Goal: Task Accomplishment & Management: Use online tool/utility

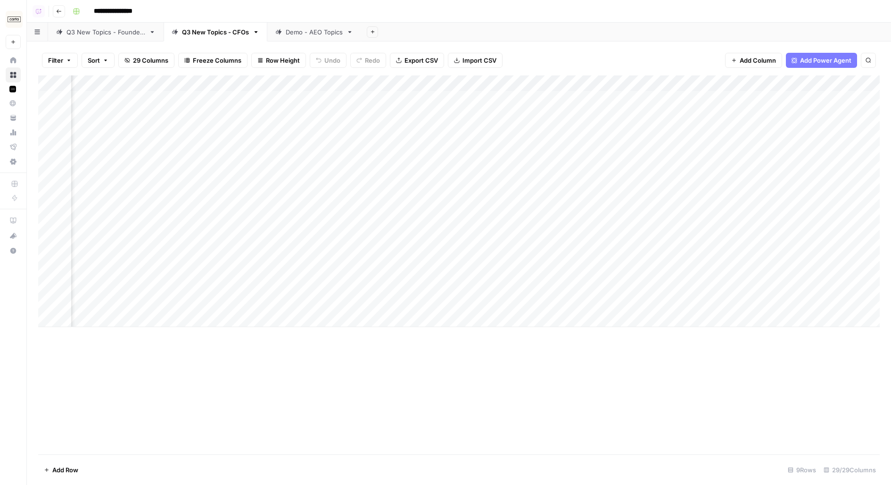
scroll to position [0, 1391]
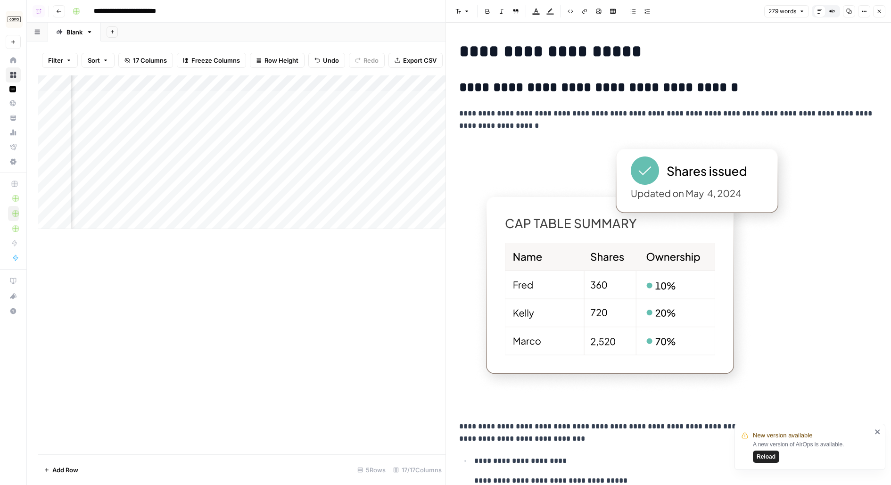
scroll to position [1450, 0]
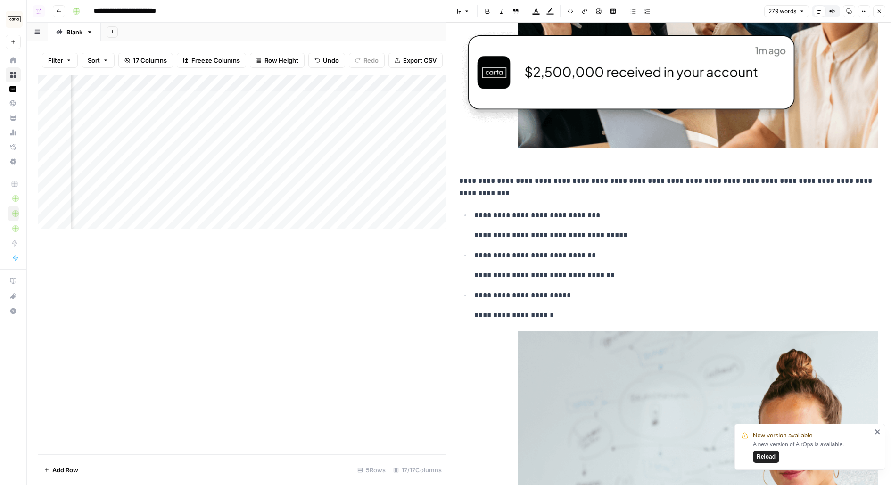
click at [880, 14] on icon "button" at bounding box center [880, 11] width 6 height 6
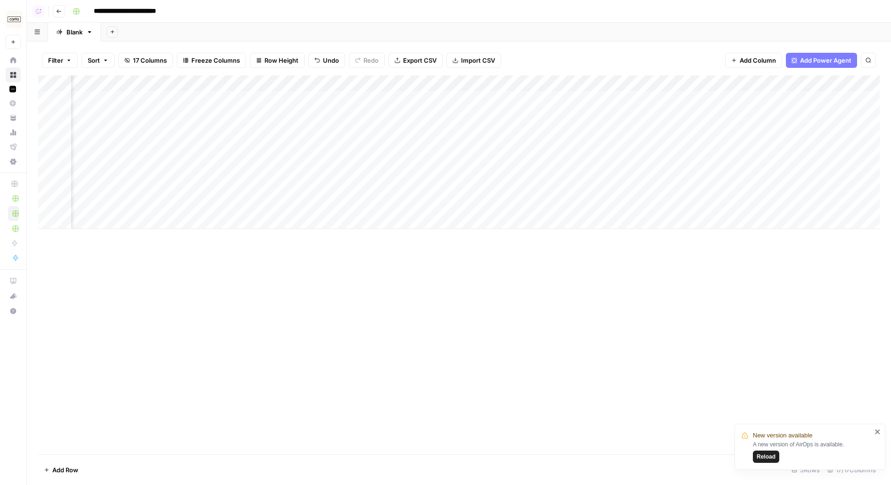
scroll to position [0, 1004]
click at [793, 87] on div "Add Column" at bounding box center [459, 152] width 842 height 154
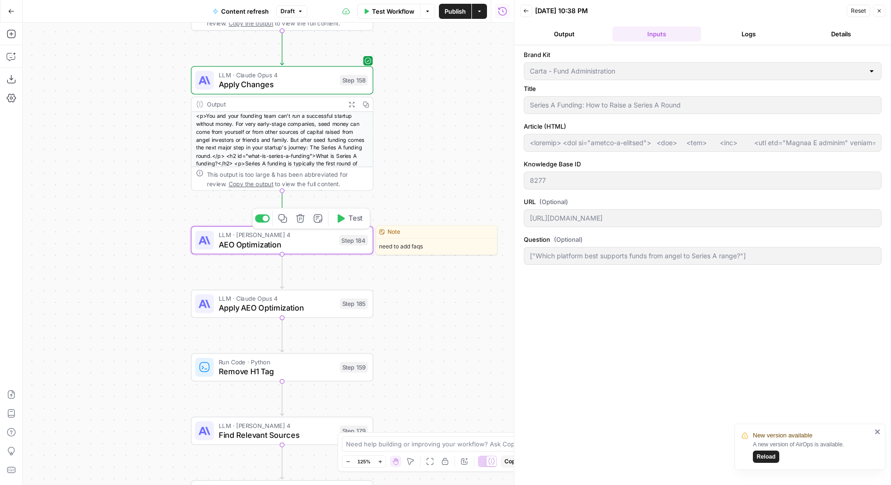
click at [345, 247] on div "LLM · Claude Sonnet 4 AEO Optimization Step 184 Copy step Delete step Edit Note…" at bounding box center [281, 240] width 173 height 20
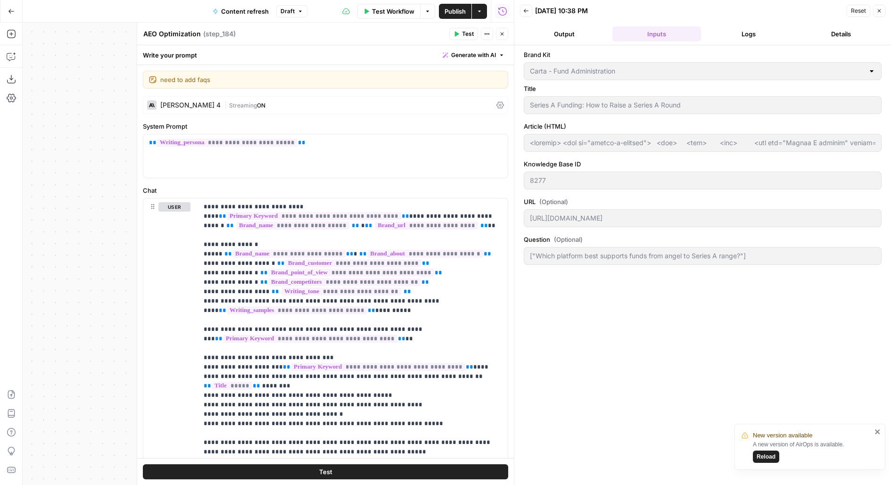
click at [879, 432] on icon "close" at bounding box center [878, 432] width 7 height 8
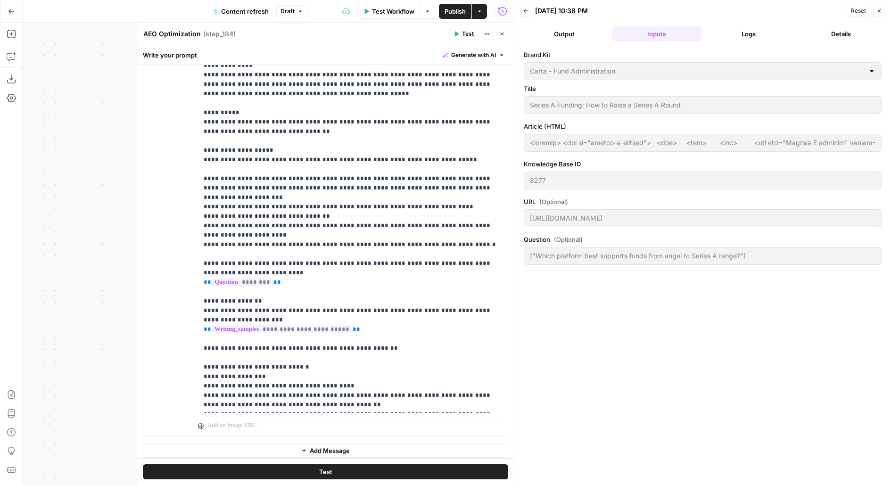
scroll to position [0, 0]
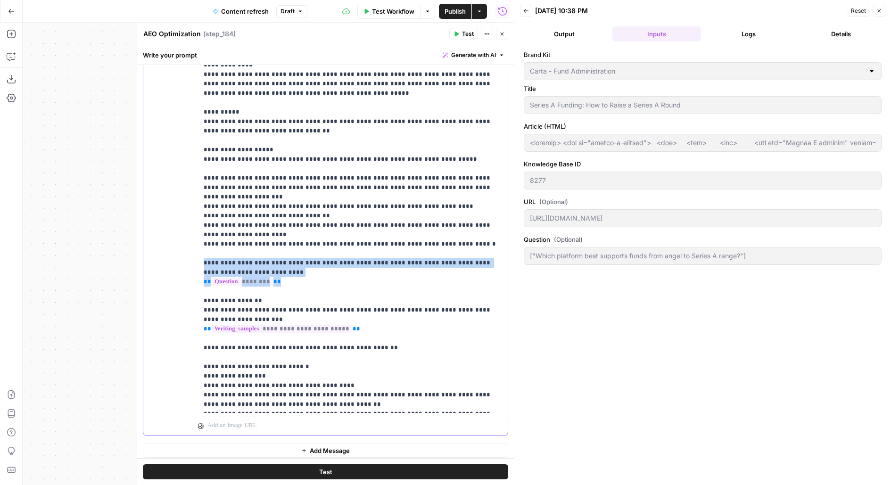
drag, startPoint x: 288, startPoint y: 262, endPoint x: 197, endPoint y: 241, distance: 93.3
click at [197, 241] on div "**********" at bounding box center [325, 232] width 364 height 406
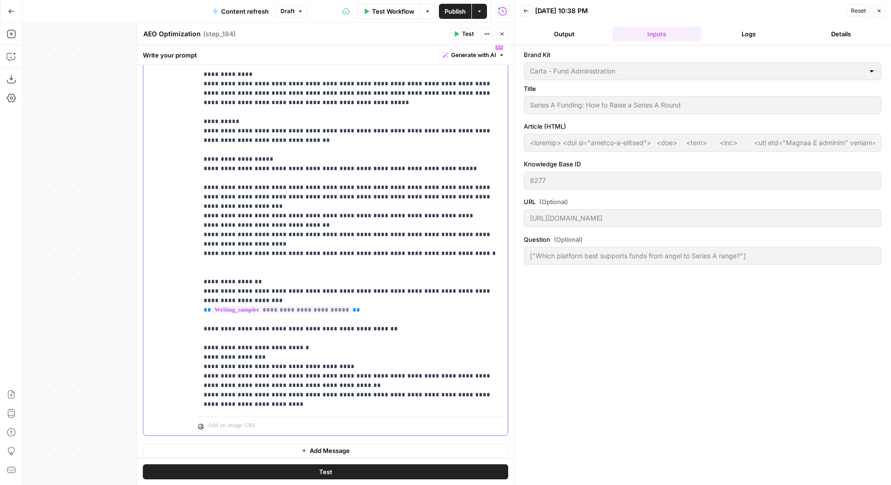
scroll to position [1364, 0]
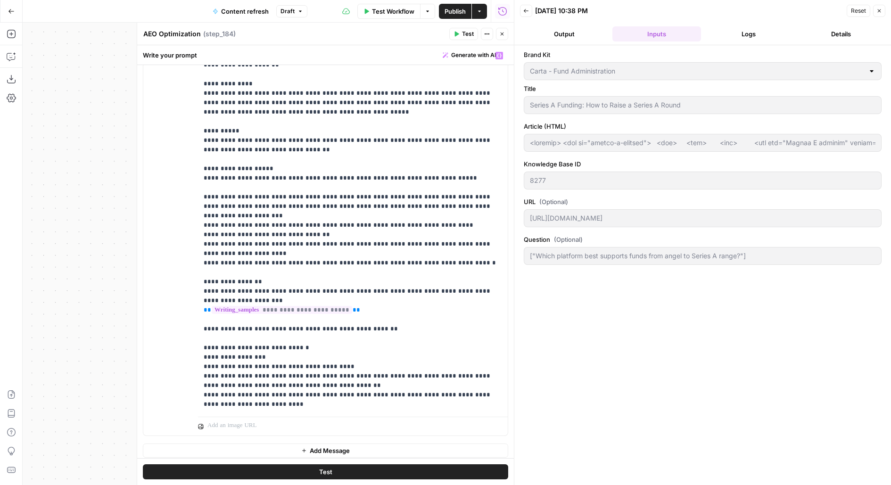
click at [500, 36] on icon "button" at bounding box center [502, 34] width 6 height 6
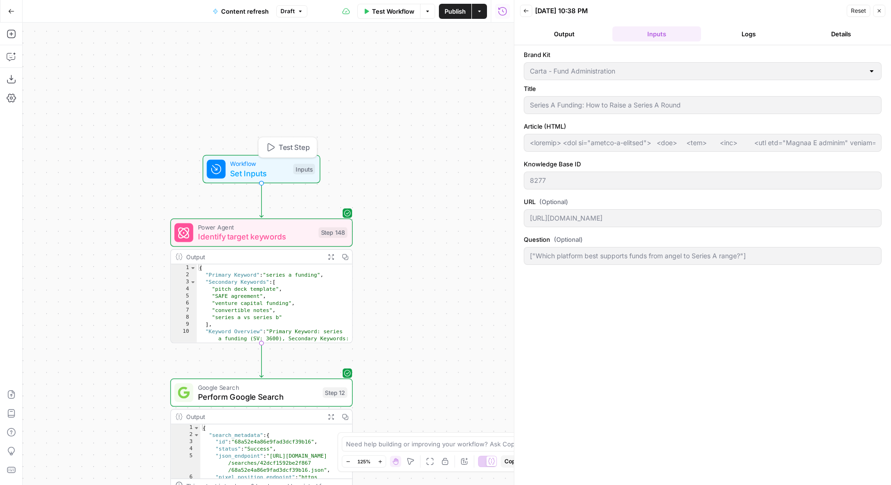
click at [241, 166] on span "Workflow" at bounding box center [259, 163] width 58 height 9
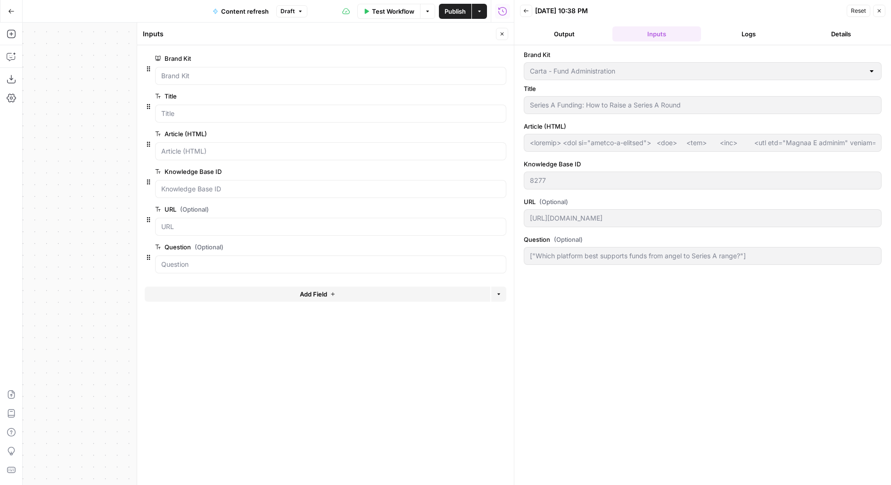
click at [501, 247] on icon "button" at bounding box center [500, 247] width 5 height 5
click at [504, 36] on icon "button" at bounding box center [502, 34] width 6 height 6
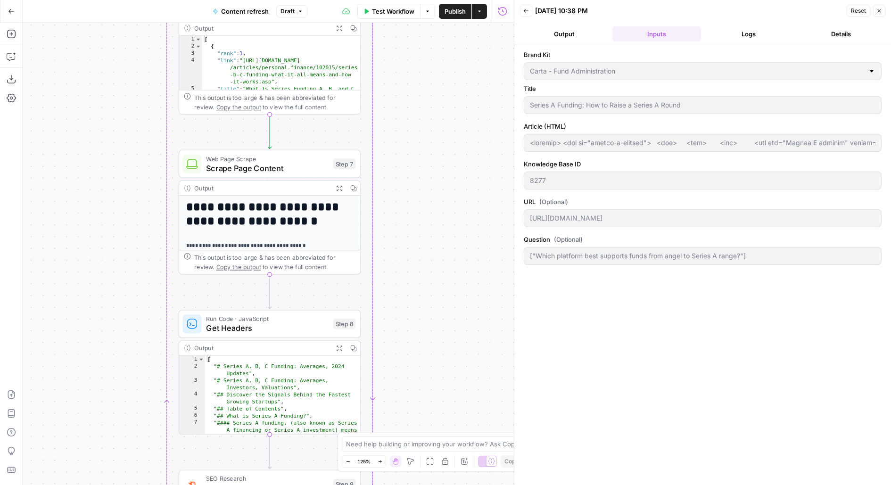
click at [758, 30] on button "Logs" at bounding box center [749, 33] width 89 height 15
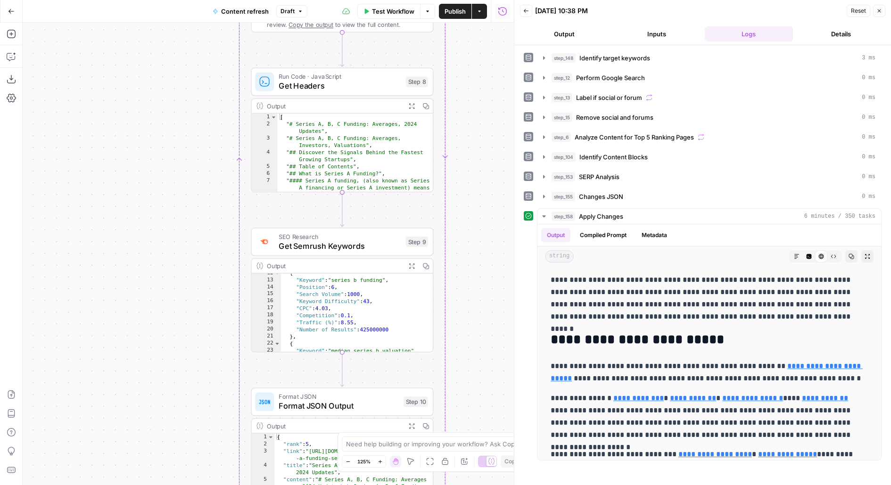
scroll to position [65, 0]
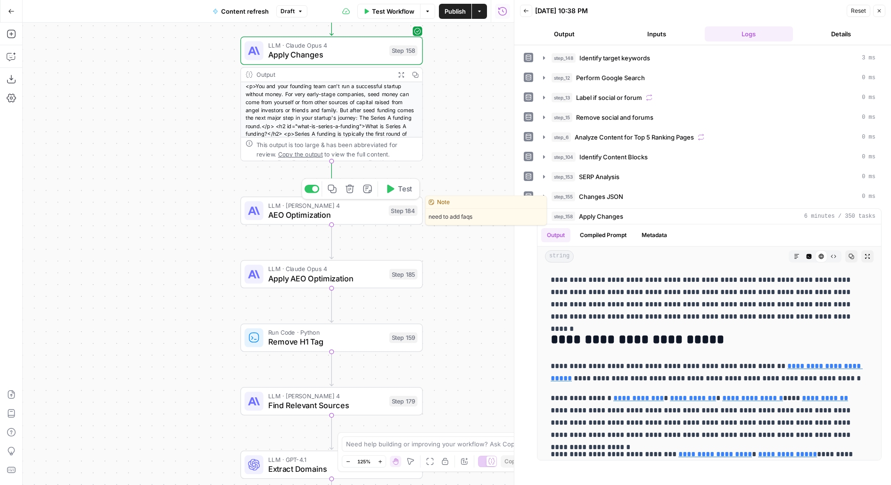
click at [400, 182] on button "Test" at bounding box center [398, 188] width 36 height 15
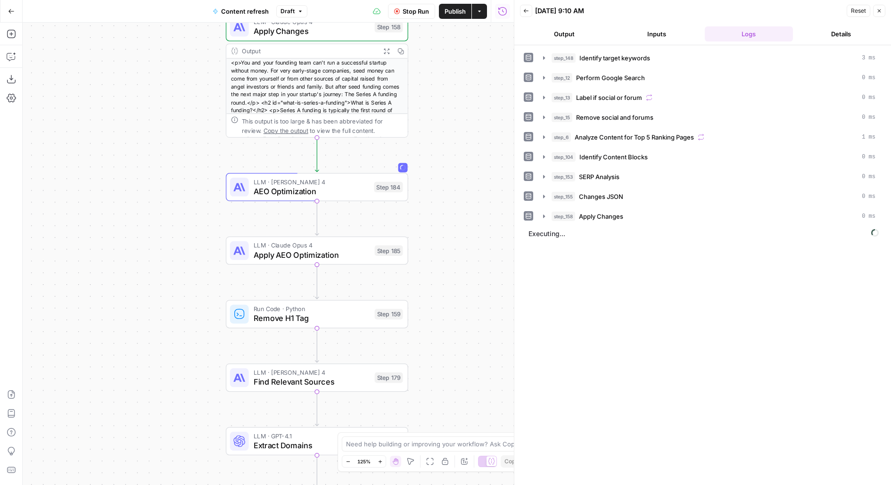
drag, startPoint x: 436, startPoint y: 369, endPoint x: 390, endPoint y: 280, distance: 99.5
click at [390, 281] on div "true false false true false true Workflow Set Inputs Inputs Power Agent Identif…" at bounding box center [268, 254] width 491 height 463
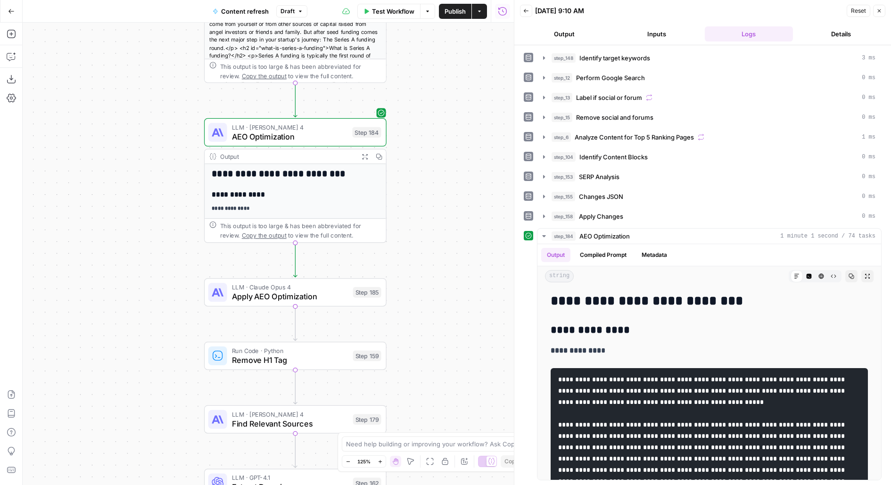
click at [451, 263] on div "true false false true false true Workflow Set Inputs Inputs Power Agent Identif…" at bounding box center [268, 254] width 491 height 463
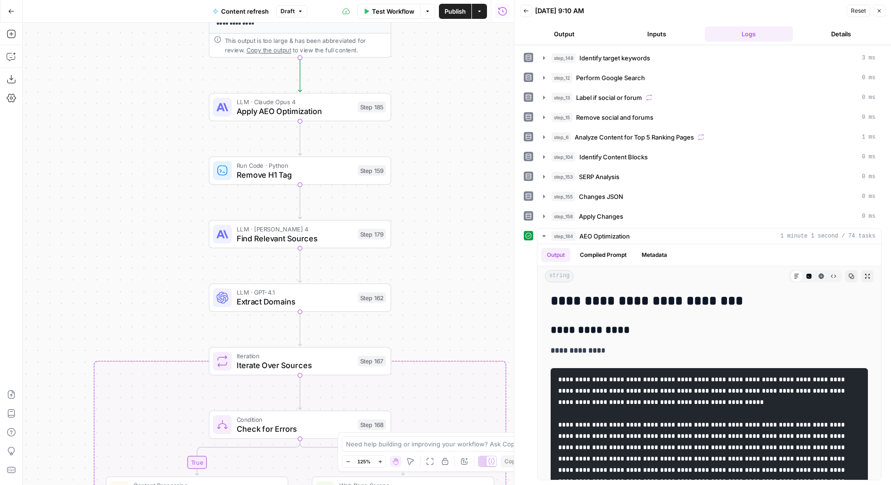
drag, startPoint x: 434, startPoint y: 221, endPoint x: 438, endPoint y: 84, distance: 136.3
click at [438, 84] on div "true false false true false true Workflow Set Inputs Inputs Power Agent Identif…" at bounding box center [268, 254] width 491 height 463
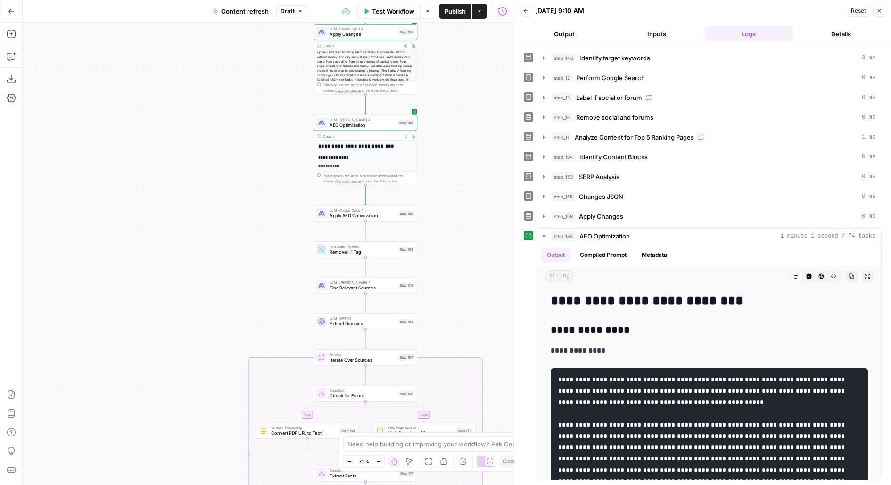
drag, startPoint x: 474, startPoint y: 254, endPoint x: 432, endPoint y: 112, distance: 148.1
click at [432, 113] on div "true false false true false true Workflow Set Inputs Inputs Power Agent Identif…" at bounding box center [268, 254] width 491 height 463
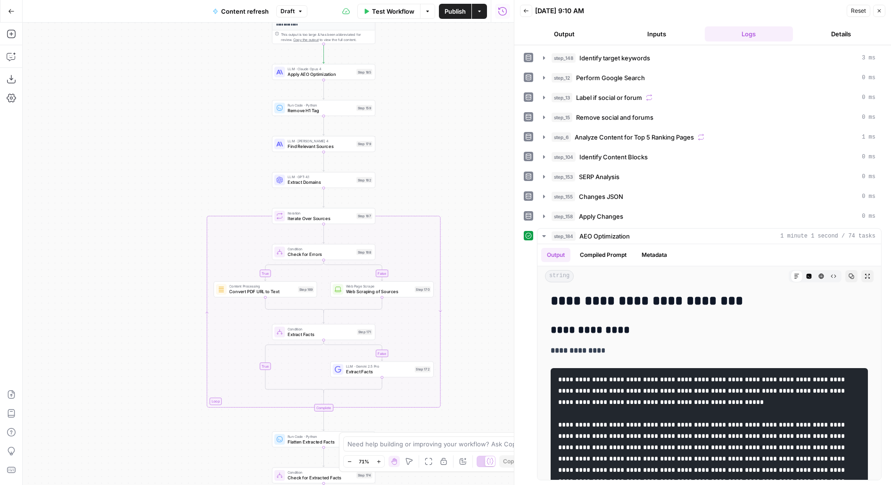
drag, startPoint x: 467, startPoint y: 186, endPoint x: 450, endPoint y: 146, distance: 43.1
click at [455, 160] on div "true false false true false true Workflow Set Inputs Inputs Power Agent Identif…" at bounding box center [268, 254] width 491 height 463
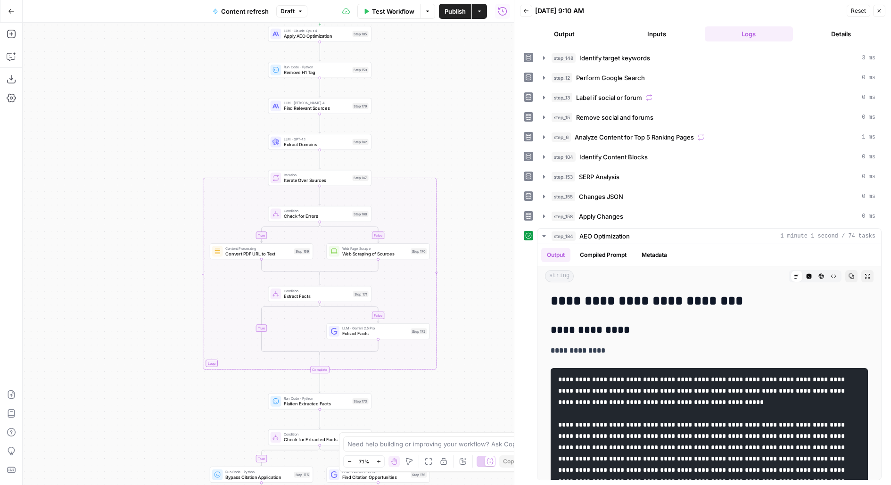
drag, startPoint x: 423, startPoint y: 142, endPoint x: 423, endPoint y: 87, distance: 54.7
click at [423, 100] on div "true false false true false true Workflow Set Inputs Inputs Power Agent Identif…" at bounding box center [268, 254] width 491 height 463
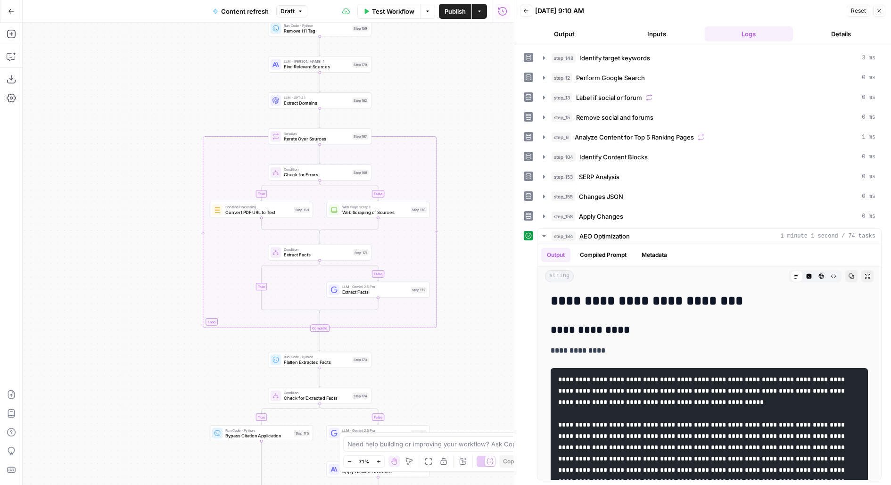
drag, startPoint x: 461, startPoint y: 150, endPoint x: 461, endPoint y: 81, distance: 68.8
click at [461, 110] on div "true false false true false true Workflow Set Inputs Inputs Power Agent Identif…" at bounding box center [268, 254] width 491 height 463
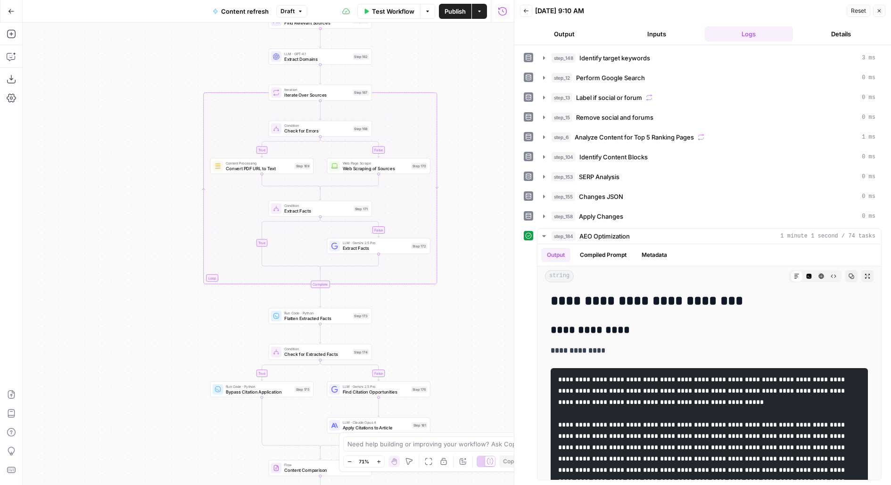
drag, startPoint x: 470, startPoint y: 203, endPoint x: 470, endPoint y: 90, distance: 113.6
click at [470, 91] on div "true false false true false true Workflow Set Inputs Inputs Power Agent Identif…" at bounding box center [268, 254] width 491 height 463
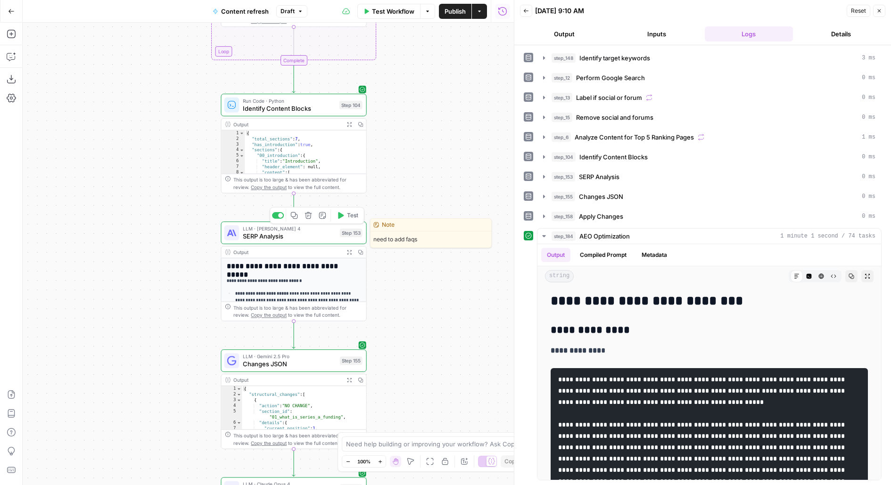
click at [335, 237] on span "SERP Analysis" at bounding box center [289, 236] width 93 height 9
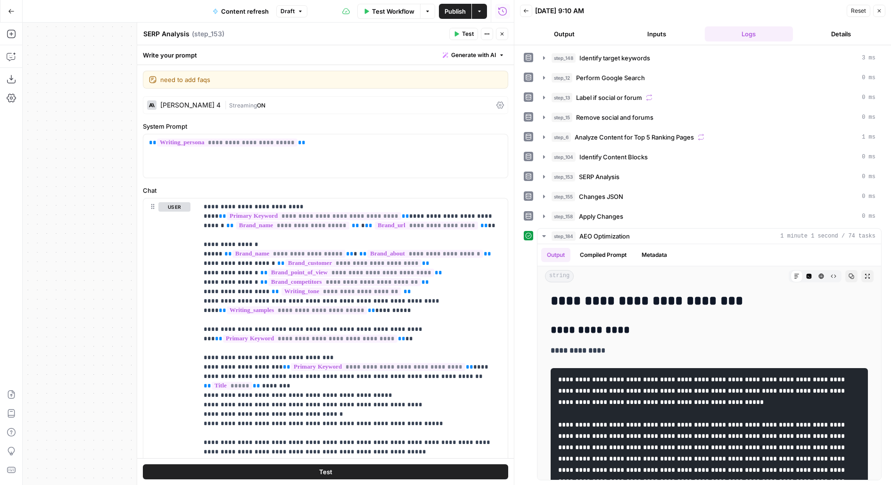
click at [502, 37] on button "Close" at bounding box center [502, 34] width 12 height 12
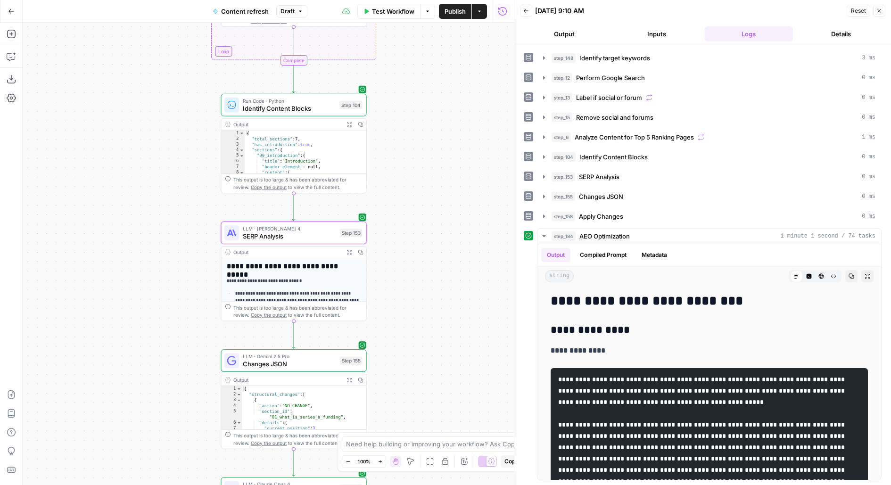
drag, startPoint x: 456, startPoint y: 270, endPoint x: 464, endPoint y: 41, distance: 229.8
click at [464, 45] on div "true false false true false true Workflow Set Inputs Inputs Power Agent Identif…" at bounding box center [268, 254] width 491 height 463
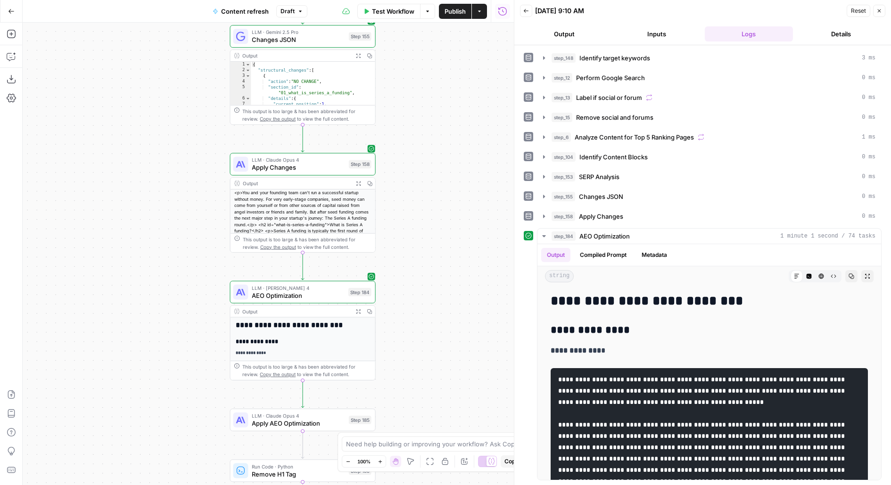
drag, startPoint x: 444, startPoint y: 248, endPoint x: 445, endPoint y: 39, distance: 209.3
click at [445, 45] on div "true false false true false true Workflow Set Inputs Inputs Power Agent Identif…" at bounding box center [268, 254] width 491 height 463
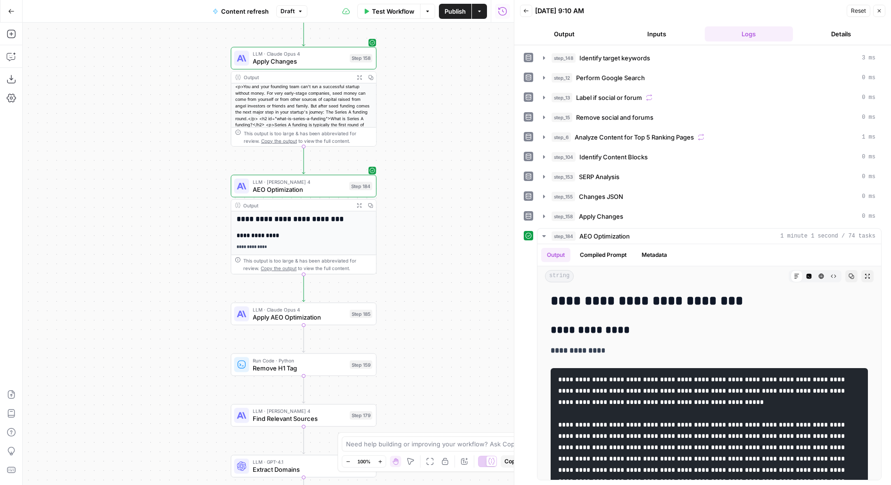
click at [281, 188] on span "AEO Optimization" at bounding box center [299, 189] width 92 height 9
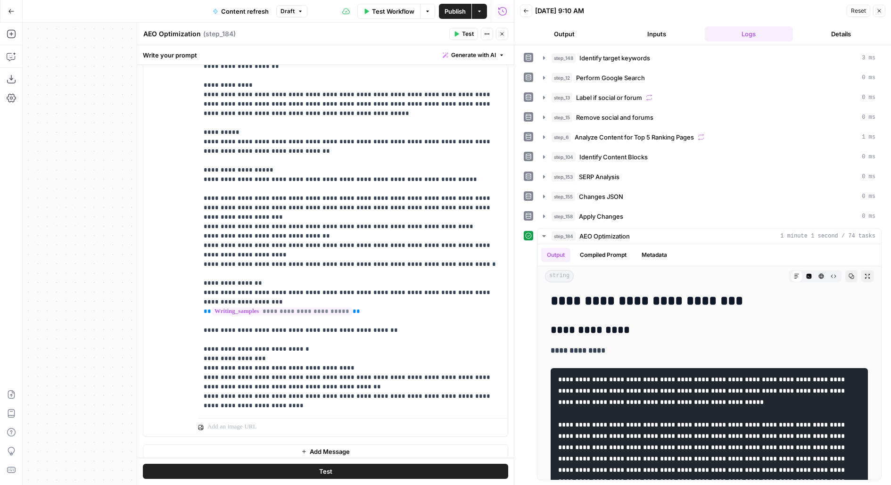
scroll to position [1364, 0]
click at [391, 287] on p "**********" at bounding box center [353, 230] width 299 height 358
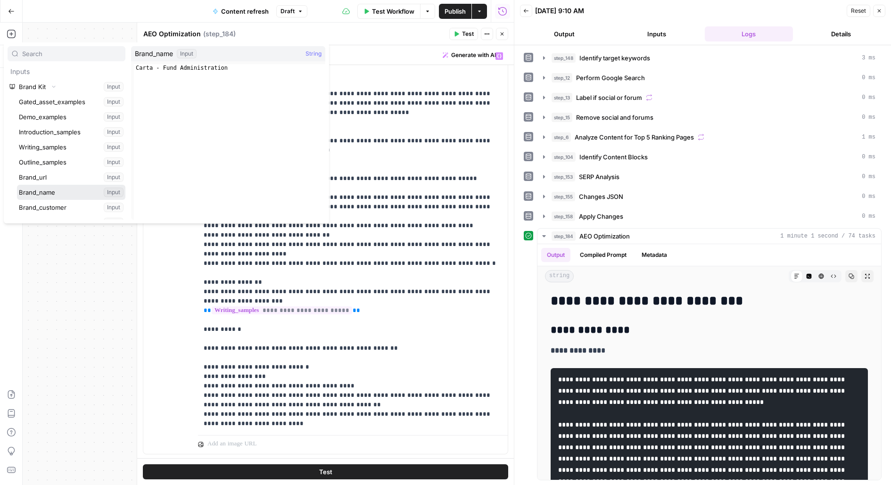
click at [17, 185] on button "Select variable Brand_name" at bounding box center [71, 192] width 108 height 15
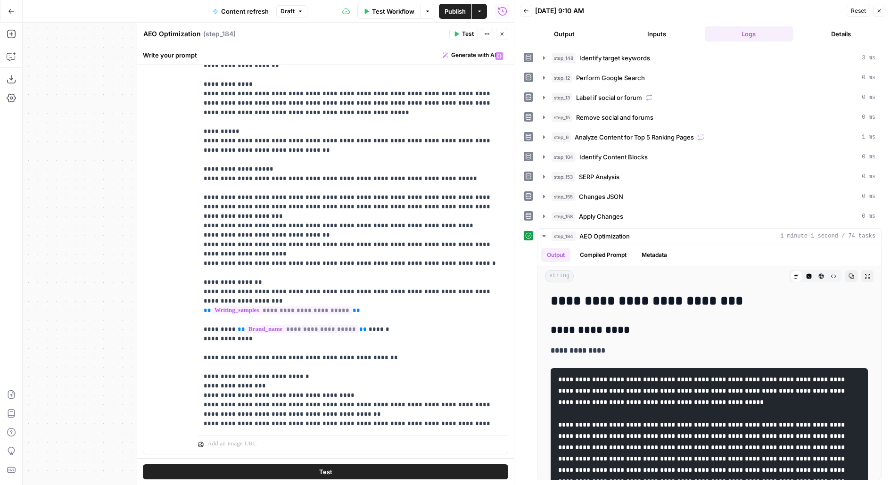
click at [496, 36] on button "Close" at bounding box center [502, 34] width 12 height 12
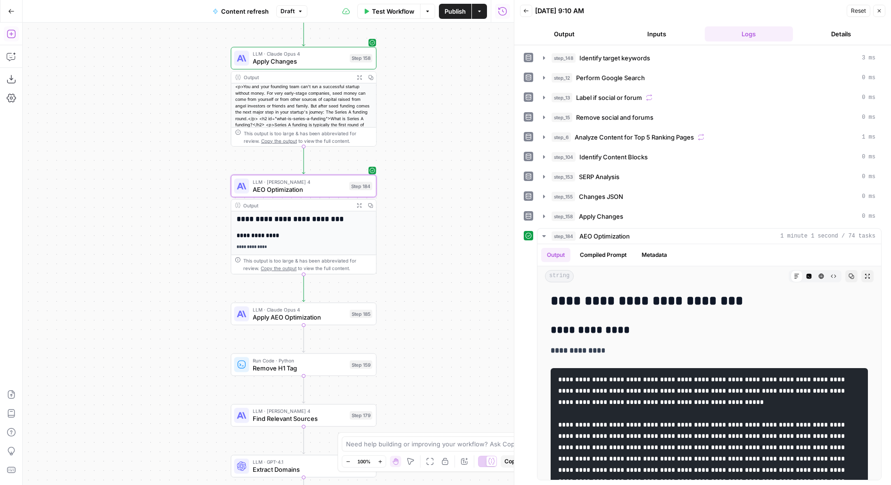
click at [9, 32] on icon "button" at bounding box center [11, 33] width 9 height 9
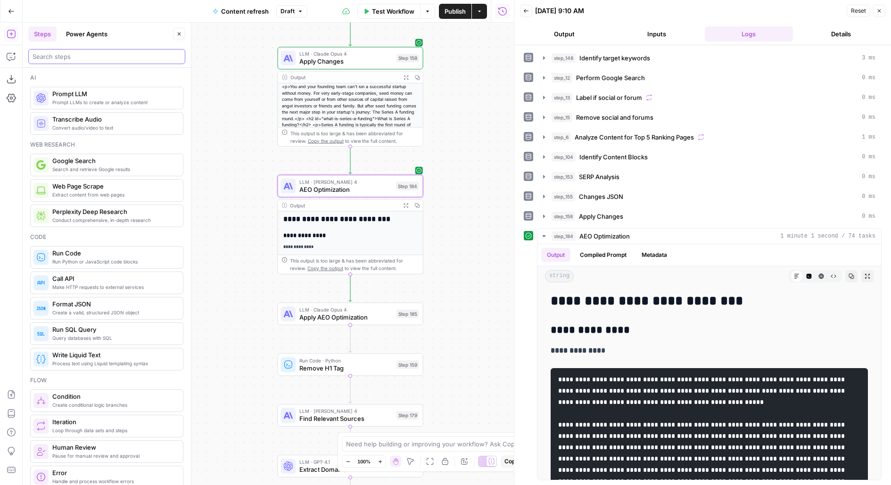
click at [57, 58] on input "search" at bounding box center [107, 56] width 149 height 9
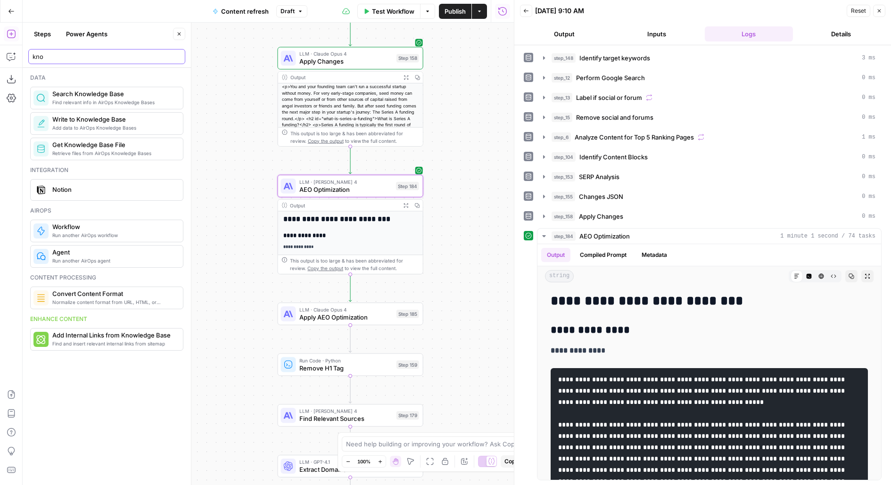
type input "kno"
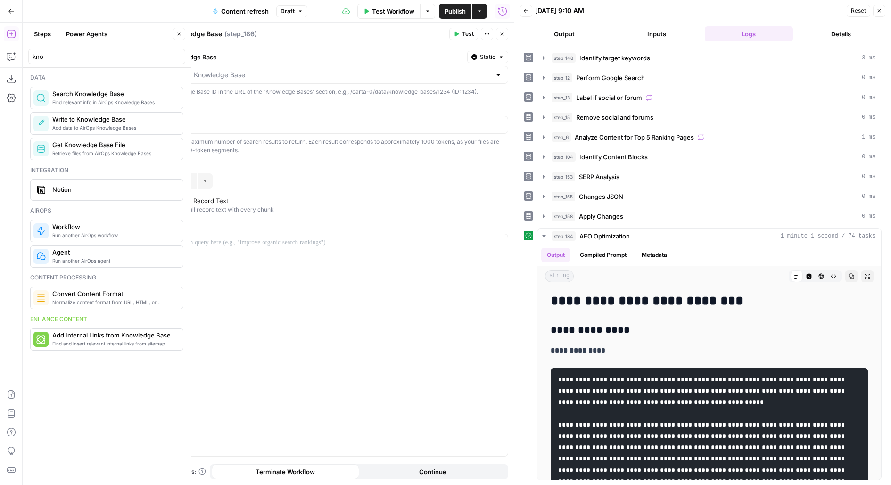
click at [178, 34] on icon "button" at bounding box center [179, 34] width 6 height 6
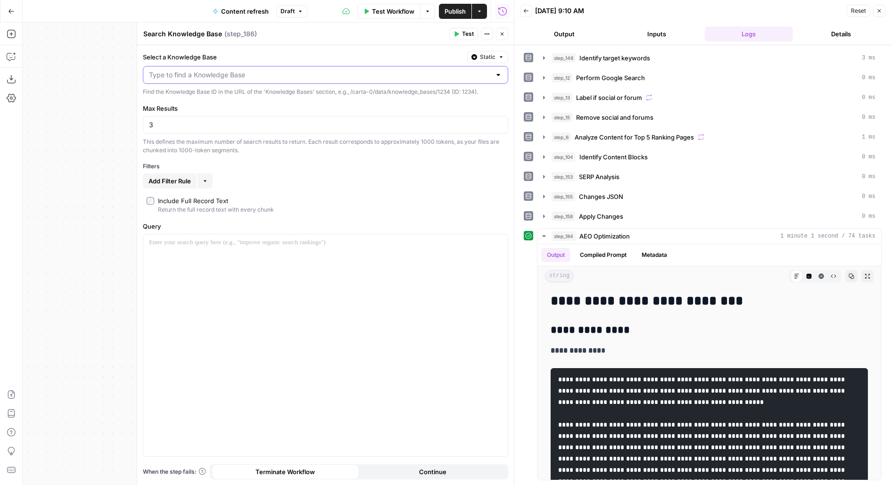
click at [170, 76] on input "Select a Knowledge Base" at bounding box center [320, 74] width 342 height 9
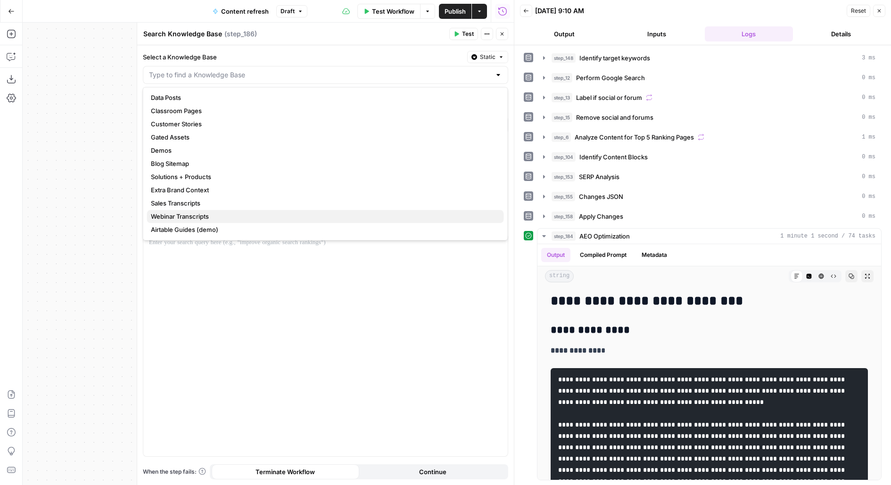
click at [178, 217] on span "Webinar Transcripts" at bounding box center [324, 216] width 346 height 9
type input "Webinar Transcripts"
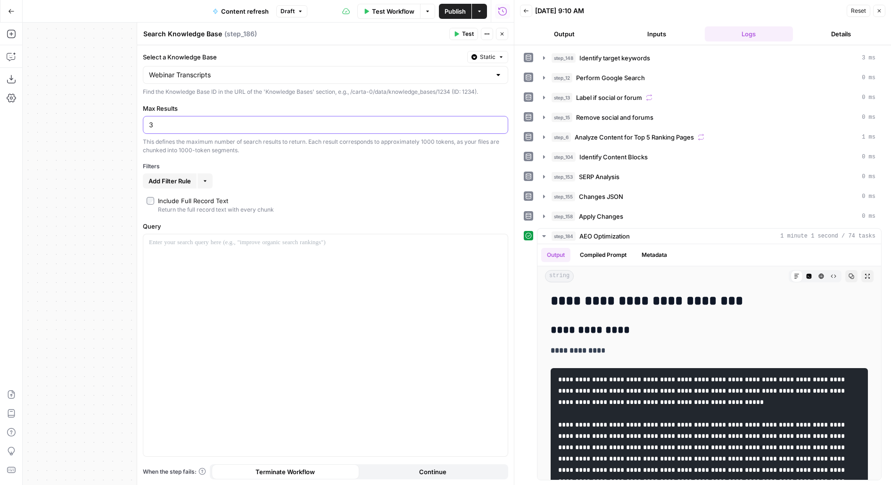
drag, startPoint x: 178, startPoint y: 124, endPoint x: 146, endPoint y: 123, distance: 31.6
click at [146, 123] on div "3" at bounding box center [325, 125] width 365 height 18
type input "25"
click at [273, 324] on div at bounding box center [325, 345] width 364 height 222
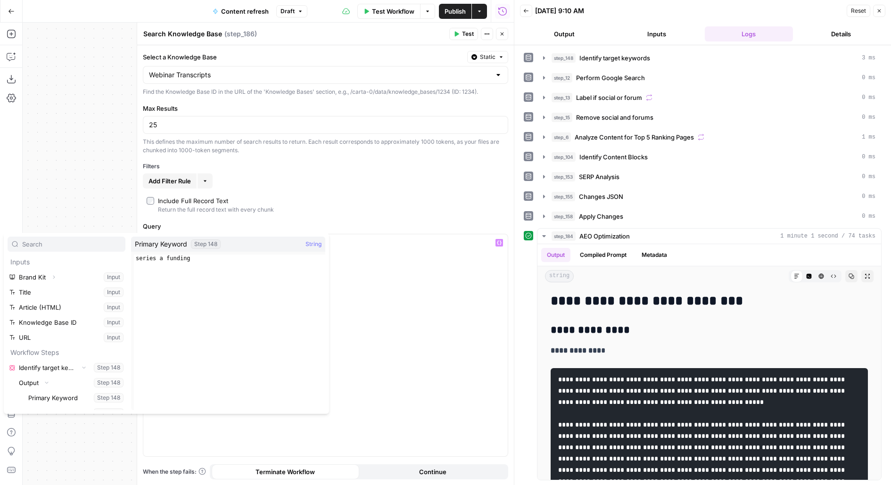
click at [26, 390] on button "Select variable Primary Keyword" at bounding box center [75, 397] width 99 height 15
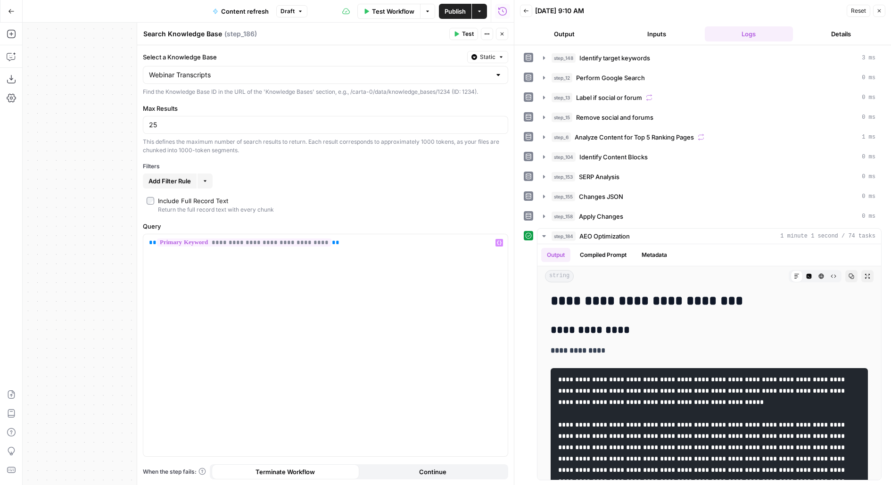
click at [472, 35] on span "Test" at bounding box center [468, 34] width 12 height 8
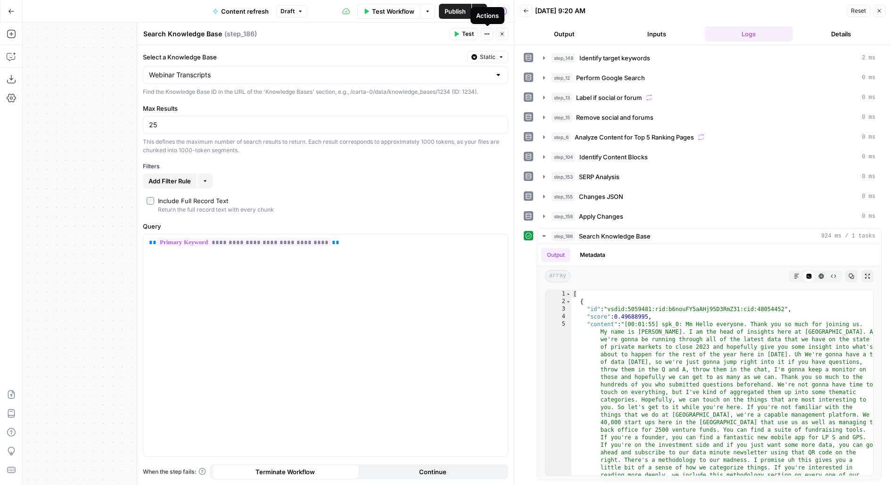
click at [493, 33] on button "Actions" at bounding box center [487, 34] width 12 height 12
click at [438, 39] on div "Search Knowledge Base Search Knowledge Base ( step_186 )" at bounding box center [295, 34] width 304 height 10
click at [506, 38] on button "Close" at bounding box center [502, 34] width 12 height 12
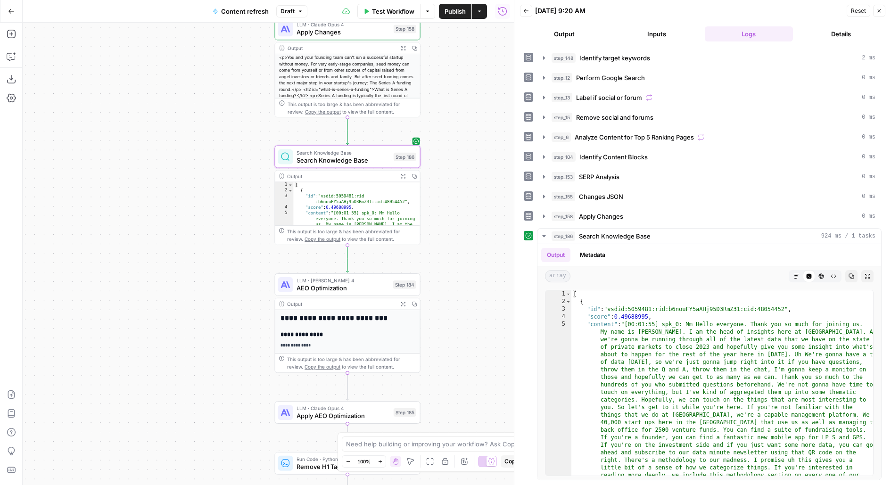
drag, startPoint x: 452, startPoint y: 215, endPoint x: 449, endPoint y: 185, distance: 30.3
click at [449, 185] on div "true false false true false true Workflow Set Inputs Inputs Power Agent Identif…" at bounding box center [268, 254] width 491 height 463
click at [346, 160] on span "Search Knowledge Base" at bounding box center [343, 159] width 93 height 9
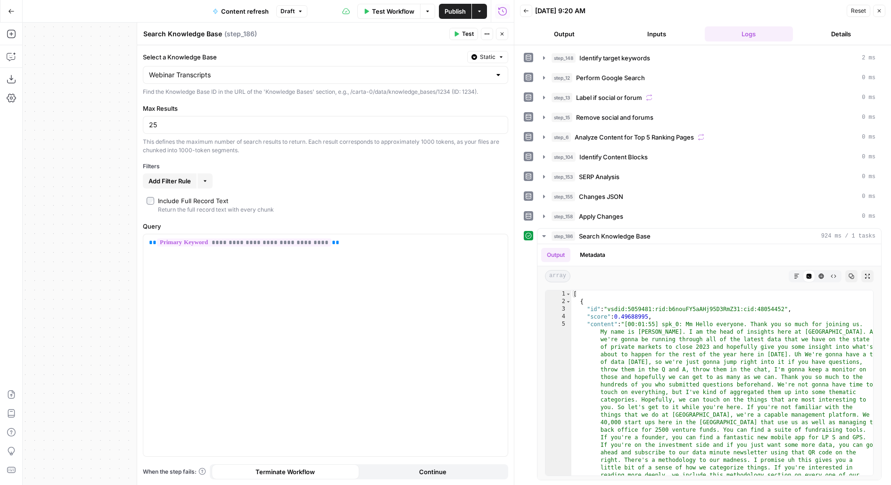
drag, startPoint x: 165, startPoint y: 32, endPoint x: 271, endPoint y: 31, distance: 105.1
click at [272, 31] on div "Search Knowledge Base Search Knowledge Base ( step_186 )" at bounding box center [295, 34] width 304 height 10
type textarea "Search Webinars"
click at [503, 35] on icon "button" at bounding box center [502, 34] width 3 height 3
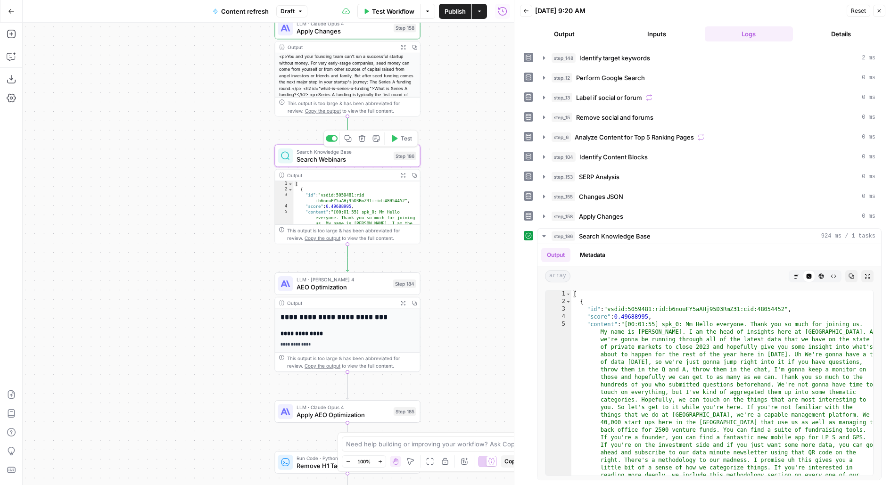
click at [352, 140] on icon "button" at bounding box center [348, 139] width 8 height 8
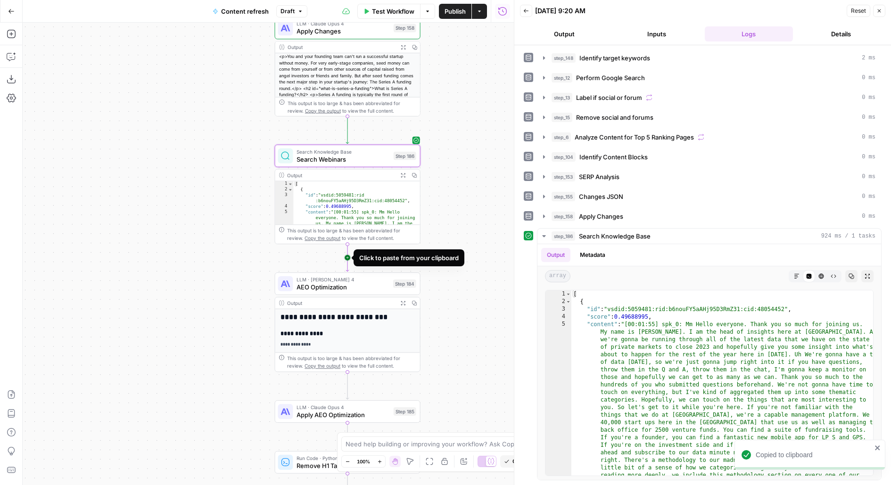
click at [346, 261] on icon "Edge from step_186 to step_184" at bounding box center [347, 258] width 3 height 28
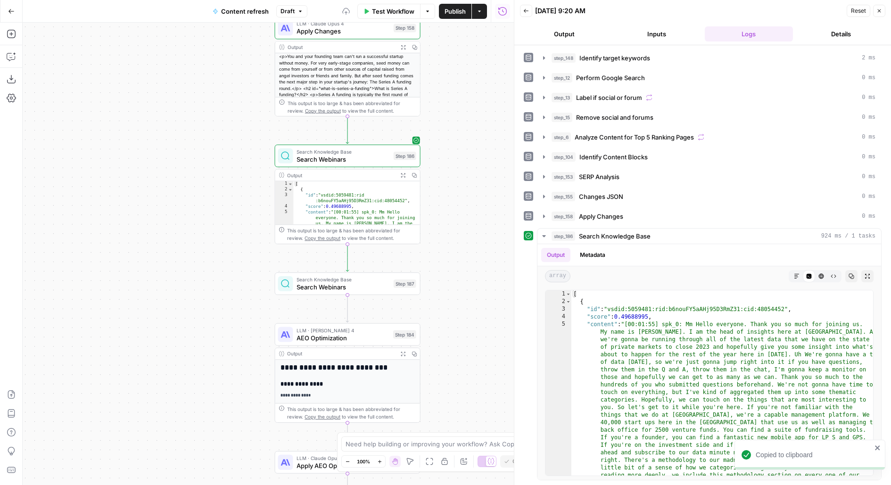
click at [327, 279] on span "Search Knowledge Base" at bounding box center [343, 280] width 93 height 8
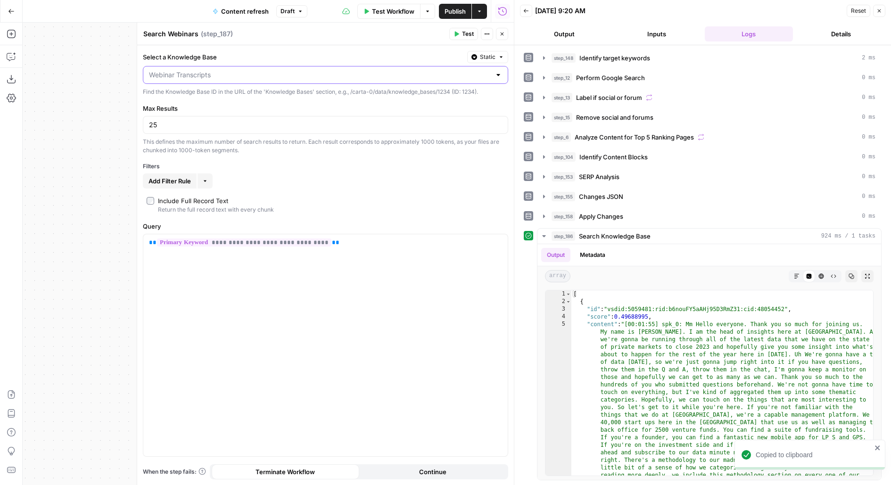
click at [211, 76] on input "Select a Knowledge Base" at bounding box center [320, 74] width 342 height 9
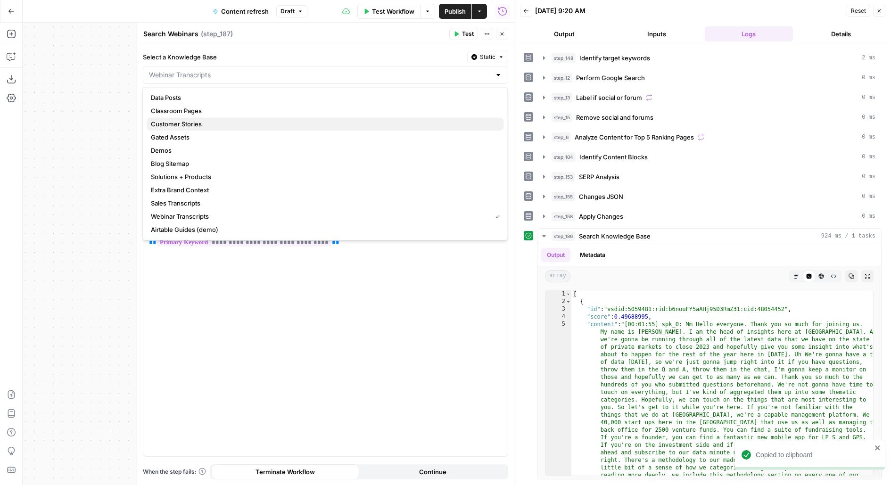
click at [182, 122] on span "Customer Stories" at bounding box center [324, 123] width 346 height 9
type input "Customer Stories"
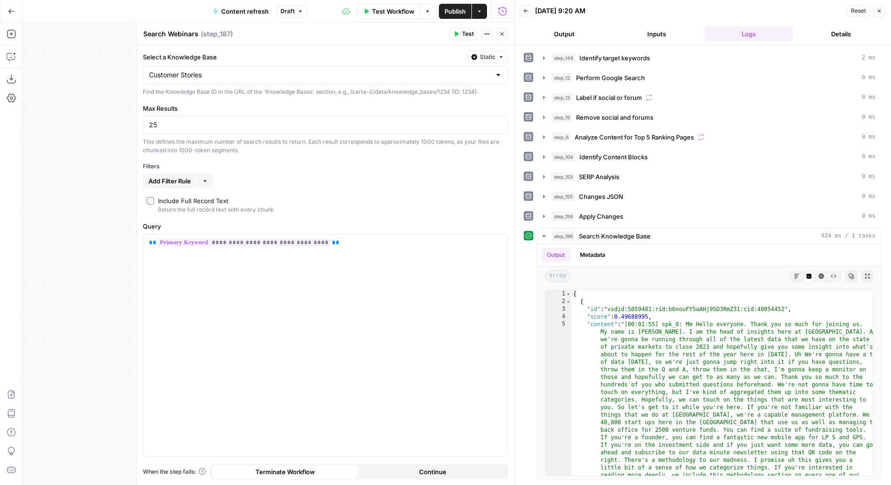
drag, startPoint x: 169, startPoint y: 33, endPoint x: 228, endPoint y: 32, distance: 58.5
click at [228, 33] on div "Search Webinars Search Webinars ( step_187 )" at bounding box center [295, 34] width 304 height 10
type textarea "Search Customer Stories"
click at [472, 33] on span "Test" at bounding box center [468, 34] width 12 height 8
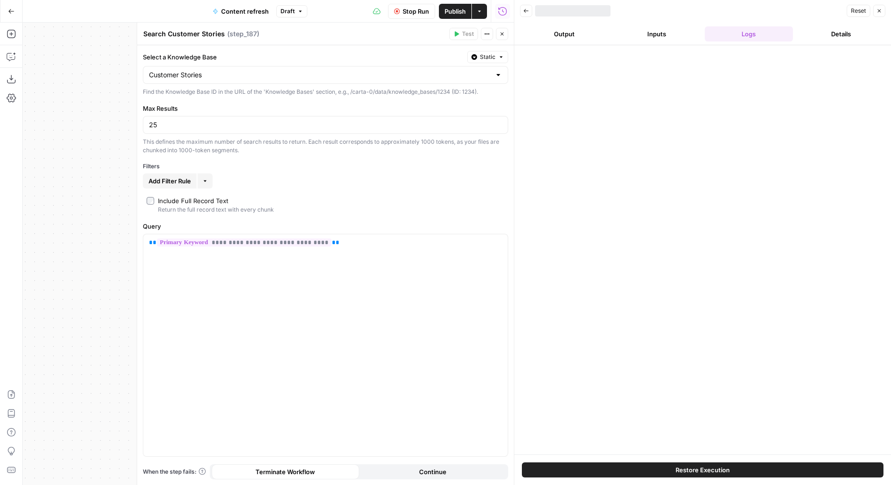
click at [505, 32] on button "Close" at bounding box center [502, 34] width 12 height 12
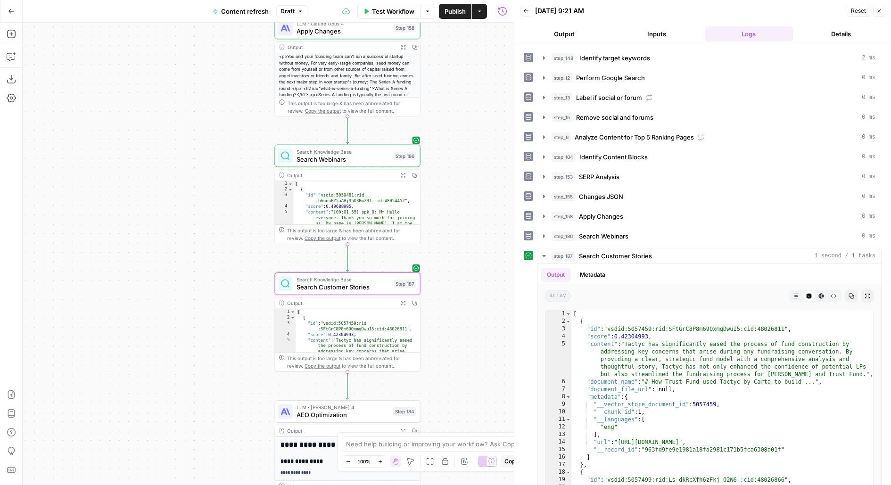
drag, startPoint x: 449, startPoint y: 343, endPoint x: 402, endPoint y: 169, distance: 180.3
click at [403, 170] on div "true false false true false true Workflow Set Inputs Inputs Power Agent Identif…" at bounding box center [268, 254] width 491 height 463
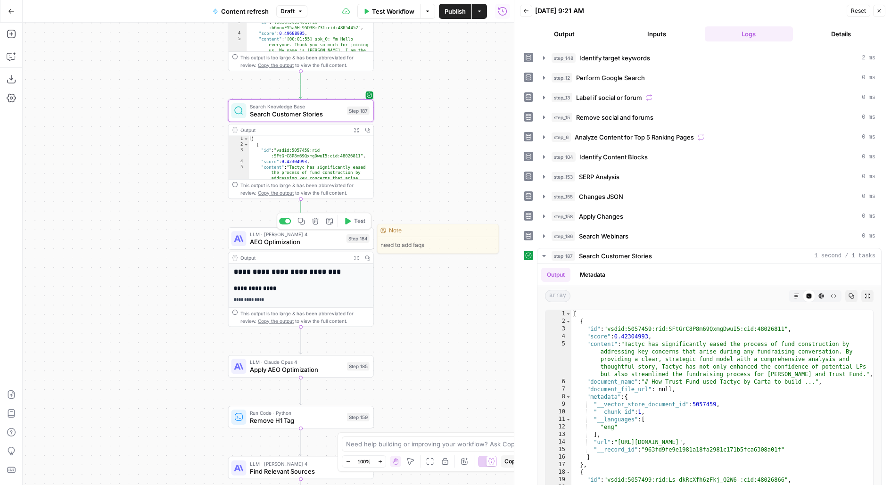
click at [343, 245] on div "LLM · Claude Sonnet 4 AEO Optimization Step 184 Copy step Delete step Edit Note…" at bounding box center [300, 239] width 138 height 16
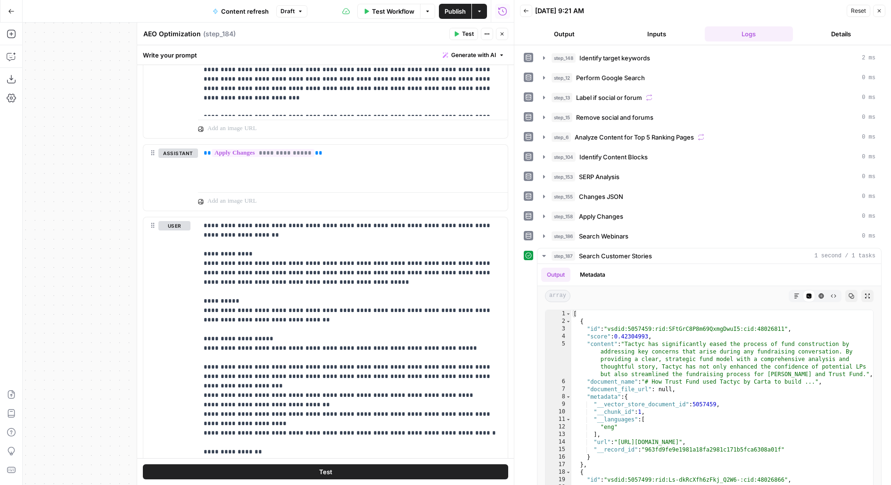
scroll to position [1382, 0]
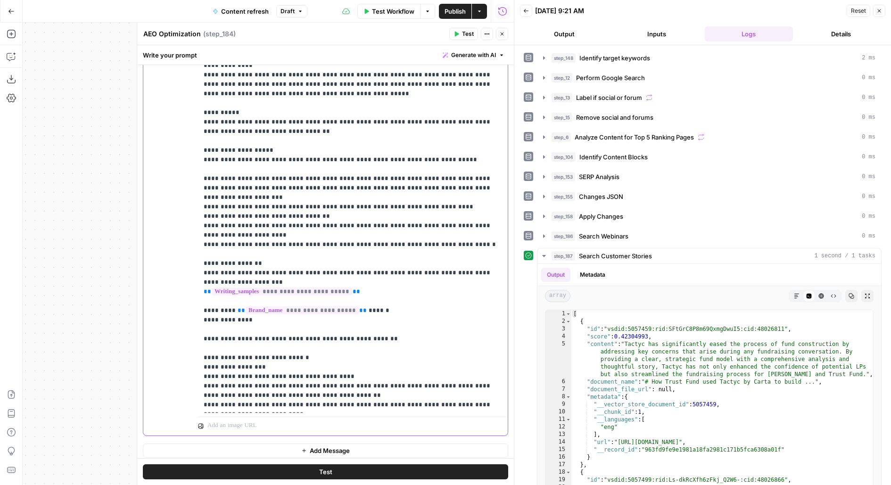
click at [263, 303] on p "**********" at bounding box center [353, 226] width 299 height 387
click at [261, 293] on p "**********" at bounding box center [353, 226] width 299 height 387
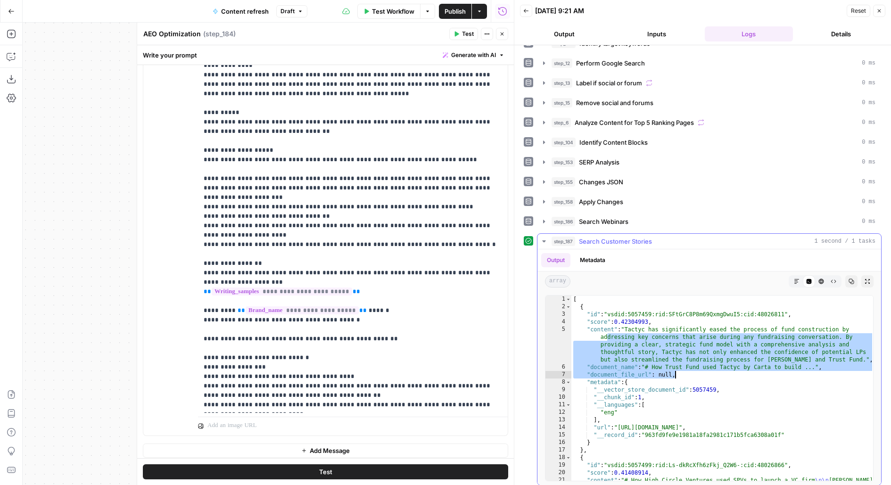
drag, startPoint x: 605, startPoint y: 329, endPoint x: 689, endPoint y: 372, distance: 94.0
type textarea "**********"
click at [398, 298] on p "**********" at bounding box center [353, 226] width 299 height 387
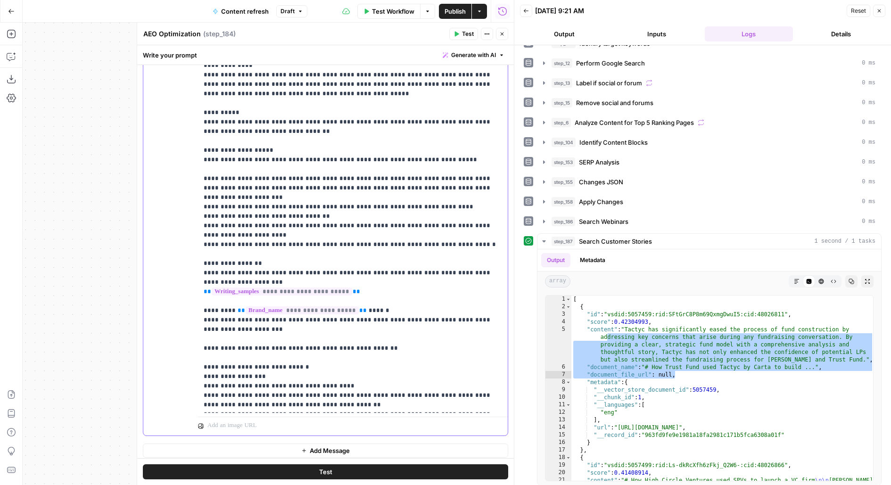
click at [314, 297] on p "**********" at bounding box center [353, 231] width 299 height 396
drag, startPoint x: 364, startPoint y: 297, endPoint x: 494, endPoint y: 318, distance: 131.4
click at [494, 318] on p "**********" at bounding box center [353, 231] width 299 height 396
click at [304, 296] on p "**********" at bounding box center [353, 231] width 299 height 396
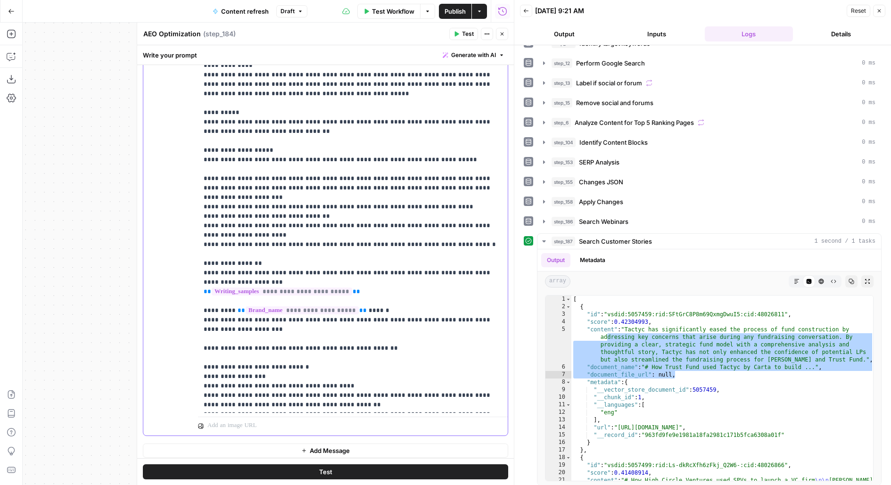
click at [314, 298] on p "**********" at bounding box center [353, 231] width 299 height 396
click at [444, 295] on p "**********" at bounding box center [353, 231] width 299 height 396
click at [350, 305] on p "**********" at bounding box center [353, 231] width 299 height 396
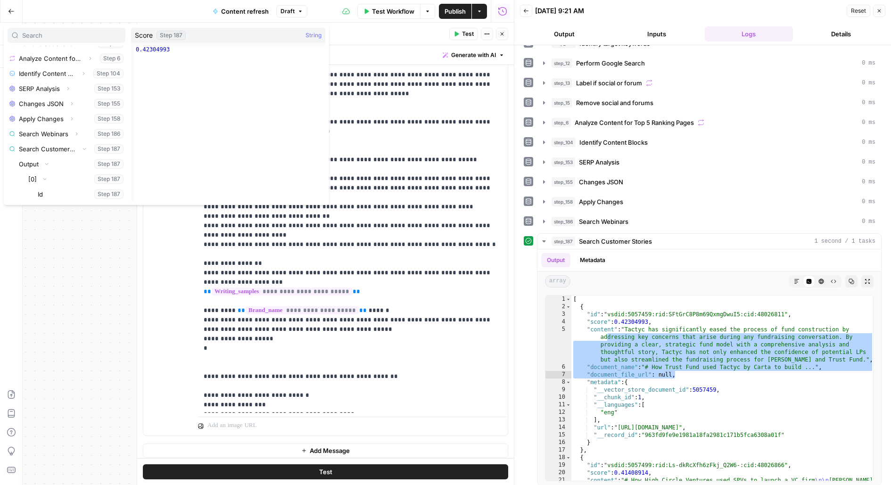
scroll to position [176, 0]
click at [230, 328] on p "**********" at bounding box center [353, 245] width 299 height 424
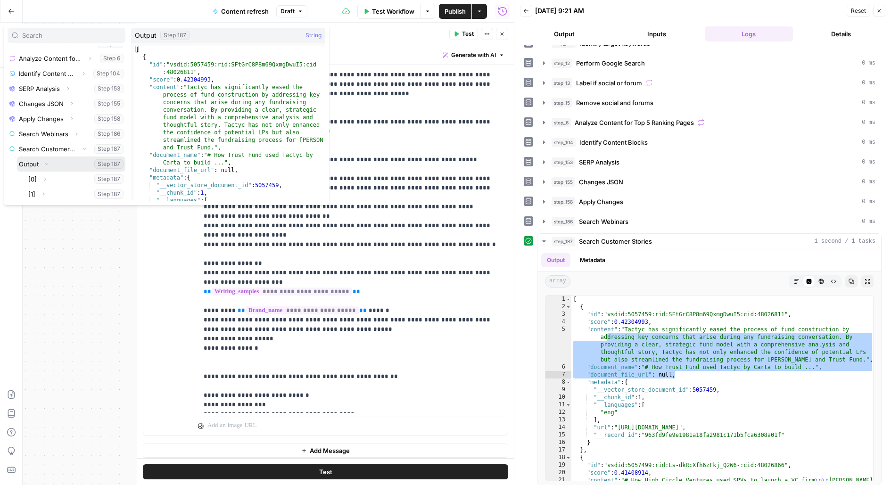
scroll to position [0, 0]
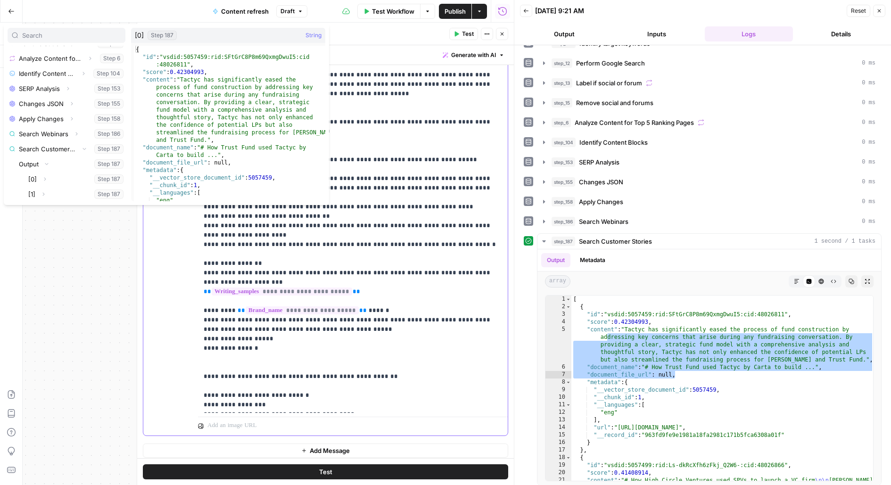
click at [288, 323] on p "**********" at bounding box center [353, 245] width 299 height 424
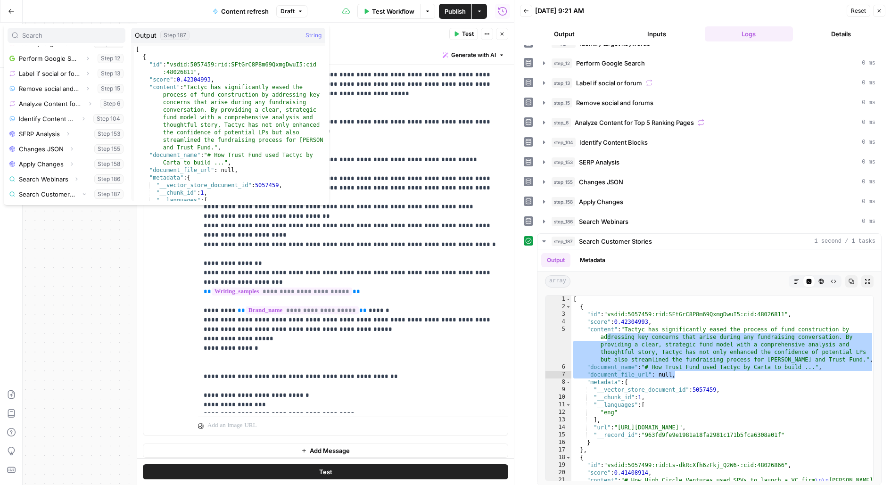
scroll to position [131, 0]
click at [17, 187] on button "Select variable Output" at bounding box center [71, 194] width 108 height 15
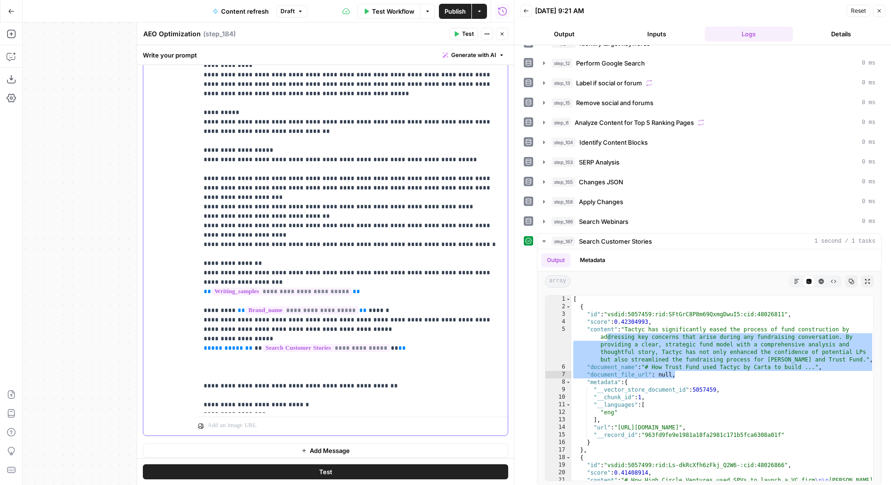
click at [249, 323] on p "**********" at bounding box center [353, 250] width 299 height 434
click at [380, 326] on p "**********" at bounding box center [353, 250] width 299 height 434
click at [434, 317] on p "**********" at bounding box center [353, 250] width 299 height 434
click at [391, 328] on p "**********" at bounding box center [353, 250] width 299 height 434
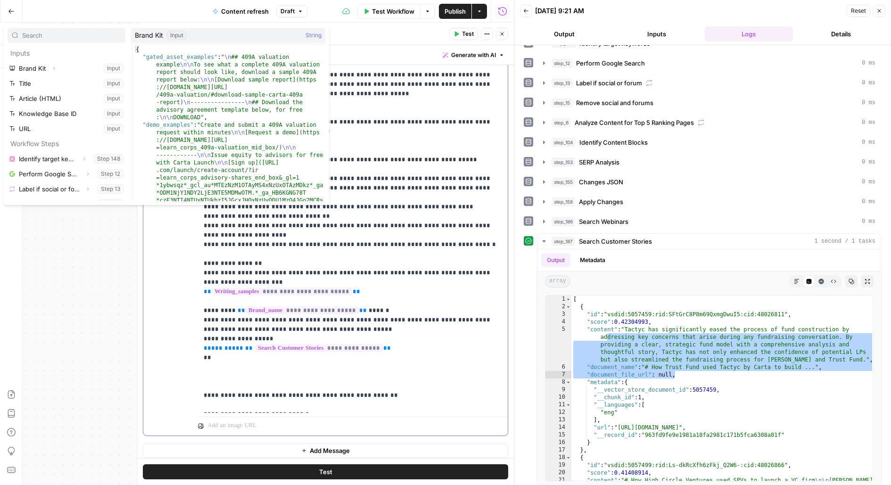
click at [364, 339] on p "**********" at bounding box center [353, 254] width 299 height 443
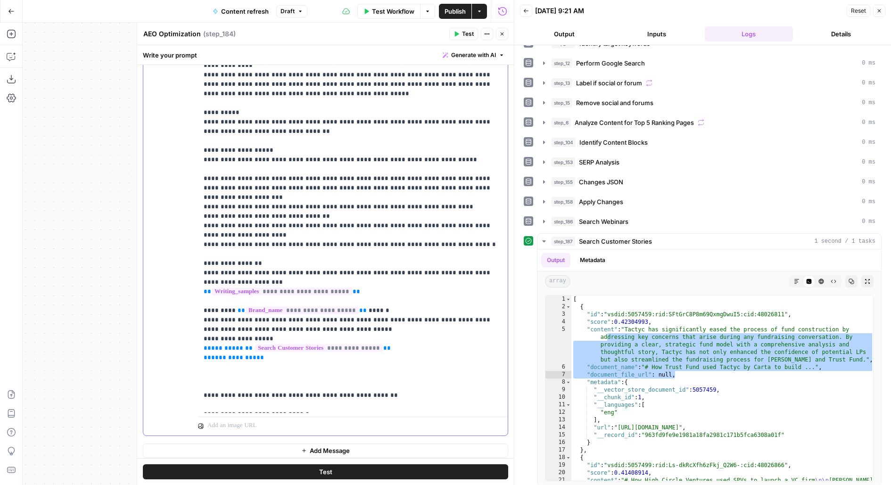
click at [202, 331] on div "**********" at bounding box center [353, 221] width 310 height 384
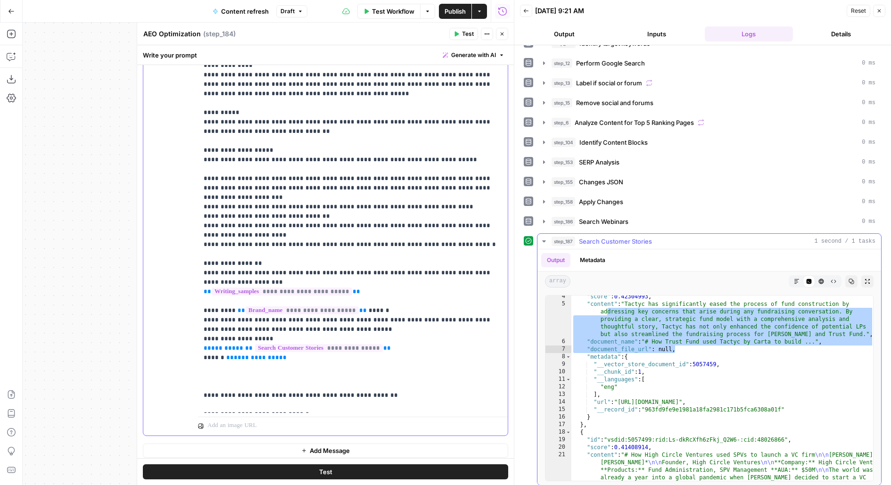
scroll to position [35, 0]
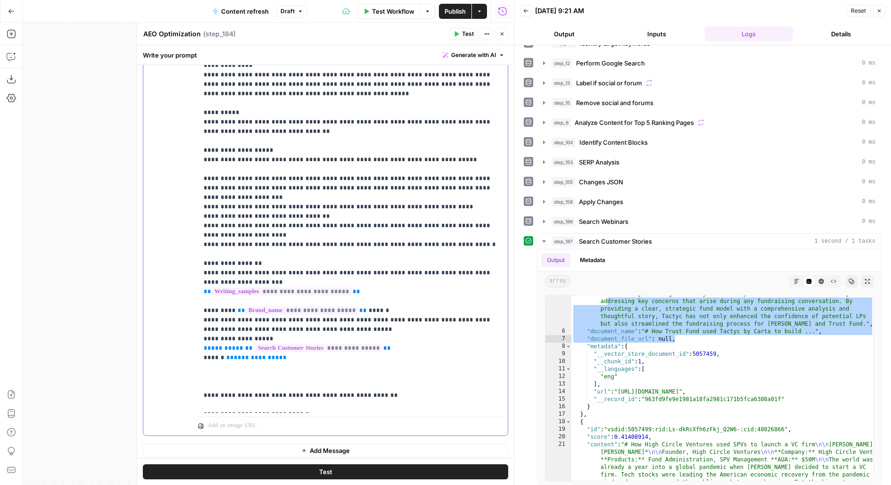
click at [351, 336] on p "**********" at bounding box center [353, 254] width 299 height 443
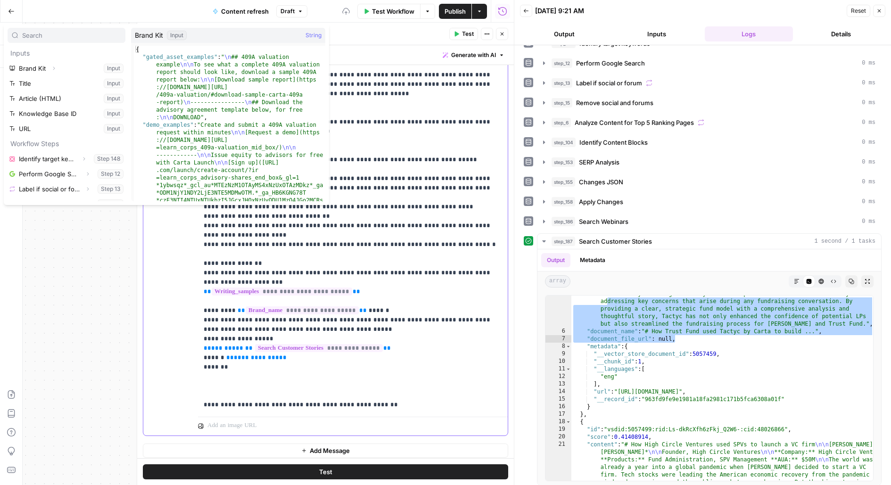
click at [316, 342] on p "**********" at bounding box center [353, 259] width 299 height 453
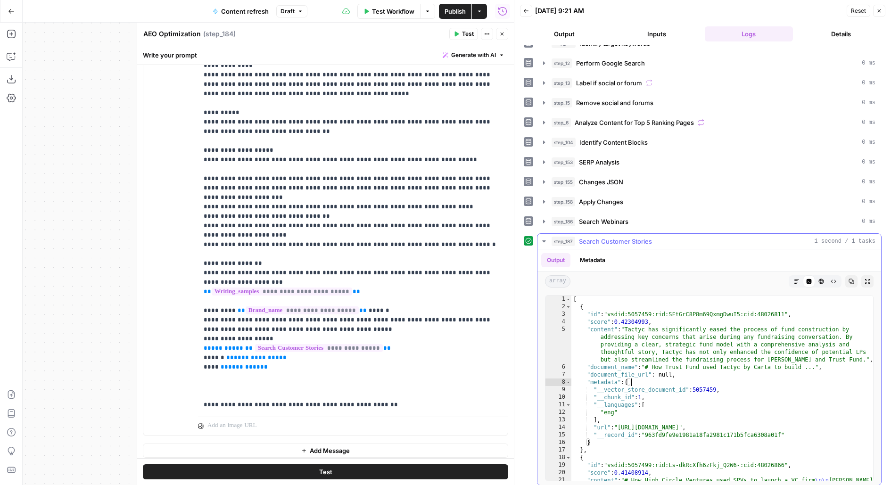
scroll to position [0, 0]
type textarea "**********"
click at [289, 353] on p "**********" at bounding box center [353, 259] width 299 height 453
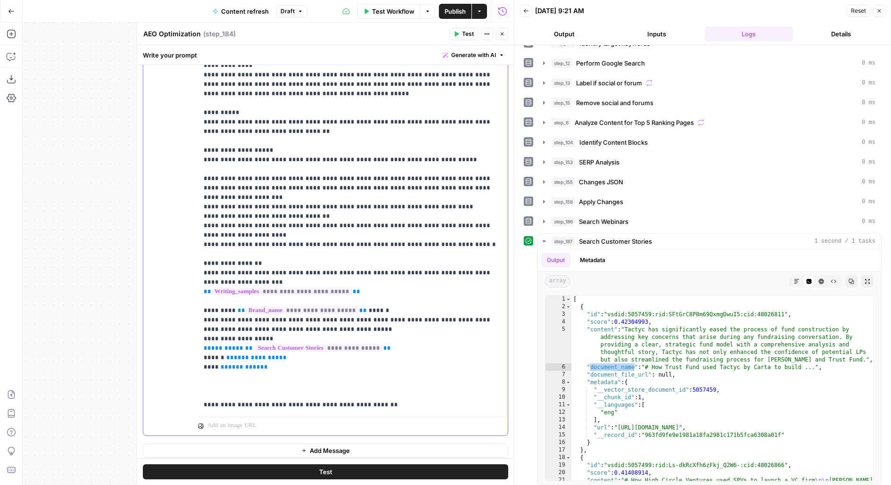
click at [202, 335] on div "**********" at bounding box center [353, 221] width 310 height 384
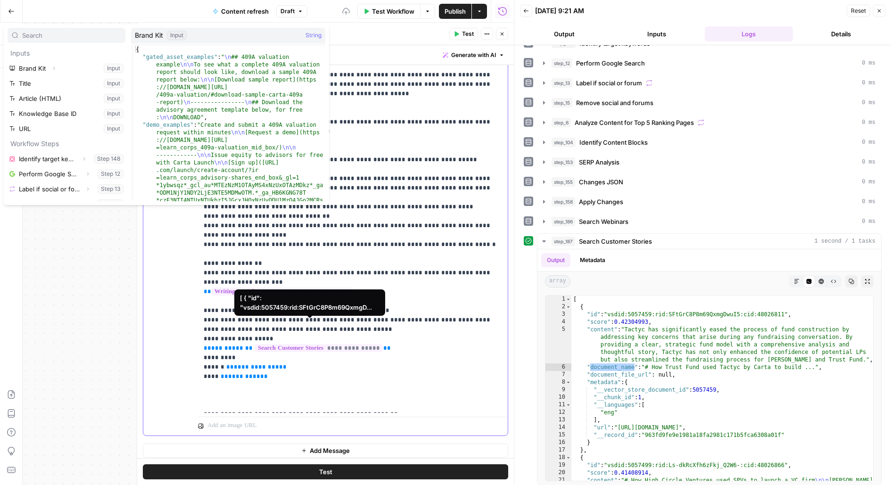
click at [267, 337] on p "**********" at bounding box center [353, 264] width 299 height 462
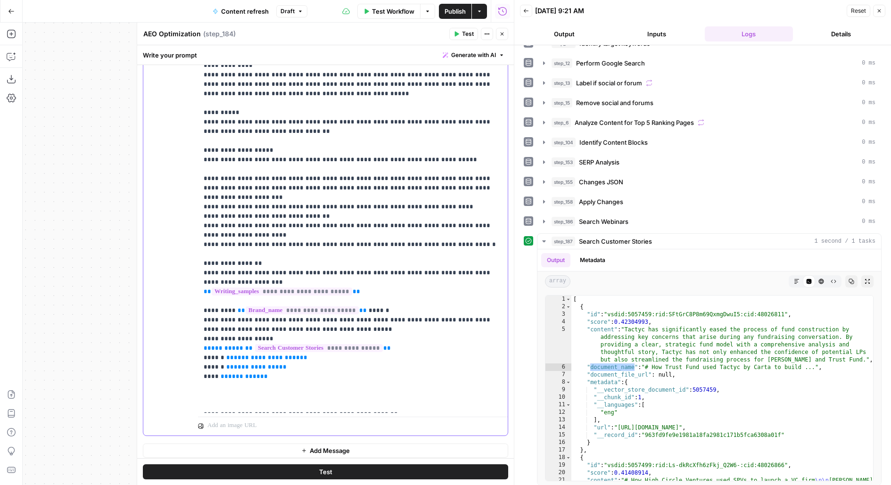
click at [320, 356] on p "**********" at bounding box center [353, 264] width 299 height 462
click at [278, 386] on p "**********" at bounding box center [353, 268] width 299 height 471
click at [326, 305] on p "**********" at bounding box center [353, 268] width 299 height 471
drag, startPoint x: 288, startPoint y: 325, endPoint x: 123, endPoint y: 331, distance: 165.1
click at [123, 331] on body "Carta New Home Browse Carta - Fund Administration Insights Opportunities Carta …" at bounding box center [445, 242] width 891 height 485
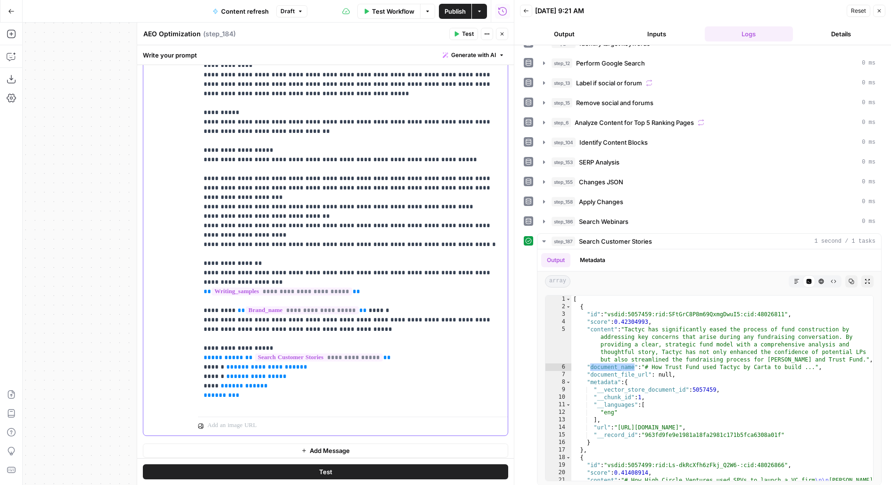
click at [303, 421] on p at bounding box center [347, 425] width 281 height 9
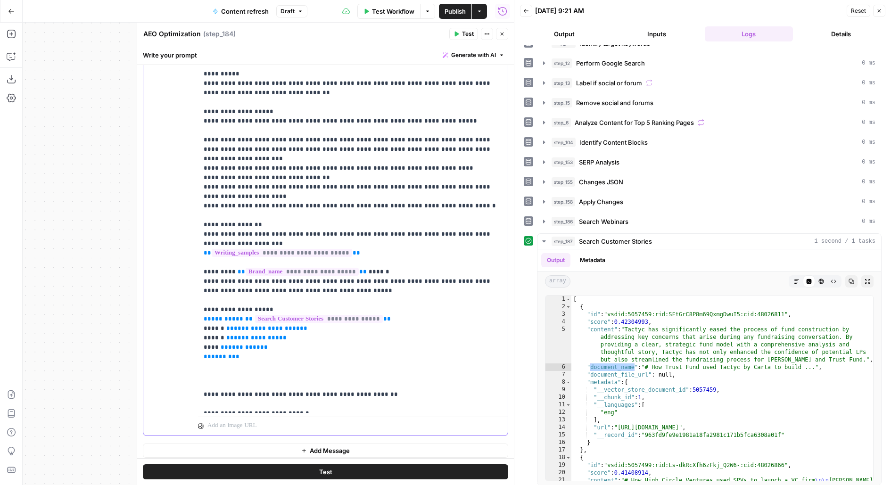
drag, startPoint x: 268, startPoint y: 335, endPoint x: 195, endPoint y: 288, distance: 87.0
click at [195, 288] on div "**********" at bounding box center [325, 232] width 364 height 406
copy p "**********"
click at [209, 350] on p "**********" at bounding box center [353, 234] width 299 height 481
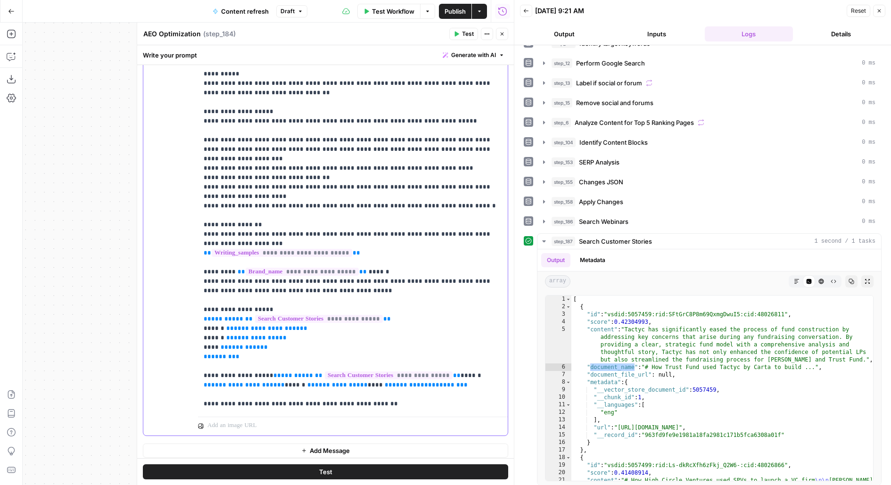
click at [273, 372] on span "**" at bounding box center [277, 375] width 8 height 6
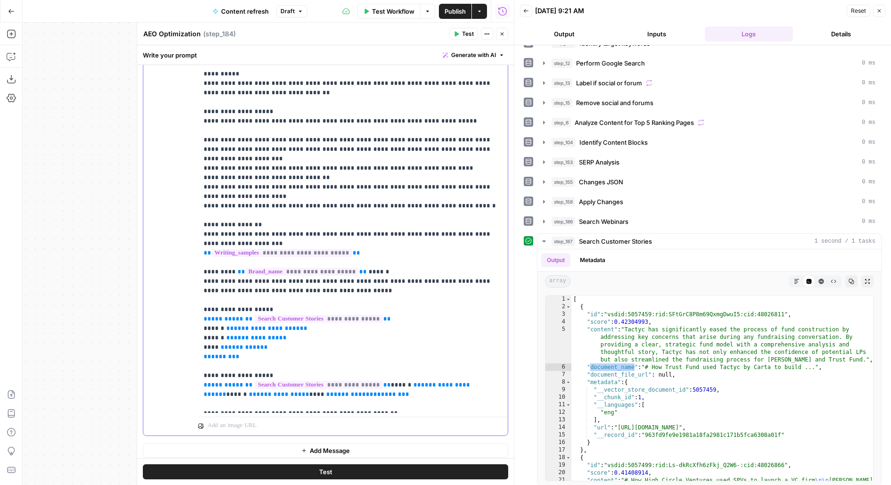
scroll to position [123, 0]
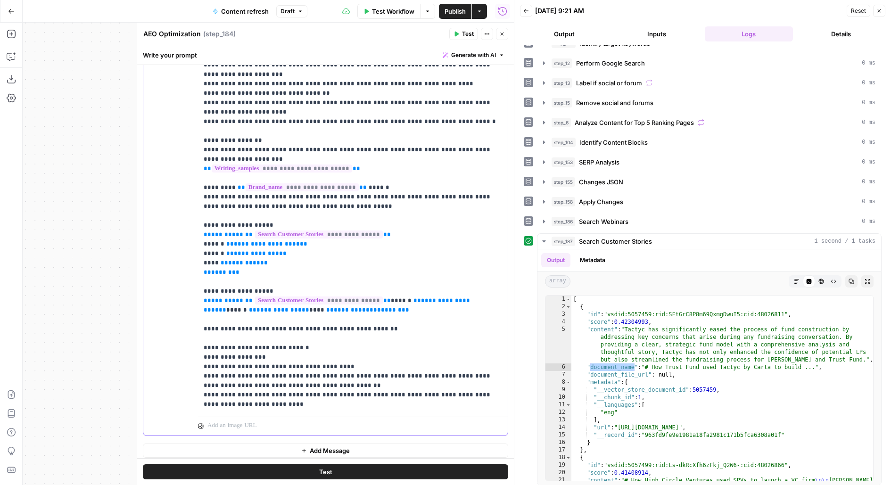
click at [385, 277] on p "**********" at bounding box center [353, 159] width 299 height 500
click at [296, 287] on p "**********" at bounding box center [353, 159] width 299 height 500
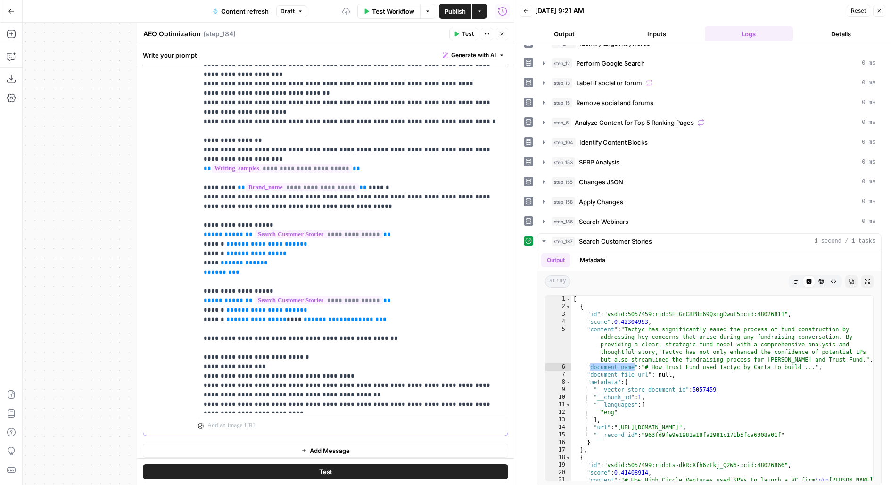
click at [273, 298] on p "**********" at bounding box center [353, 163] width 299 height 509
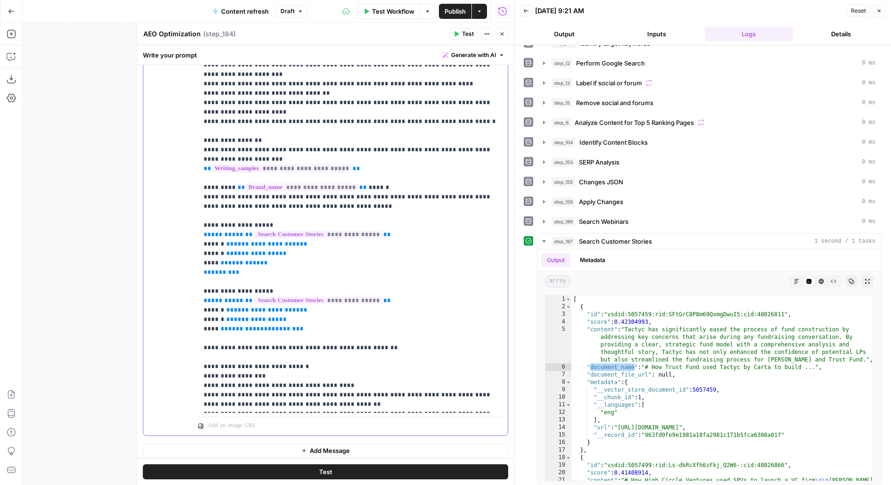
drag, startPoint x: 216, startPoint y: 266, endPoint x: 293, endPoint y: 261, distance: 77.0
click at [293, 261] on p "**********" at bounding box center [353, 168] width 299 height 519
drag, startPoint x: 275, startPoint y: 267, endPoint x: 217, endPoint y: 265, distance: 58.5
click at [217, 266] on p "**********" at bounding box center [353, 168] width 299 height 519
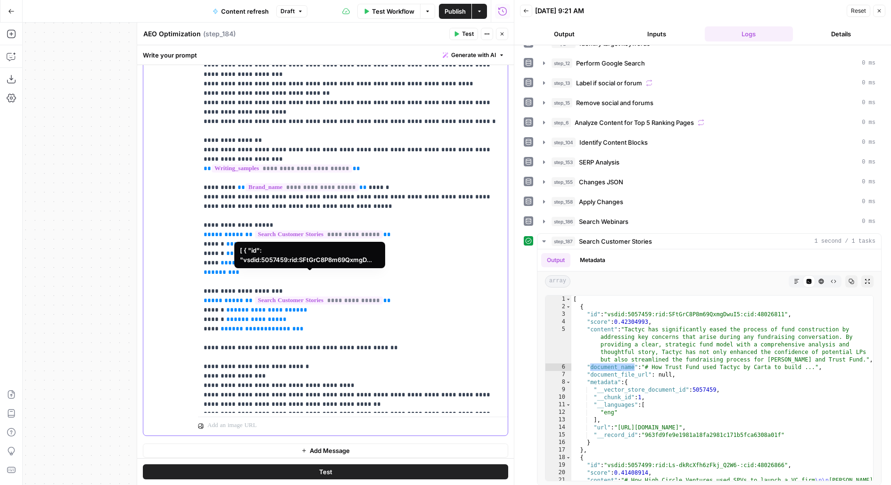
click at [349, 297] on span "**********" at bounding box center [319, 301] width 128 height 8
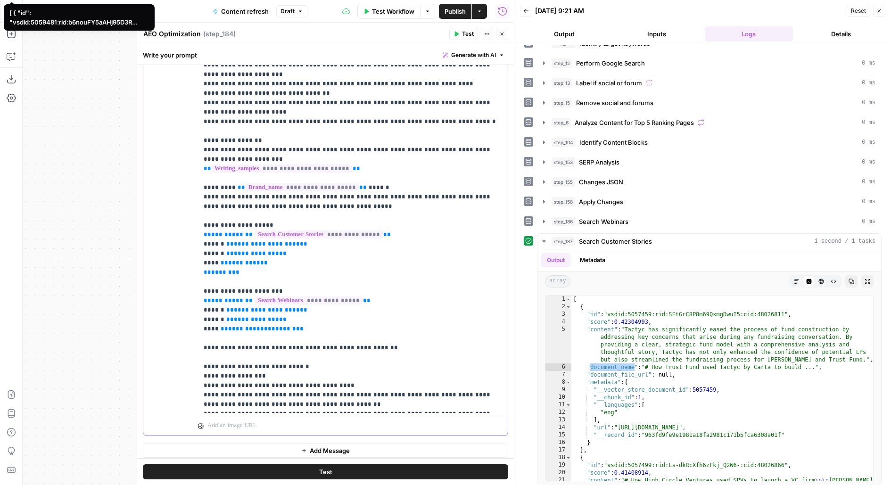
click at [368, 301] on p "**********" at bounding box center [353, 168] width 299 height 519
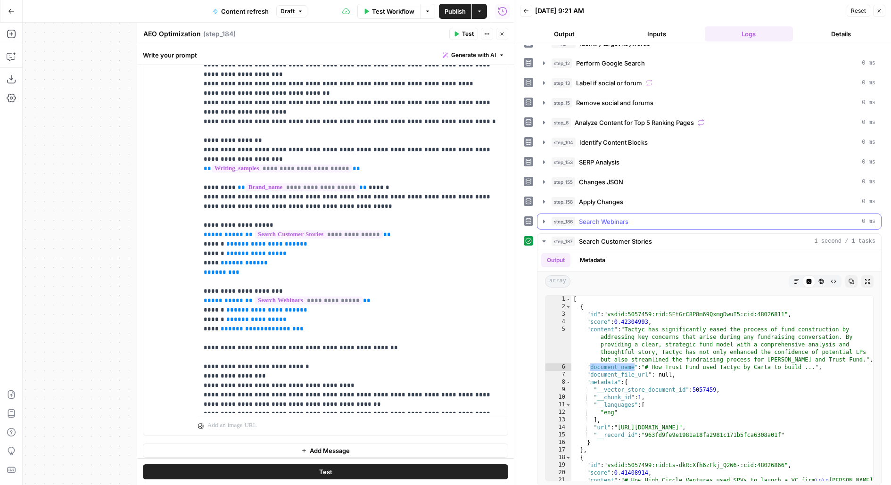
click at [587, 223] on button "step_186 Search Webinars 0 ms" at bounding box center [710, 221] width 344 height 15
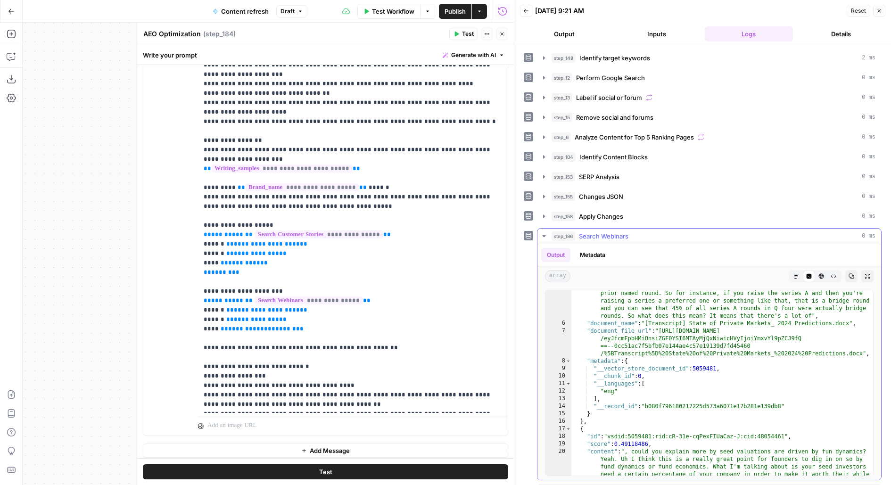
scroll to position [484, 0]
click at [268, 326] on span "**" at bounding box center [272, 329] width 8 height 6
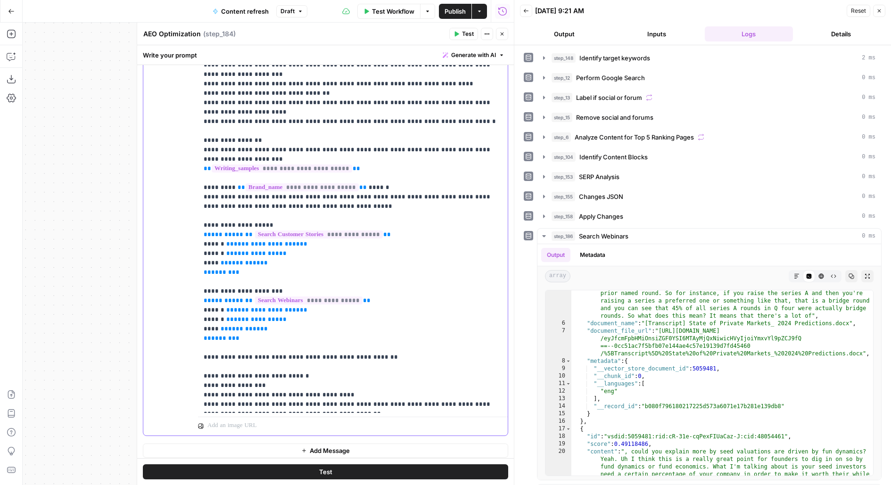
drag, startPoint x: 265, startPoint y: 304, endPoint x: 180, endPoint y: 304, distance: 85.3
click at [182, 304] on div "**********" at bounding box center [325, 232] width 364 height 406
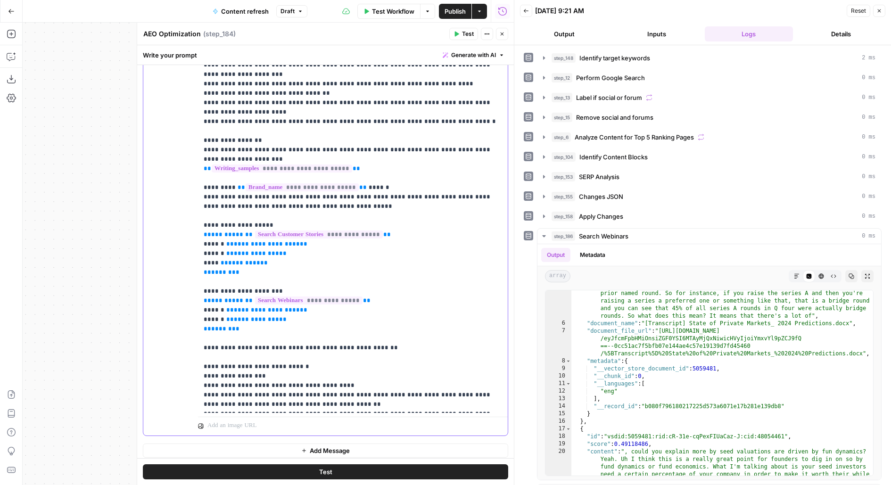
drag, startPoint x: 229, startPoint y: 178, endPoint x: 273, endPoint y: 193, distance: 45.9
click at [273, 193] on p "**********" at bounding box center [353, 168] width 299 height 519
click at [348, 181] on p "**********" at bounding box center [353, 168] width 299 height 519
click at [294, 174] on p "**********" at bounding box center [353, 168] width 299 height 519
click at [380, 170] on p "**********" at bounding box center [353, 168] width 299 height 519
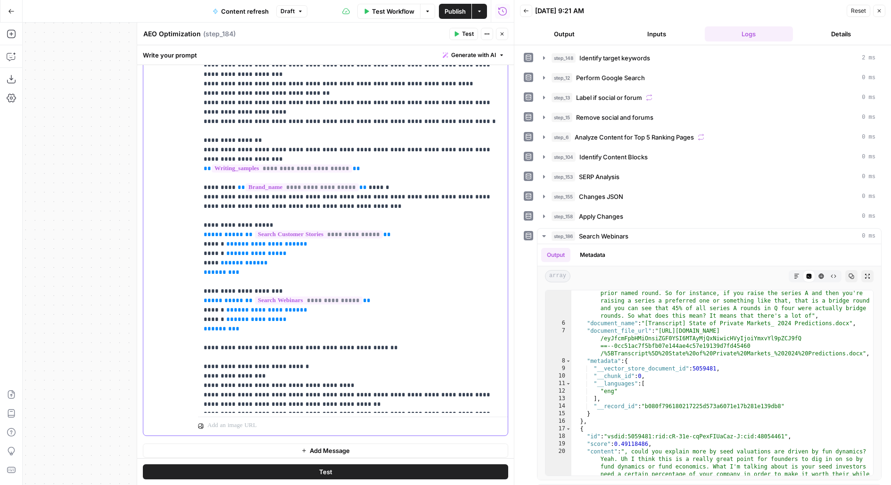
click at [454, 174] on p "**********" at bounding box center [353, 168] width 299 height 519
click at [383, 184] on p "**********" at bounding box center [353, 168] width 299 height 519
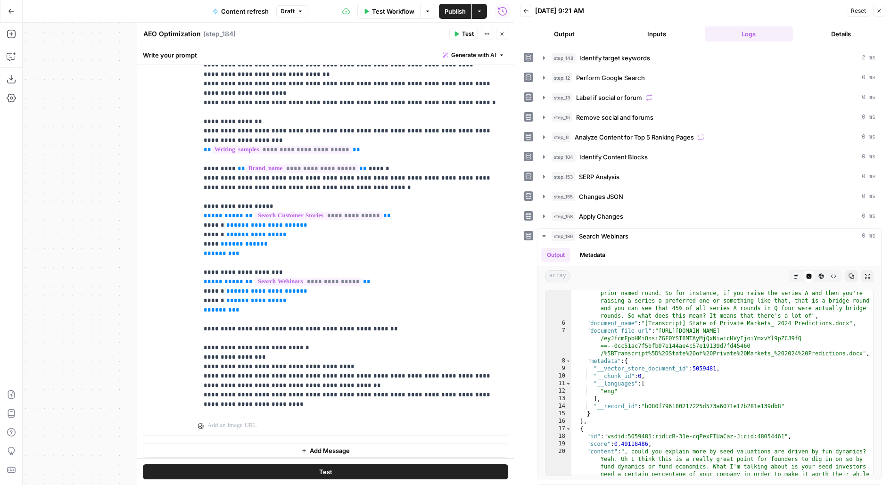
click at [324, 479] on button "Test" at bounding box center [325, 471] width 365 height 15
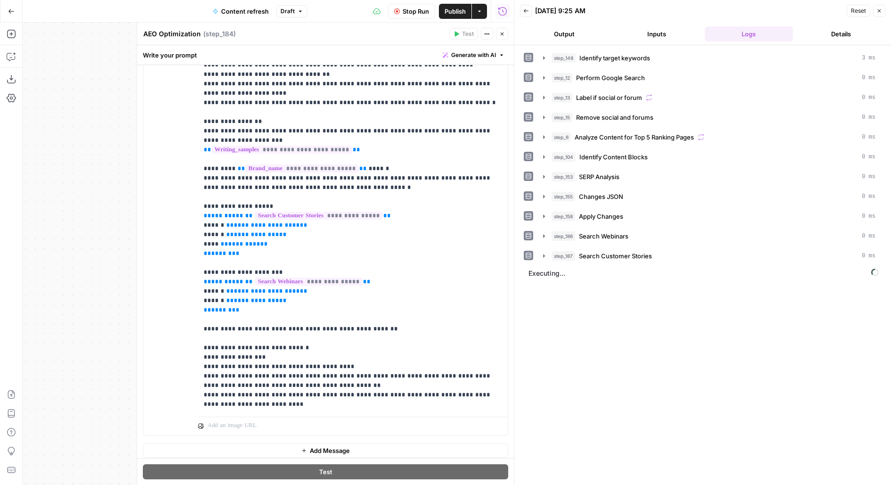
click at [454, 9] on span "Publish" at bounding box center [455, 11] width 21 height 9
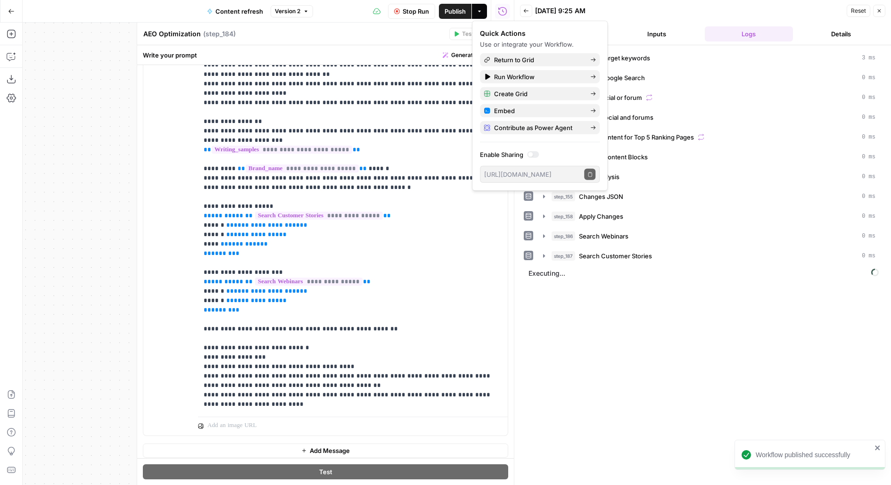
click at [361, 40] on div "AEO Optimization AEO Optimization ( step_184 ) Test Actions Close" at bounding box center [325, 34] width 365 height 12
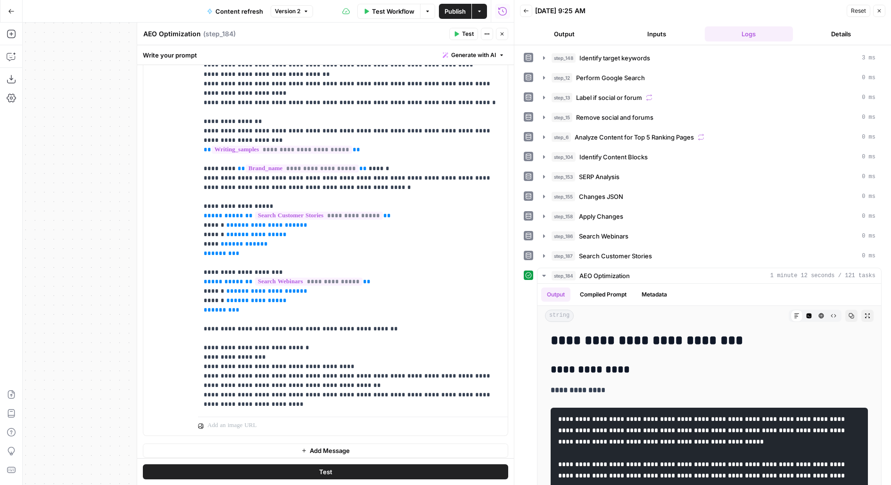
click at [868, 313] on icon "button" at bounding box center [868, 316] width 6 height 6
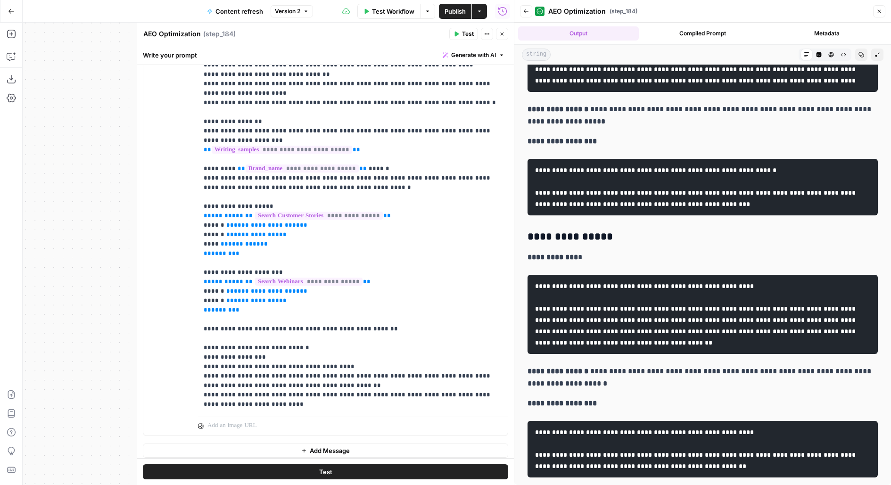
scroll to position [3011, 0]
click at [541, 400] on strong "**********" at bounding box center [562, 403] width 69 height 7
drag, startPoint x: 612, startPoint y: 411, endPoint x: 518, endPoint y: 340, distance: 117.9
click at [518, 340] on div "**********" at bounding box center [702, 242] width 377 height 485
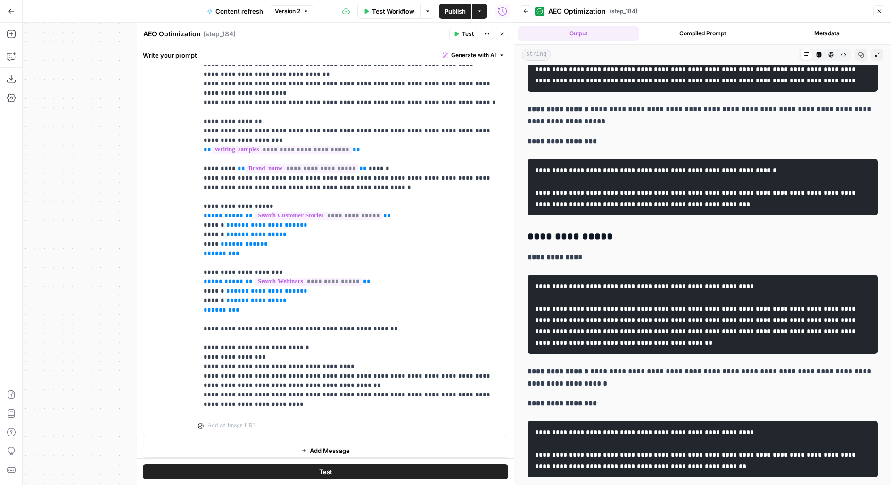
click at [597, 346] on code "**********" at bounding box center [696, 314] width 323 height 63
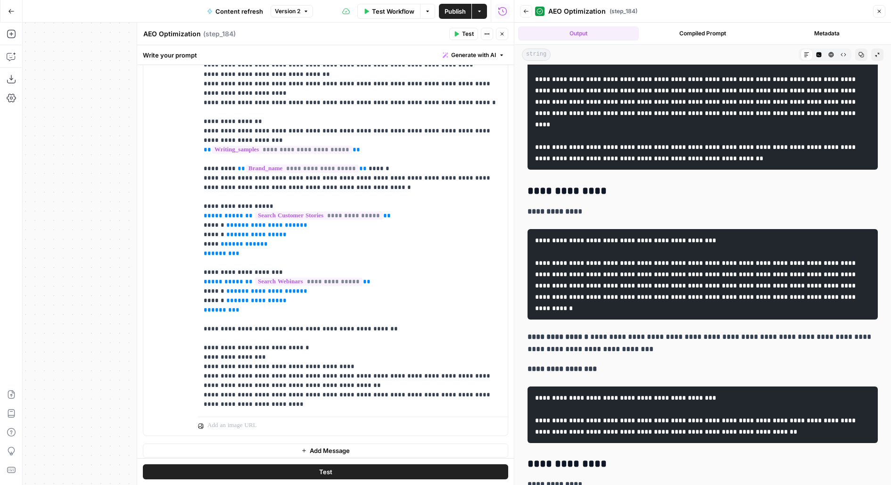
scroll to position [2083, 0]
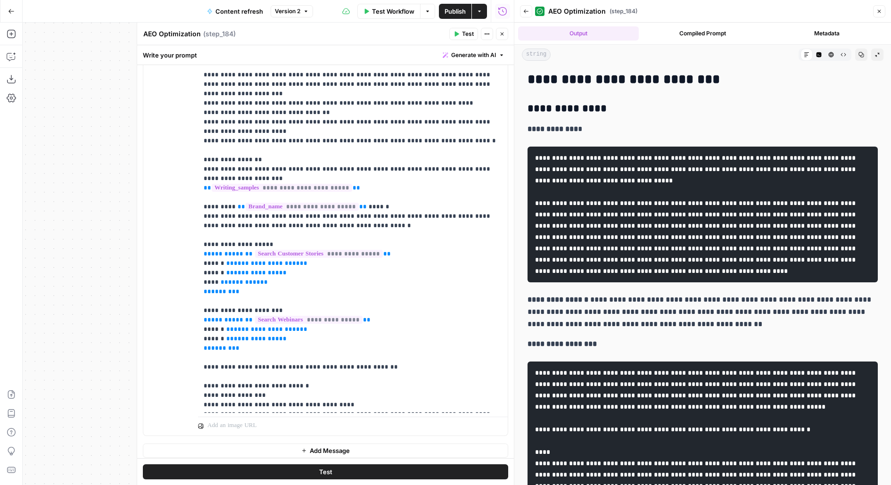
scroll to position [102, 0]
click at [228, 193] on p "**********" at bounding box center [353, 189] width 299 height 519
click at [349, 317] on span "**********" at bounding box center [309, 321] width 108 height 8
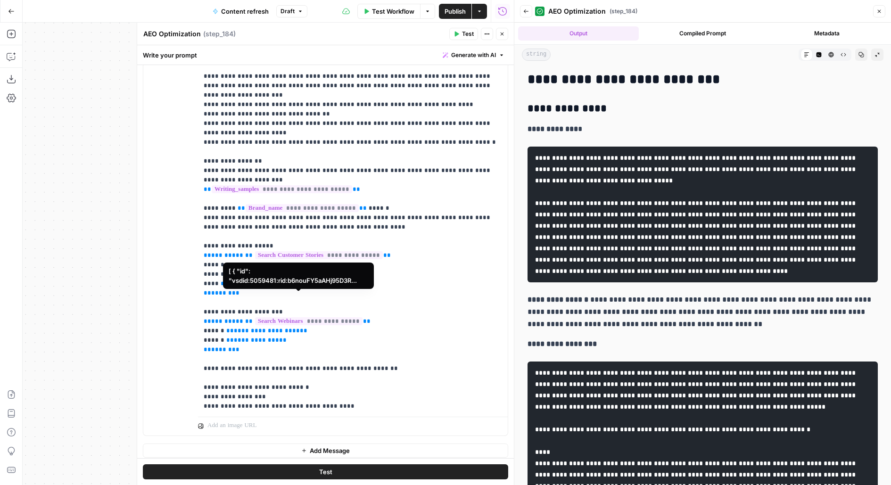
scroll to position [131, 0]
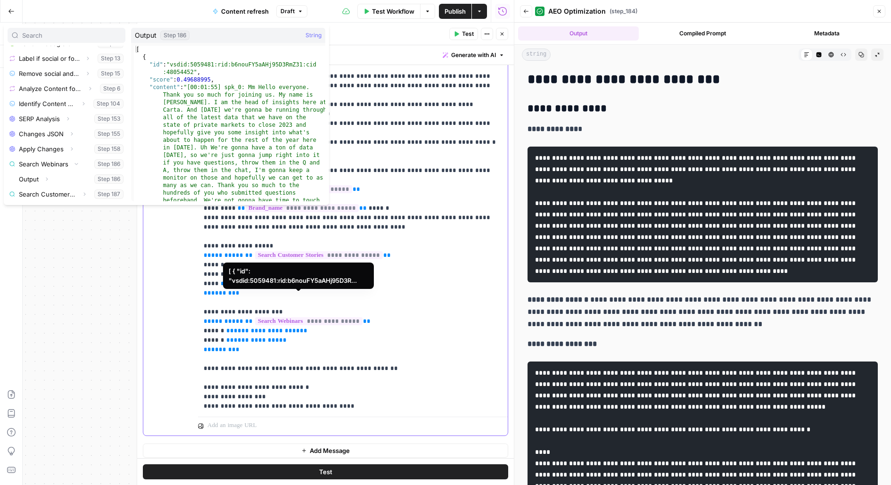
click at [432, 231] on p "**********" at bounding box center [353, 189] width 299 height 519
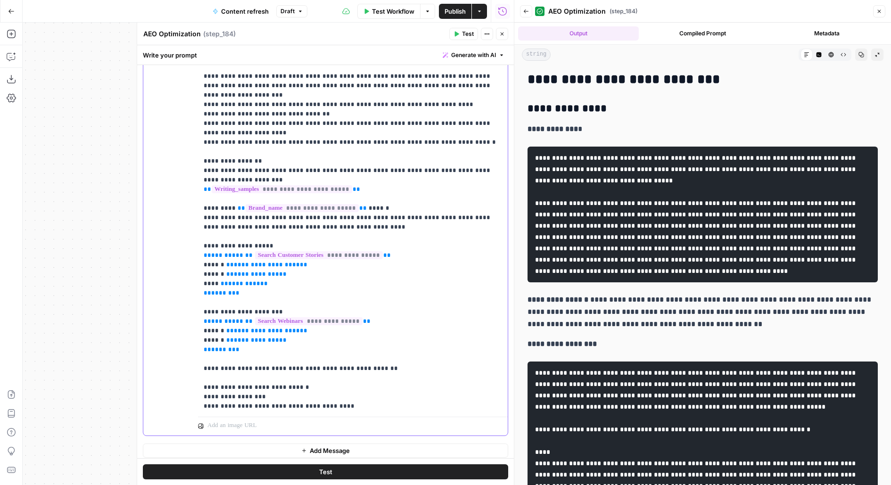
click at [323, 208] on p "**********" at bounding box center [353, 189] width 299 height 519
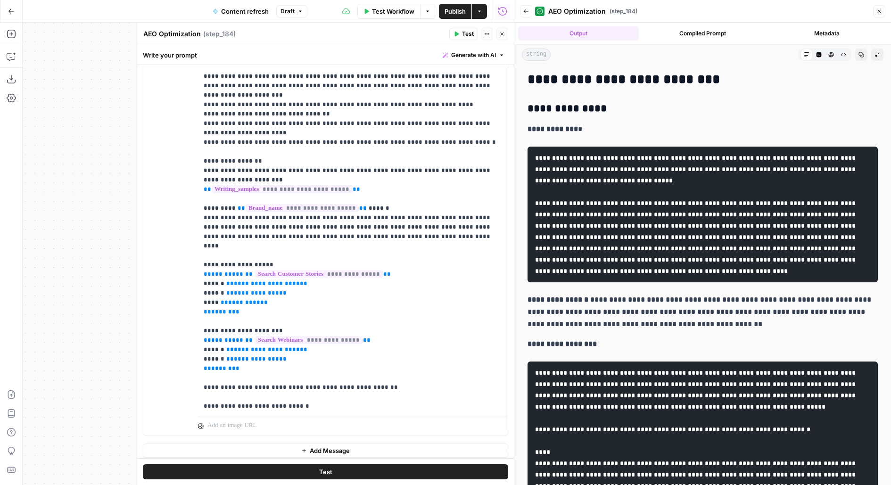
click at [294, 474] on button "Test" at bounding box center [325, 471] width 365 height 15
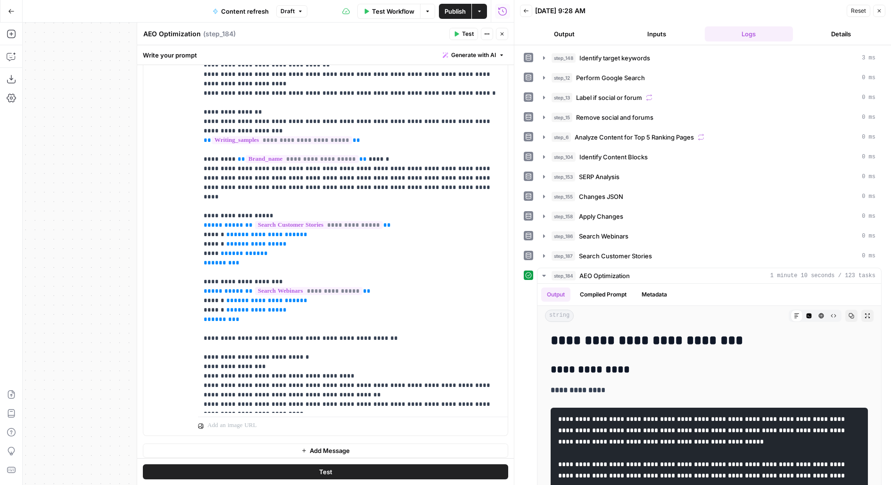
scroll to position [34, 0]
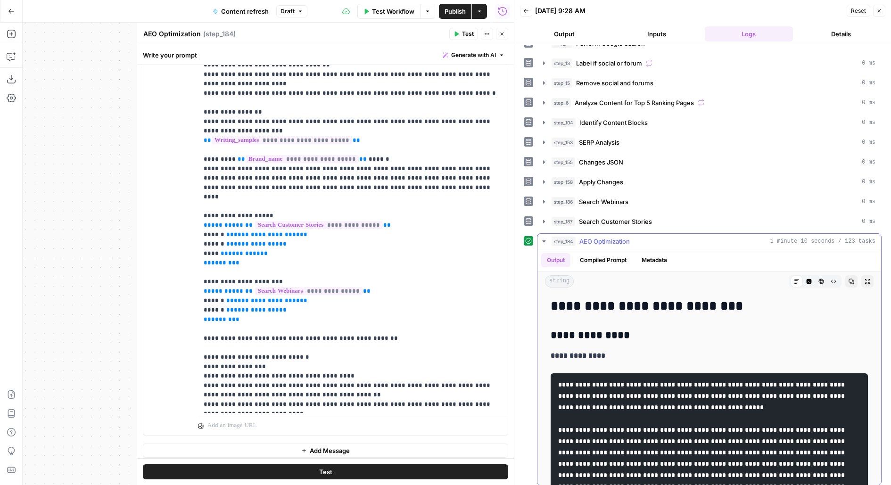
click at [864, 275] on button "Expand Output" at bounding box center [867, 281] width 12 height 12
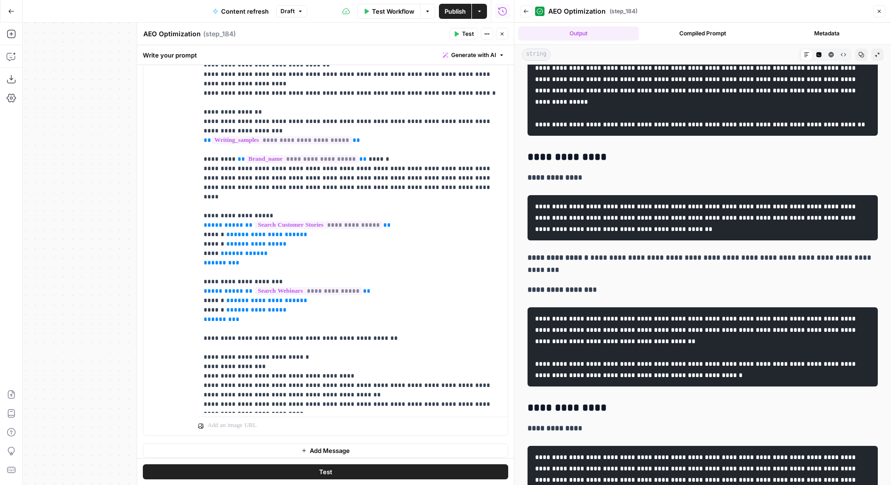
scroll to position [1412, 0]
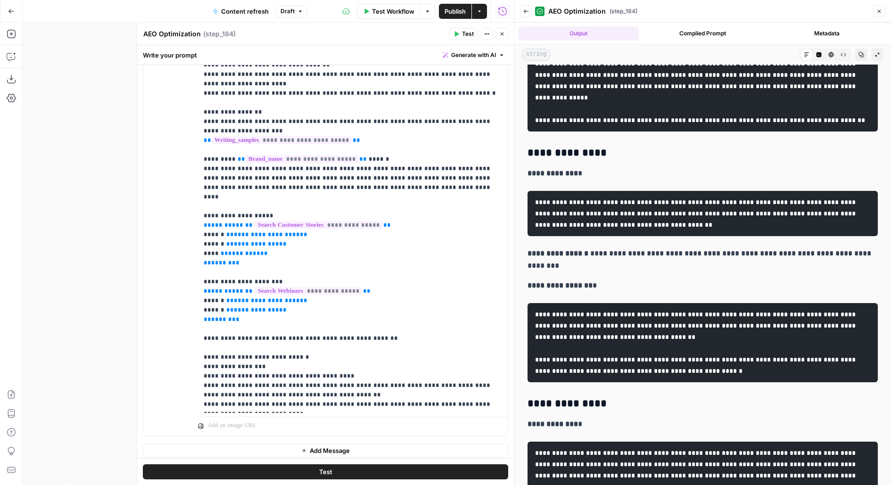
drag, startPoint x: 551, startPoint y: 303, endPoint x: 842, endPoint y: 331, distance: 291.9
click at [842, 124] on code "**********" at bounding box center [701, 69] width 332 height 108
click at [773, 124] on code "**********" at bounding box center [701, 69] width 332 height 108
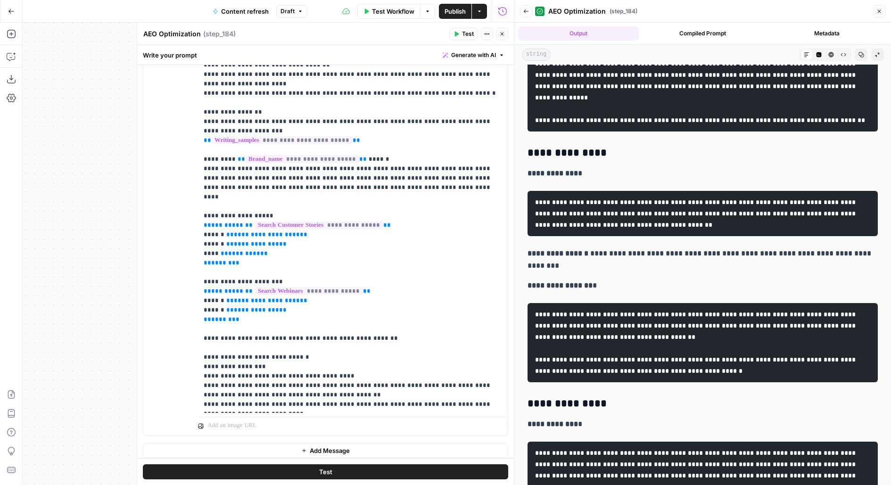
click at [773, 124] on code "**********" at bounding box center [701, 69] width 332 height 108
click at [773, 132] on pre "**********" at bounding box center [703, 69] width 350 height 124
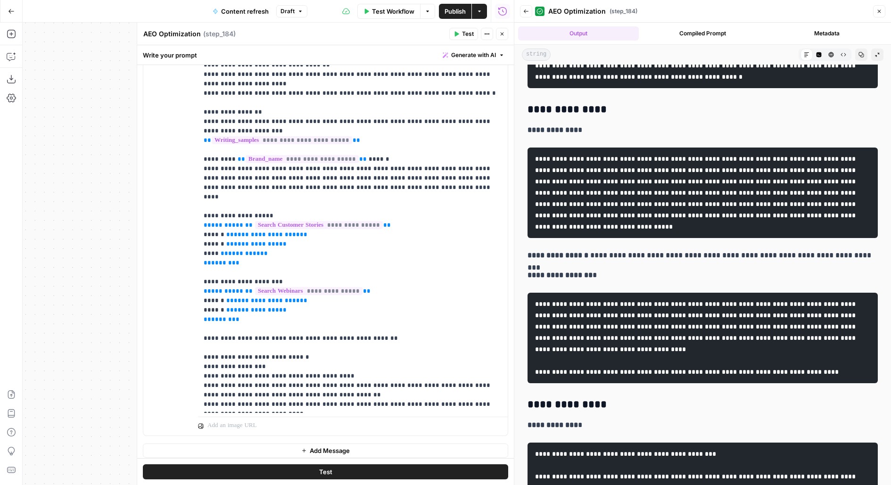
scroll to position [1731, 0]
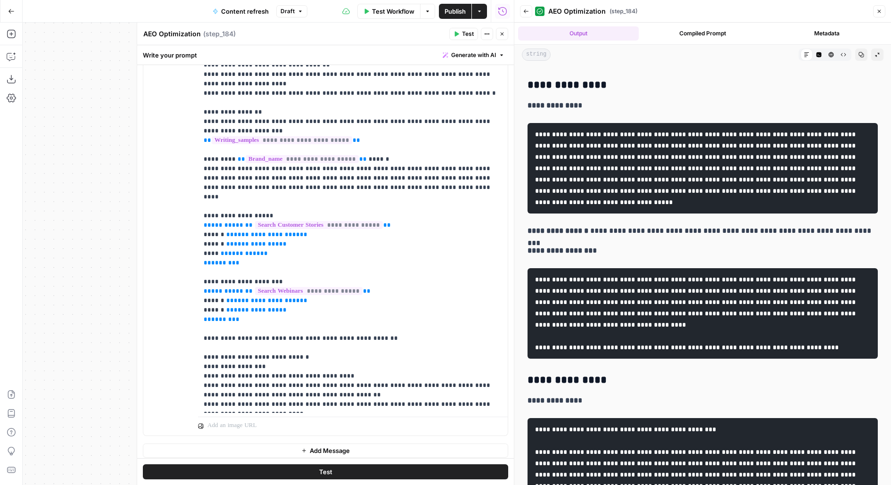
drag, startPoint x: 537, startPoint y: 153, endPoint x: 753, endPoint y: 200, distance: 220.6
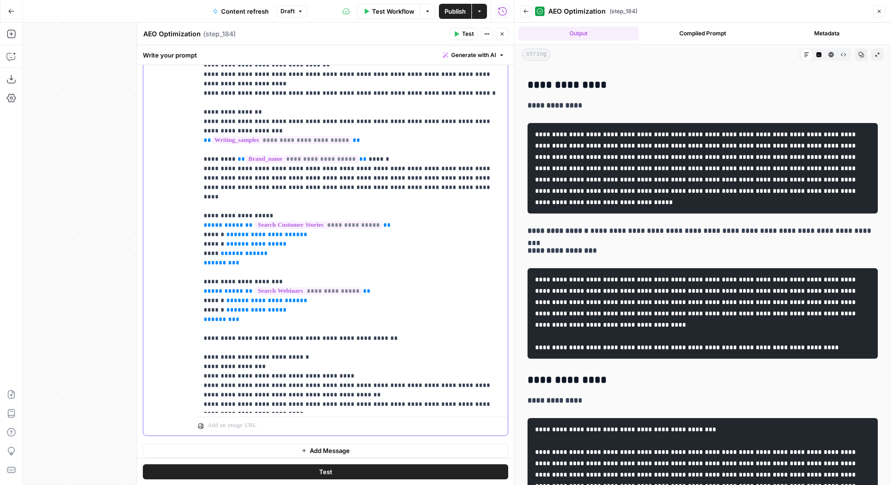
click at [254, 298] on span "**********" at bounding box center [267, 301] width 66 height 6
click at [364, 167] on p "**********" at bounding box center [353, 145] width 299 height 528
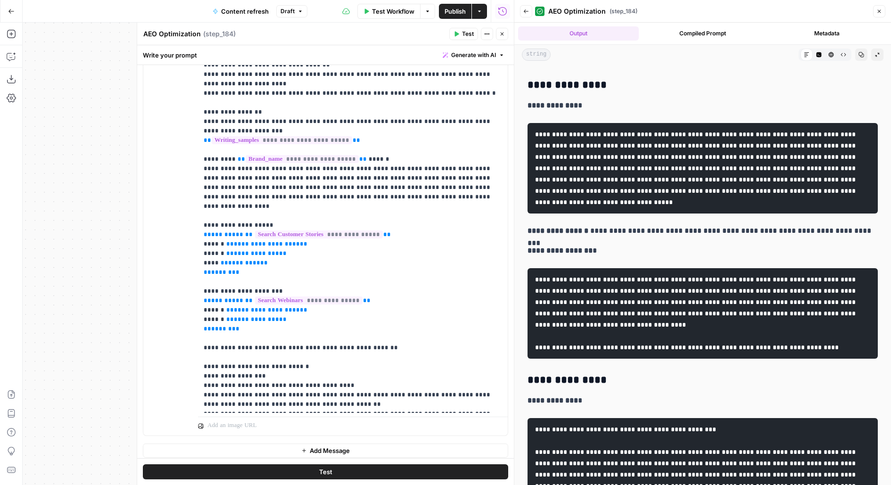
click at [471, 34] on span "Test" at bounding box center [468, 34] width 12 height 8
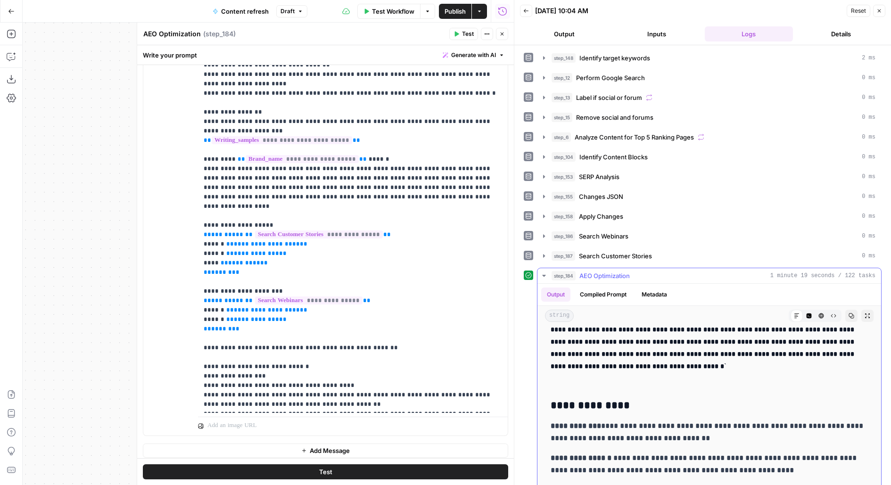
scroll to position [34, 0]
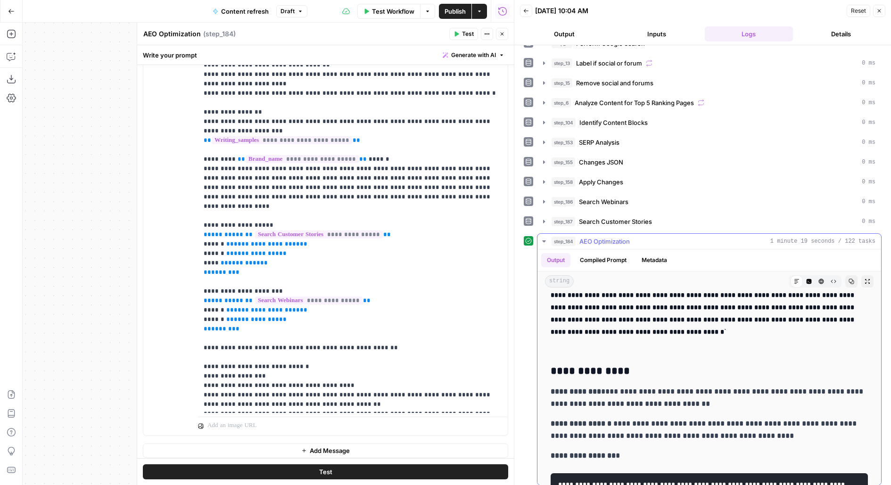
click at [862, 280] on button "Expand Output" at bounding box center [867, 281] width 12 height 12
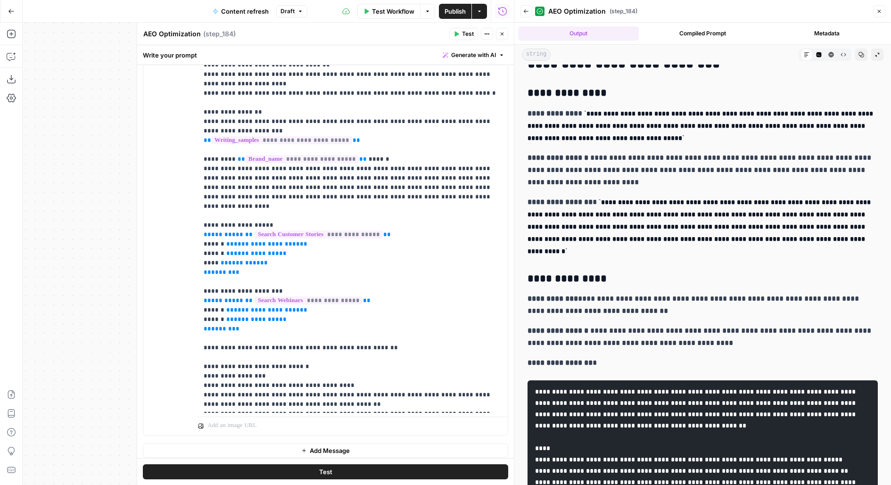
scroll to position [17, 0]
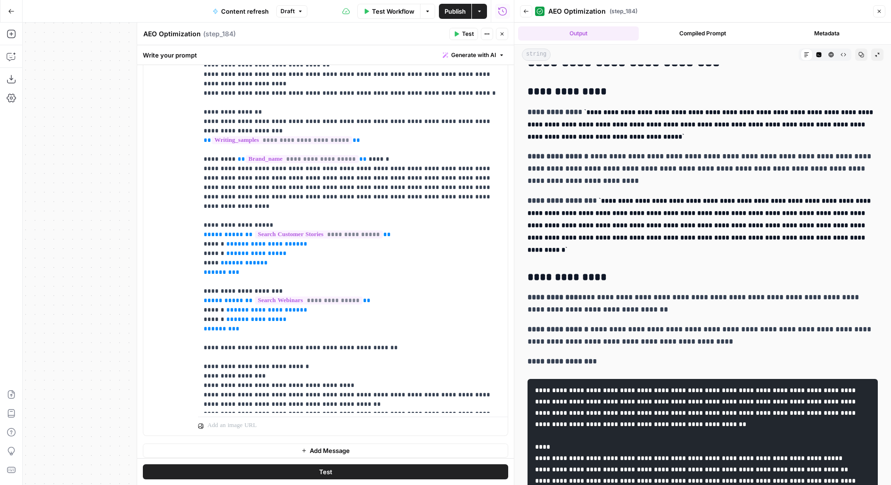
click at [513, 51] on div at bounding box center [514, 242] width 9 height 485
click at [507, 40] on header "AEO Optimization AEO Optimization ( step_184 ) Test Actions Close" at bounding box center [325, 34] width 377 height 23
click at [505, 38] on button "Close" at bounding box center [502, 34] width 12 height 12
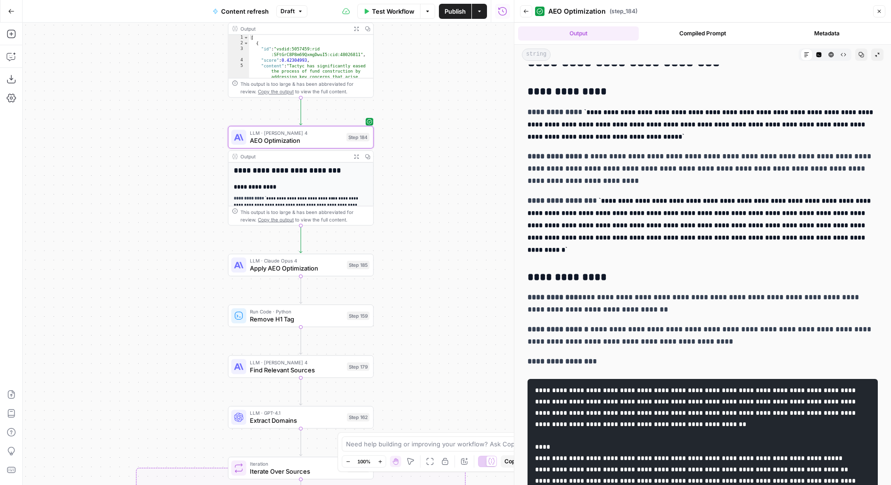
drag, startPoint x: 438, startPoint y: 289, endPoint x: 438, endPoint y: 183, distance: 105.6
click at [438, 183] on div "true false false true false true Workflow Set Inputs Inputs Power Agent Identif…" at bounding box center [268, 254] width 491 height 463
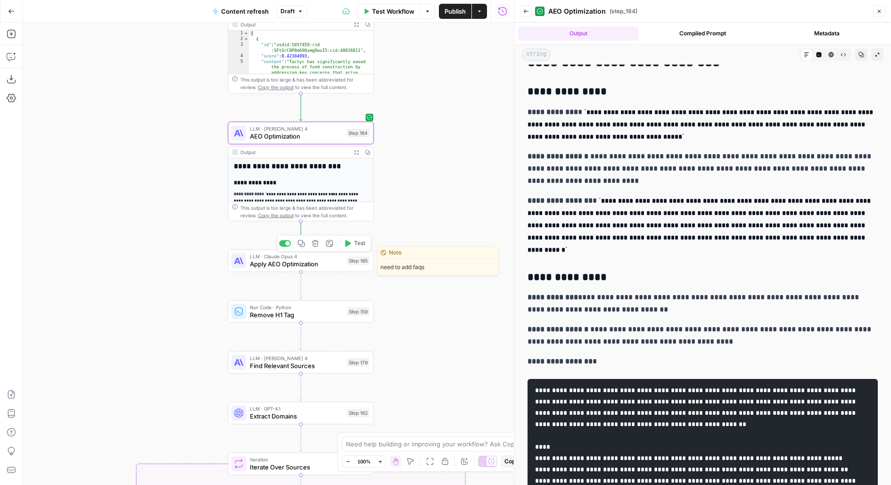
click at [352, 246] on button "Test" at bounding box center [354, 243] width 29 height 12
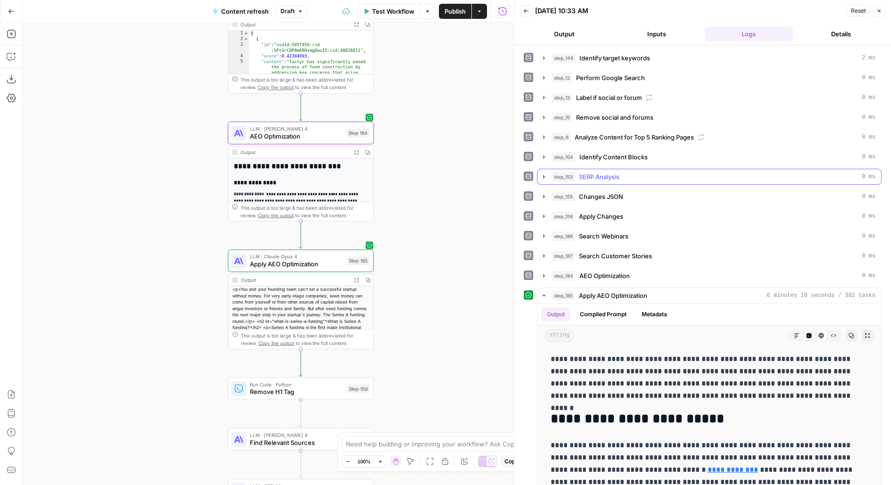
scroll to position [54, 0]
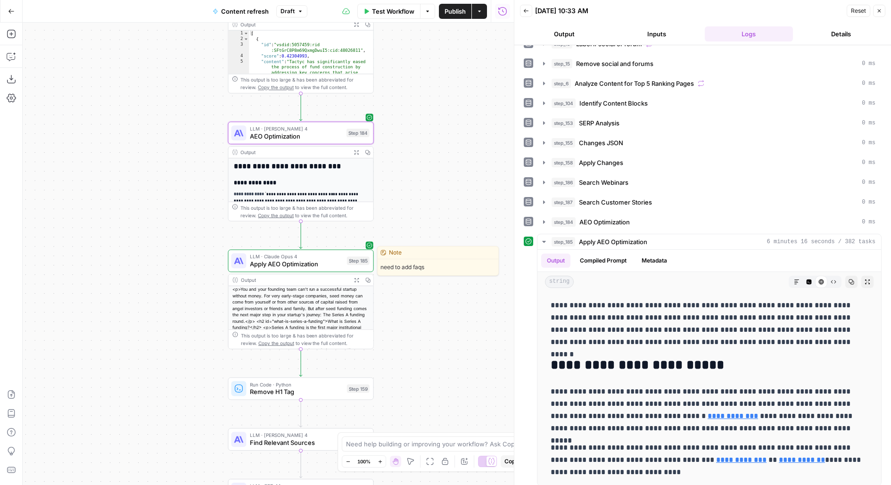
click at [339, 264] on span "Apply AEO Optimization" at bounding box center [296, 263] width 93 height 9
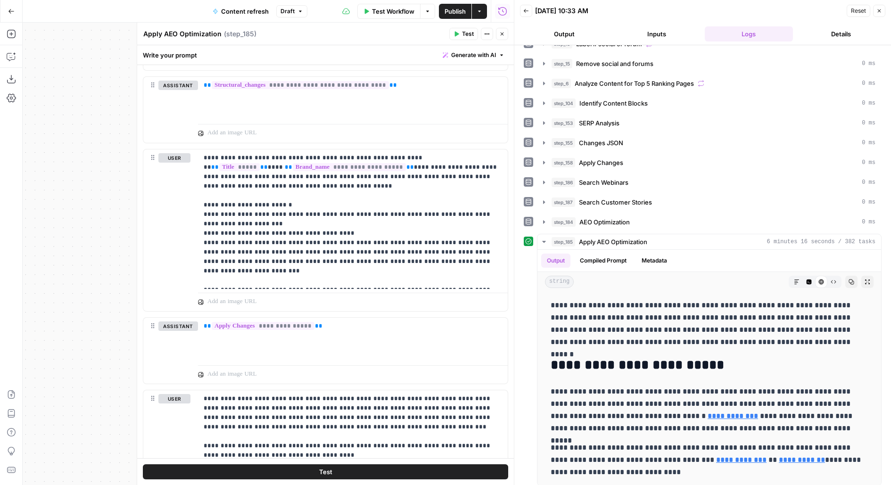
scroll to position [1397, 0]
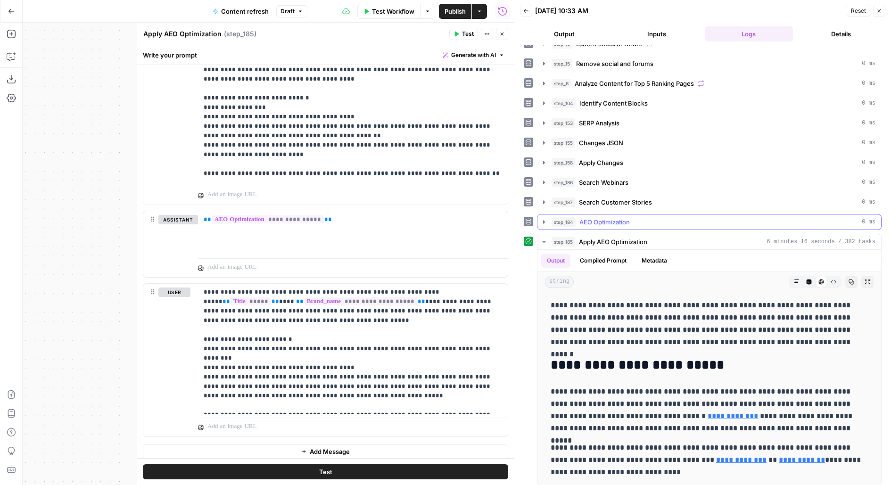
click at [704, 217] on div "step_184 AEO Optimization 0 ms" at bounding box center [714, 221] width 324 height 9
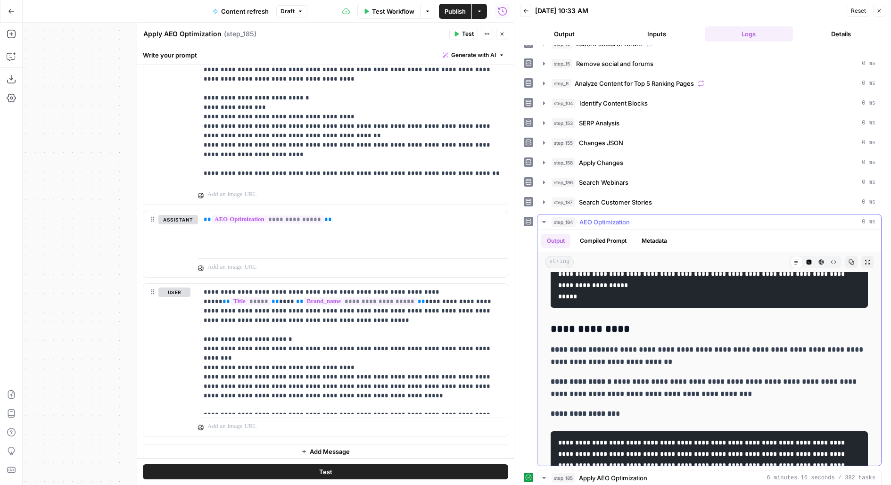
scroll to position [587, 0]
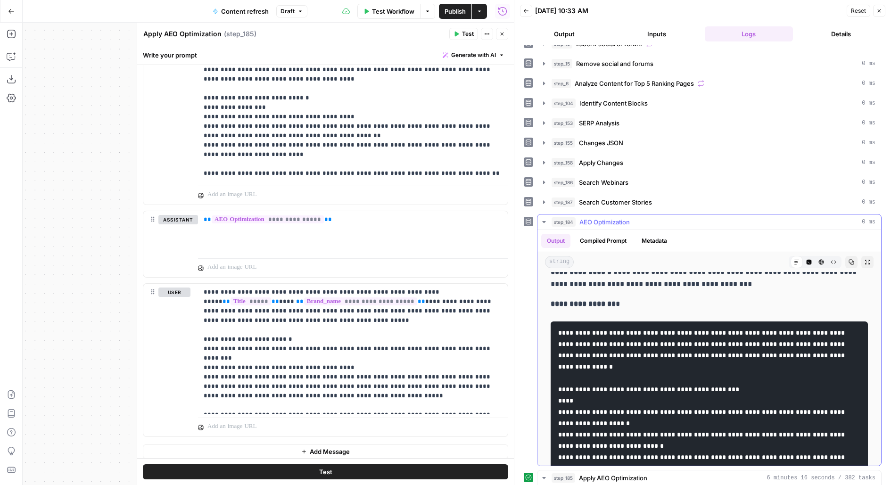
click at [759, 217] on div "step_184 AEO Optimization 0 ms" at bounding box center [714, 221] width 324 height 9
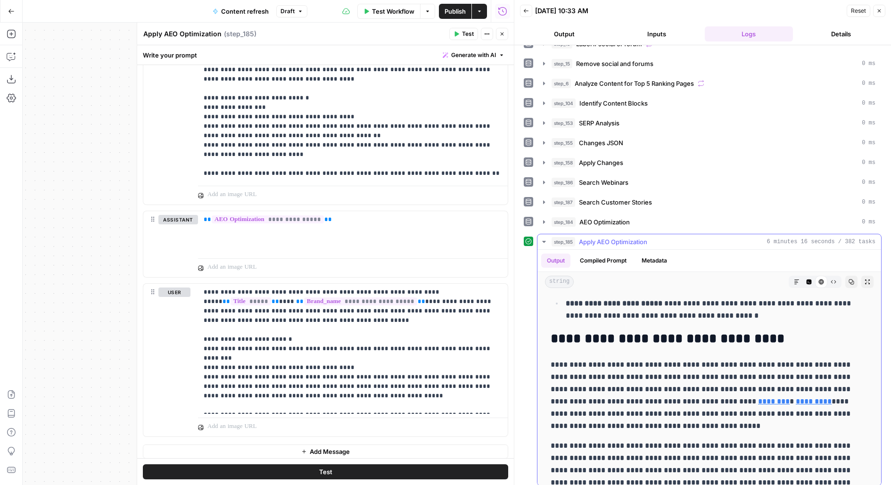
scroll to position [818, 0]
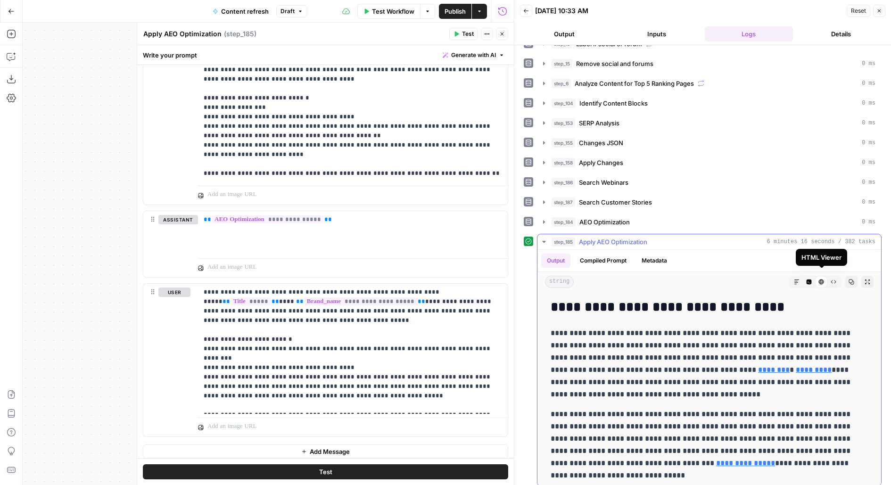
click at [813, 277] on button "Code Editor" at bounding box center [809, 282] width 12 height 12
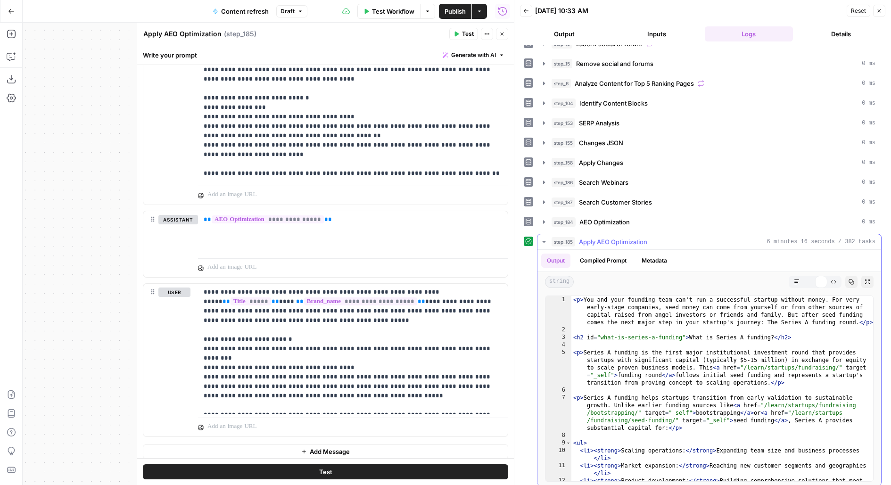
scroll to position [0, 0]
type textarea "**********"
click at [799, 361] on div "< p > You and your founding team can't run a successful startup without money. …" at bounding box center [722, 411] width 303 height 231
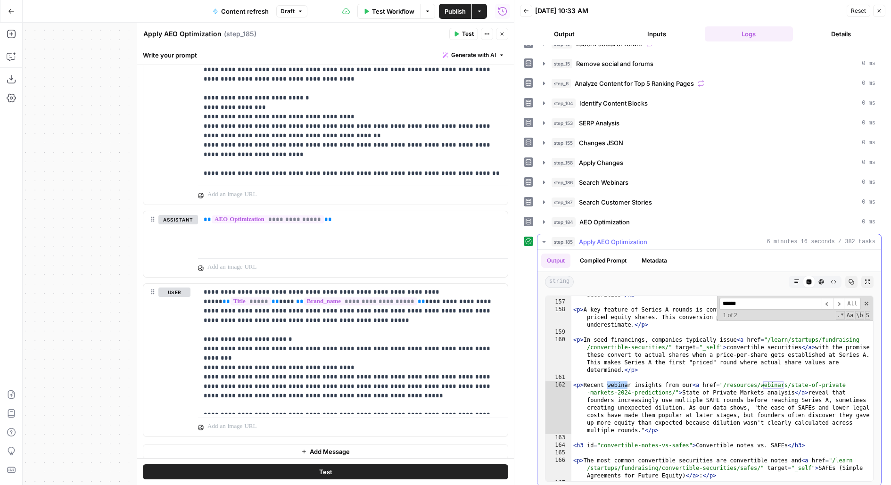
type input "******"
click at [791, 276] on button "Markdown" at bounding box center [797, 282] width 12 height 12
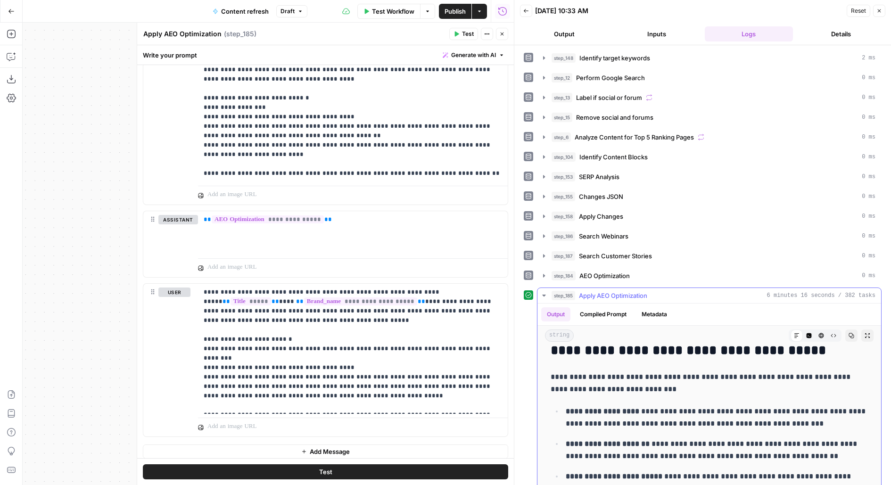
scroll to position [643, 0]
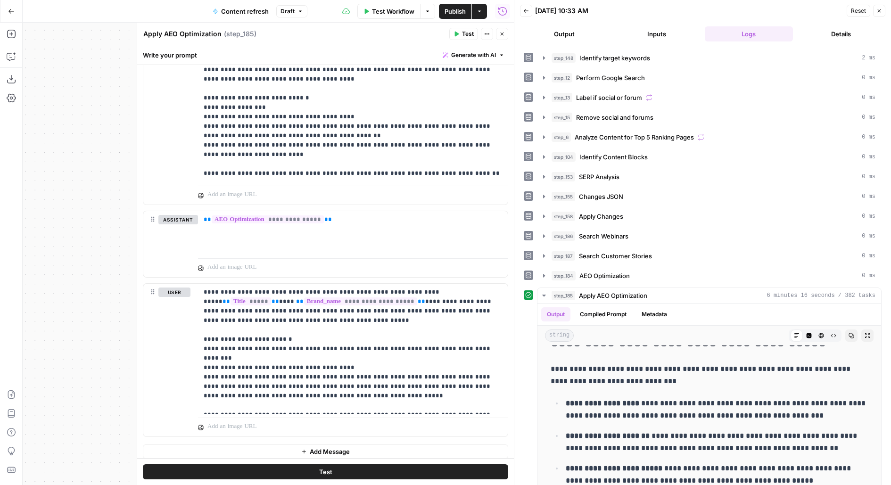
click at [816, 9] on div "08/20/25 at 10:33 AM" at bounding box center [689, 10] width 309 height 9
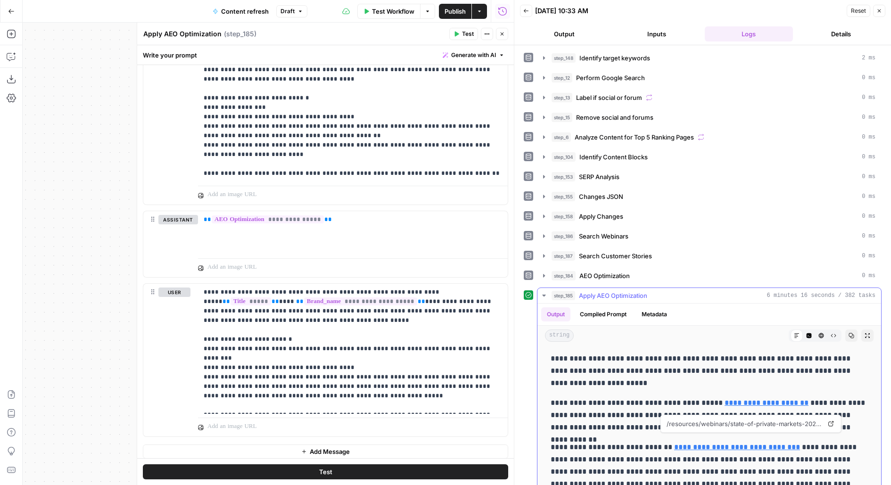
click at [711, 444] on link "**********" at bounding box center [737, 447] width 126 height 7
click at [563, 397] on p "**********" at bounding box center [710, 415] width 318 height 37
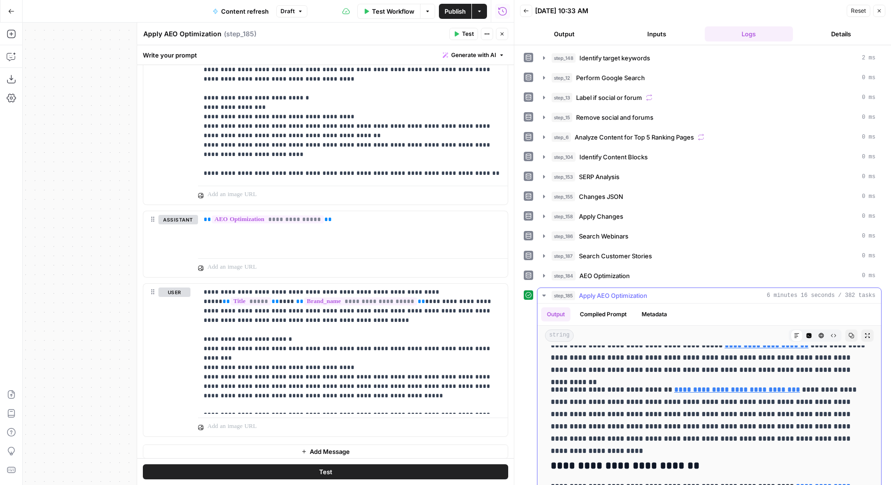
scroll to position [2659, 0]
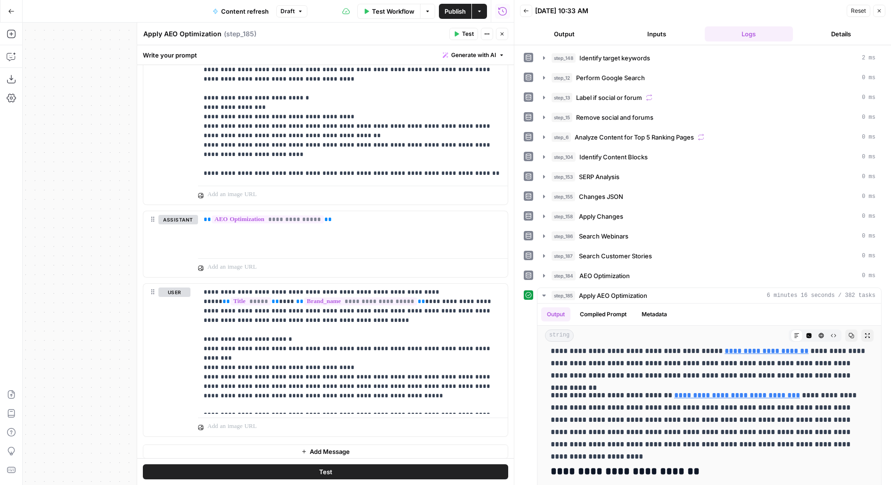
click at [503, 37] on button "Close" at bounding box center [502, 34] width 12 height 12
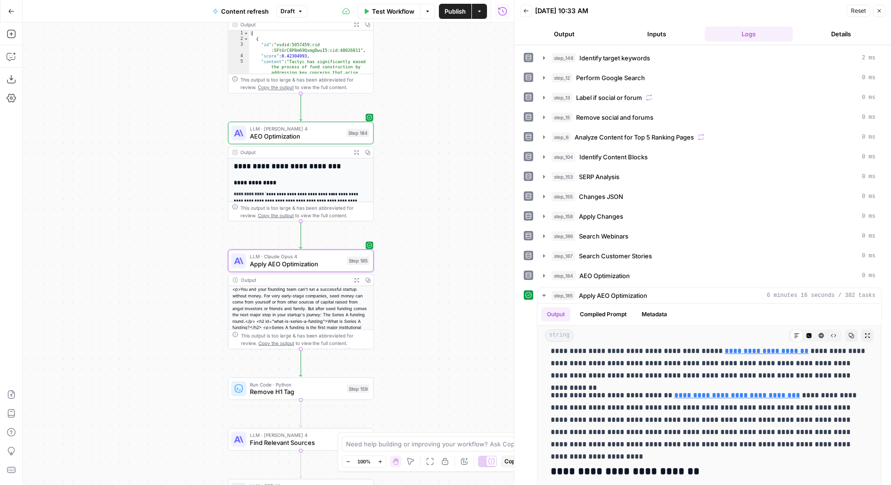
click at [341, 141] on div "LLM · Claude Sonnet 4 AEO Optimization Step 184 Copy step Delete step Edit Note…" at bounding box center [301, 133] width 146 height 23
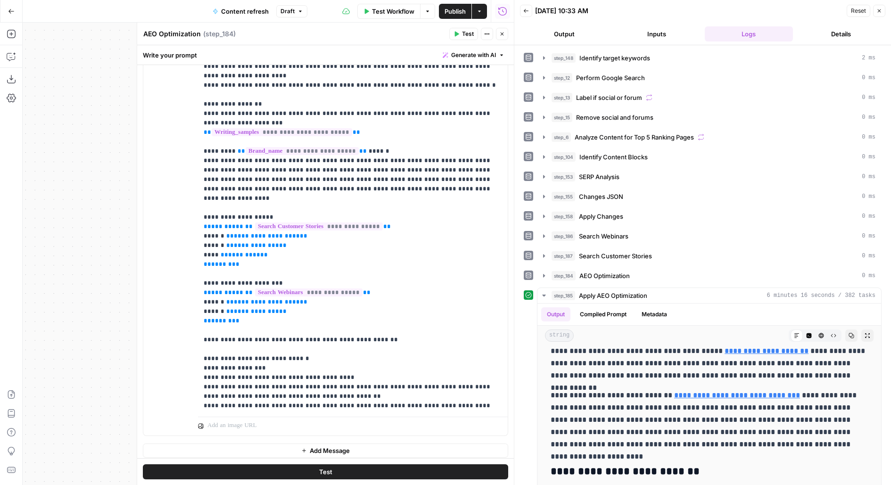
scroll to position [161, 0]
click at [292, 251] on p "**********" at bounding box center [353, 141] width 299 height 538
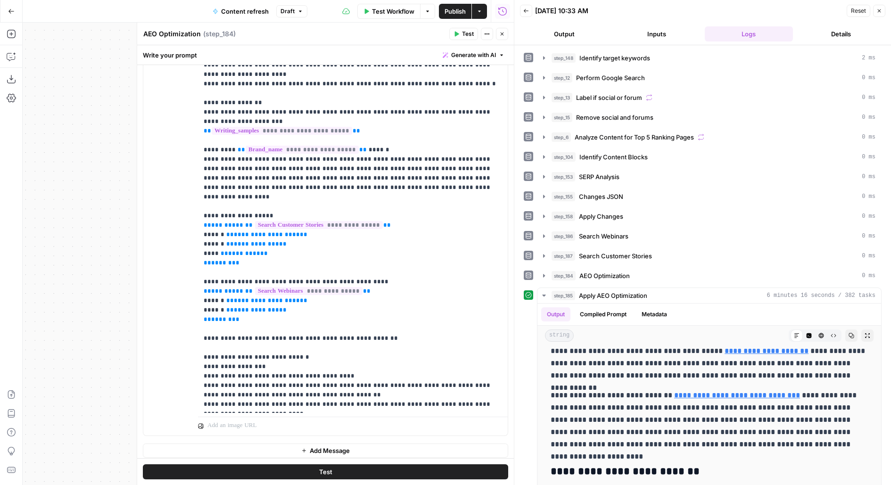
click at [503, 36] on icon "button" at bounding box center [502, 34] width 6 height 6
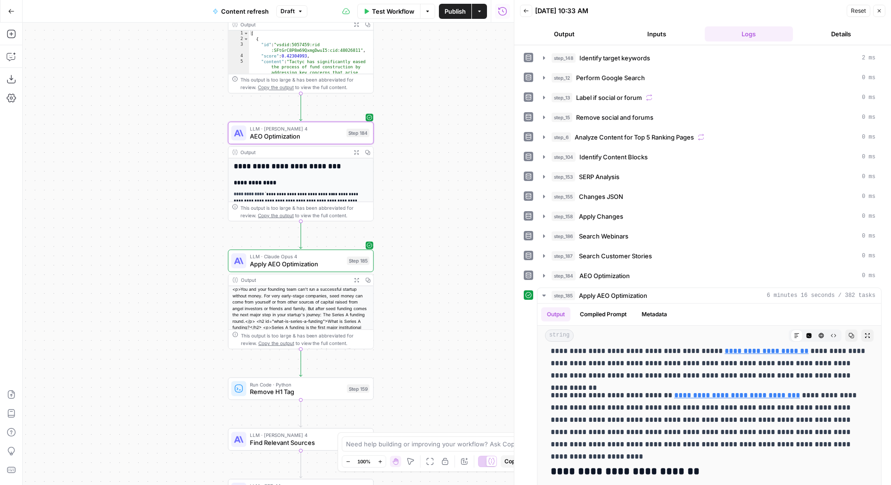
drag, startPoint x: 471, startPoint y: 262, endPoint x: 471, endPoint y: 188, distance: 74.0
click at [471, 200] on div "true false false true false true Workflow Set Inputs Inputs Power Agent Identif…" at bounding box center [268, 254] width 491 height 463
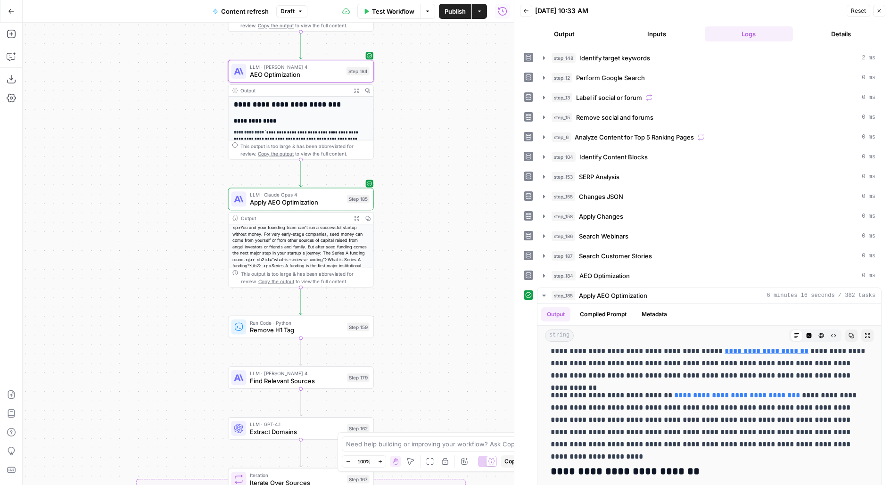
click at [344, 201] on div "LLM · Claude Opus 4 Apply AEO Optimization Step 185 Copy step Delete step Edit …" at bounding box center [300, 199] width 138 height 16
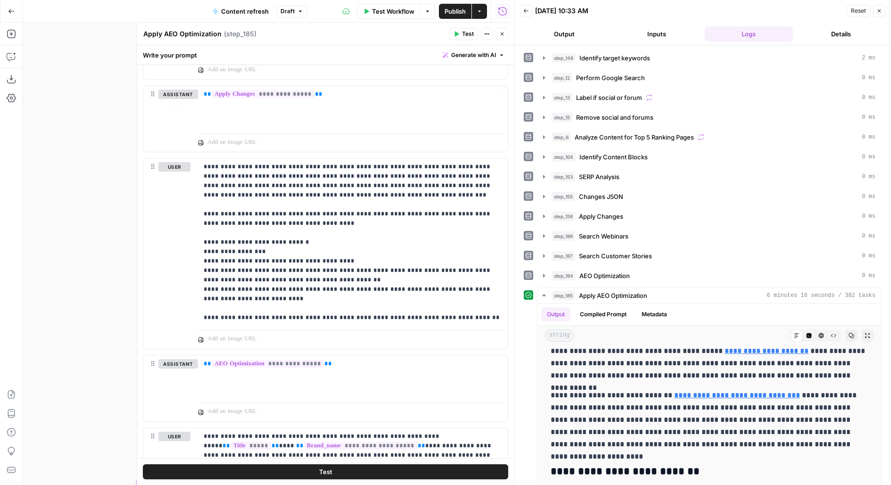
scroll to position [1397, 0]
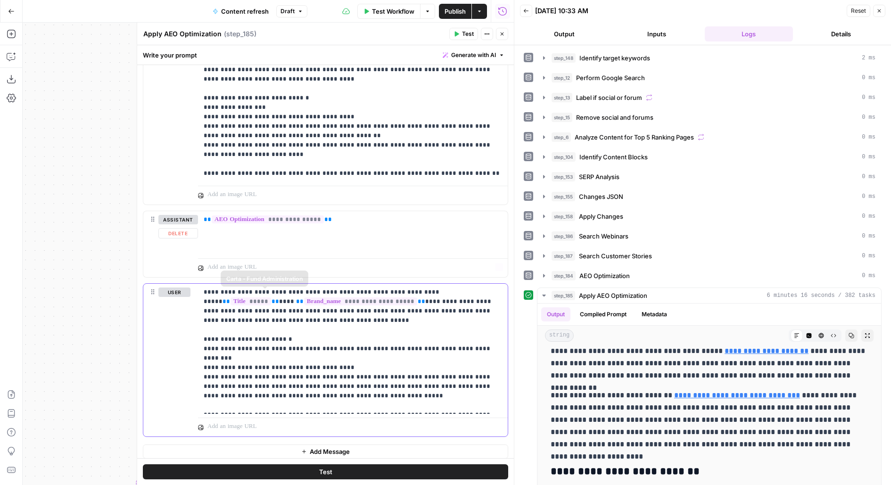
click at [307, 354] on p "**********" at bounding box center [353, 349] width 299 height 123
click at [329, 152] on p "**********" at bounding box center [353, 98] width 299 height 160
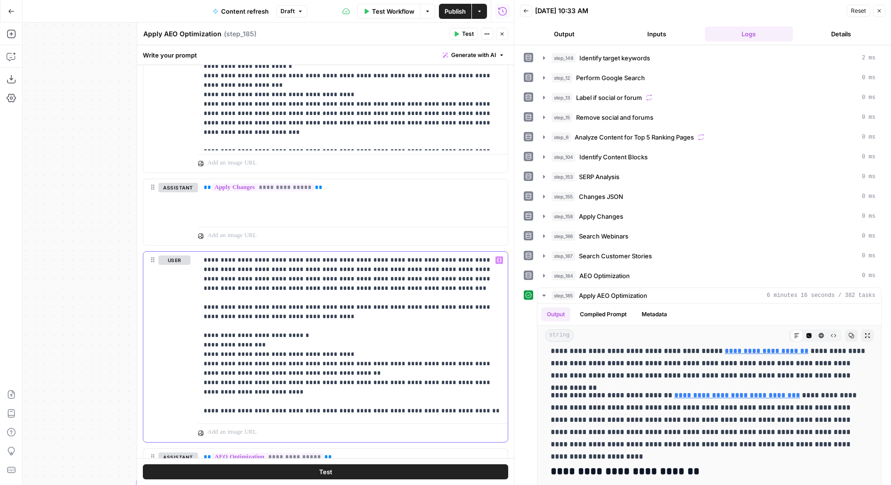
scroll to position [1103, 0]
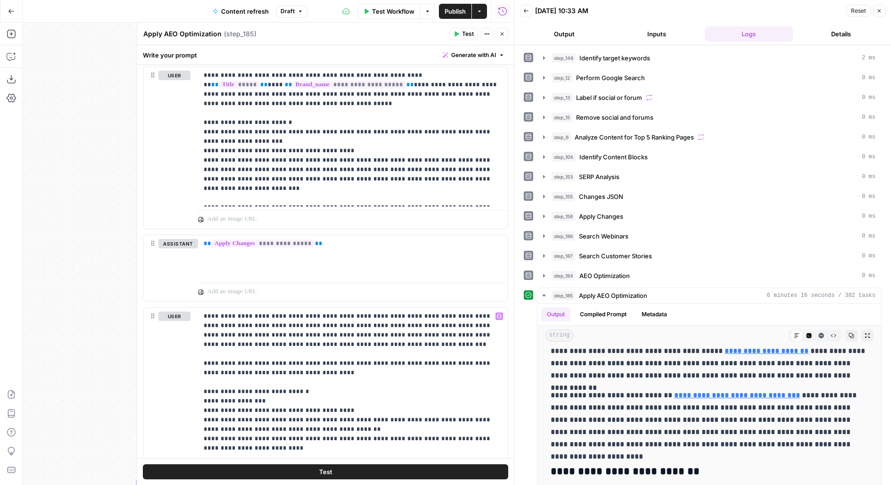
click at [499, 30] on button "Close" at bounding box center [502, 34] width 12 height 12
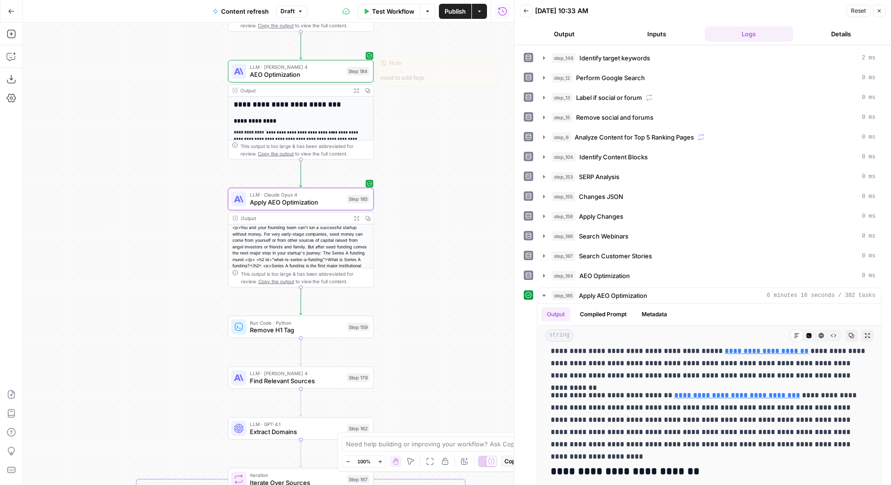
click at [346, 74] on div "LLM · Claude Sonnet 4 AEO Optimization Step 184 Copy step Delete step Edit Note…" at bounding box center [300, 71] width 138 height 16
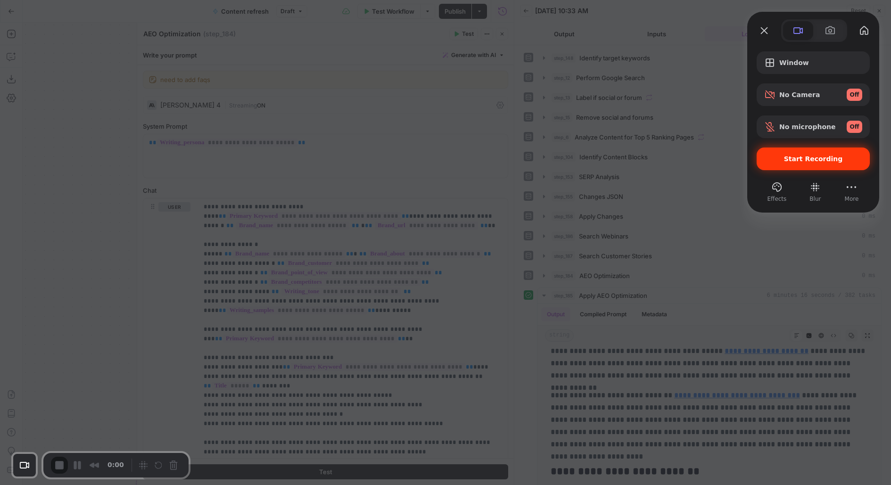
click at [776, 162] on span "Start Recording" at bounding box center [813, 159] width 98 height 8
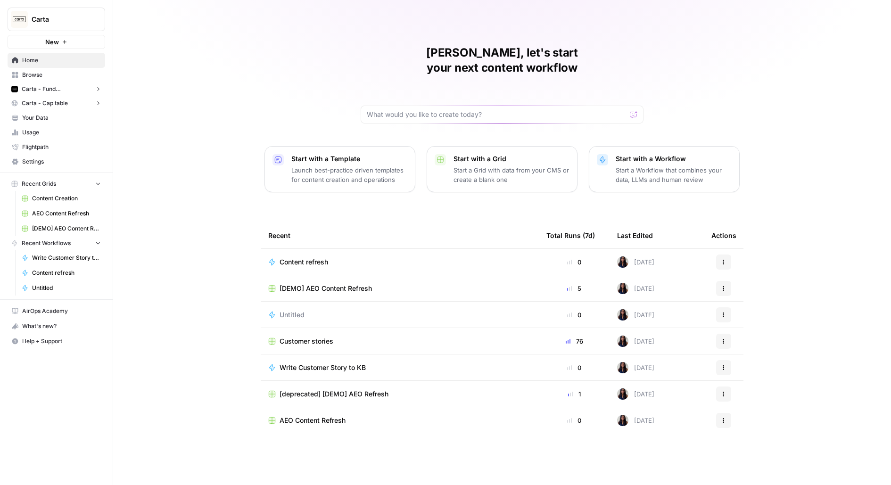
click at [58, 75] on span "Browse" at bounding box center [61, 75] width 79 height 8
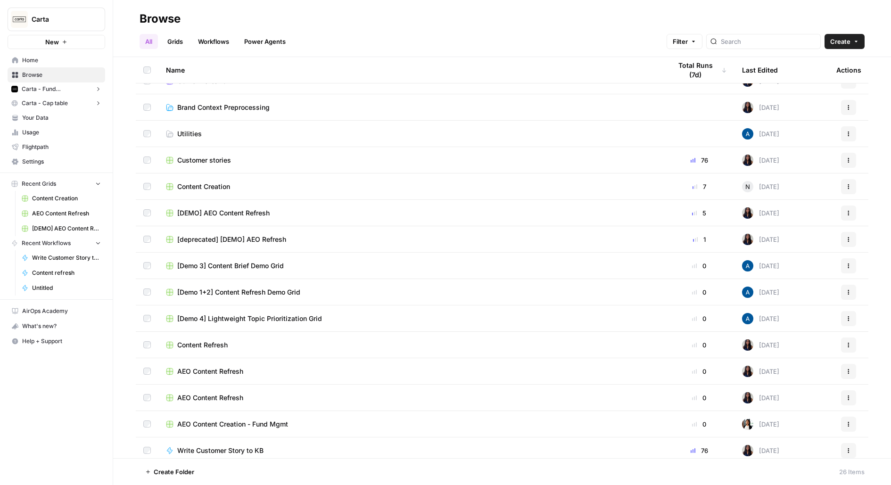
scroll to position [65, 0]
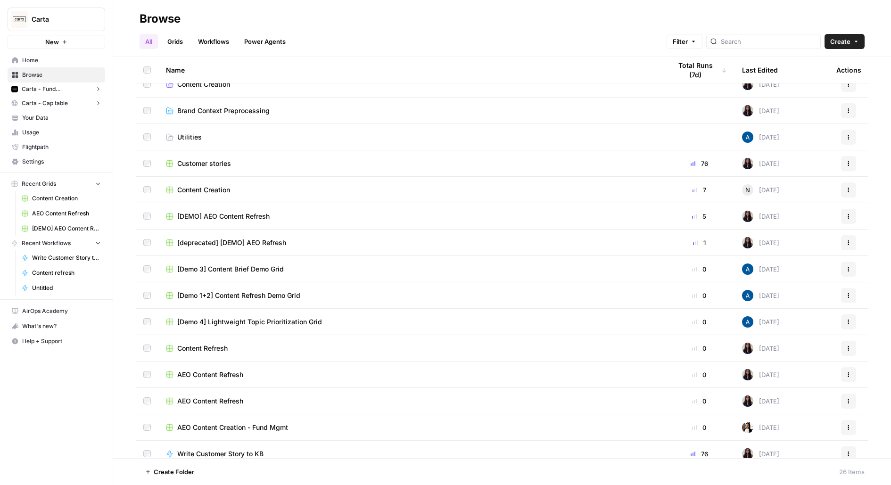
click at [209, 164] on span "Customer stories" at bounding box center [204, 163] width 54 height 9
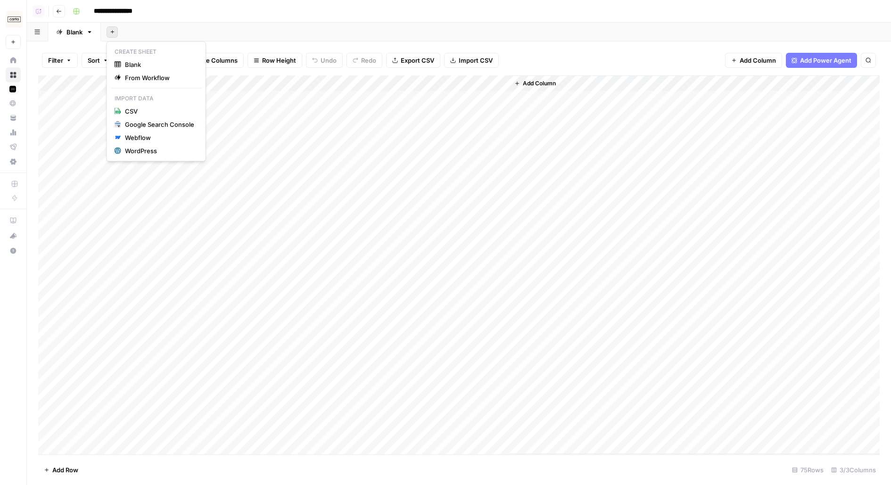
click at [114, 33] on icon "button" at bounding box center [112, 31] width 5 height 5
click at [157, 60] on span "Blank" at bounding box center [159, 64] width 69 height 9
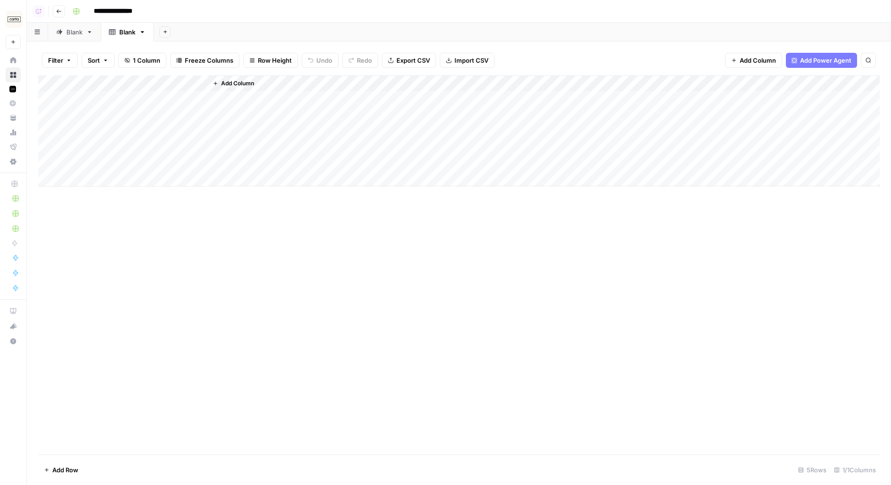
click at [120, 35] on div "Blank" at bounding box center [127, 31] width 16 height 9
click at [120, 35] on input "*****" at bounding box center [127, 32] width 17 height 12
type input "**********"
click at [127, 15] on input "**********" at bounding box center [122, 11] width 64 height 15
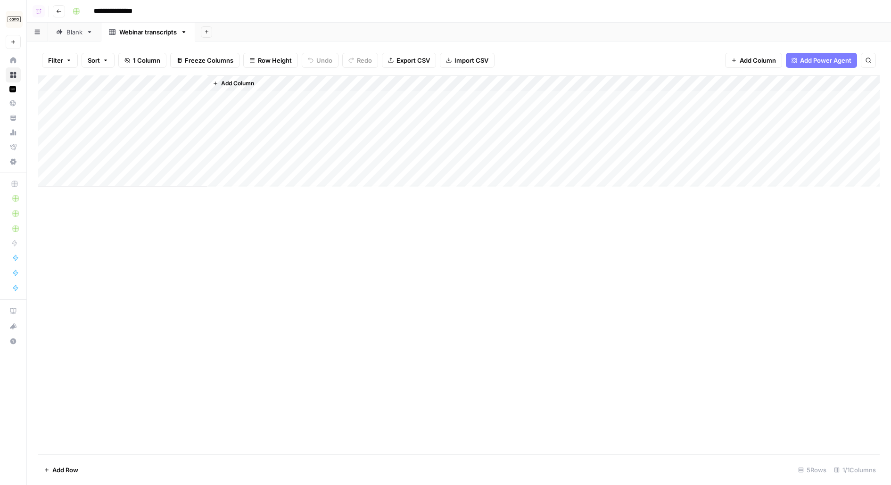
click at [145, 10] on input "**********" at bounding box center [122, 11] width 64 height 15
type input "**********"
click at [250, 162] on div "Add Column" at bounding box center [543, 130] width 672 height 111
click at [157, 100] on div "Add Column" at bounding box center [459, 130] width 842 height 111
click at [152, 86] on div "Add Column" at bounding box center [459, 130] width 842 height 111
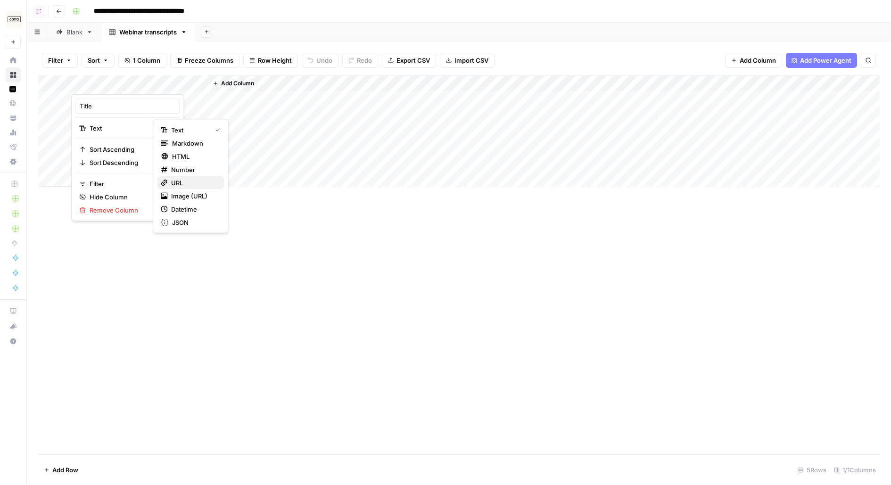
click at [188, 182] on span "URL" at bounding box center [193, 182] width 45 height 9
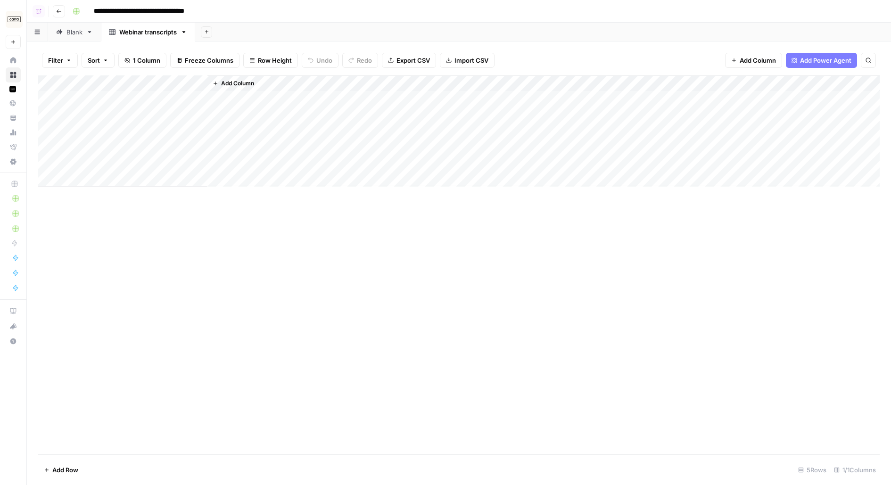
click at [161, 96] on div "Add Column" at bounding box center [459, 130] width 842 height 111
type input "**********"
click at [231, 86] on span "Add Column" at bounding box center [237, 83] width 33 height 8
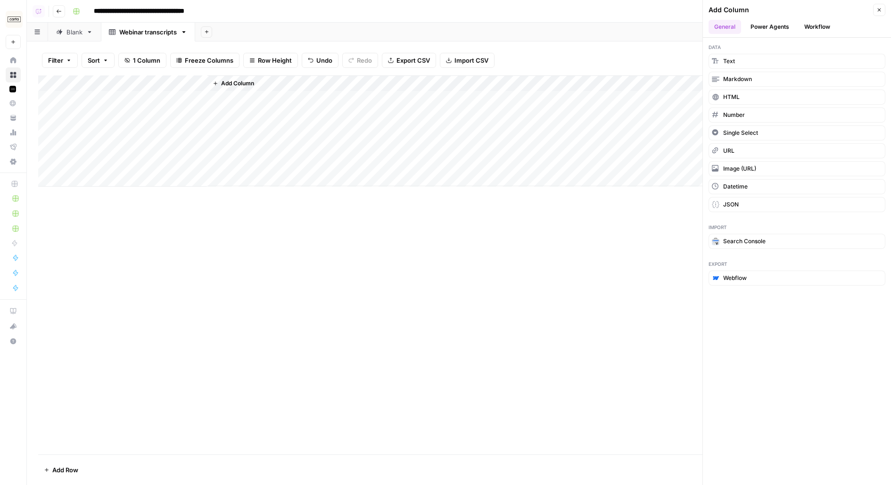
click at [812, 26] on button "Workflow" at bounding box center [817, 27] width 37 height 14
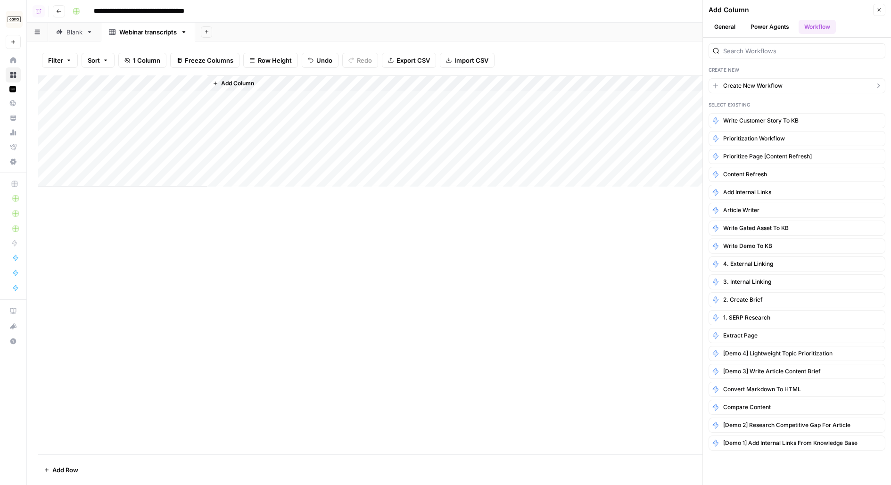
click at [752, 90] on button "Create New Workflow" at bounding box center [797, 85] width 177 height 15
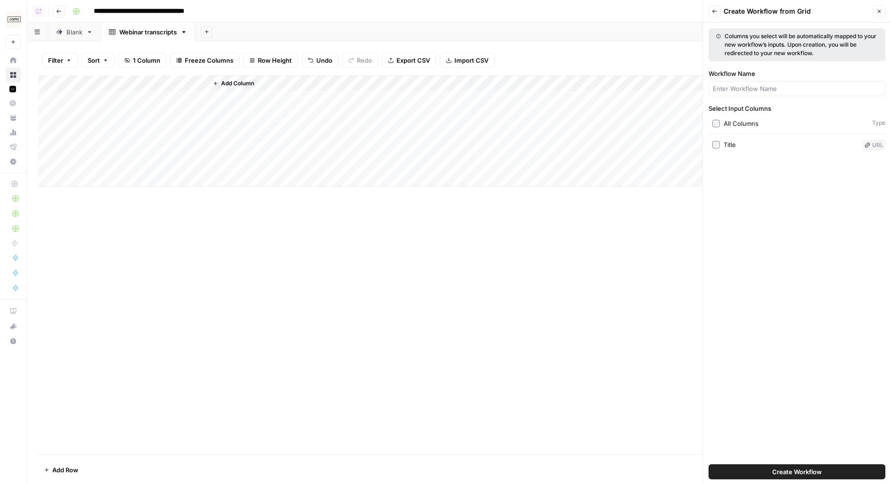
click at [726, 144] on div "Title" at bounding box center [730, 144] width 12 height 9
click at [736, 475] on button "Create Workflow" at bounding box center [797, 471] width 177 height 15
click at [761, 468] on button "Create Workflow" at bounding box center [797, 471] width 177 height 15
click at [739, 91] on input "Workflow Name" at bounding box center [797, 88] width 168 height 9
type input "Preprocess Transcripts"
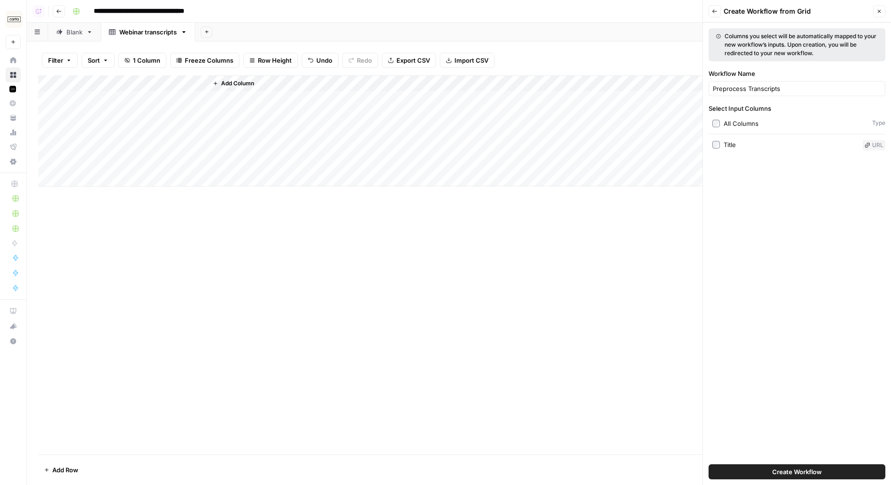
click at [719, 472] on button "Create Workflow" at bounding box center [797, 471] width 177 height 15
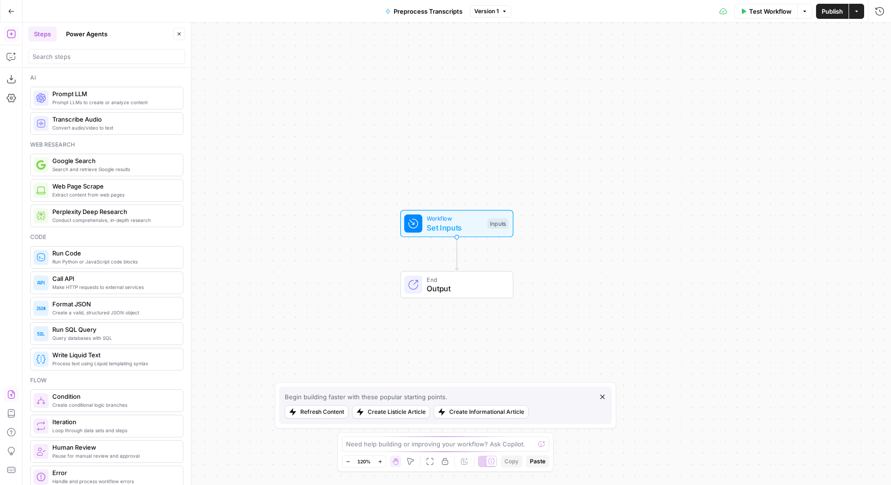
click at [12, 397] on icon "button" at bounding box center [11, 394] width 9 height 9
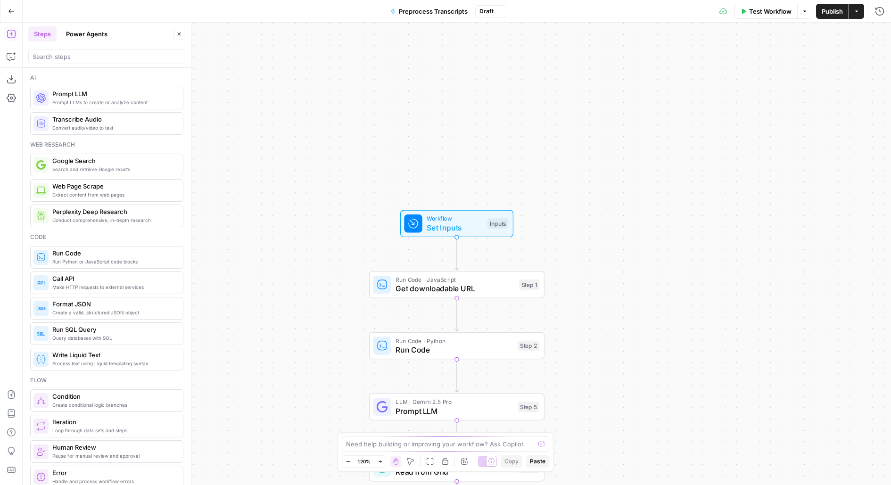
click at [843, 8] on button "Publish" at bounding box center [832, 11] width 33 height 15
drag, startPoint x: 633, startPoint y: 211, endPoint x: 591, endPoint y: 62, distance: 155.2
click at [592, 63] on div "Workflow Set Inputs Inputs Run Code · JavaScript Get downloadable URL Step 1 Ru…" at bounding box center [457, 254] width 868 height 463
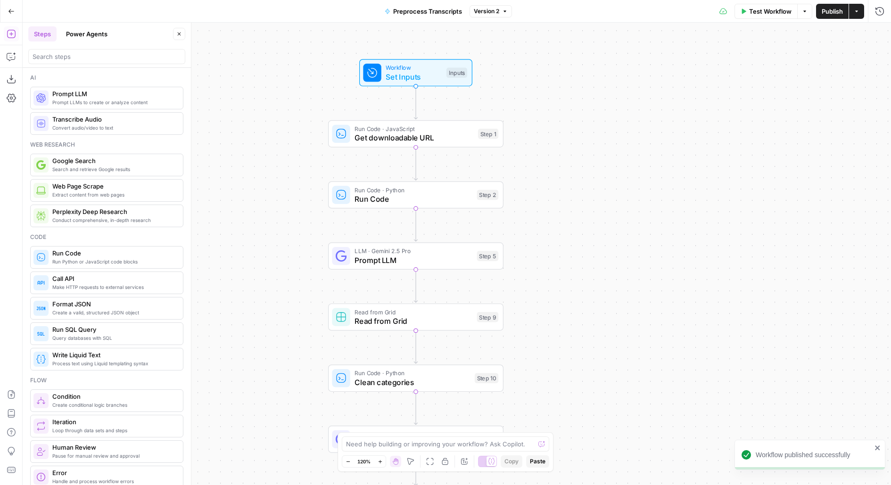
click at [437, 83] on div "Workflow Set Inputs Inputs" at bounding box center [415, 72] width 113 height 27
click at [14, 12] on icon "button" at bounding box center [11, 11] width 7 height 7
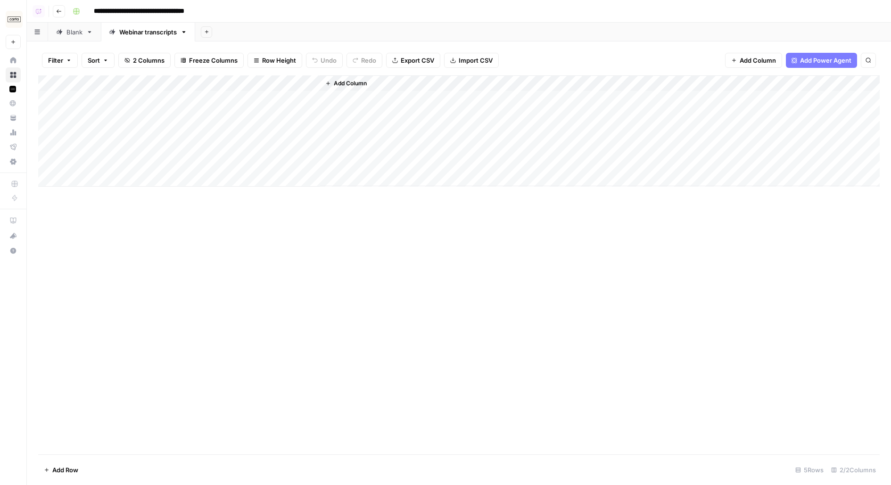
click at [301, 81] on div "Add Column" at bounding box center [459, 130] width 842 height 111
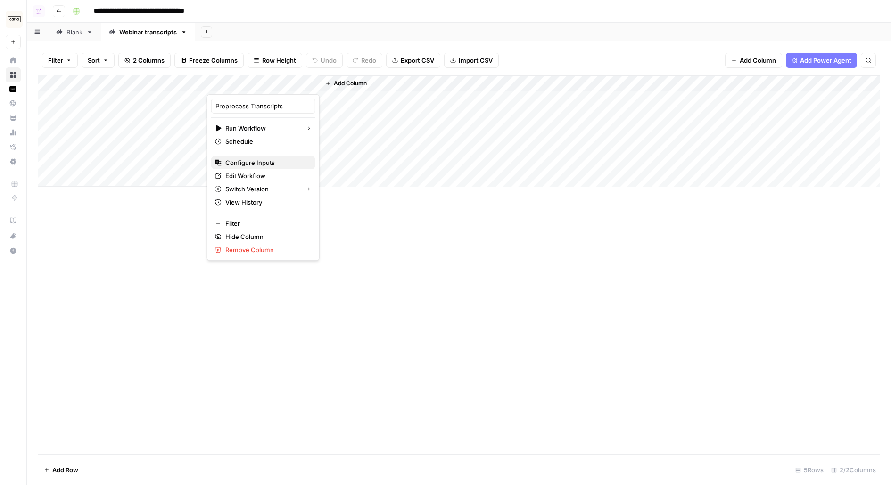
click at [260, 158] on span "Configure Inputs" at bounding box center [266, 162] width 83 height 9
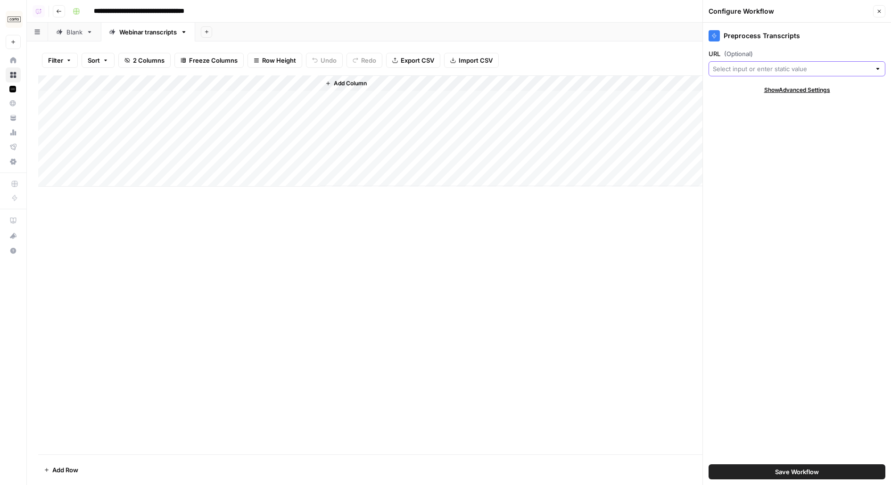
click at [749, 72] on input "URL (Optional)" at bounding box center [792, 68] width 158 height 9
click at [744, 103] on span "Title" at bounding box center [795, 102] width 157 height 9
type input "Title"
click at [802, 470] on span "Save Workflow" at bounding box center [797, 471] width 44 height 9
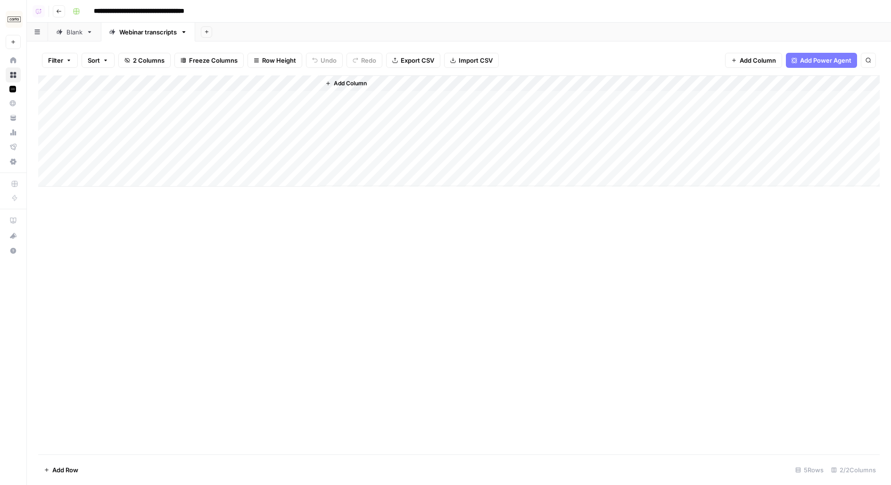
click at [273, 98] on div "Add Column" at bounding box center [459, 130] width 842 height 111
drag, startPoint x: 319, startPoint y: 84, endPoint x: 428, endPoint y: 84, distance: 109.4
click at [428, 84] on div "Add Column" at bounding box center [459, 130] width 842 height 111
drag, startPoint x: 428, startPoint y: 84, endPoint x: 380, endPoint y: 84, distance: 47.1
click at [381, 84] on div "Add Column" at bounding box center [459, 130] width 842 height 111
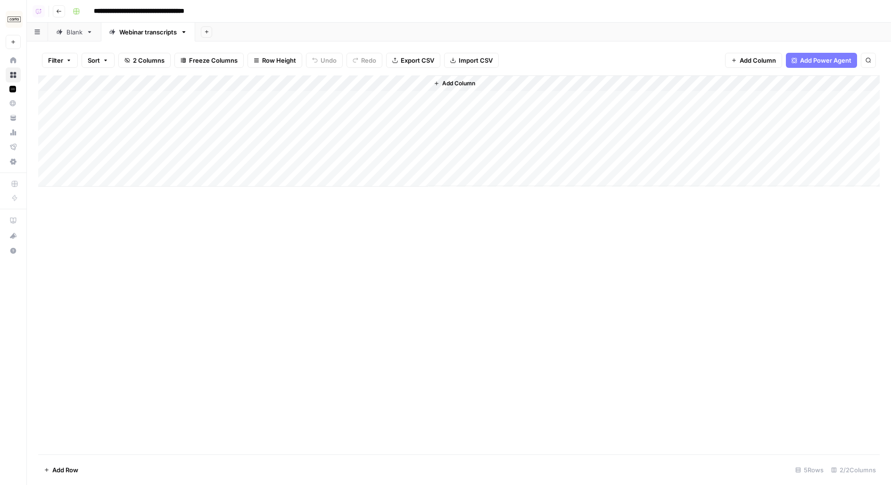
click at [404, 99] on div "Add Column" at bounding box center [459, 130] width 842 height 111
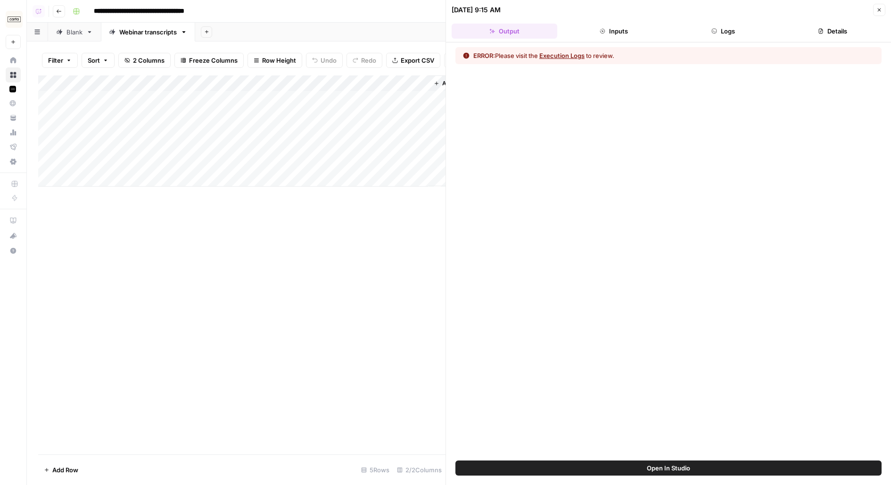
click at [741, 33] on button "Logs" at bounding box center [723, 31] width 106 height 15
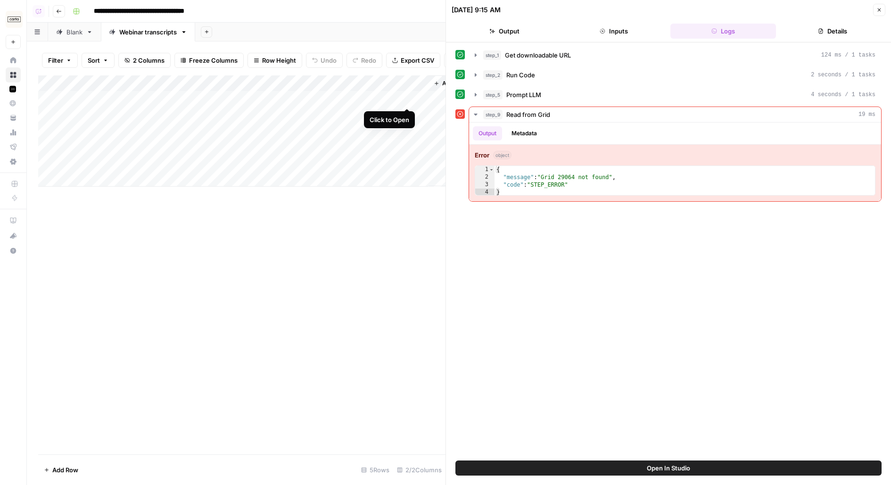
click at [398, 76] on div "Add Column" at bounding box center [241, 130] width 407 height 111
click at [564, 95] on div "step_5 Prompt LLM 4 seconds / 1 tasks" at bounding box center [679, 94] width 392 height 9
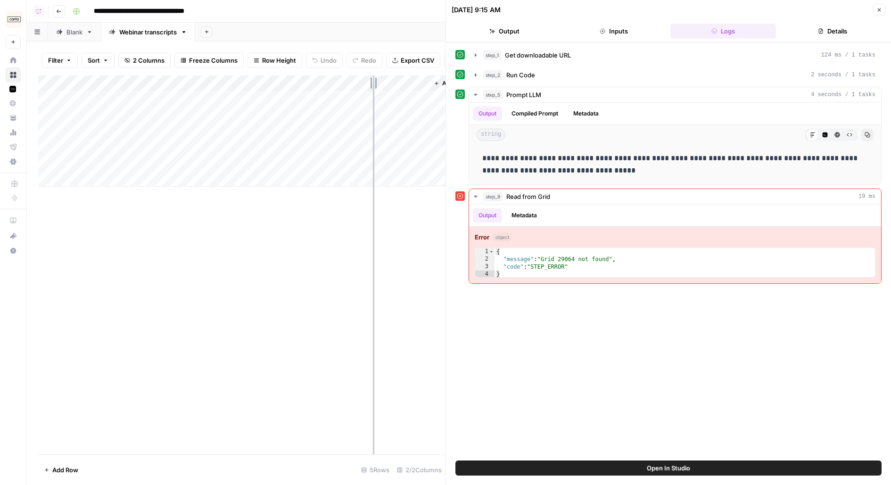
drag, startPoint x: 427, startPoint y: 83, endPoint x: 307, endPoint y: 82, distance: 120.2
click at [307, 82] on div "Add Column" at bounding box center [241, 130] width 407 height 111
click at [347, 82] on span "Add Column" at bounding box center [337, 83] width 33 height 8
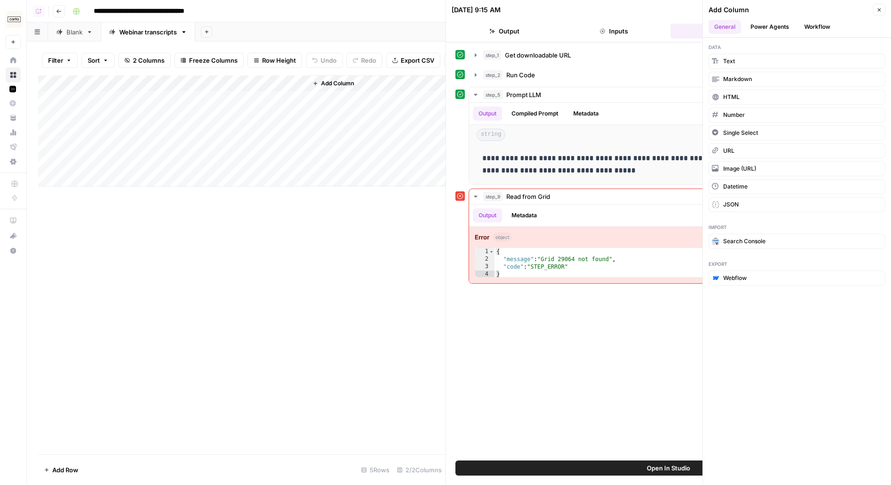
click at [885, 8] on header "Add Column Close General Power Agents Workflow" at bounding box center [797, 19] width 188 height 38
click at [878, 11] on icon "button" at bounding box center [880, 10] width 6 height 6
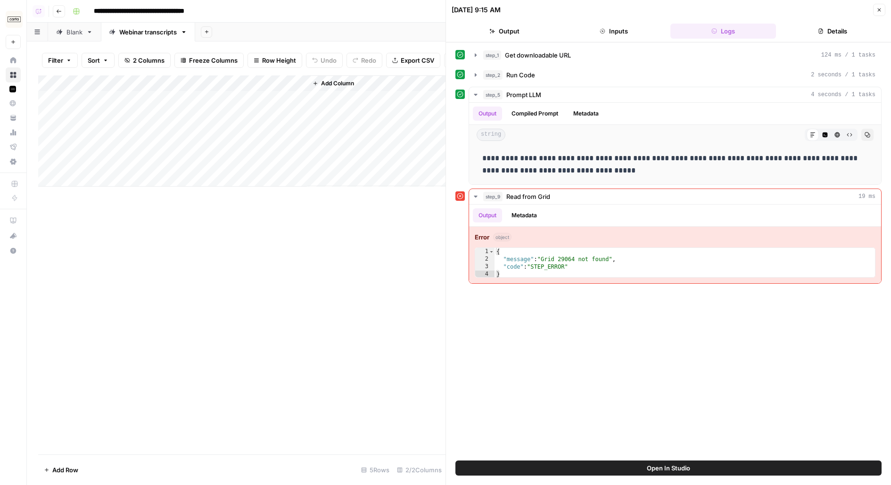
click at [180, 33] on link "Webinar transcripts" at bounding box center [148, 32] width 94 height 19
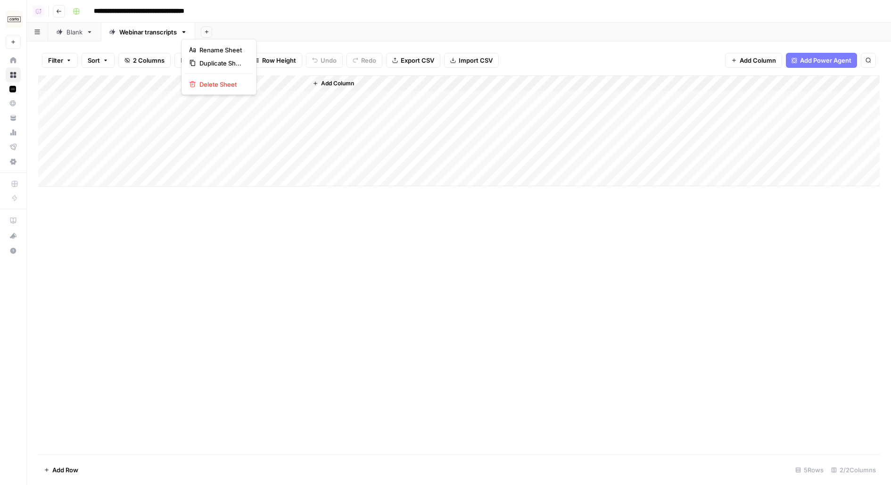
click at [183, 33] on icon "button" at bounding box center [184, 32] width 7 height 7
click at [292, 17] on div "**********" at bounding box center [475, 11] width 813 height 15
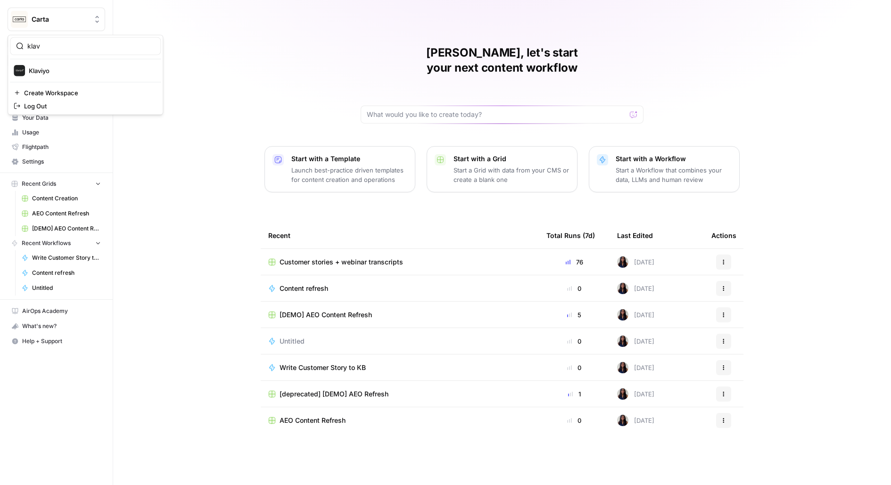
type input "klav"
click button "Klaviyo" at bounding box center [85, 70] width 151 height 15
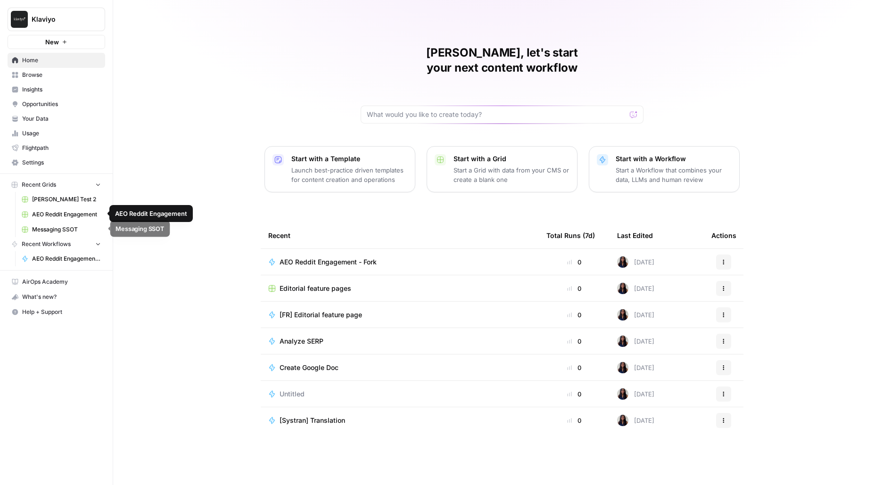
click at [48, 225] on span "Messaging SSOT" at bounding box center [66, 229] width 69 height 8
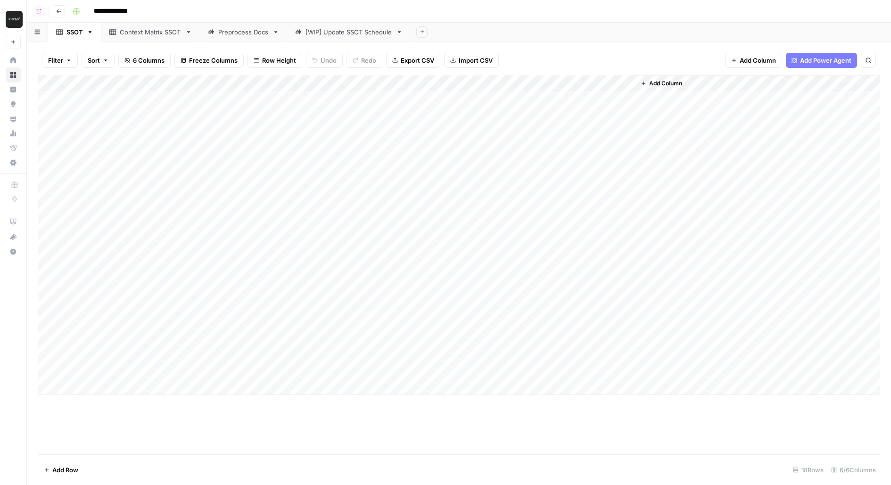
click at [236, 36] on div "Preprocess Docs" at bounding box center [243, 31] width 50 height 9
drag, startPoint x: 304, startPoint y: 81, endPoint x: 471, endPoint y: 78, distance: 166.9
click at [470, 78] on div "Add Column" at bounding box center [459, 130] width 842 height 111
click at [463, 101] on div "Add Column" at bounding box center [459, 130] width 842 height 111
click at [566, 84] on div "Add Column" at bounding box center [459, 130] width 842 height 111
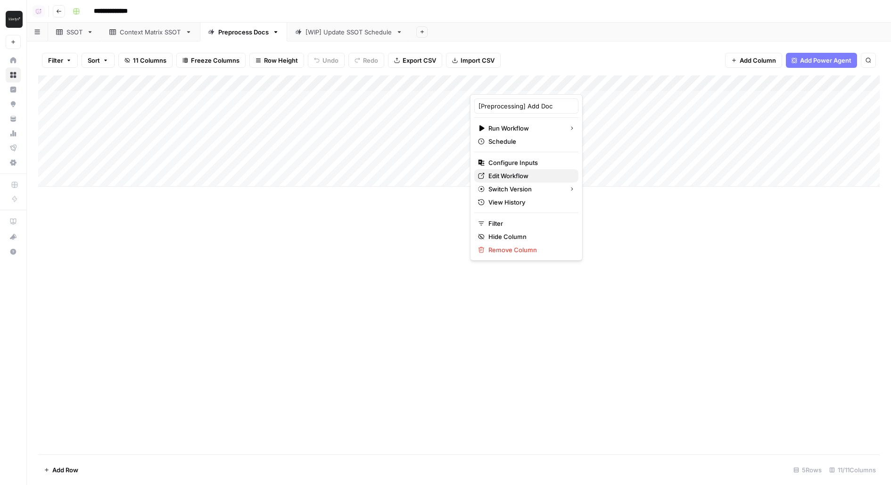
click at [518, 172] on span "Edit Workflow" at bounding box center [529, 175] width 83 height 9
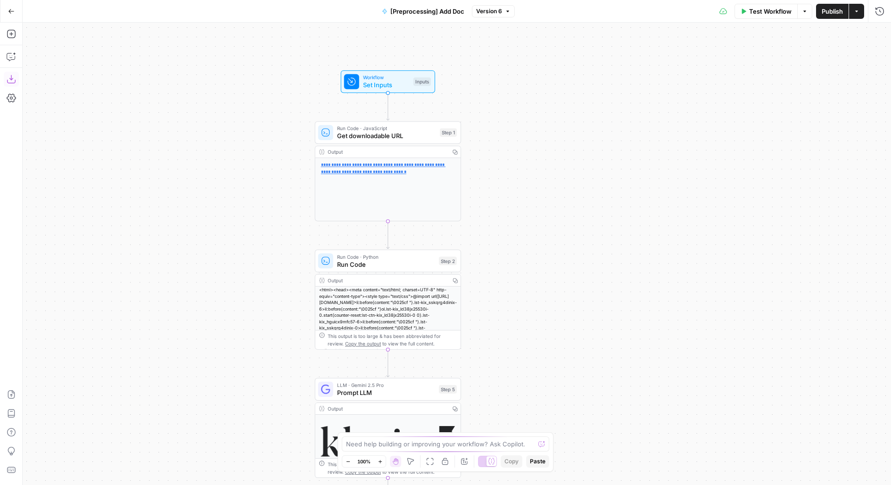
click at [12, 81] on icon "button" at bounding box center [11, 78] width 9 height 9
click at [401, 78] on span "Workflow" at bounding box center [386, 78] width 47 height 8
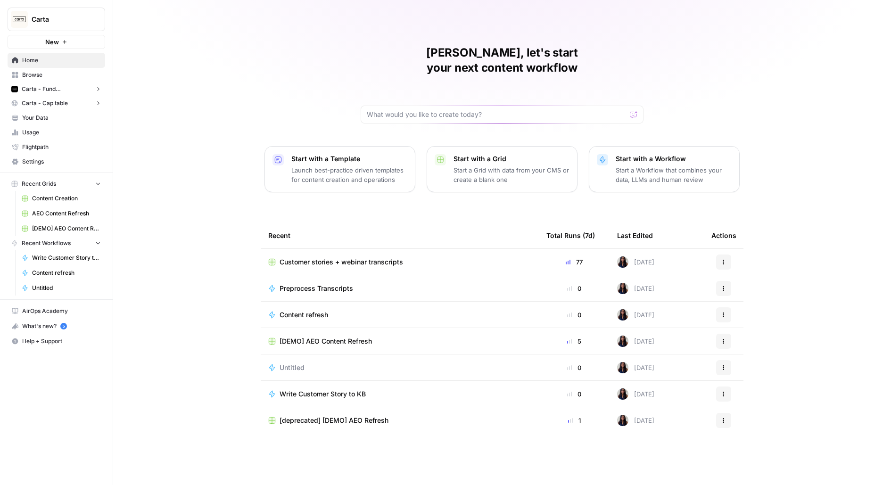
click at [51, 122] on span "Your Data" at bounding box center [61, 118] width 79 height 8
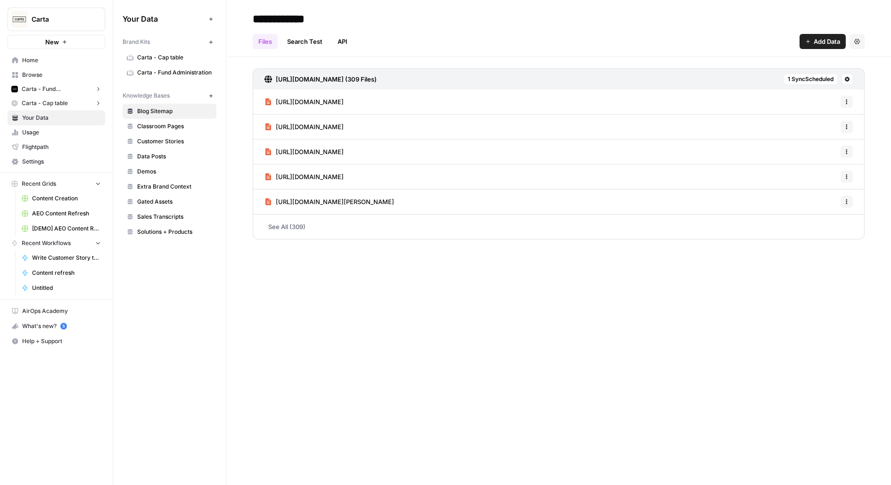
click at [210, 93] on icon "button" at bounding box center [210, 95] width 5 height 5
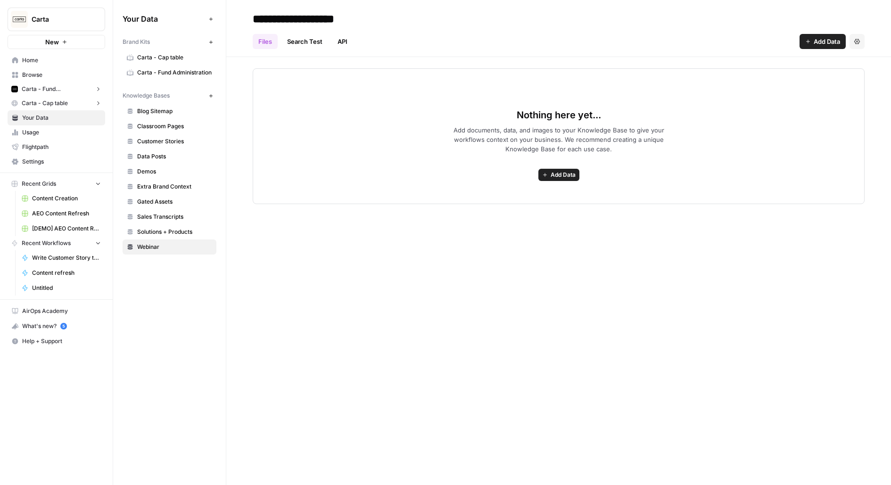
type input "**********"
click at [868, 110] on div "Nothing here yet... Add documents, data, and images to your Knowledge Base to g…" at bounding box center [558, 130] width 665 height 147
click at [823, 33] on div "Files Search Test API Add Data Settings" at bounding box center [559, 37] width 612 height 23
click at [832, 43] on span "Add Data" at bounding box center [827, 41] width 26 height 9
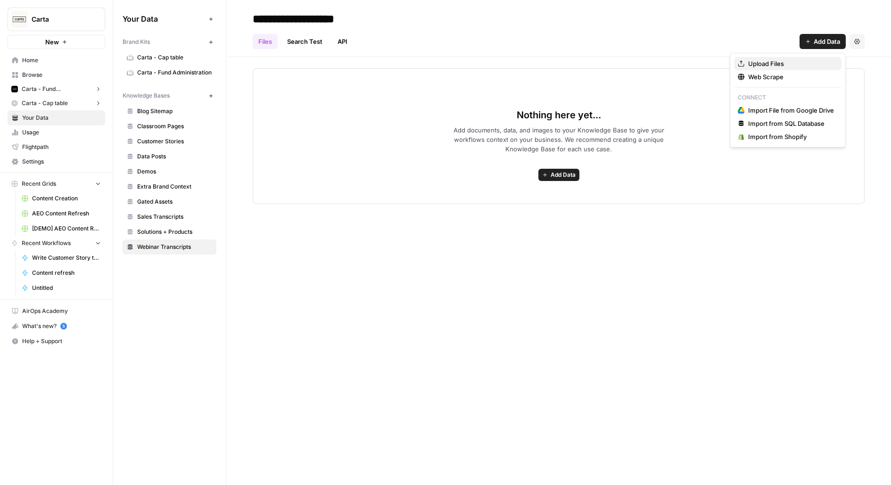
click at [826, 66] on span "Upload Files" at bounding box center [791, 63] width 86 height 9
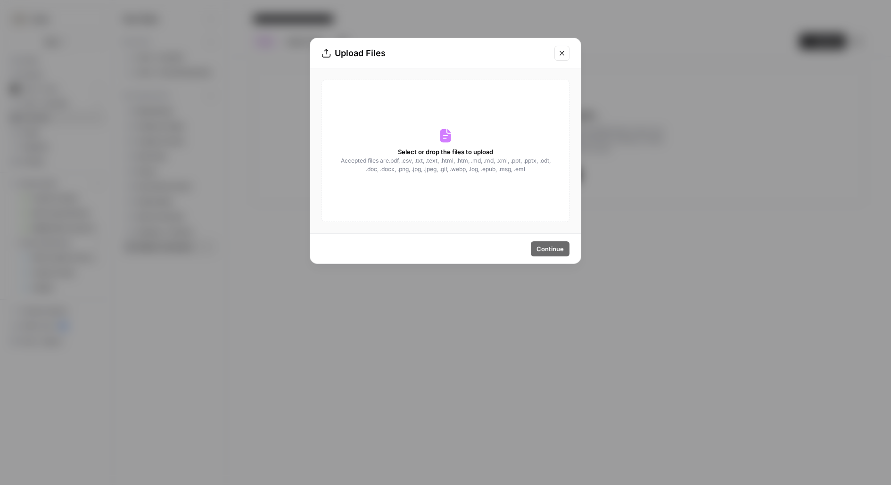
click at [392, 163] on span "Accepted files are .pdf, .csv, .txt, .text, .html, .htm, .md, .md, .xml, .ppt, …" at bounding box center [445, 165] width 211 height 17
click at [447, 147] on span "Select or drop the files to upload" at bounding box center [445, 151] width 95 height 9
click at [678, 350] on div "Upload Files Select or drop the files to upload Accepted files are .pdf, .csv, …" at bounding box center [445, 242] width 891 height 485
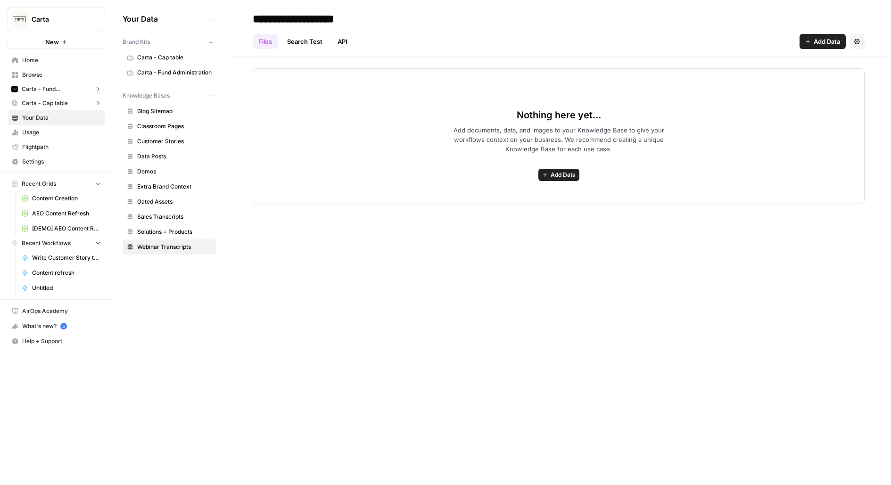
click at [546, 175] on icon "button" at bounding box center [545, 175] width 6 height 6
click at [523, 194] on span "Upload Files" at bounding box center [525, 194] width 86 height 9
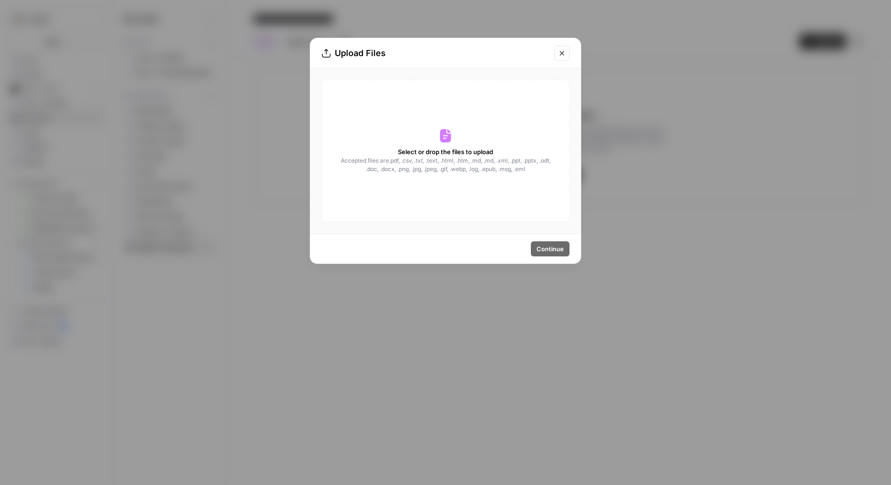
click at [427, 117] on div "Select or drop the files to upload Accepted files are .pdf, .csv, .txt, .text, …" at bounding box center [446, 151] width 248 height 142
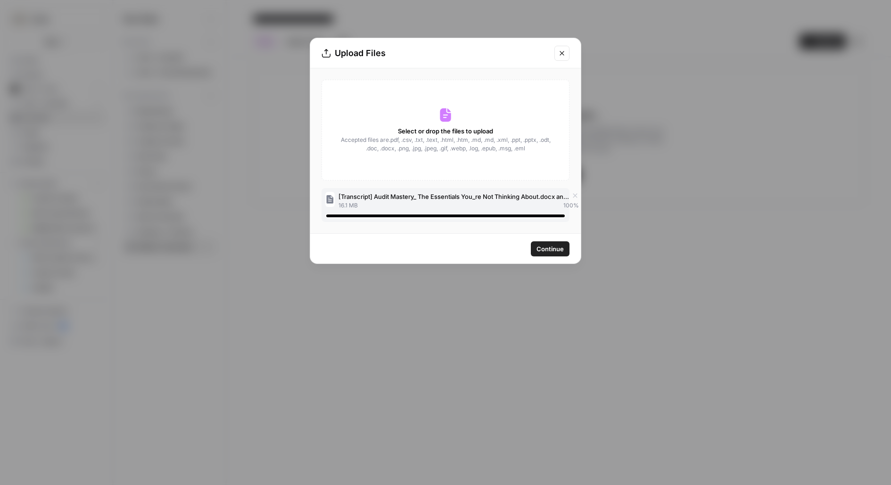
click at [549, 237] on div "Continue" at bounding box center [445, 249] width 271 height 30
click at [549, 240] on div "Continue" at bounding box center [445, 249] width 271 height 30
click at [556, 249] on span "Continue" at bounding box center [550, 248] width 27 height 9
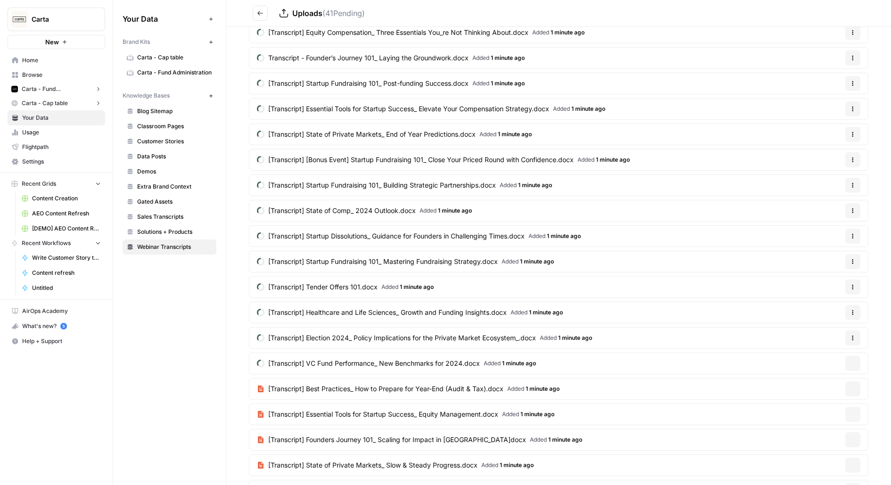
scroll to position [770, 0]
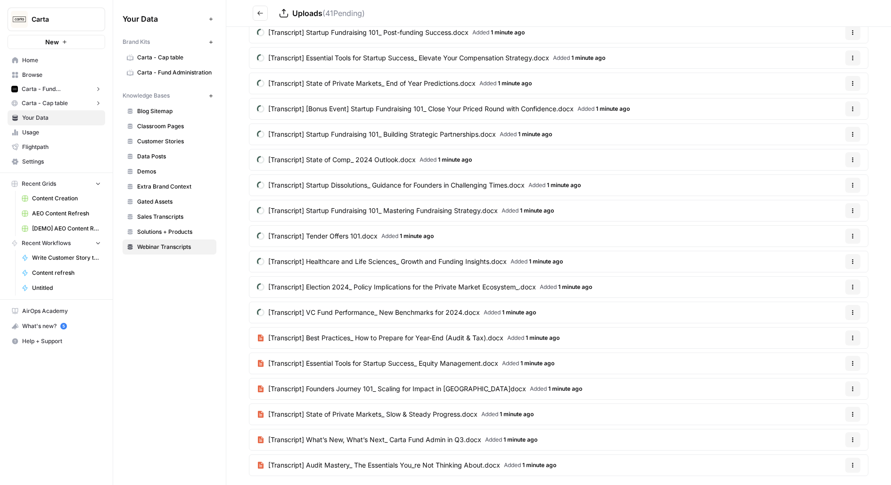
click at [297, 333] on span "[Transcript] Best Practices_ How to Prepare for Year-End (Audit & Tax).docx" at bounding box center [385, 337] width 235 height 9
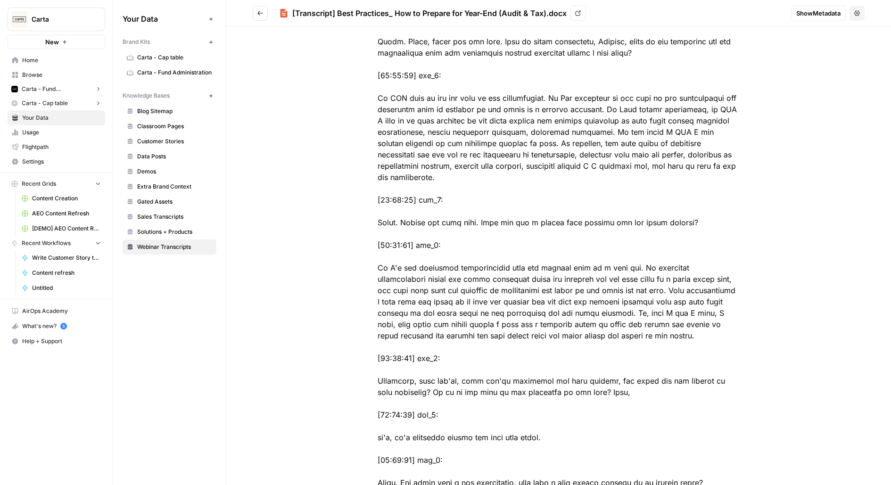
scroll to position [761, 0]
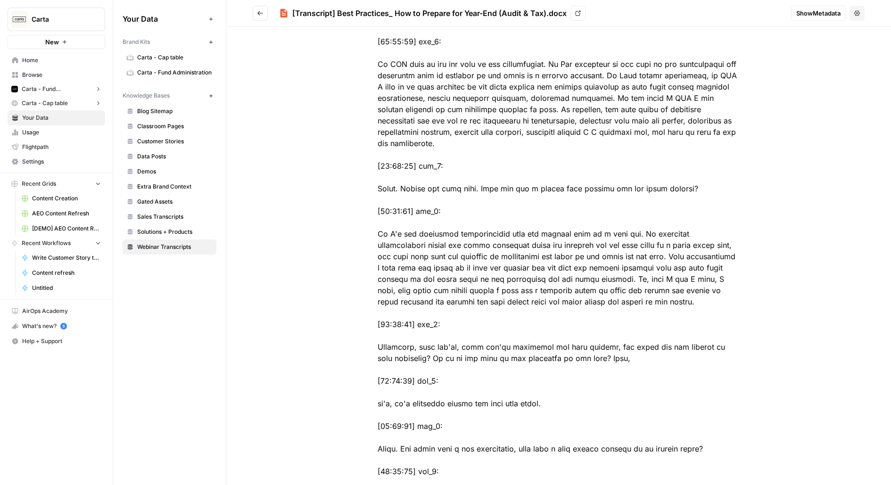
click at [258, 10] on icon "Go back" at bounding box center [260, 13] width 7 height 7
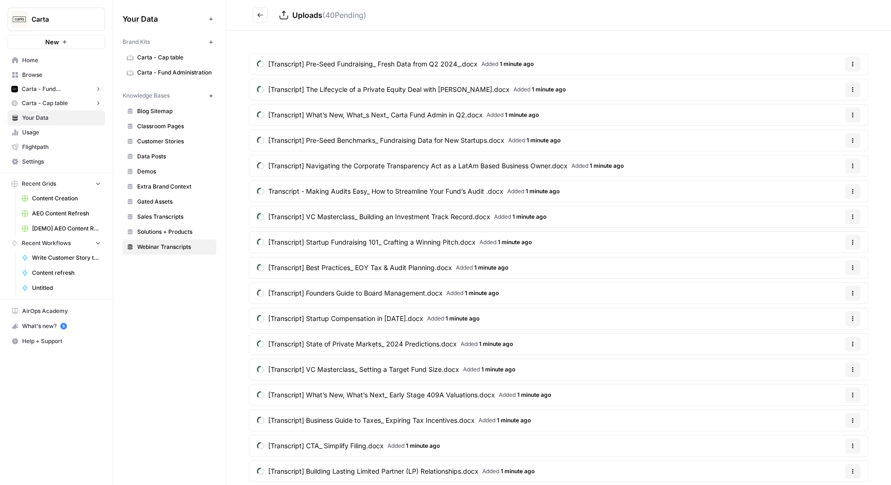
click at [257, 13] on icon "Go back" at bounding box center [260, 15] width 7 height 7
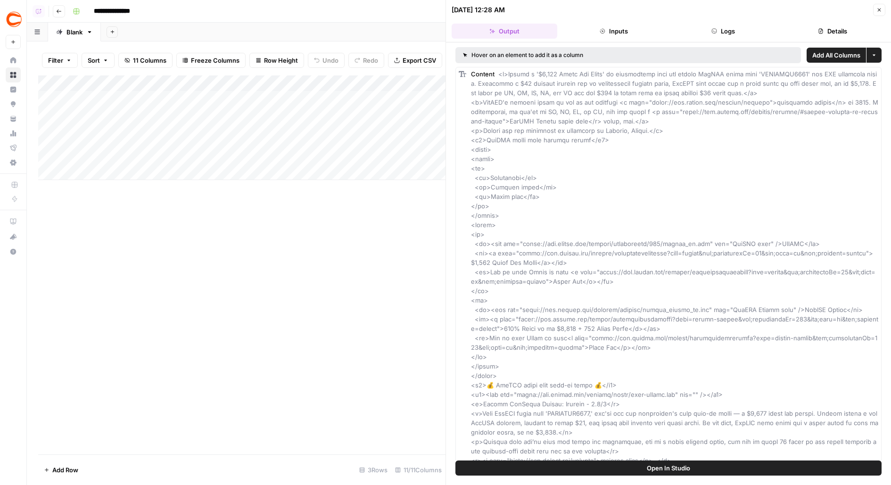
click at [737, 34] on button "Logs" at bounding box center [723, 31] width 106 height 15
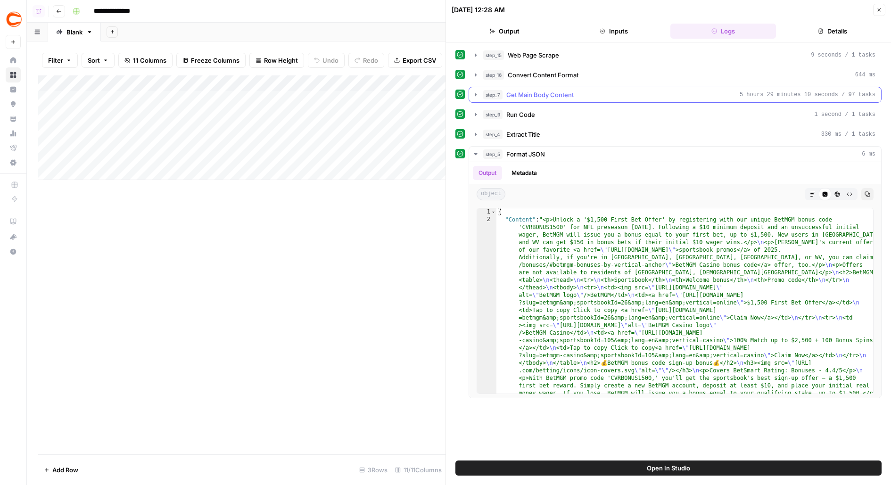
click at [568, 96] on span "Get Main Body Content" at bounding box center [539, 94] width 67 height 9
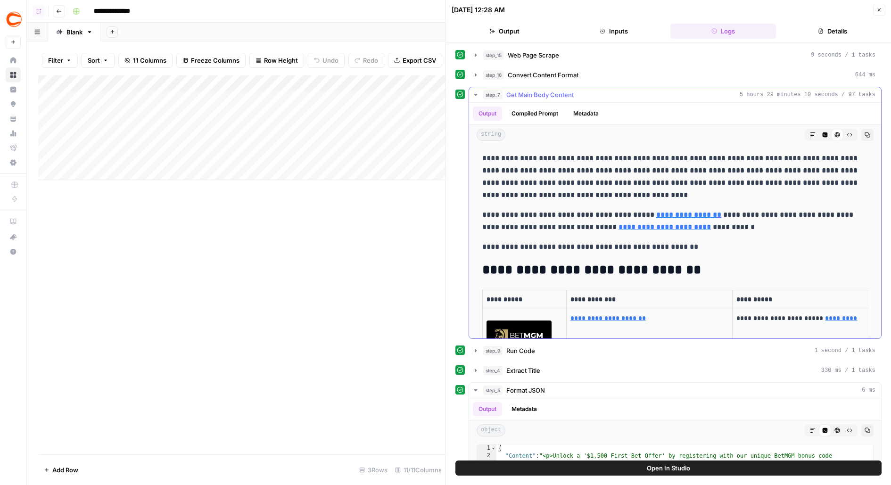
click at [529, 111] on button "Compiled Prompt" at bounding box center [535, 114] width 58 height 14
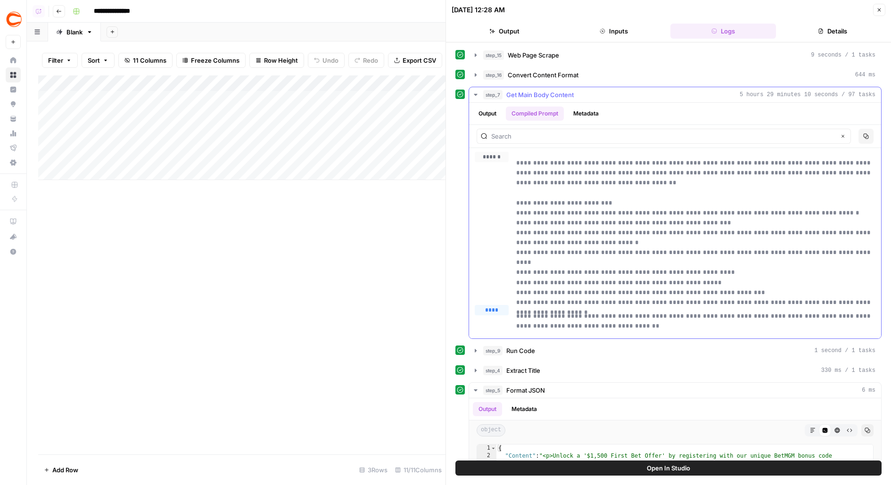
click at [592, 113] on button "Metadata" at bounding box center [586, 114] width 37 height 14
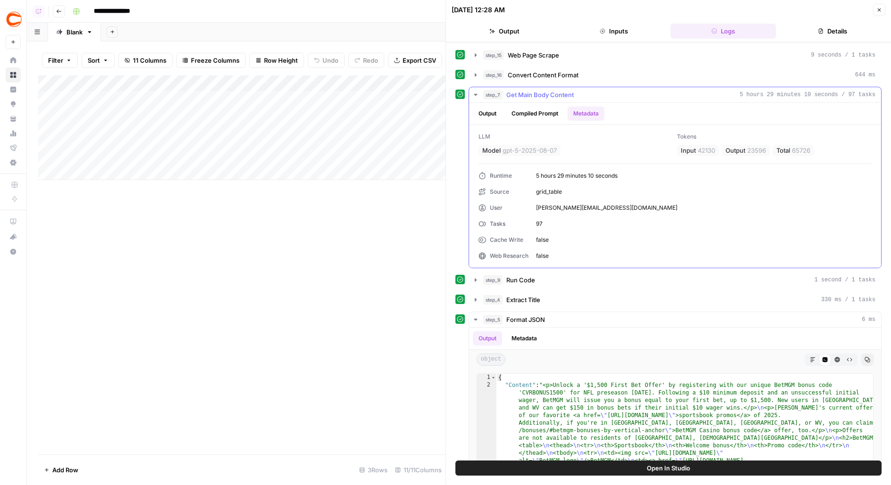
click at [558, 111] on button "Compiled Prompt" at bounding box center [535, 114] width 58 height 14
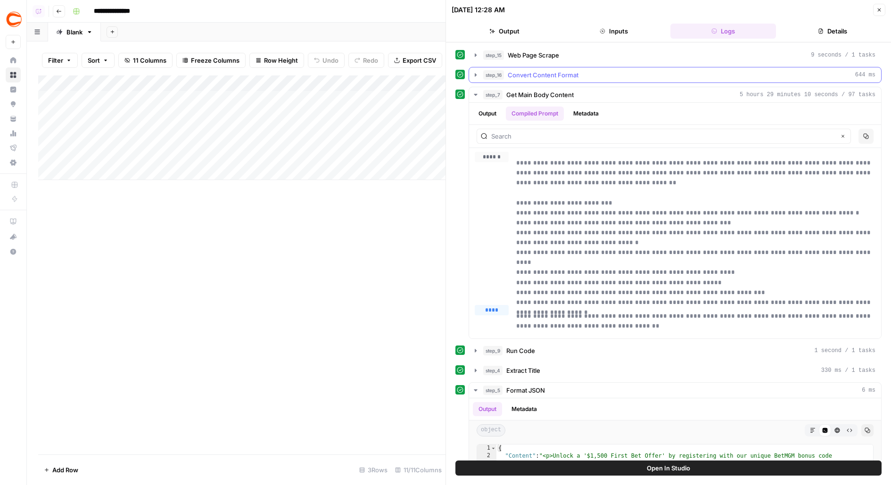
click at [567, 70] on span "Convert Content Format" at bounding box center [543, 74] width 71 height 9
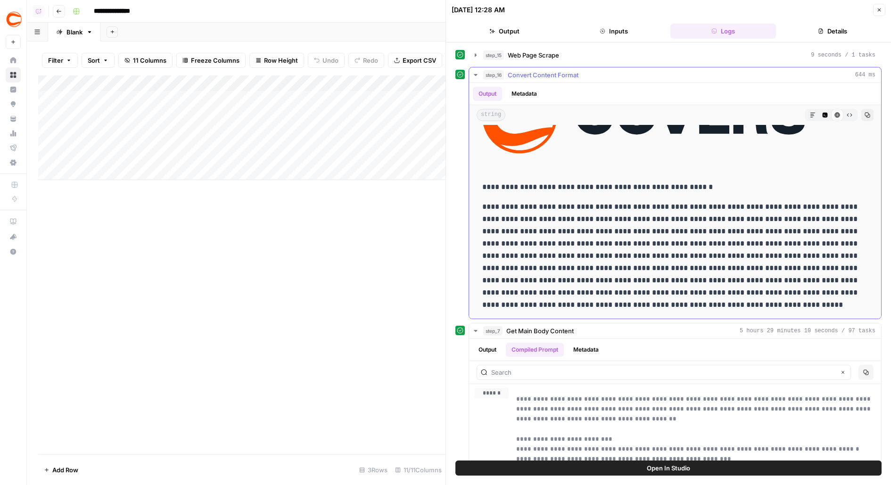
scroll to position [35653, 0]
click at [694, 75] on div "step_16 Convert Content Format 644 ms" at bounding box center [679, 74] width 392 height 9
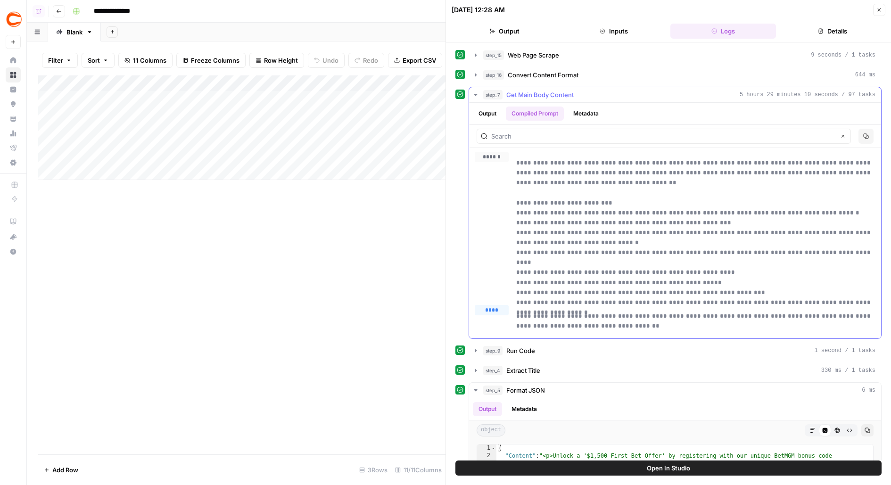
click at [487, 115] on button "Output" at bounding box center [487, 114] width 29 height 14
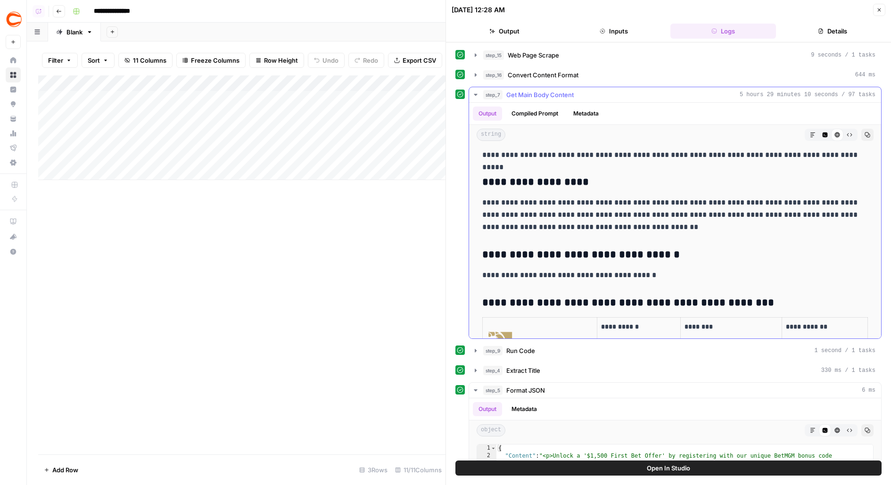
scroll to position [2535, 0]
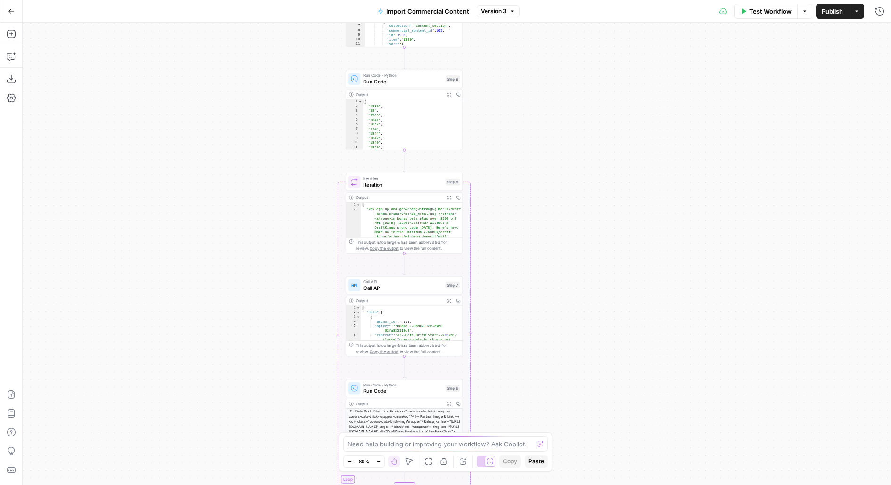
drag, startPoint x: 552, startPoint y: 116, endPoint x: 552, endPoint y: 35, distance: 80.6
click at [552, 38] on div "**********" at bounding box center [457, 254] width 868 height 463
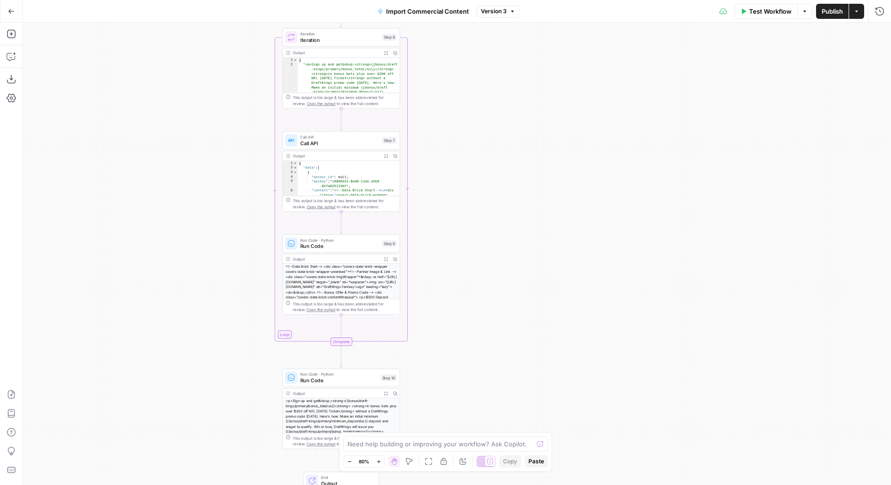
drag, startPoint x: 469, startPoint y: 41, endPoint x: 471, endPoint y: 159, distance: 118.4
click at [471, 159] on div "**********" at bounding box center [457, 254] width 868 height 463
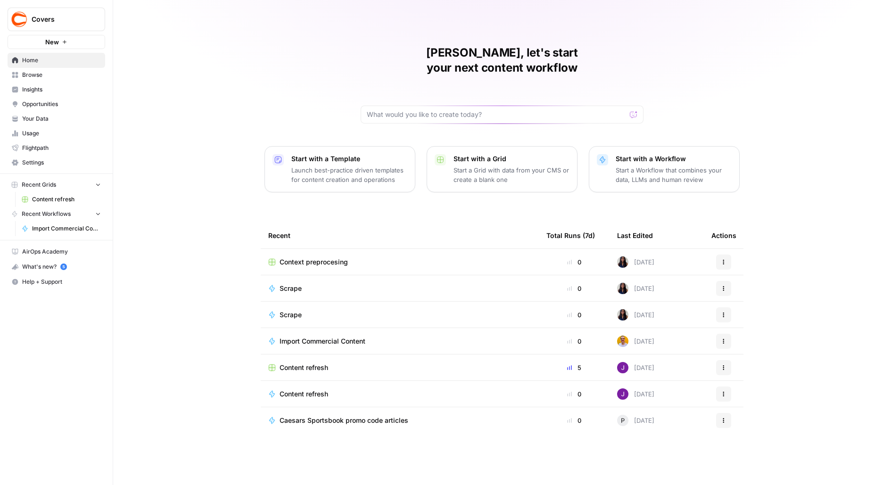
click at [323, 257] on span "Context preprocesing" at bounding box center [314, 261] width 68 height 9
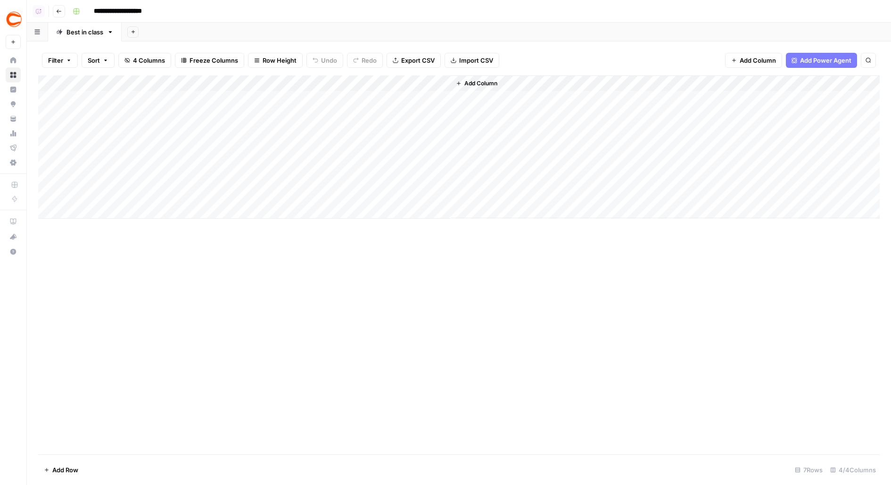
click at [57, 12] on icon "button" at bounding box center [59, 11] width 6 height 6
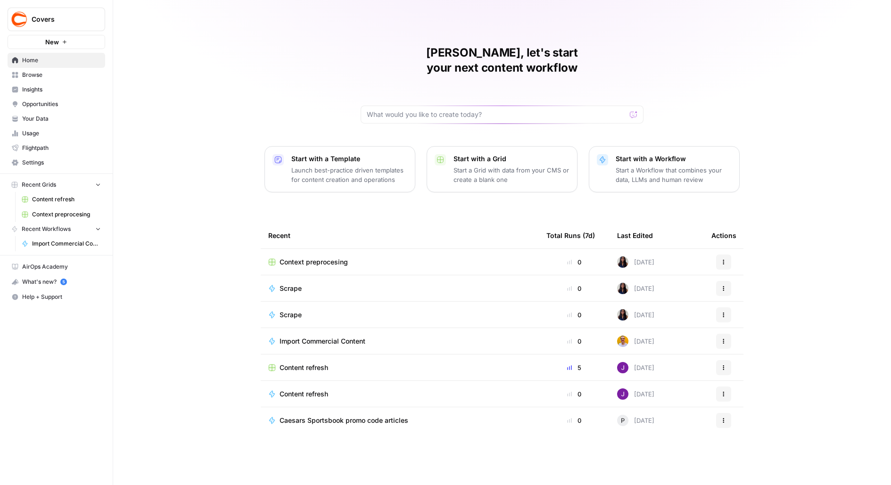
click at [318, 363] on span "Content refresh" at bounding box center [304, 367] width 49 height 9
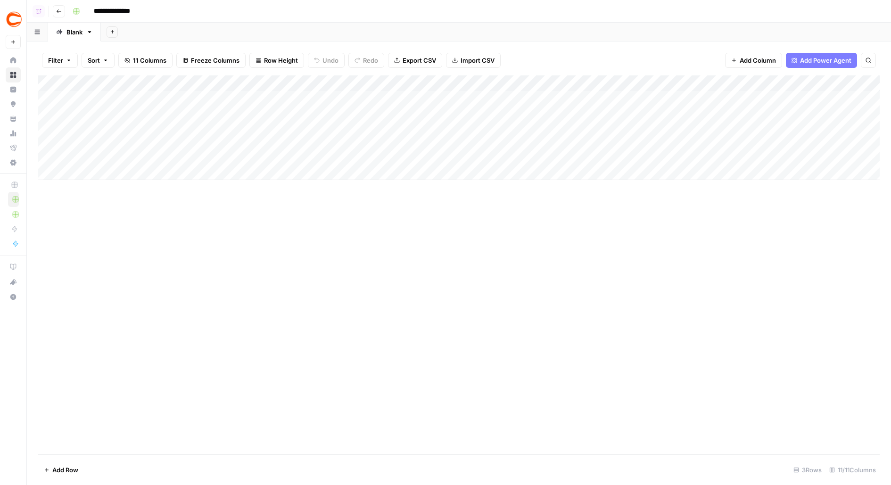
drag, startPoint x: 281, startPoint y: 98, endPoint x: 280, endPoint y: 144, distance: 45.7
click at [280, 144] on div "Add Column" at bounding box center [459, 127] width 842 height 105
click at [116, 31] on button "Add Sheet" at bounding box center [112, 31] width 11 height 11
click at [159, 65] on span "Blank" at bounding box center [159, 64] width 69 height 9
click at [106, 102] on div "Add Column" at bounding box center [459, 130] width 842 height 111
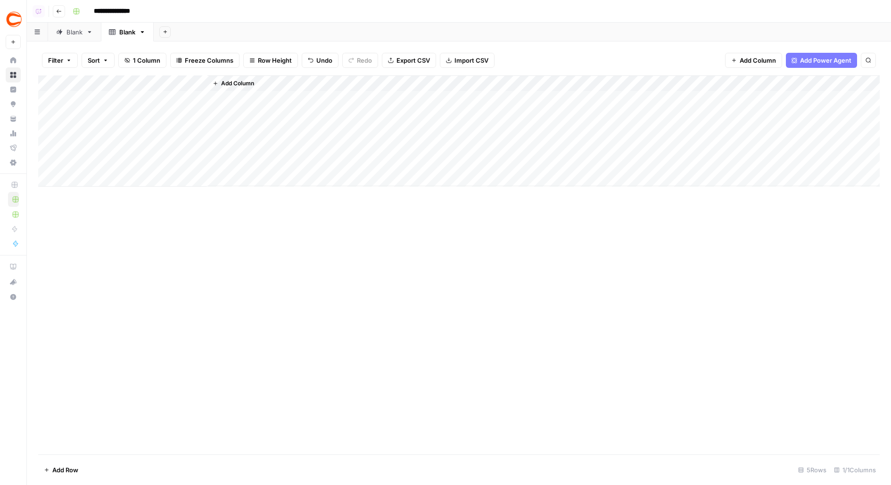
click at [237, 78] on button "Add Column" at bounding box center [233, 83] width 49 height 12
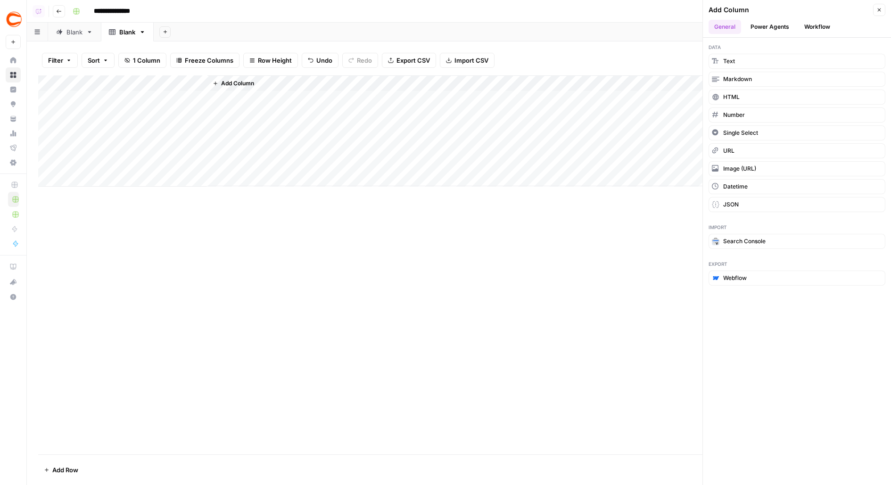
click at [817, 36] on header "Add Column Close General Power Agents Workflow" at bounding box center [797, 19] width 188 height 38
click at [817, 21] on button "Workflow" at bounding box center [817, 27] width 37 height 14
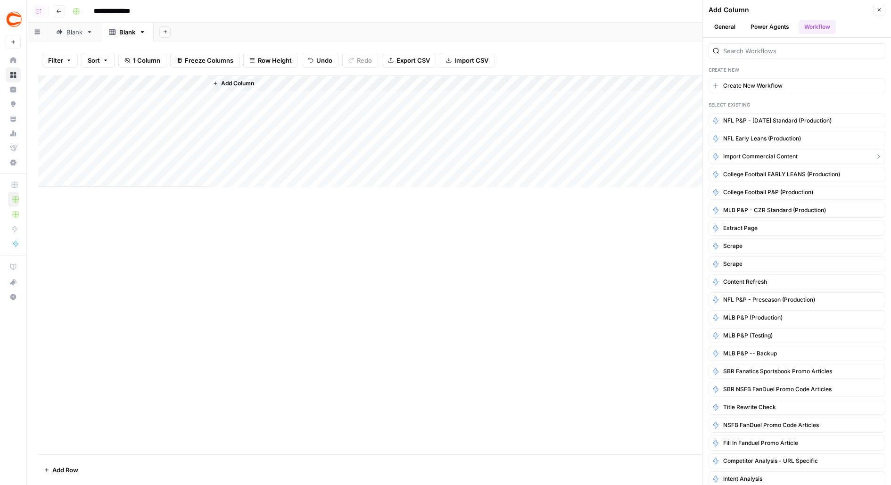
click at [763, 158] on button "Import Commercial Content" at bounding box center [797, 156] width 177 height 15
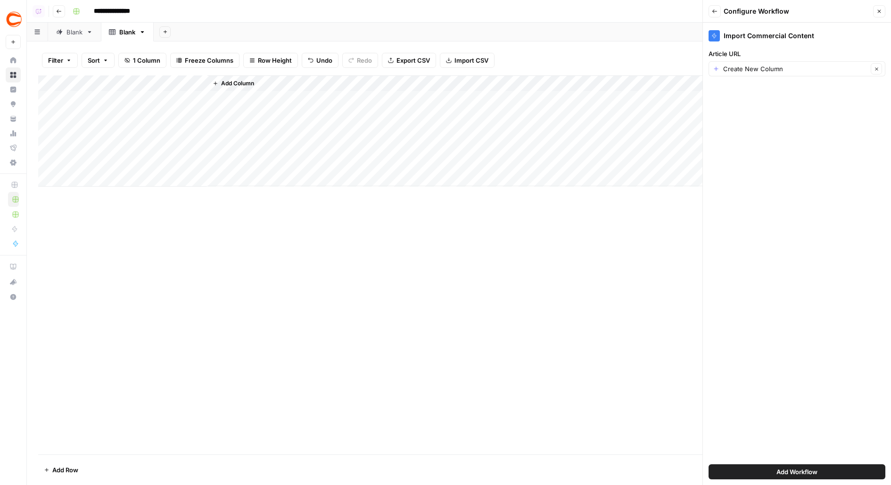
click at [744, 74] on div "Create New Column Clear" at bounding box center [797, 68] width 177 height 15
click at [741, 121] on span "Title" at bounding box center [795, 120] width 157 height 9
type input "Title"
click at [793, 470] on span "Add Workflow" at bounding box center [797, 471] width 41 height 9
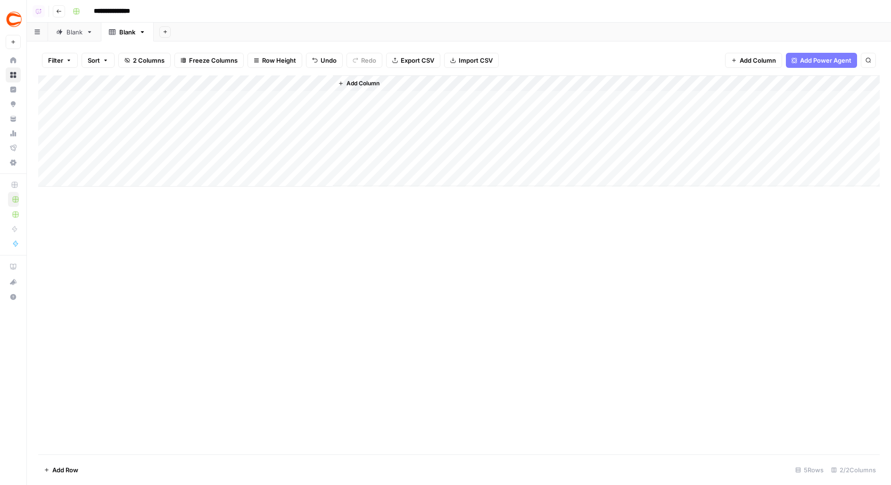
click at [241, 100] on div "Add Column" at bounding box center [459, 130] width 842 height 111
click at [184, 97] on div "Add Column" at bounding box center [459, 130] width 842 height 111
click at [166, 83] on div "Add Column" at bounding box center [459, 130] width 842 height 111
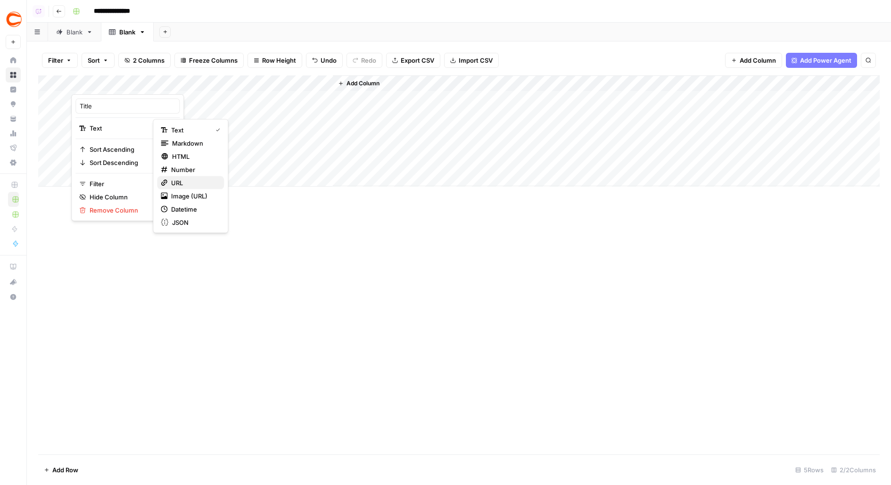
click at [191, 184] on span "URL" at bounding box center [193, 182] width 45 height 9
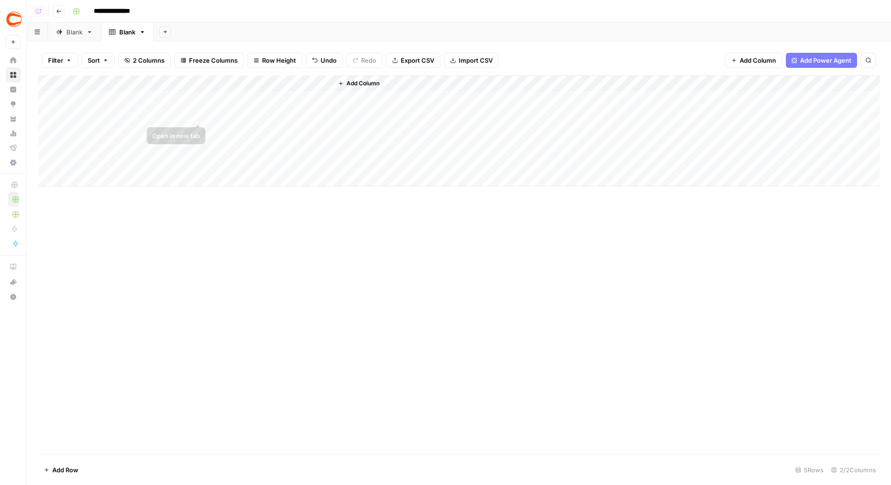
click at [201, 99] on div "Add Column" at bounding box center [459, 130] width 842 height 111
click at [305, 111] on div "Add Column" at bounding box center [459, 130] width 842 height 111
click at [301, 128] on div "Add Column" at bounding box center [459, 130] width 842 height 111
drag, startPoint x: 208, startPoint y: 89, endPoint x: 265, endPoint y: 89, distance: 57.5
click at [265, 89] on div "Add Column" at bounding box center [459, 130] width 842 height 111
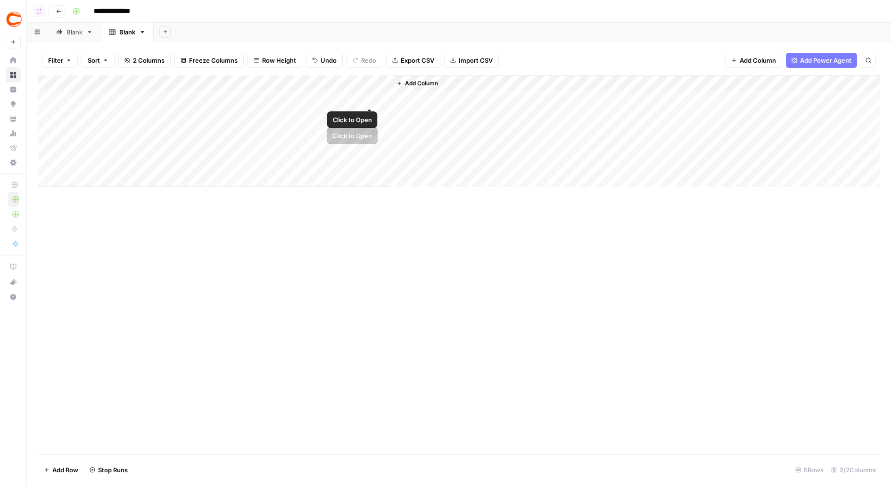
click at [372, 100] on div "Add Column" at bounding box center [459, 130] width 842 height 111
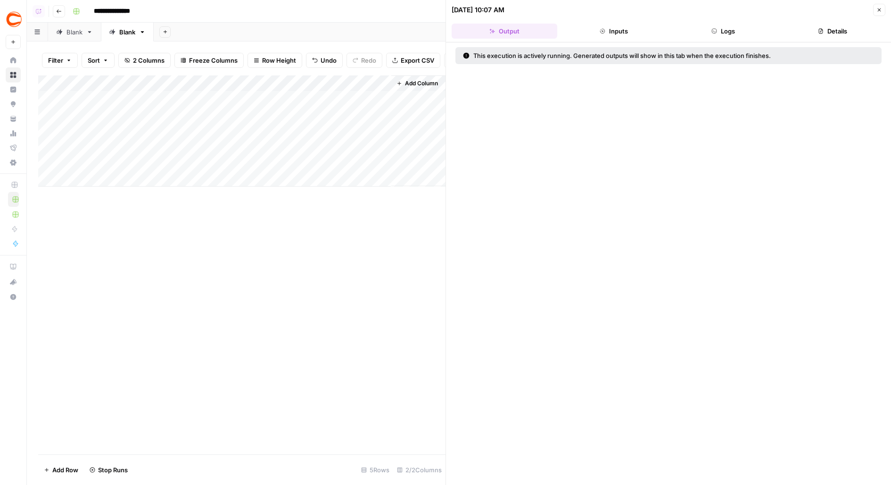
click at [728, 22] on header "08/20/25 at 10:07 AM Close Output Inputs Logs Details" at bounding box center [668, 21] width 445 height 42
click at [728, 26] on button "Logs" at bounding box center [723, 31] width 106 height 15
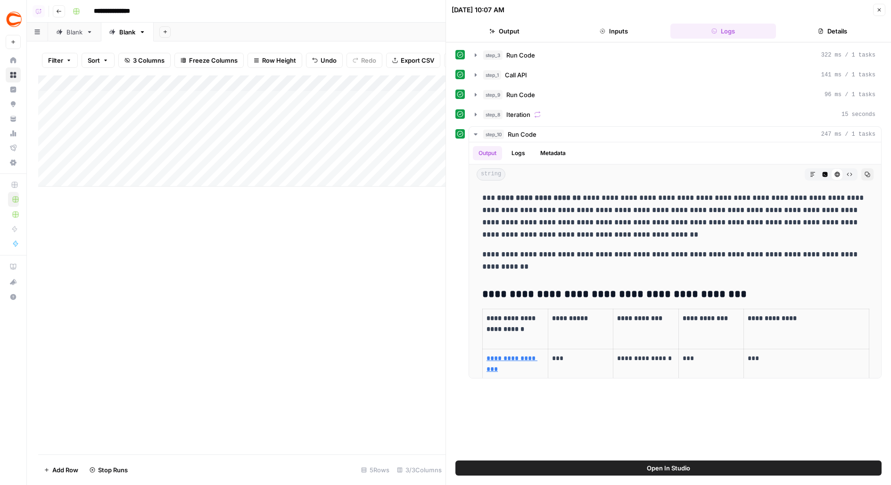
click at [878, 9] on icon "button" at bounding box center [880, 10] width 6 height 6
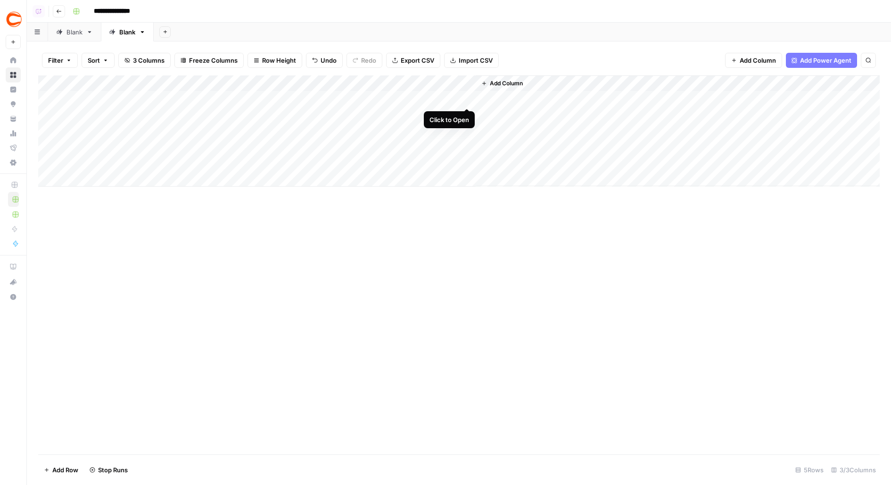
click at [466, 99] on div "Add Column" at bounding box center [459, 130] width 842 height 111
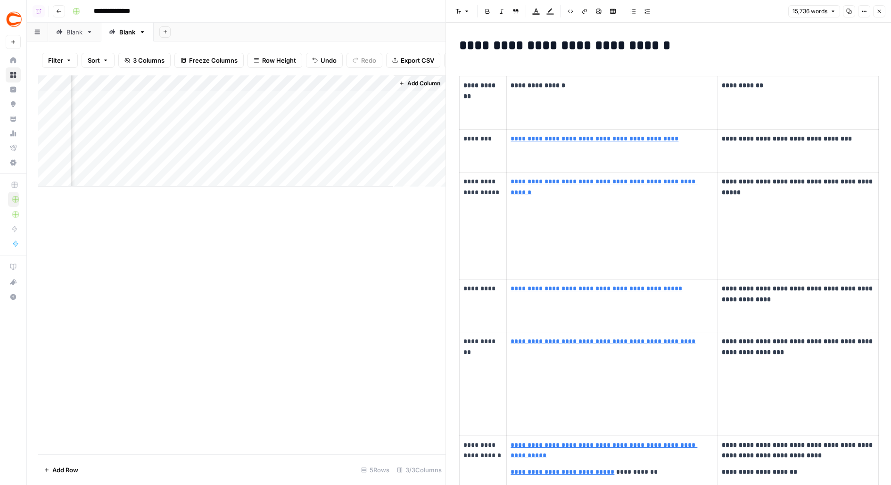
scroll to position [714, 0]
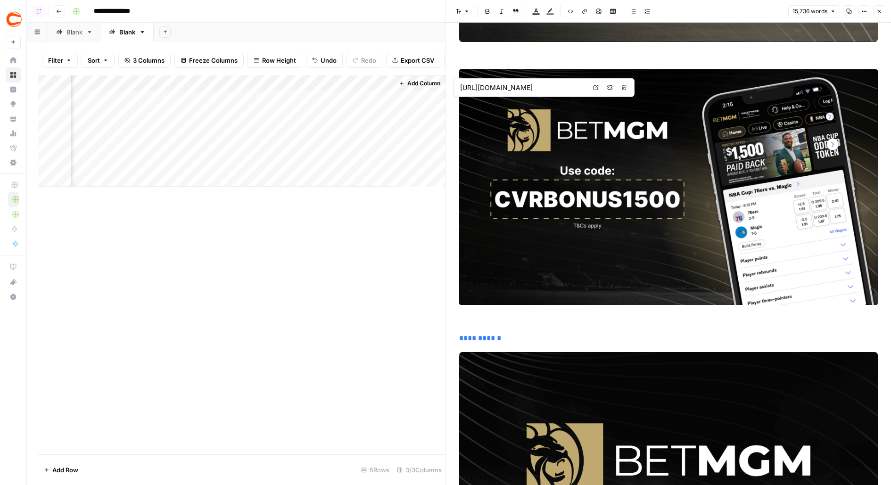
type input "https://www.covers.com/betting/sportsbookredirect?sportsbookId=26&slug=betmgm&v…"
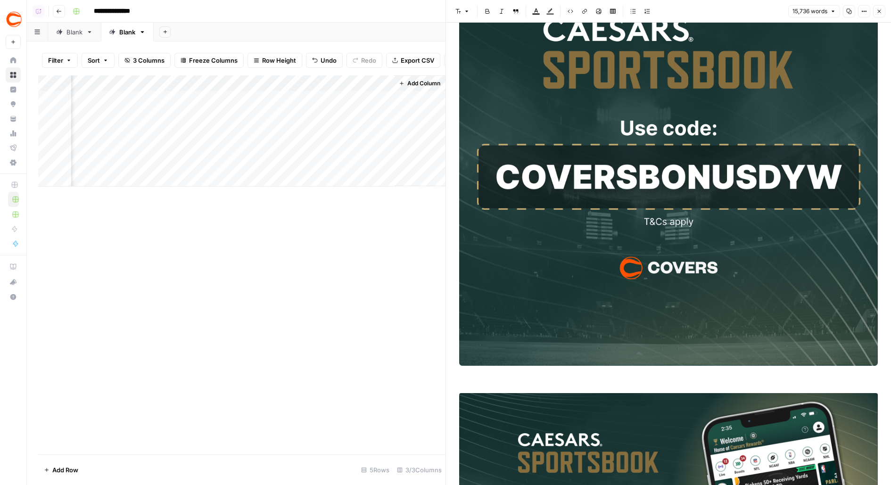
scroll to position [8866, 0]
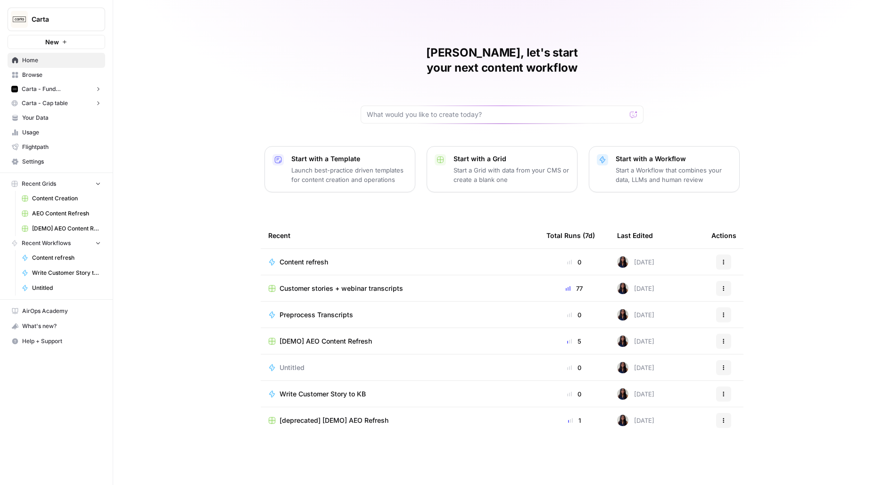
click at [48, 22] on span "Carta" at bounding box center [60, 19] width 57 height 9
type input "kla"
click button "Klaviyo" at bounding box center [85, 70] width 151 height 15
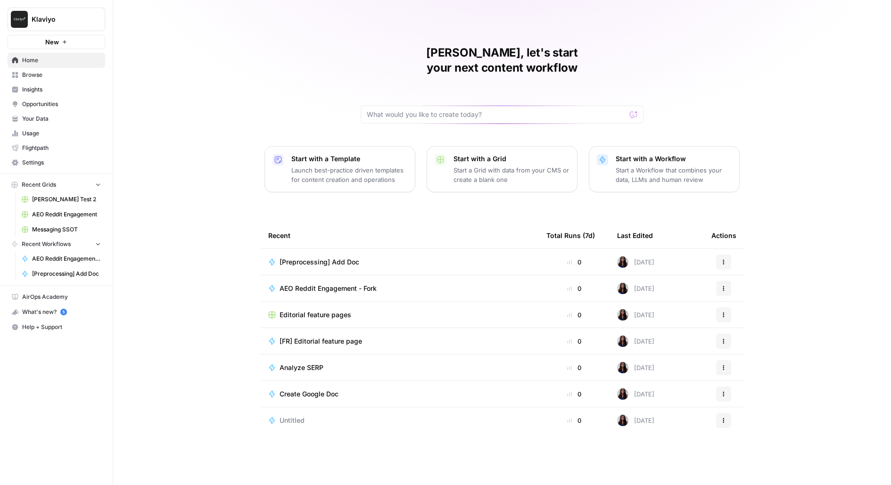
click at [35, 123] on link "Your Data" at bounding box center [57, 118] width 98 height 15
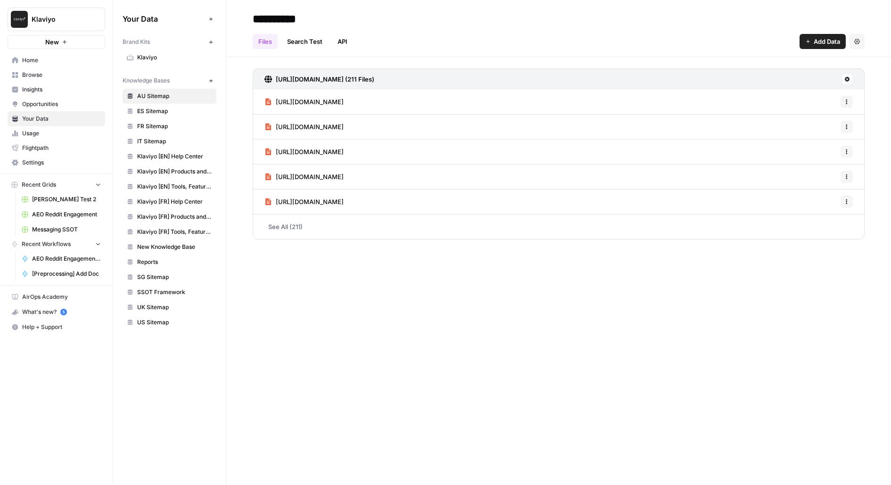
click at [45, 81] on link "Browse" at bounding box center [57, 74] width 98 height 15
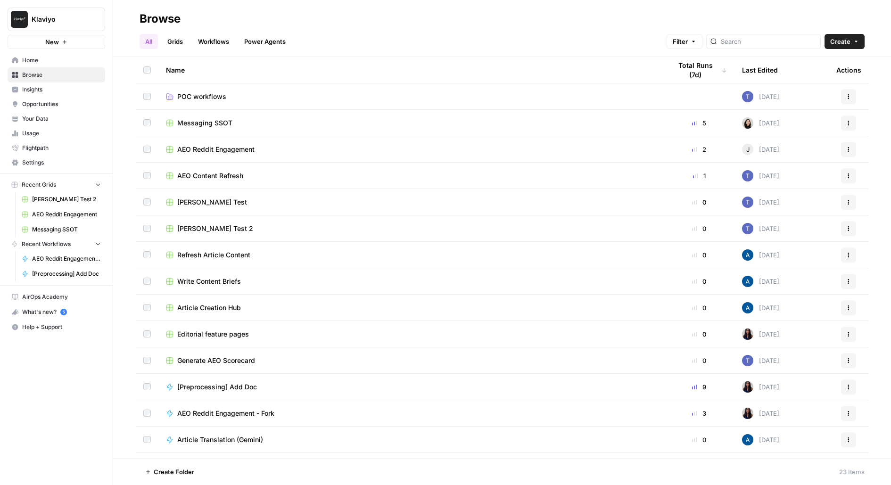
click at [80, 227] on span "Messaging SSOT" at bounding box center [66, 229] width 69 height 8
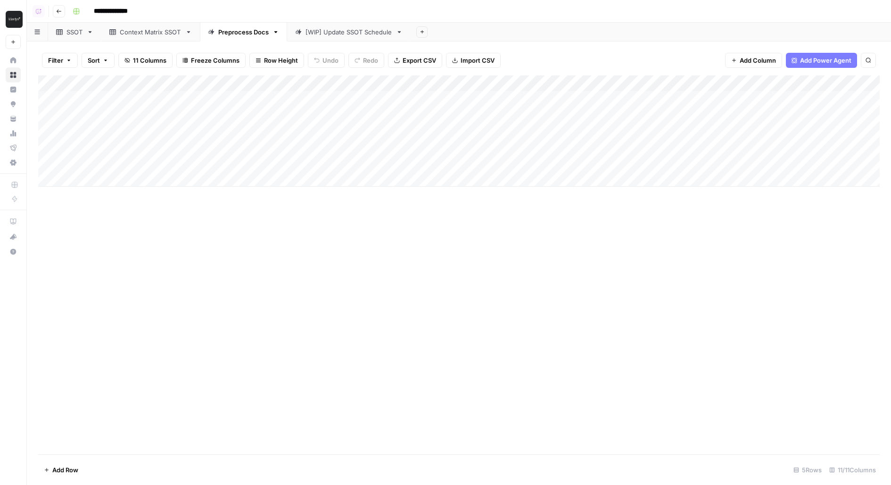
click at [102, 188] on div "Add Column" at bounding box center [459, 264] width 842 height 379
click at [98, 184] on div "Add Column" at bounding box center [459, 130] width 842 height 111
click at [149, 18] on input "**********" at bounding box center [121, 11] width 63 height 15
click at [340, 27] on div "[WIP] Update SSOT Schedule" at bounding box center [349, 31] width 87 height 9
type input "**********"
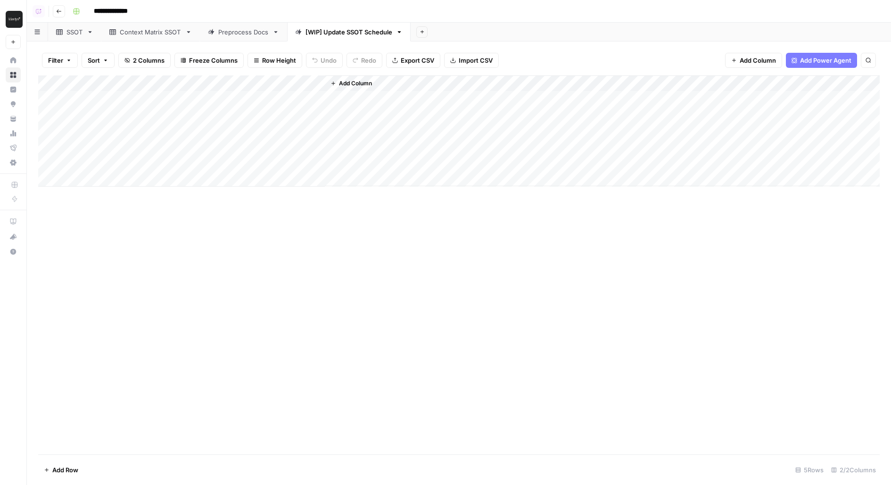
click at [154, 30] on div "Context Matrix SSOT" at bounding box center [151, 31] width 62 height 9
click at [64, 34] on div "SSOT" at bounding box center [69, 31] width 27 height 9
click at [226, 35] on div "Preprocess Docs" at bounding box center [243, 31] width 50 height 9
click at [141, 185] on div "Add Column" at bounding box center [459, 138] width 842 height 127
click at [141, 183] on div "Add Column" at bounding box center [459, 138] width 842 height 127
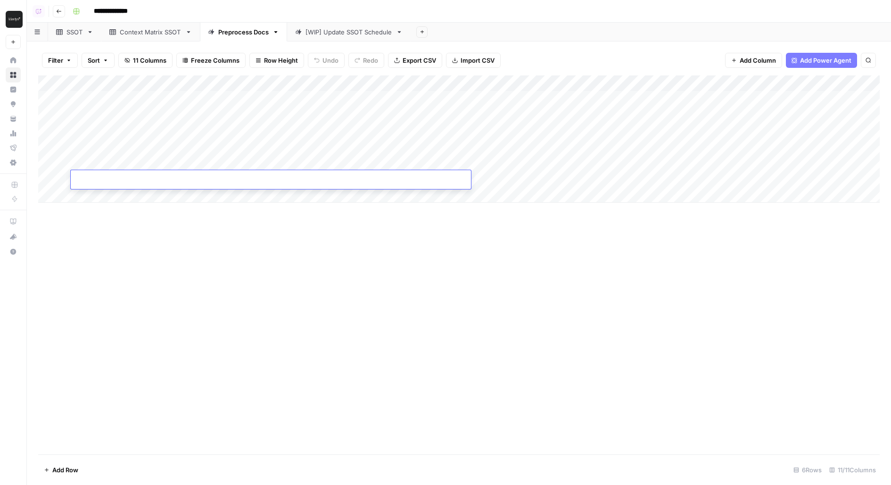
type input "**********"
click at [180, 235] on div "Add Column" at bounding box center [459, 264] width 842 height 379
click at [528, 175] on div "Add Column" at bounding box center [459, 138] width 842 height 127
click at [568, 183] on div "Add Column" at bounding box center [459, 138] width 842 height 127
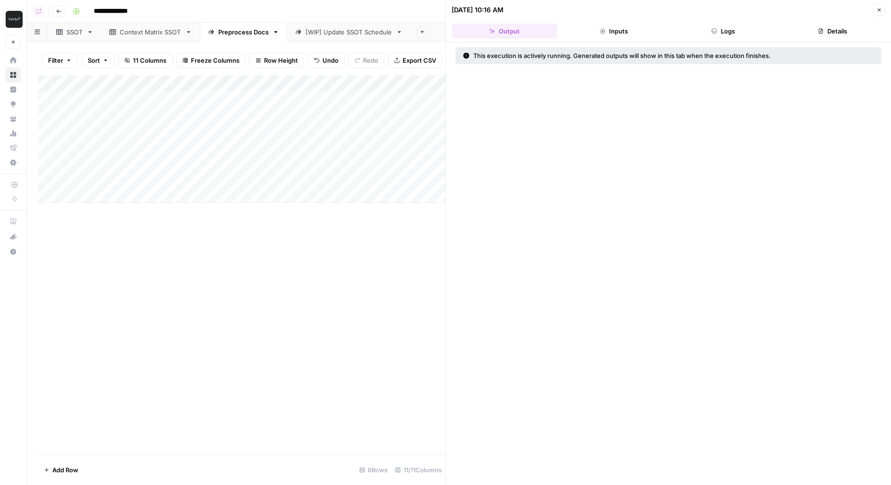
click at [725, 35] on button "Logs" at bounding box center [723, 31] width 106 height 15
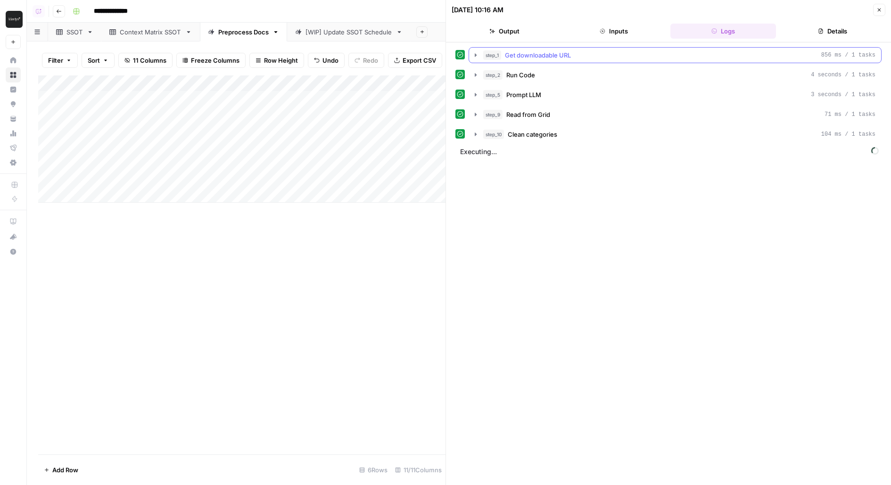
click at [603, 56] on div "step_1 Get downloadable URL 856 ms / 1 tasks" at bounding box center [679, 54] width 392 height 9
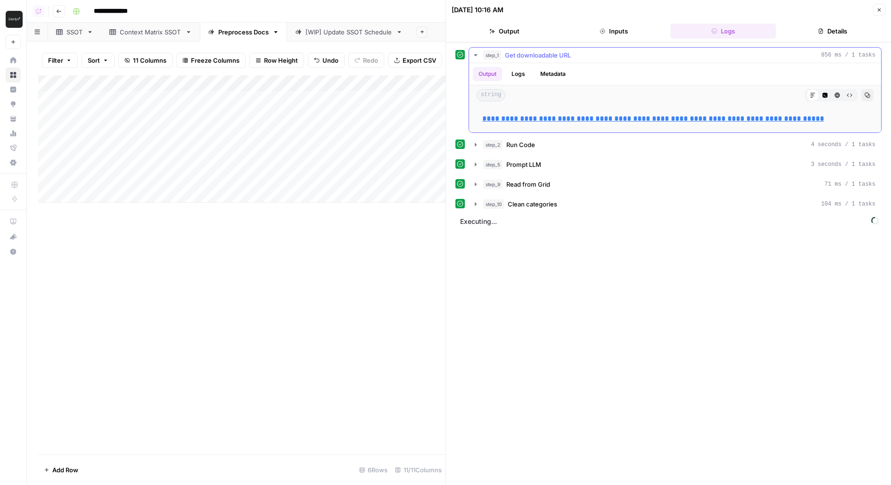
click at [603, 57] on div "step_1 Get downloadable URL 856 ms / 1 tasks" at bounding box center [679, 54] width 392 height 9
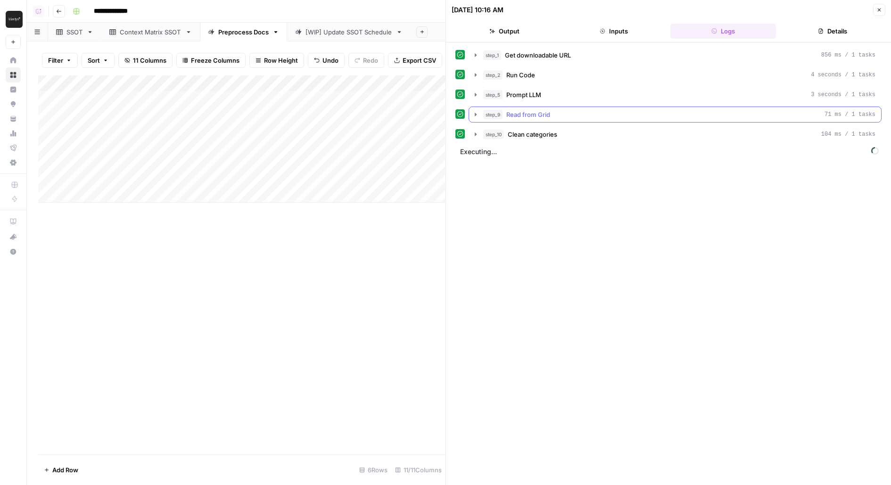
click at [720, 116] on div "step_9 Read from Grid 71 ms / 1 tasks" at bounding box center [679, 114] width 392 height 9
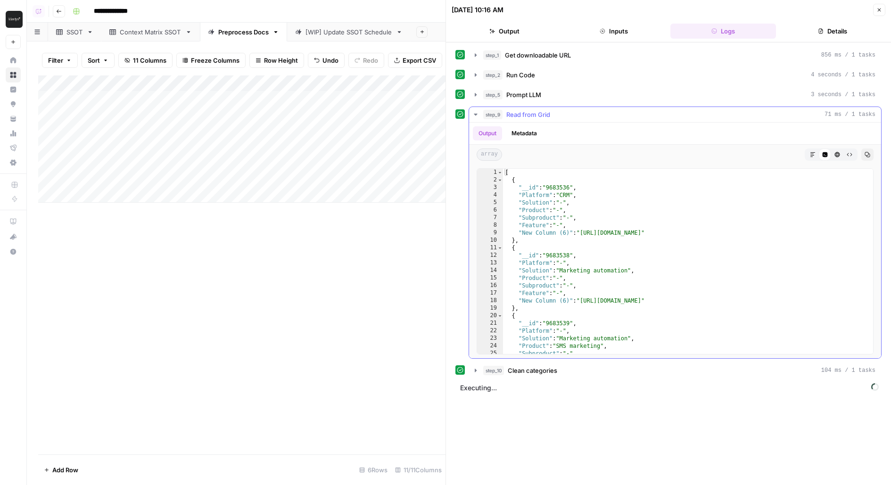
click at [720, 116] on div "step_9 Read from Grid 71 ms / 1 tasks" at bounding box center [679, 114] width 392 height 9
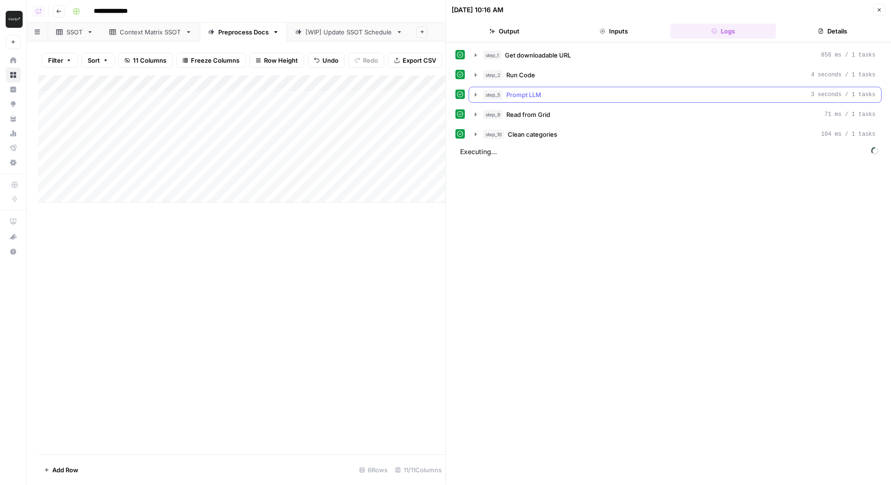
click at [718, 98] on div "step_5 Prompt LLM 3 seconds / 1 tasks" at bounding box center [679, 94] width 392 height 9
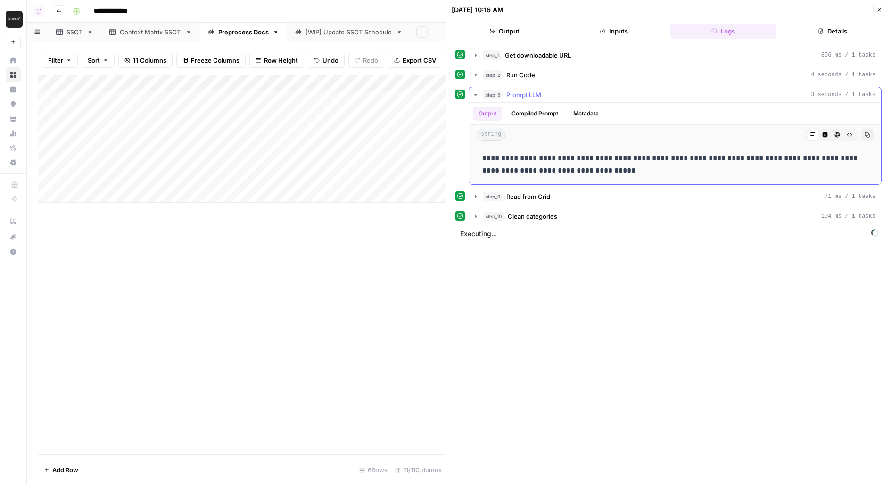
click at [718, 98] on button "step_5 Prompt LLM 3 seconds / 1 tasks" at bounding box center [675, 94] width 412 height 15
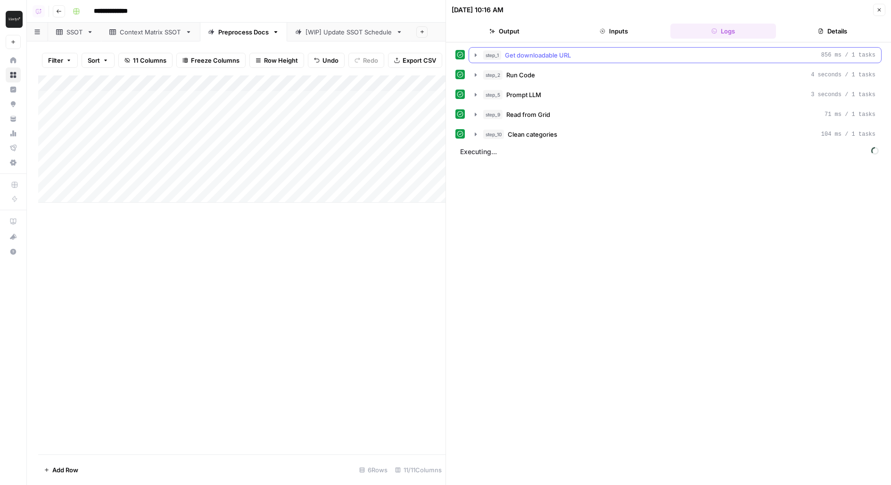
click at [662, 60] on button "step_1 Get downloadable URL 856 ms / 1 tasks" at bounding box center [675, 55] width 412 height 15
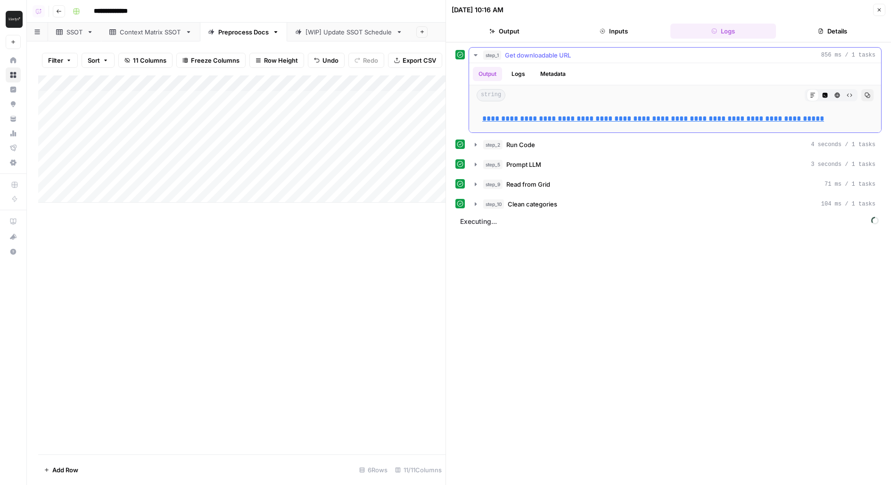
click at [662, 60] on button "step_1 Get downloadable URL 856 ms / 1 tasks" at bounding box center [675, 55] width 412 height 15
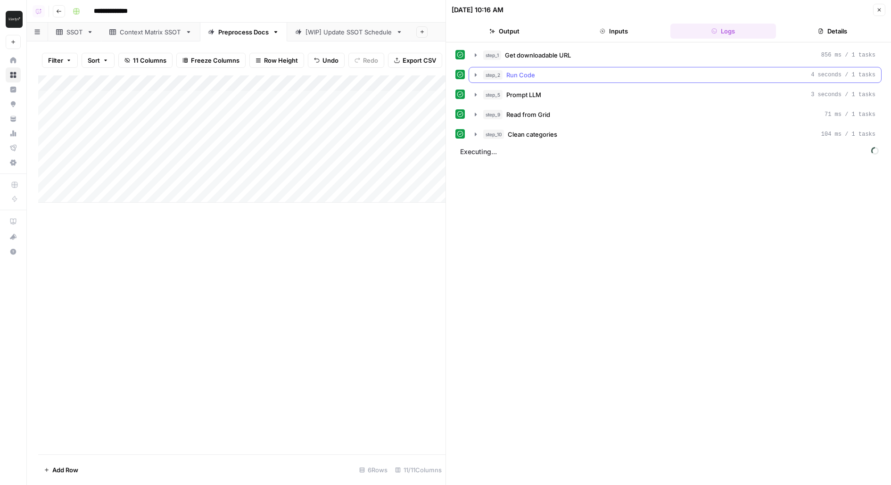
click at [644, 78] on div "step_2 Run Code 4 seconds / 1 tasks" at bounding box center [679, 74] width 392 height 9
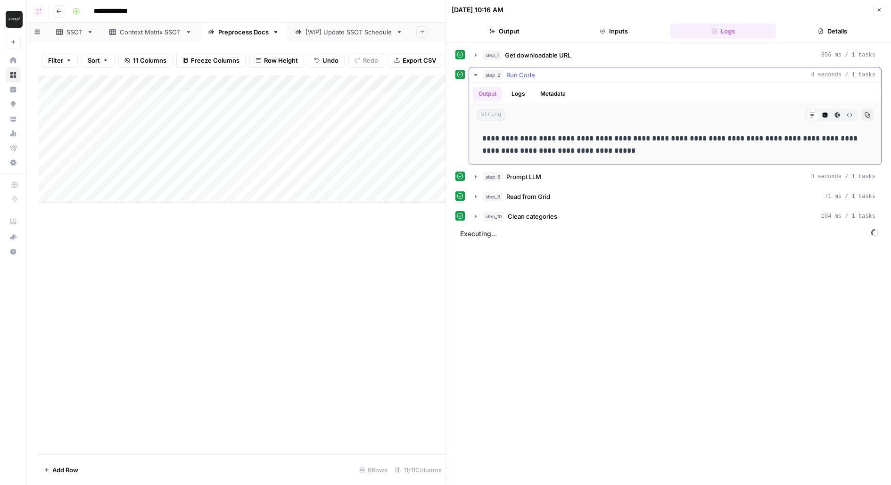
click at [644, 78] on div "step_2 Run Code 4 seconds / 1 tasks" at bounding box center [679, 74] width 392 height 9
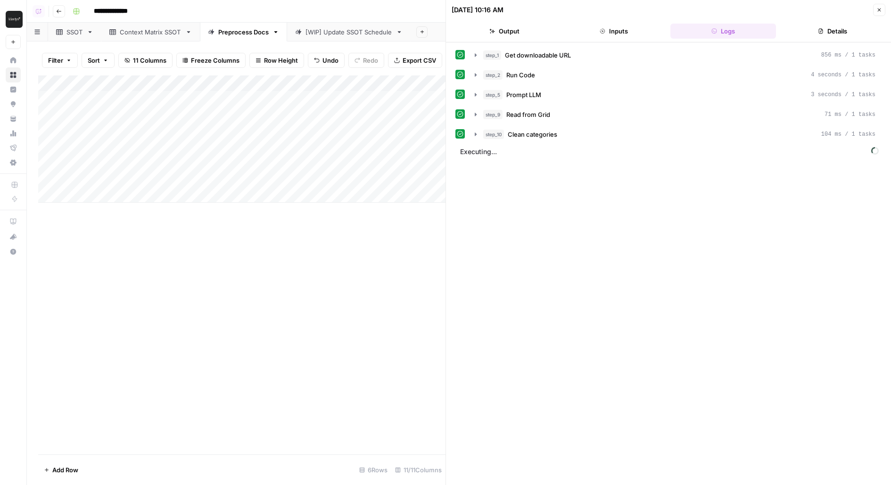
click at [878, 16] on button "Close" at bounding box center [879, 10] width 12 height 12
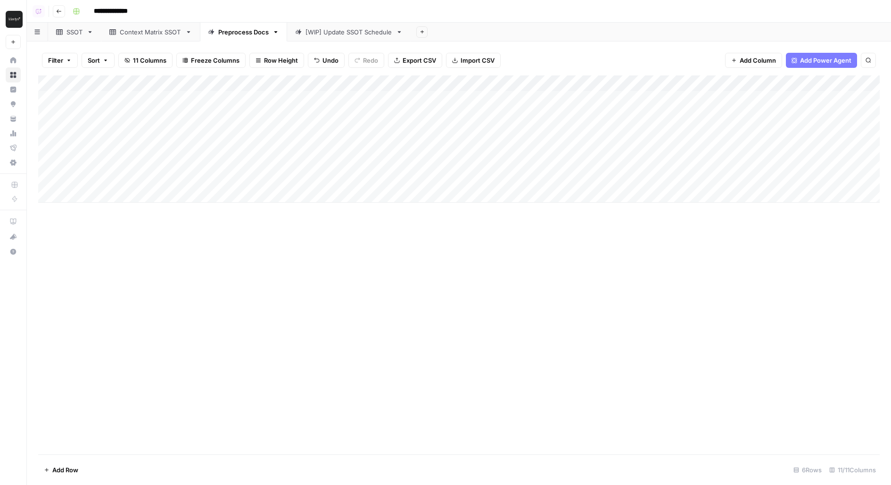
click at [582, 176] on div "Add Column" at bounding box center [459, 138] width 842 height 127
click at [363, 302] on div "Add Column" at bounding box center [459, 264] width 842 height 379
drag, startPoint x: 470, startPoint y: 83, endPoint x: 426, endPoint y: 83, distance: 43.9
click at [426, 83] on div "Add Column" at bounding box center [459, 138] width 842 height 127
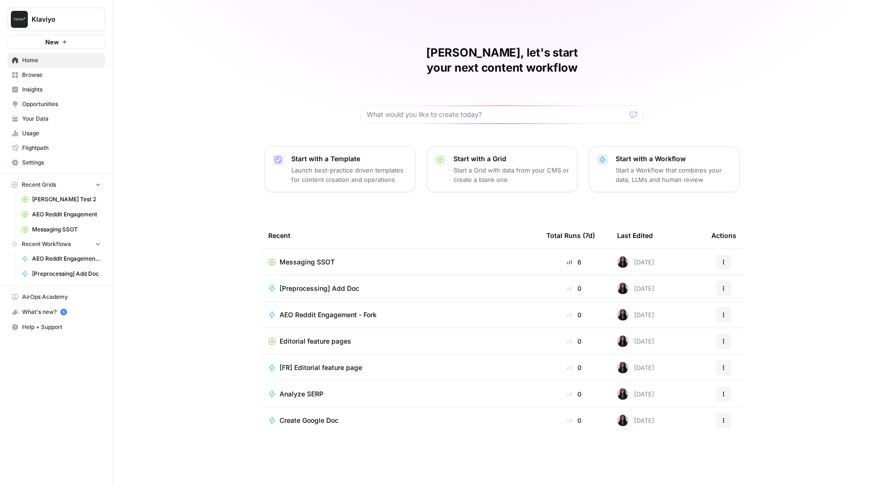
click at [39, 87] on span "Insights" at bounding box center [61, 89] width 79 height 8
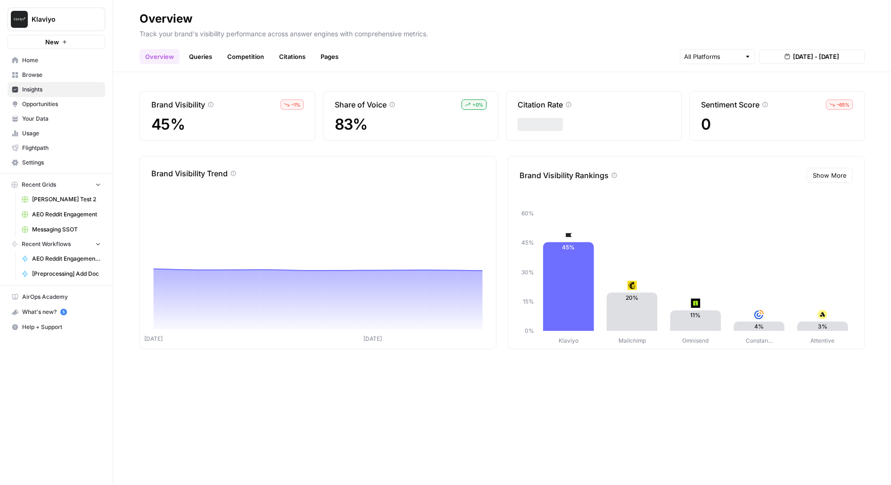
click at [76, 74] on span "Browse" at bounding box center [61, 75] width 79 height 8
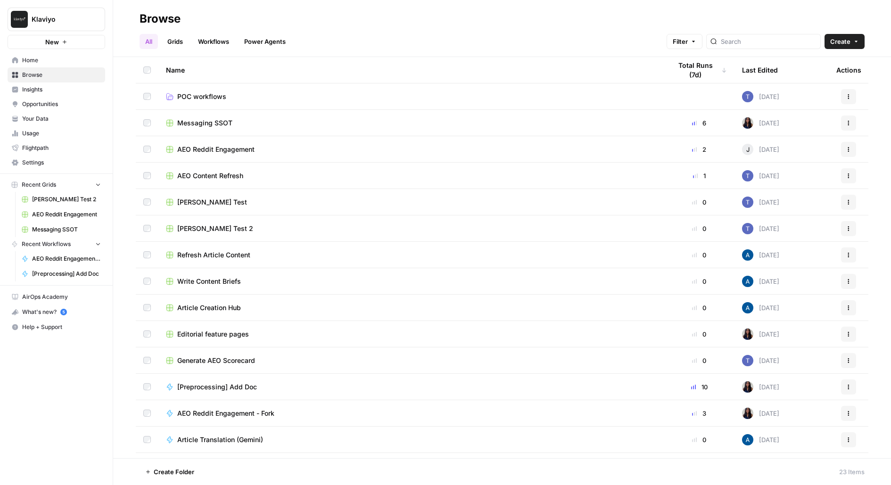
click at [191, 127] on span "Messaging SSOT" at bounding box center [204, 122] width 55 height 9
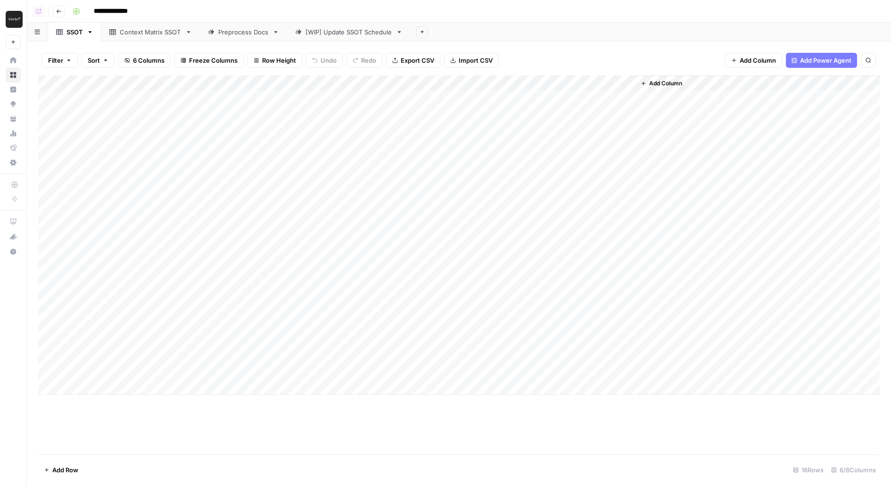
click at [239, 30] on div "Preprocess Docs" at bounding box center [243, 31] width 50 height 9
click at [333, 182] on div "Add Column" at bounding box center [459, 138] width 842 height 127
click at [395, 175] on div "Add Column" at bounding box center [459, 138] width 842 height 127
type input "**********"
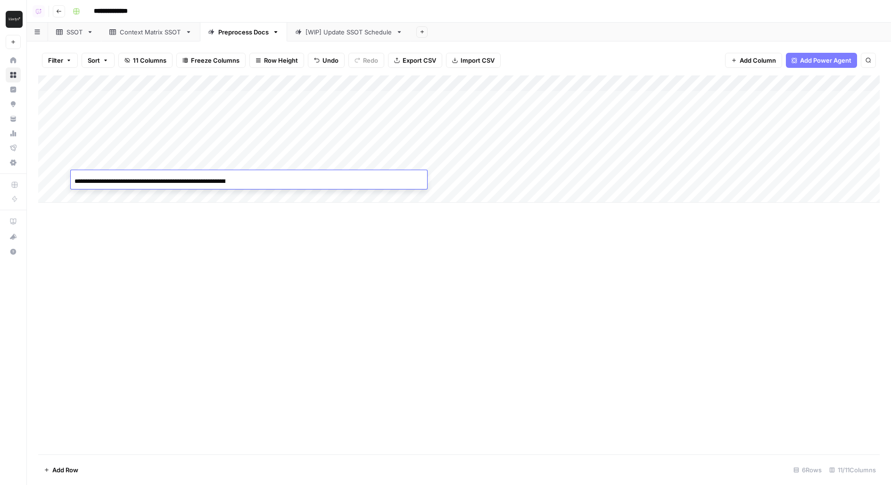
scroll to position [0, 290]
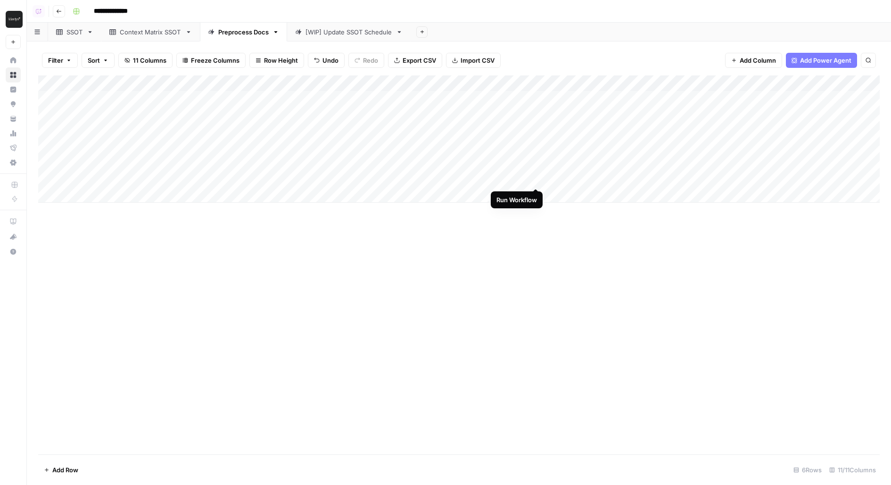
click at [538, 180] on div "Add Column" at bounding box center [459, 138] width 842 height 127
click at [521, 180] on div "Add Column" at bounding box center [459, 138] width 842 height 127
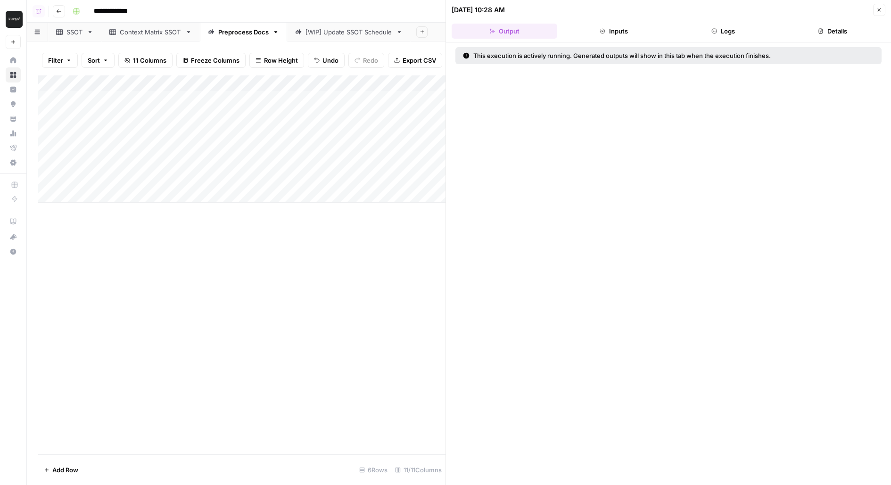
click at [742, 26] on button "Logs" at bounding box center [723, 31] width 106 height 15
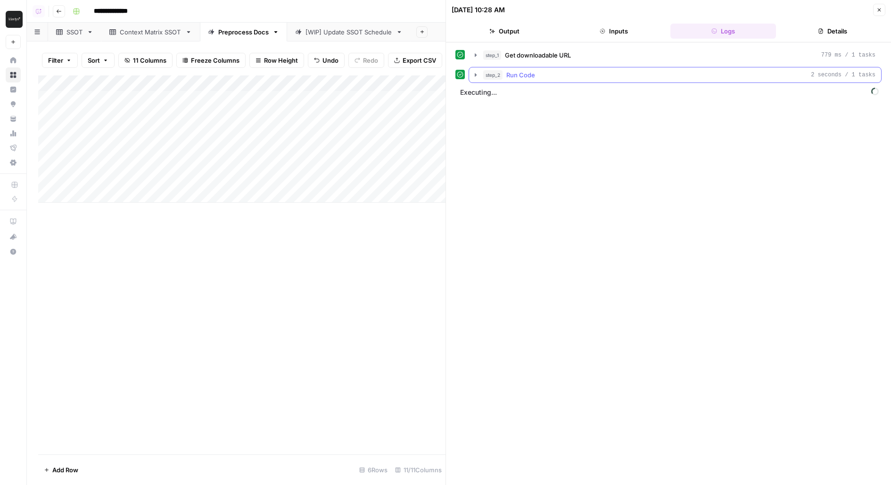
click at [591, 73] on div "step_2 Run Code 2 seconds / 1 tasks" at bounding box center [679, 74] width 392 height 9
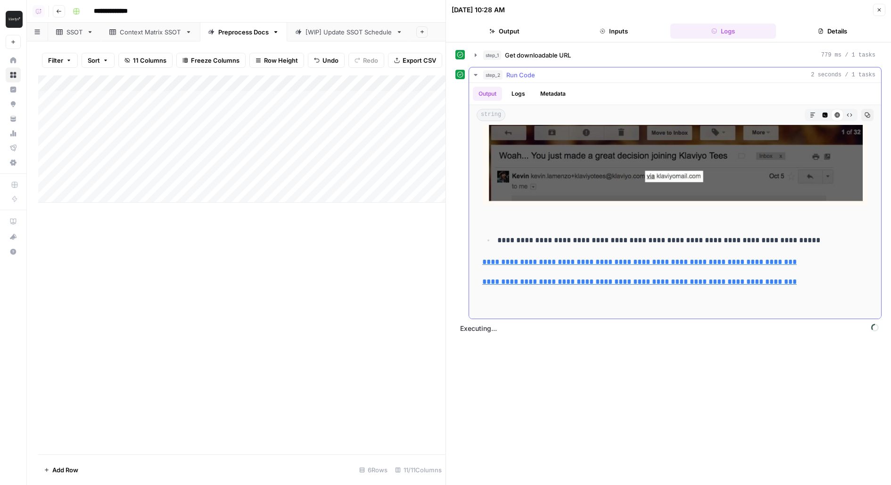
scroll to position [5907, 0]
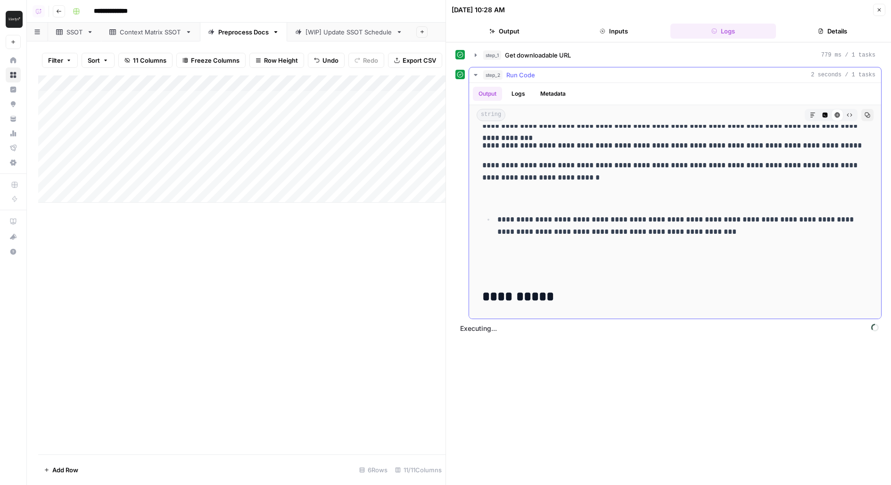
click at [521, 83] on div "Output Logs Metadata" at bounding box center [675, 94] width 412 height 22
click at [266, 85] on div "Add Column" at bounding box center [241, 138] width 407 height 127
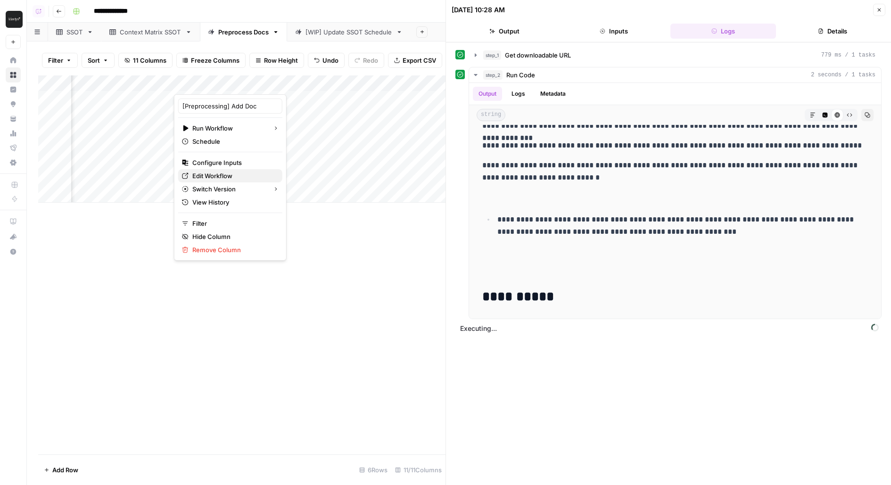
click at [220, 178] on span "Edit Workflow" at bounding box center [233, 175] width 83 height 9
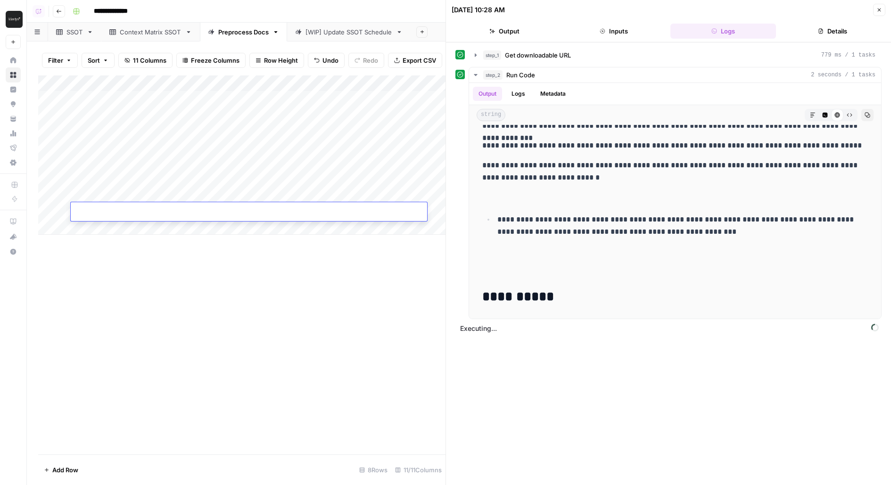
scroll to position [0, 0]
click at [83, 223] on div "Add Column" at bounding box center [241, 154] width 407 height 159
click at [98, 222] on div "Add Column" at bounding box center [241, 154] width 407 height 159
click at [89, 197] on div "Add Column" at bounding box center [241, 162] width 407 height 175
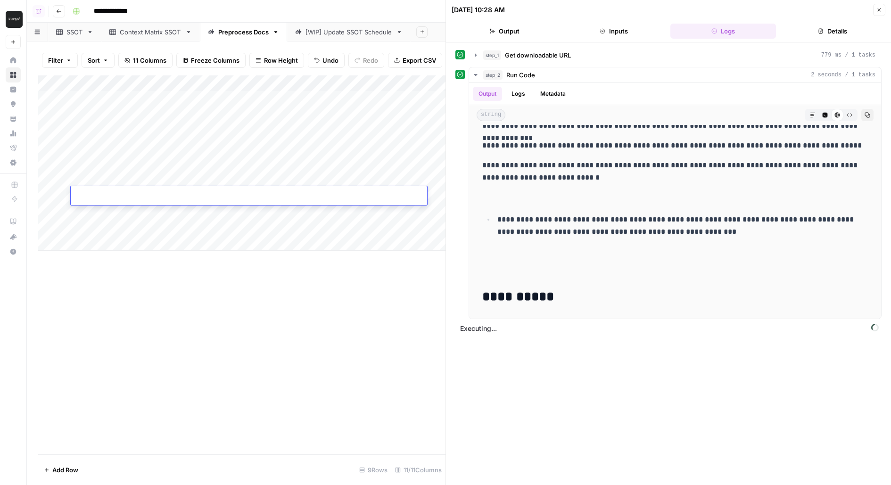
type input "**********"
click at [436, 198] on div "Add Column" at bounding box center [241, 162] width 407 height 175
click at [176, 209] on div "Add Column" at bounding box center [241, 162] width 407 height 175
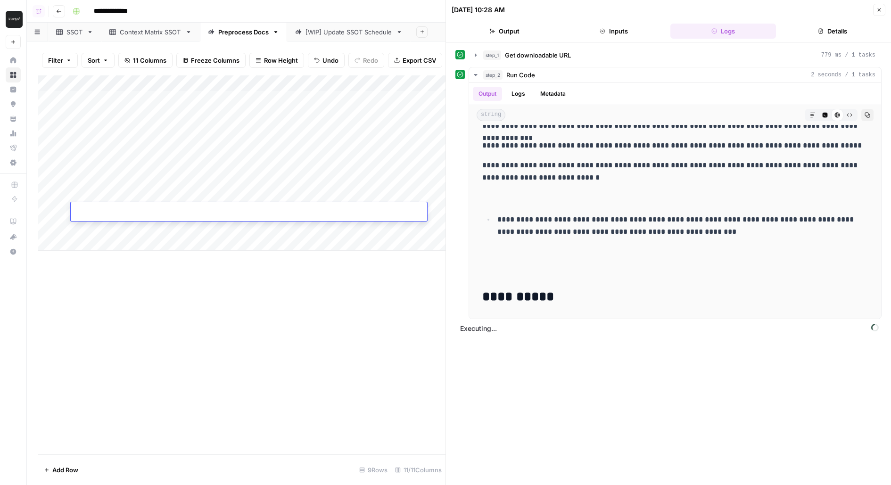
type input "**********"
click at [176, 222] on div "Add Column" at bounding box center [241, 162] width 407 height 175
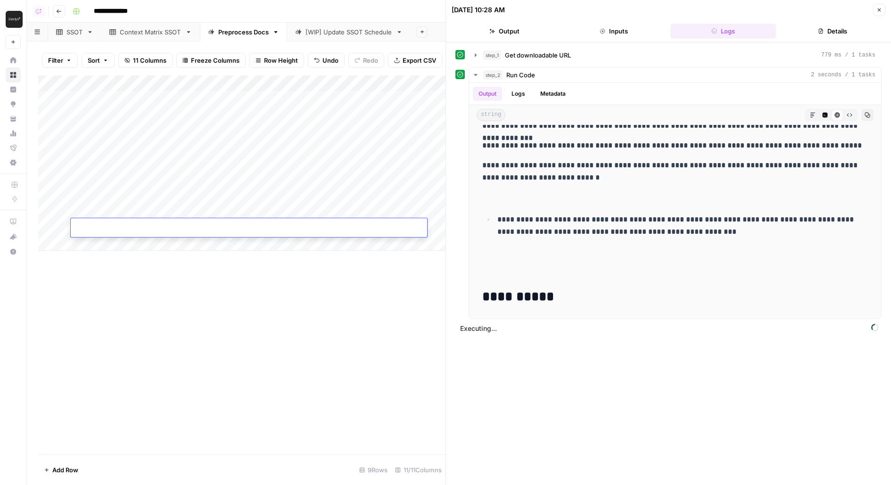
click at [186, 223] on div at bounding box center [249, 229] width 356 height 16
click at [194, 228] on input at bounding box center [149, 229] width 151 height 11
paste input "**********"
type input "**********"
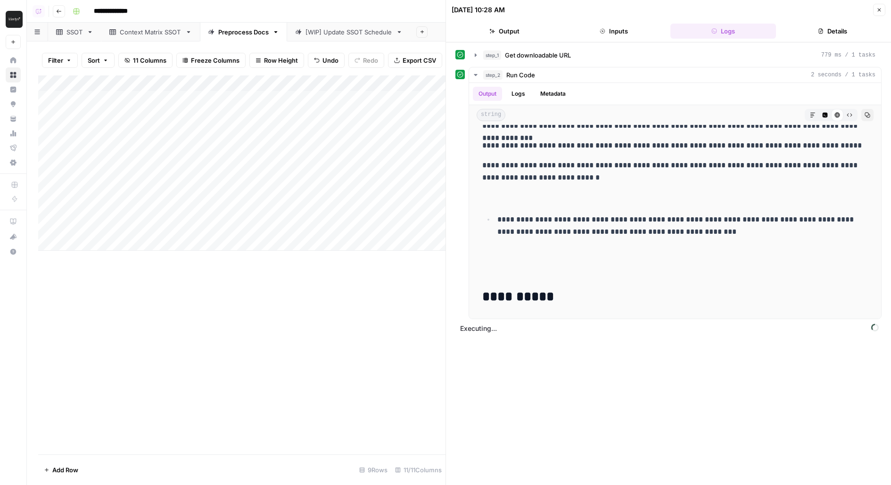
click at [881, 13] on button "Close" at bounding box center [879, 10] width 12 height 12
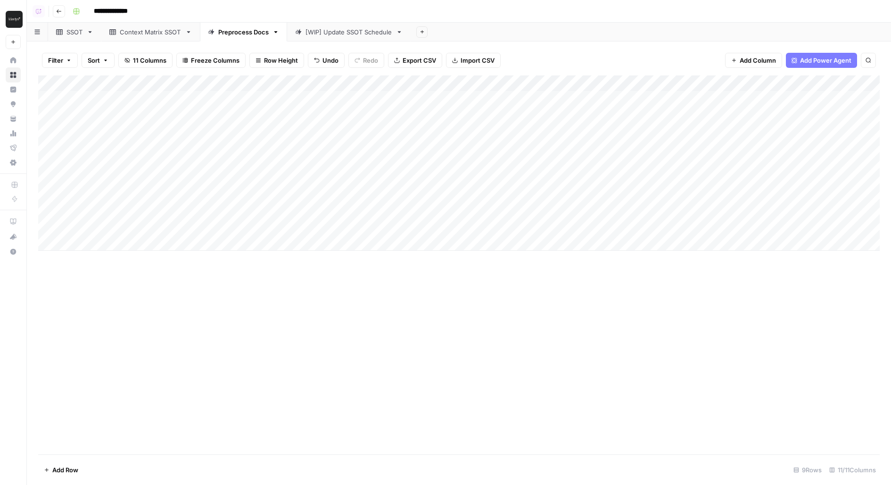
click at [511, 218] on div "Add Column" at bounding box center [459, 162] width 842 height 175
click at [502, 231] on div "Add Column" at bounding box center [459, 162] width 842 height 175
click at [61, 33] on icon at bounding box center [59, 32] width 7 height 7
click at [140, 33] on div "Context Matrix SSOT" at bounding box center [151, 31] width 62 height 9
click at [234, 35] on div "Preprocess Docs" at bounding box center [243, 31] width 50 height 9
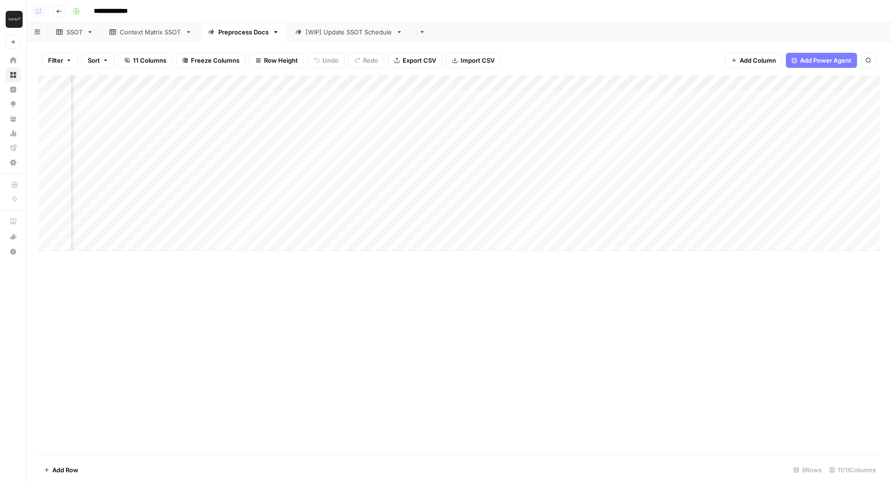
scroll to position [0, 102]
click at [554, 171] on div "Add Column" at bounding box center [459, 162] width 842 height 175
click at [668, 181] on div "Add Column" at bounding box center [459, 162] width 842 height 175
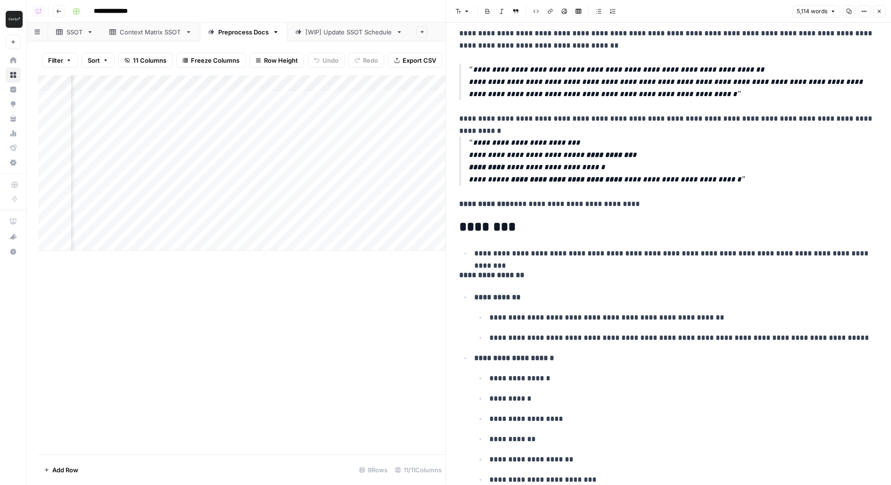
scroll to position [2054, 0]
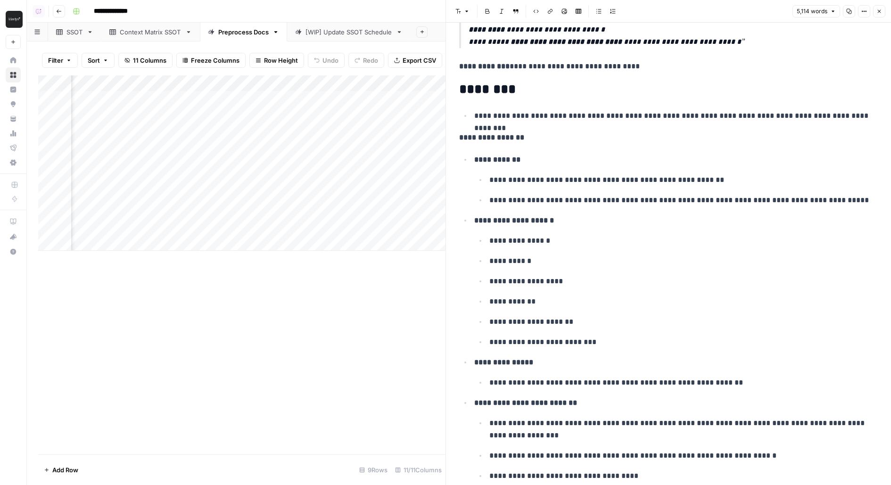
click at [310, 179] on div "Add Column" at bounding box center [241, 162] width 407 height 175
click at [311, 181] on div "Add Column" at bounding box center [241, 162] width 407 height 175
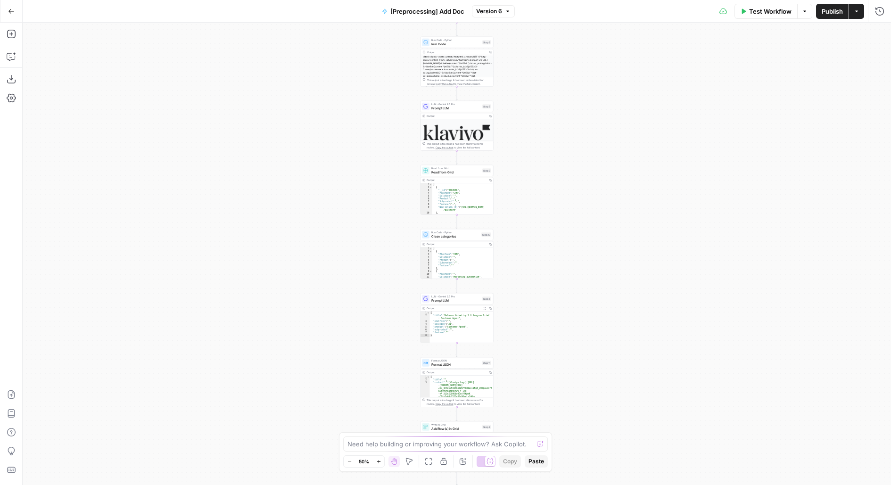
drag, startPoint x: 524, startPoint y: 237, endPoint x: 514, endPoint y: 122, distance: 115.5
click at [516, 135] on div "**********" at bounding box center [457, 254] width 868 height 463
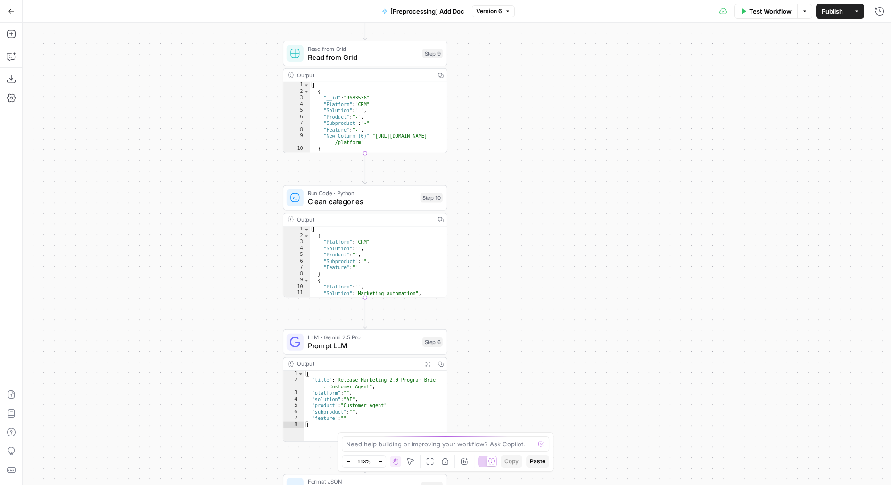
drag, startPoint x: 515, startPoint y: 123, endPoint x: 512, endPoint y: 187, distance: 64.2
click at [512, 187] on div "**********" at bounding box center [457, 254] width 868 height 463
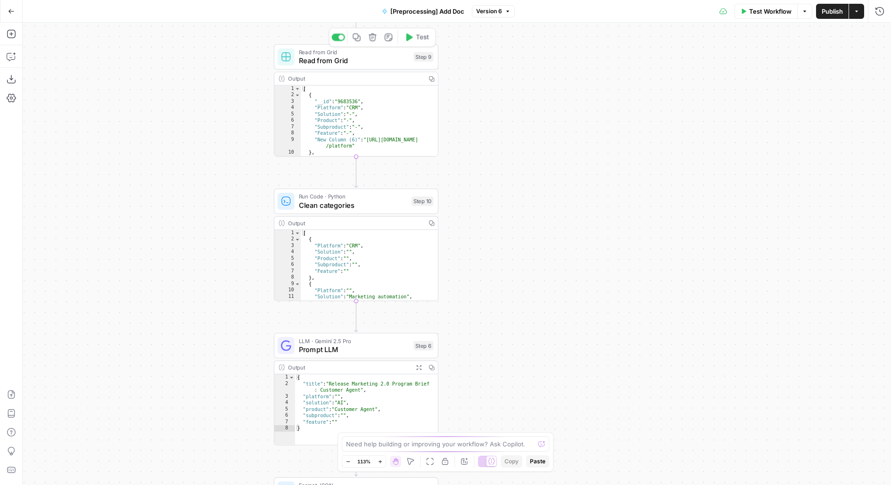
click at [399, 62] on span "Read from Grid" at bounding box center [354, 60] width 110 height 11
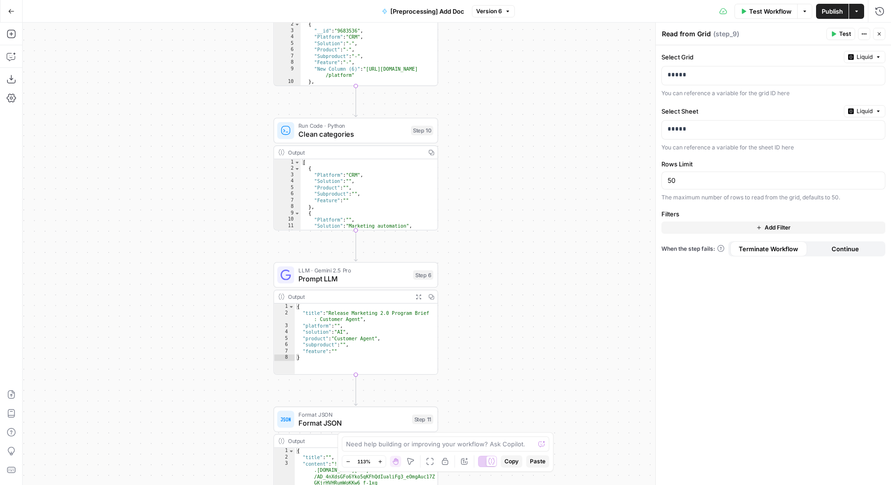
drag, startPoint x: 528, startPoint y: 221, endPoint x: 518, endPoint y: 117, distance: 104.7
click at [525, 172] on div "**********" at bounding box center [457, 254] width 868 height 463
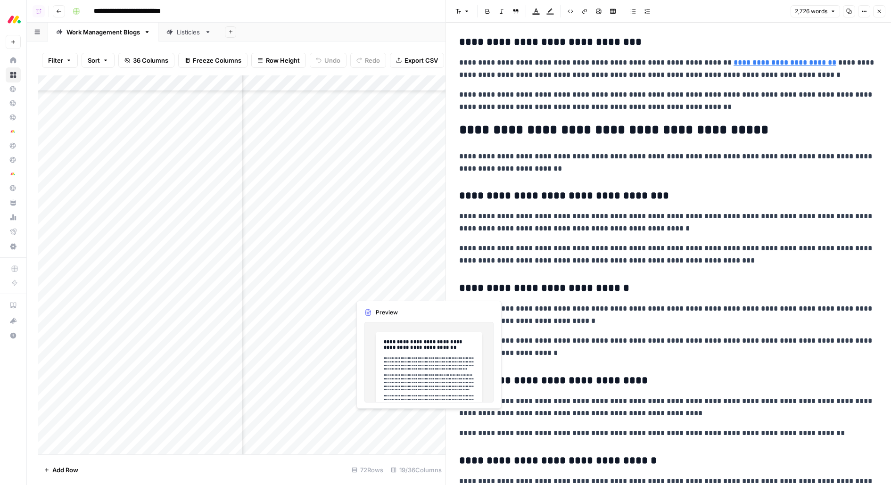
scroll to position [803, 743]
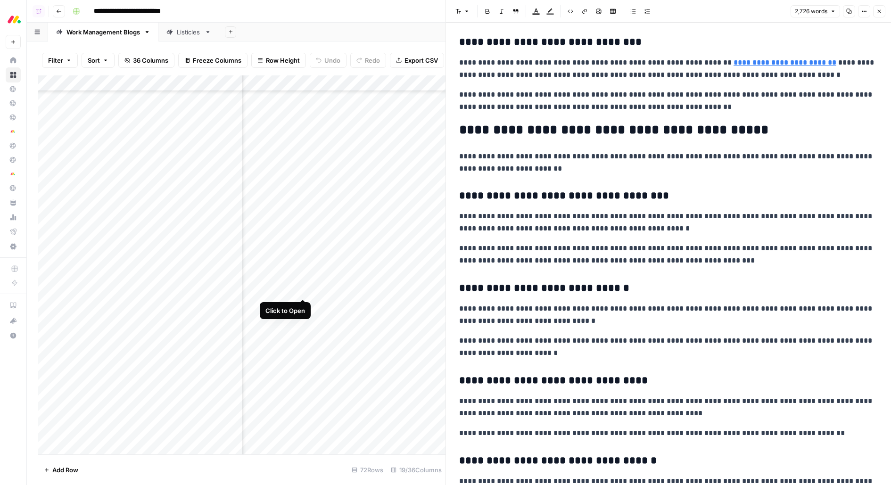
click at [302, 289] on div "Add Column" at bounding box center [241, 264] width 407 height 379
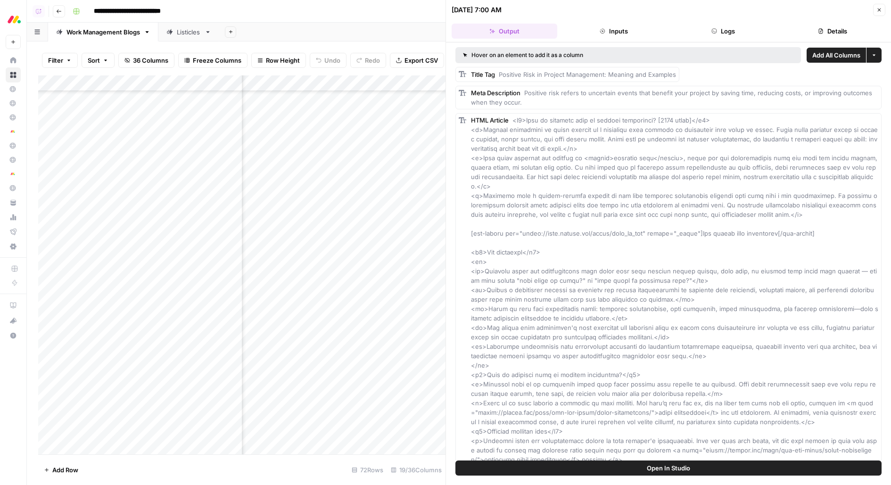
click at [506, 464] on button "Open In Studio" at bounding box center [668, 468] width 426 height 15
click at [58, 11] on icon "button" at bounding box center [59, 11] width 6 height 6
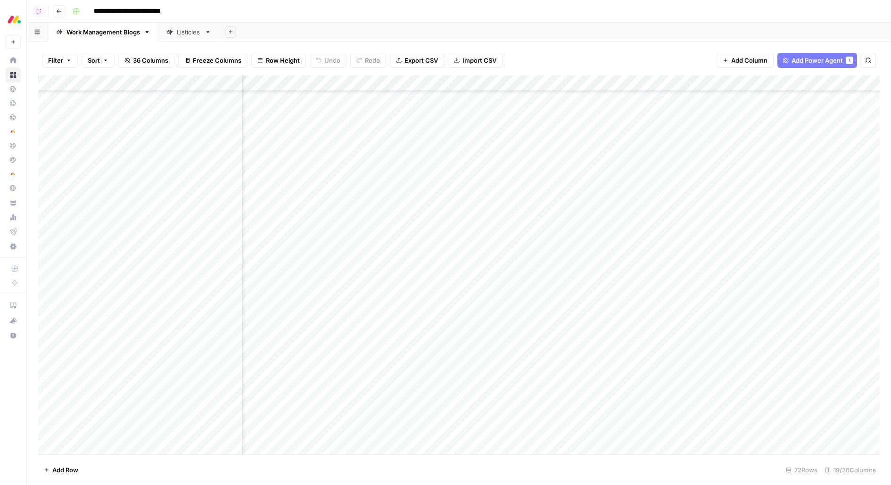
click at [58, 11] on icon "button" at bounding box center [59, 11] width 5 height 4
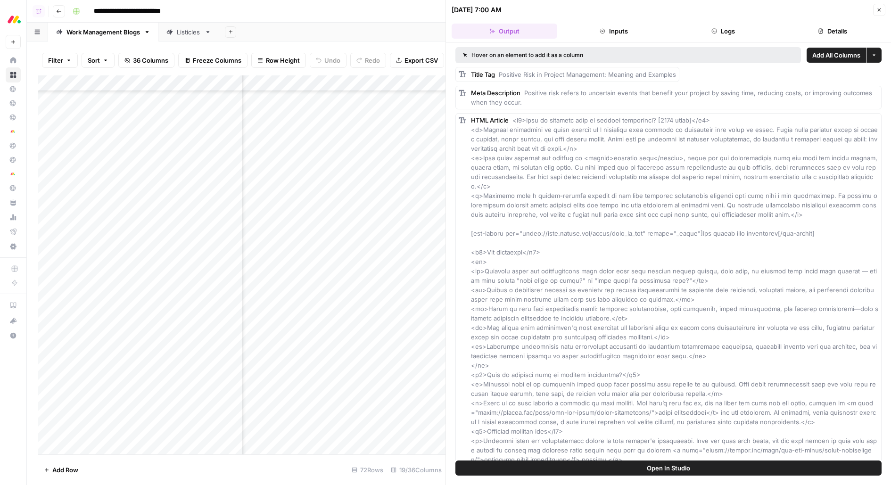
click at [58, 11] on icon "button" at bounding box center [59, 11] width 5 height 4
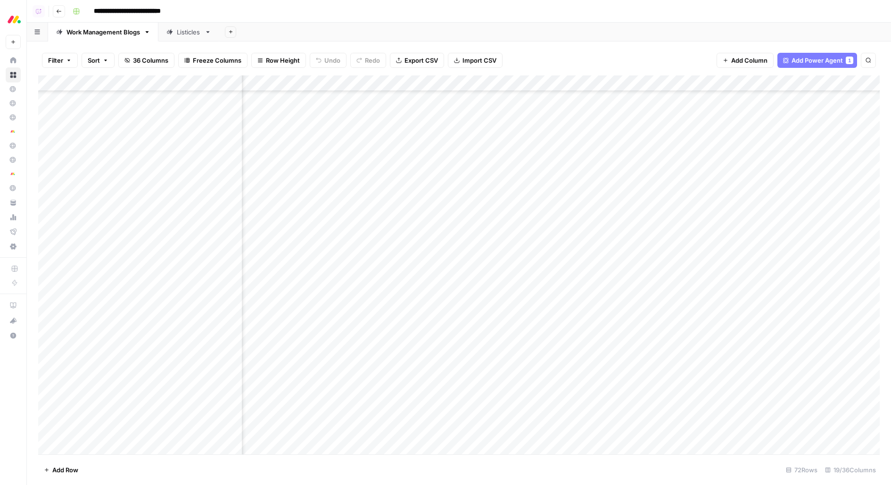
click at [58, 11] on icon "button" at bounding box center [59, 11] width 5 height 4
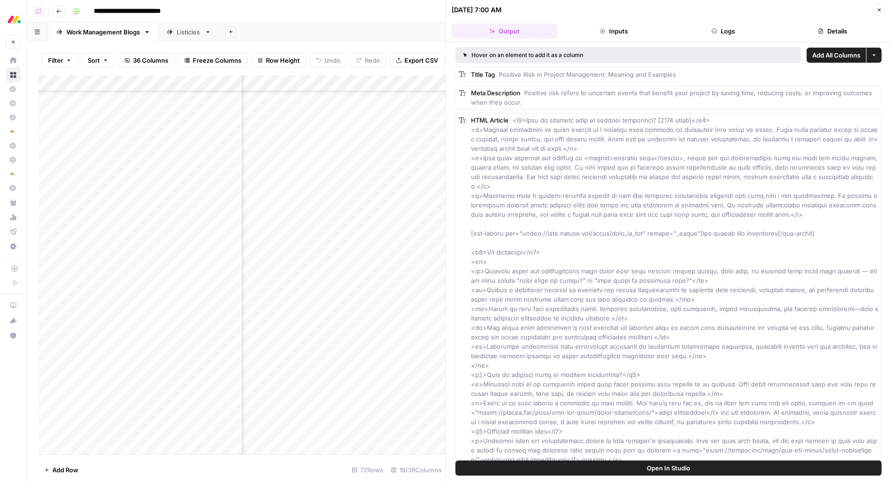
click at [58, 11] on icon "button" at bounding box center [59, 11] width 5 height 4
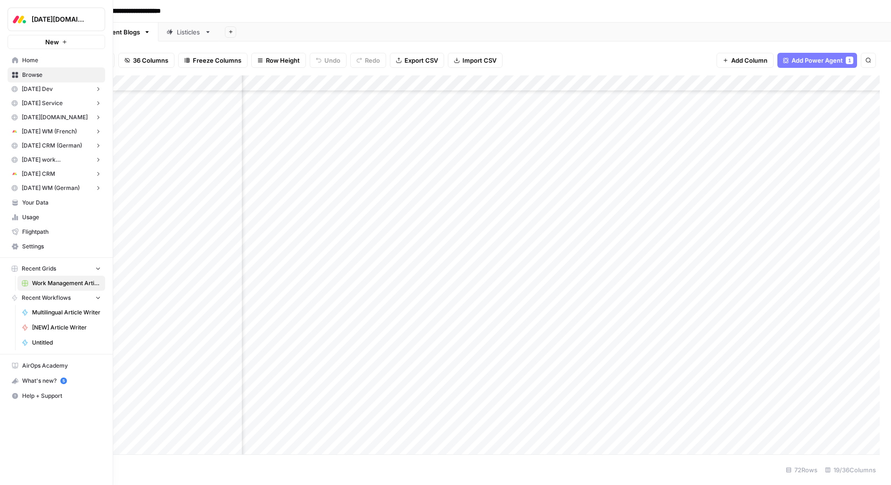
click at [17, 77] on icon at bounding box center [15, 75] width 6 height 6
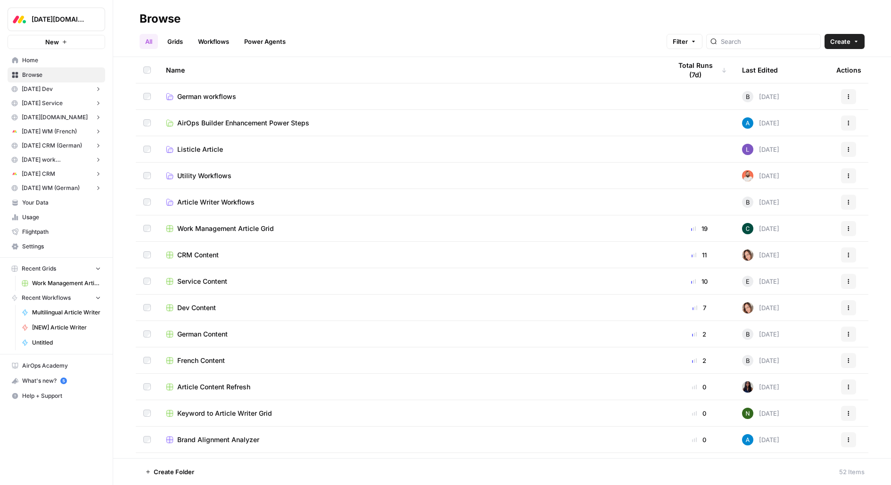
click at [199, 254] on span "CRM Content" at bounding box center [197, 254] width 41 height 9
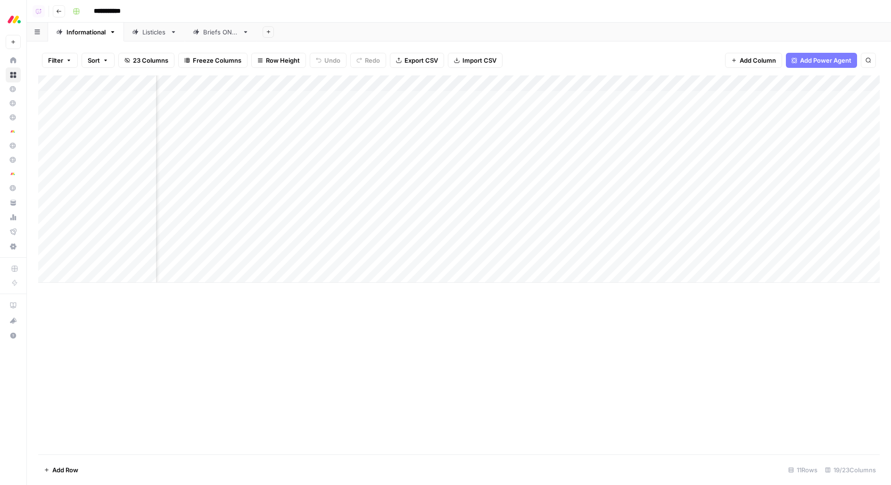
scroll to position [0, 365]
click at [674, 84] on div "Add Column" at bounding box center [459, 178] width 842 height 207
click at [665, 158] on span "Configure Inputs" at bounding box center [686, 162] width 83 height 9
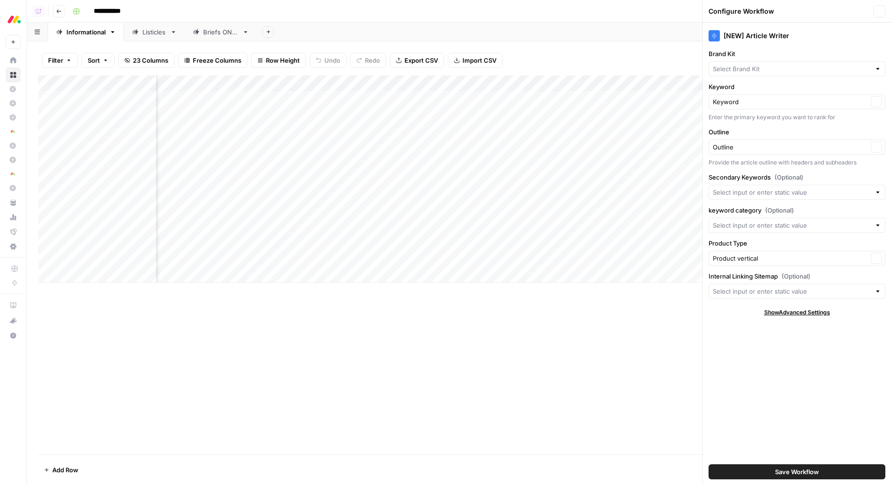
type input "[DATE] CRM"
click at [730, 284] on div at bounding box center [797, 291] width 177 height 15
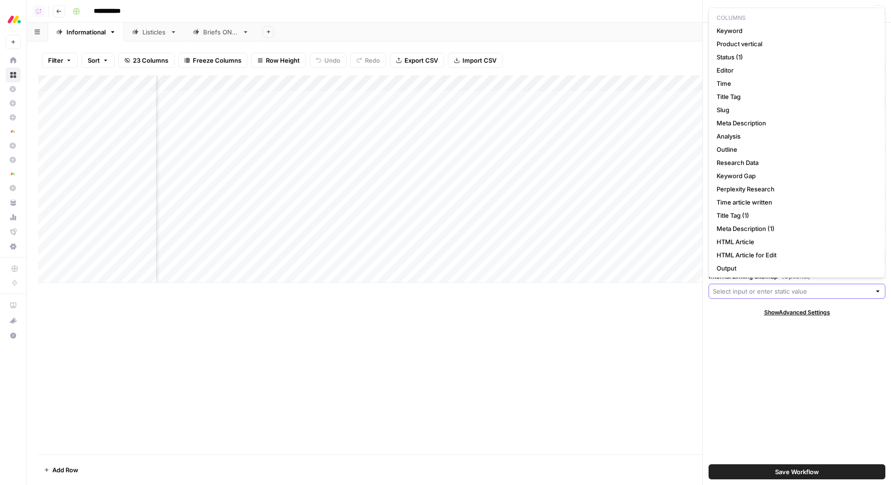
click at [730, 290] on input "Internal Linking Sitemap (Optional)" at bounding box center [792, 291] width 158 height 9
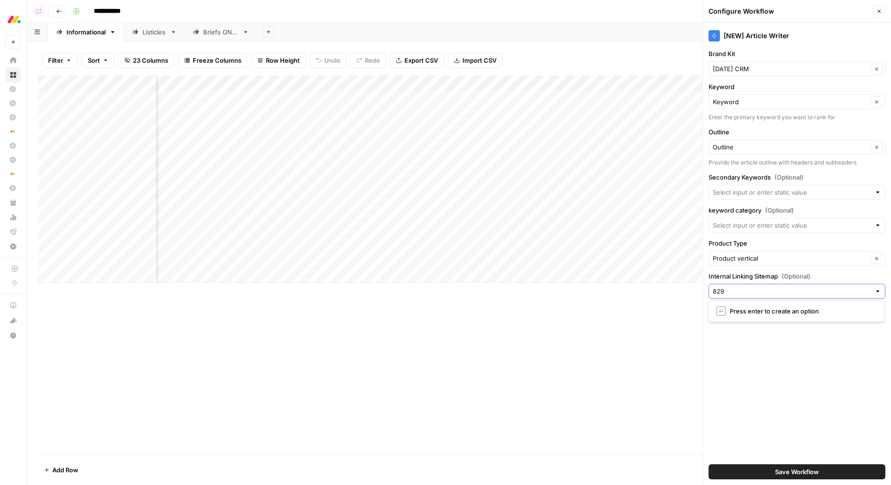
type input "8299"
click at [772, 471] on button "Save Workflow" at bounding box center [797, 471] width 177 height 15
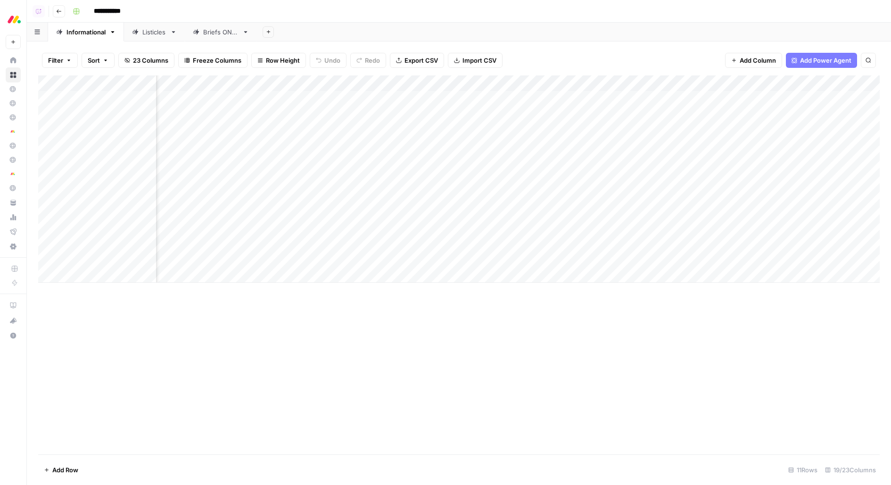
click at [150, 34] on div "Listicles" at bounding box center [154, 31] width 24 height 9
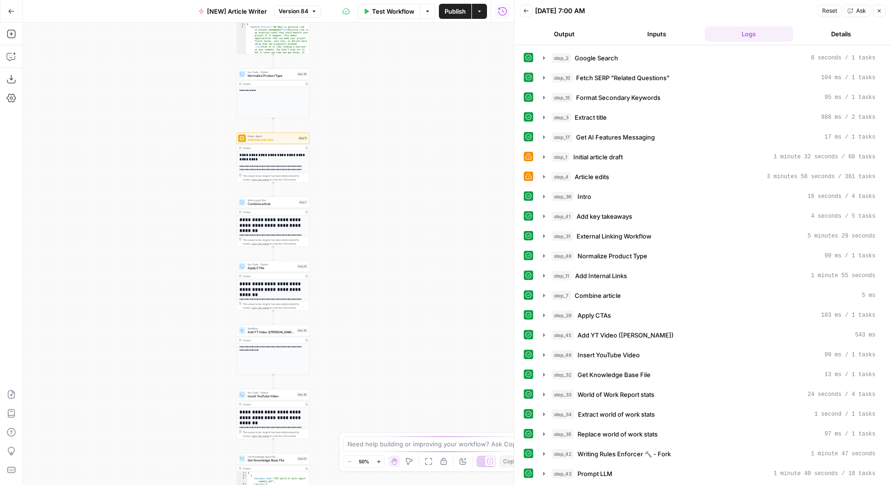
drag, startPoint x: 335, startPoint y: 331, endPoint x: 335, endPoint y: 214, distance: 117.4
click at [335, 223] on div "Workflow Set Inputs Inputs Google Search Google Search Step 2 Output Copy 1 2 3…" at bounding box center [268, 254] width 491 height 463
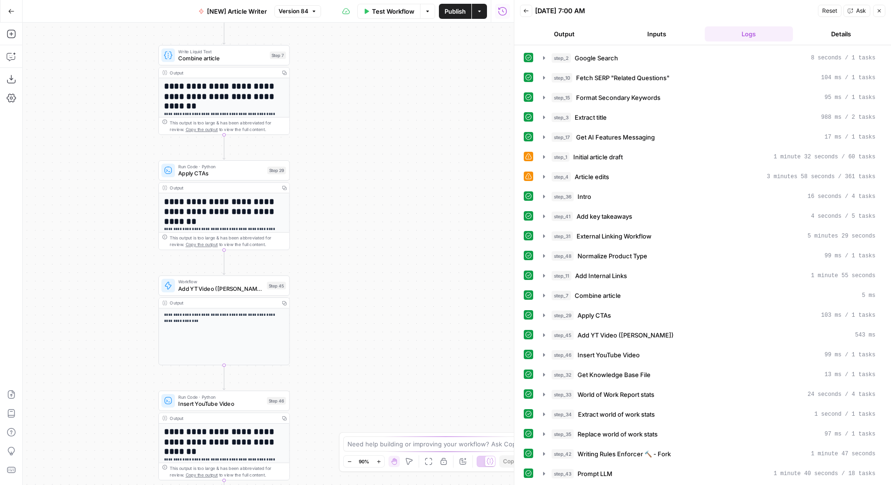
drag, startPoint x: 375, startPoint y: 389, endPoint x: 493, endPoint y: 220, distance: 206.5
click at [493, 221] on div "Workflow Set Inputs Inputs Google Search Google Search Step 2 Output Copy 1 2 3…" at bounding box center [268, 254] width 491 height 463
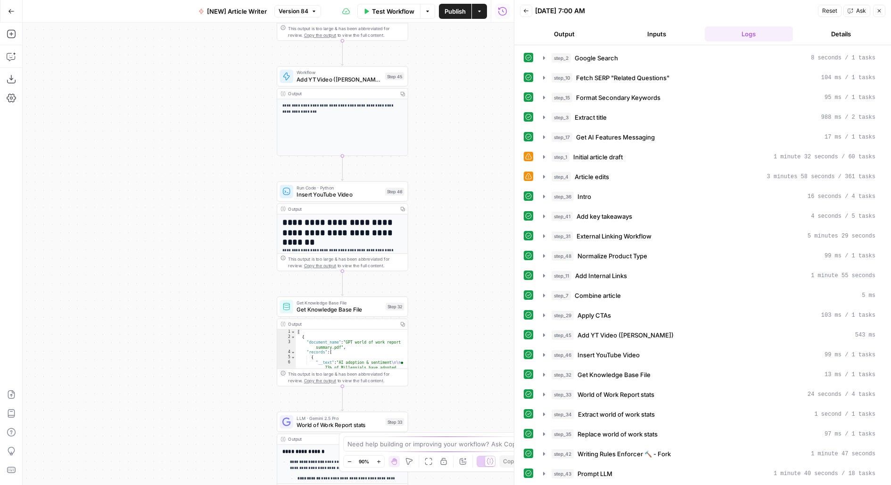
drag, startPoint x: 466, startPoint y: 349, endPoint x: 466, endPoint y: 175, distance: 174.5
click at [466, 183] on div "Workflow Set Inputs Inputs Google Search Google Search Step 2 Output Copy 1 2 3…" at bounding box center [268, 254] width 491 height 463
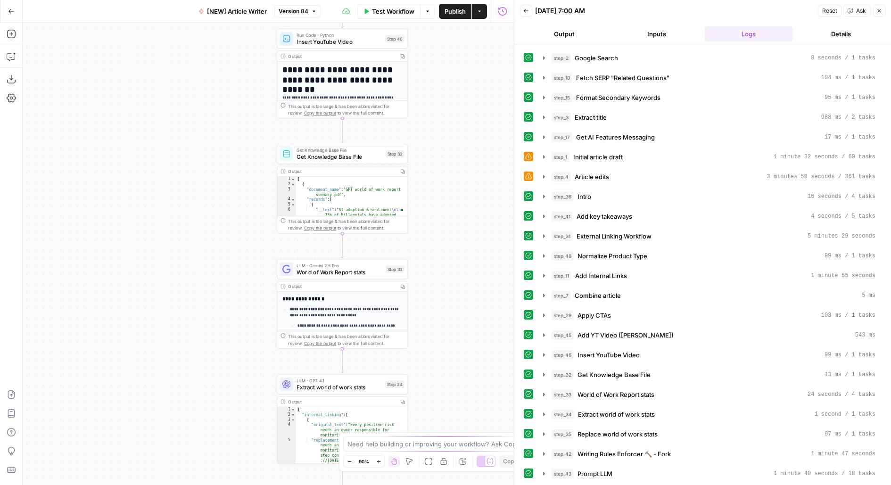
drag, startPoint x: 467, startPoint y: 356, endPoint x: 467, endPoint y: 219, distance: 136.3
click at [467, 220] on div "Workflow Set Inputs Inputs Google Search Google Search Step 2 Output Copy 1 2 3…" at bounding box center [268, 254] width 491 height 463
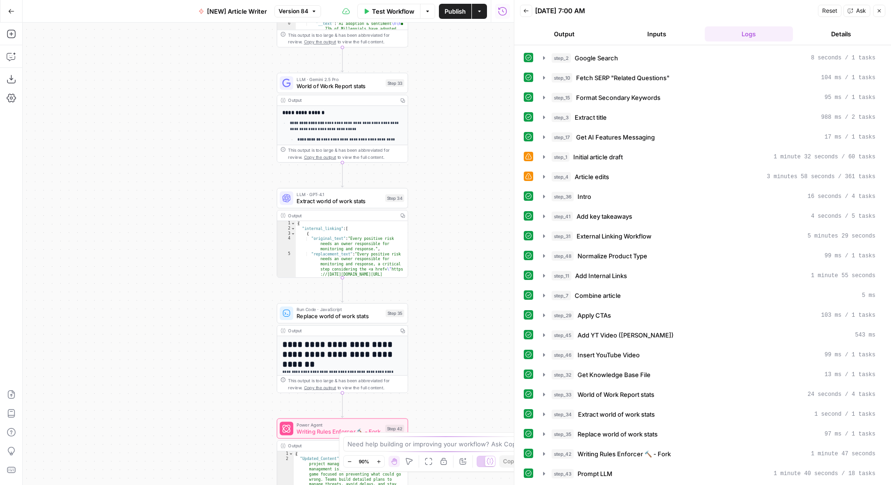
drag, startPoint x: 467, startPoint y: 289, endPoint x: 467, endPoint y: 251, distance: 37.2
click at [467, 258] on div "Workflow Set Inputs Inputs Google Search Google Search Step 2 Output Copy 1 2 3…" at bounding box center [268, 254] width 491 height 463
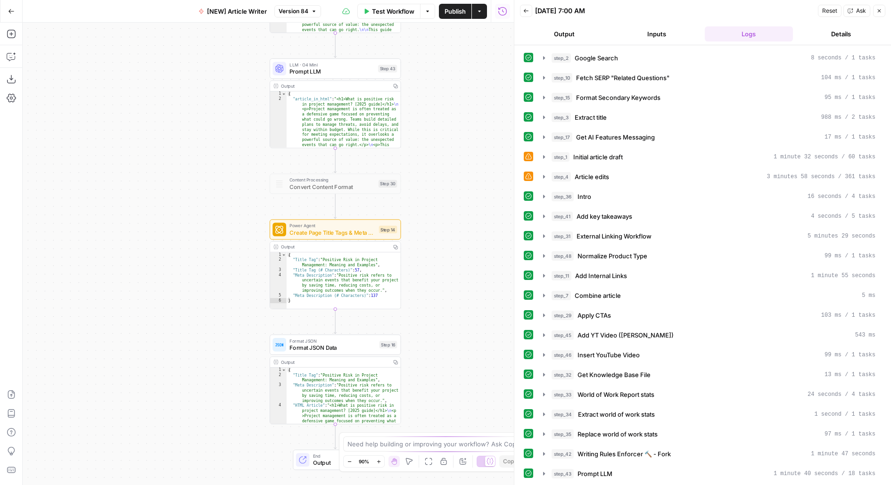
drag, startPoint x: 452, startPoint y: 317, endPoint x: 446, endPoint y: 91, distance: 225.4
click at [446, 92] on div "Workflow Set Inputs Inputs Google Search Google Search Step 2 Output Copy 1 2 3…" at bounding box center [268, 254] width 491 height 463
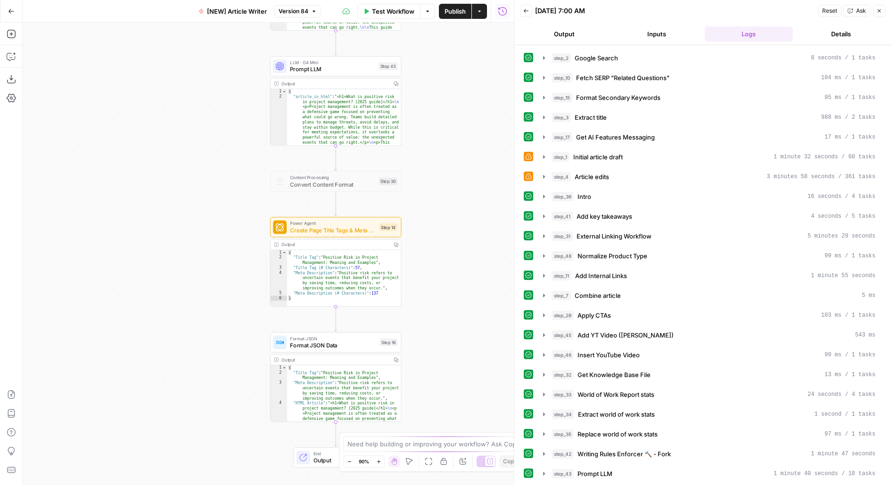
drag, startPoint x: 452, startPoint y: 343, endPoint x: 439, endPoint y: 300, distance: 45.2
click at [440, 302] on div "Workflow Set Inputs Inputs Google Search Google Search Step 2 Output Copy 1 2 3…" at bounding box center [268, 254] width 491 height 463
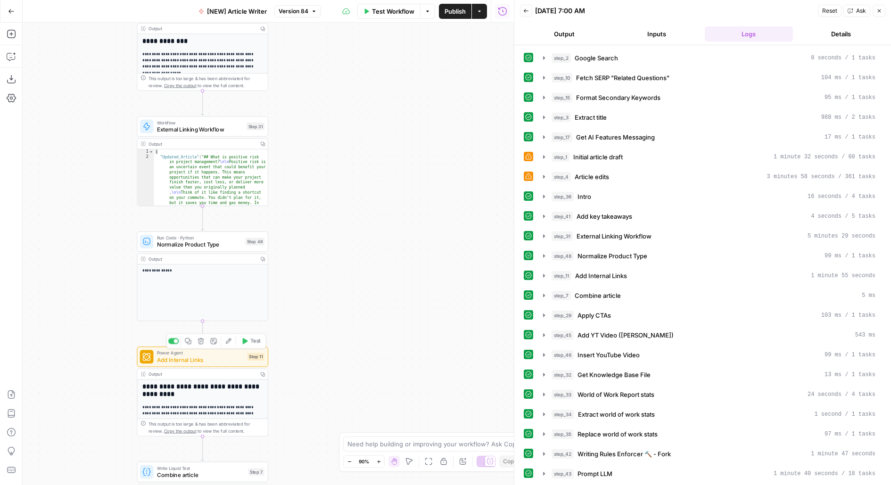
click at [248, 360] on div "Step 11" at bounding box center [256, 357] width 17 height 8
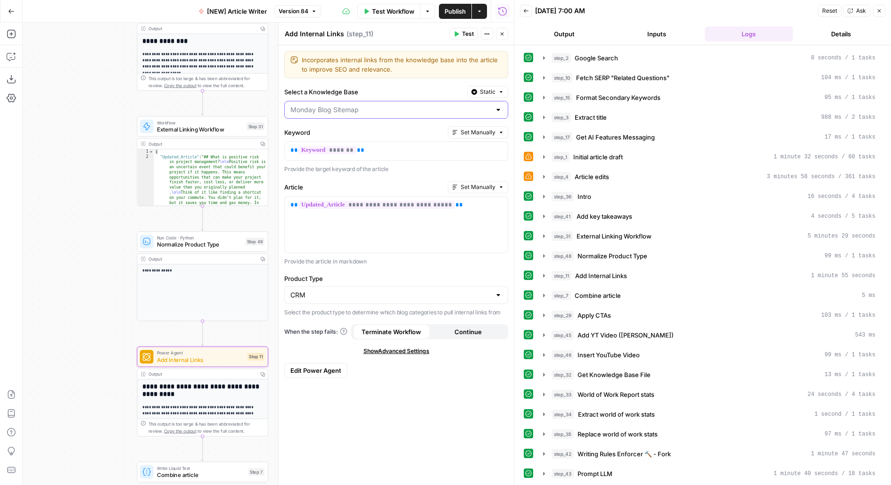
click at [421, 112] on input "Select a Knowledge Base" at bounding box center [390, 109] width 200 height 9
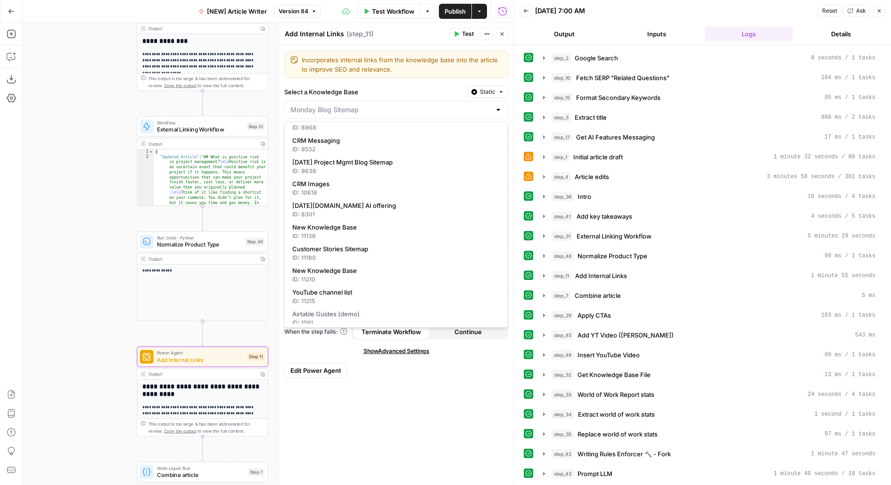
scroll to position [236, 0]
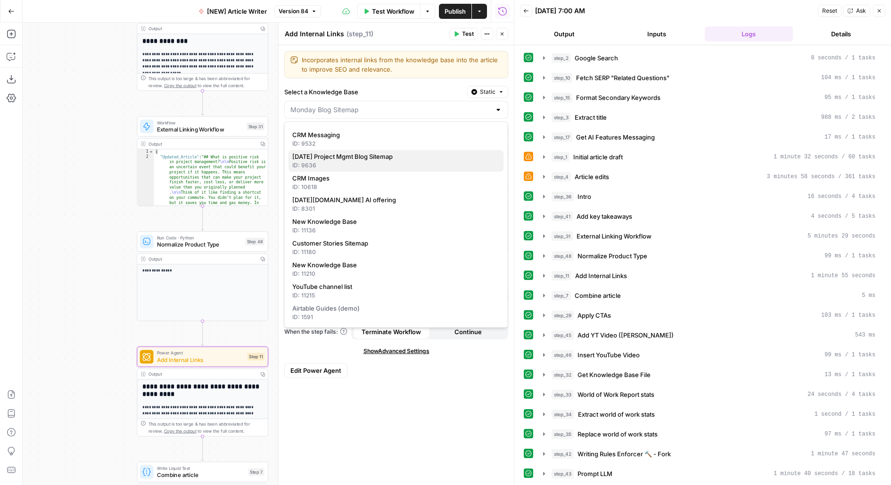
click at [361, 165] on div "ID: 9636" at bounding box center [396, 166] width 208 height 8
type input "Monday Project Mgmt Blog Sitemap"
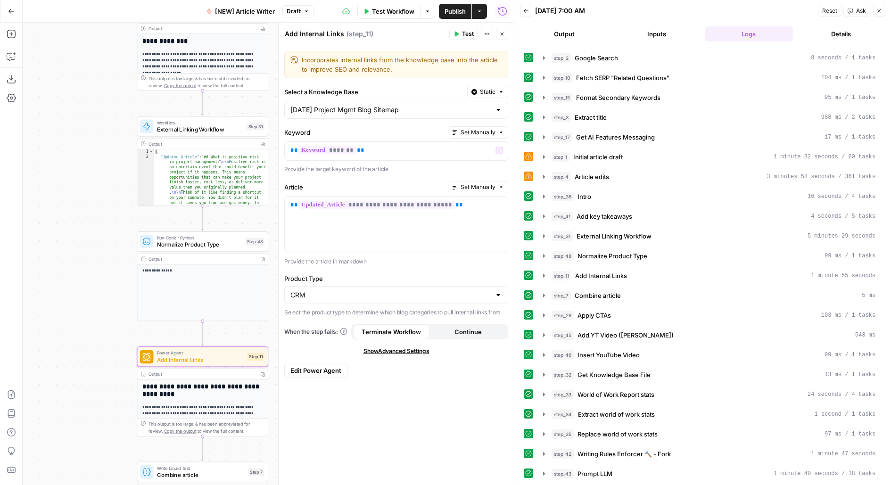
click at [496, 89] on button "Static" at bounding box center [487, 92] width 41 height 12
click at [501, 132] on span "Liquid" at bounding box center [513, 132] width 53 height 9
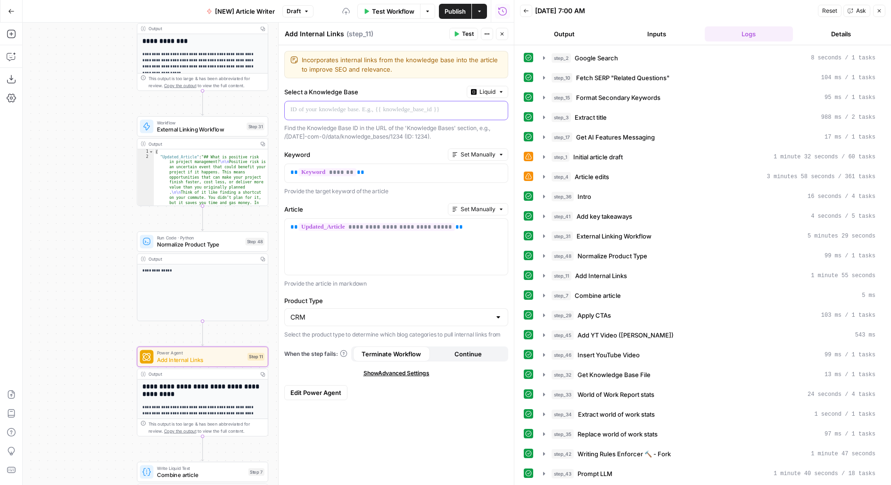
click at [374, 109] on p at bounding box center [388, 109] width 197 height 9
click at [499, 34] on icon "button" at bounding box center [502, 34] width 6 height 6
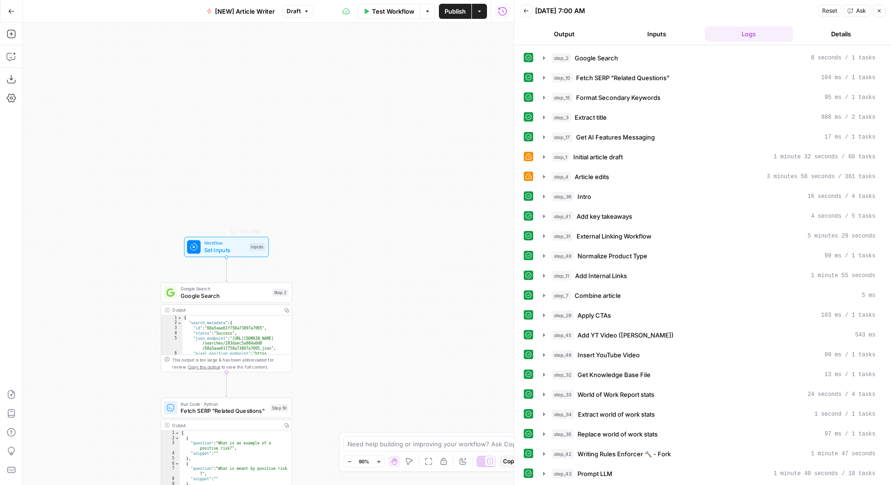
click at [239, 250] on span "Set Inputs" at bounding box center [225, 250] width 42 height 8
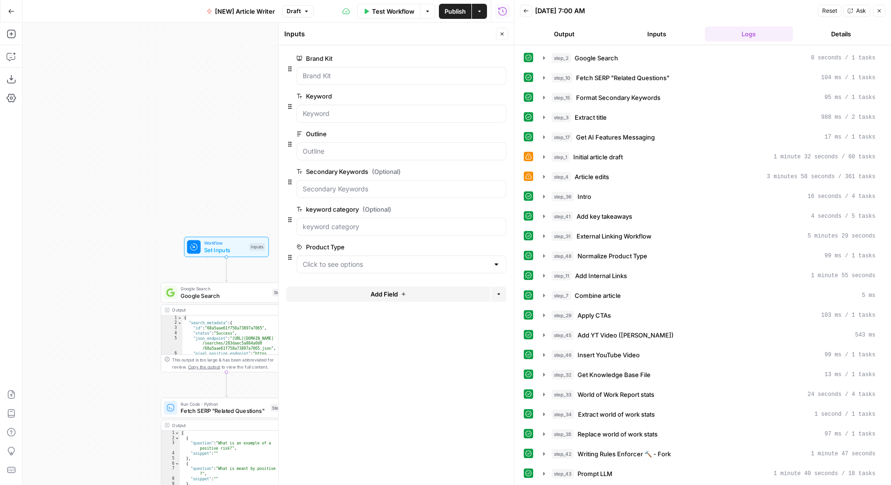
click at [371, 293] on span "Add Field" at bounding box center [384, 293] width 27 height 9
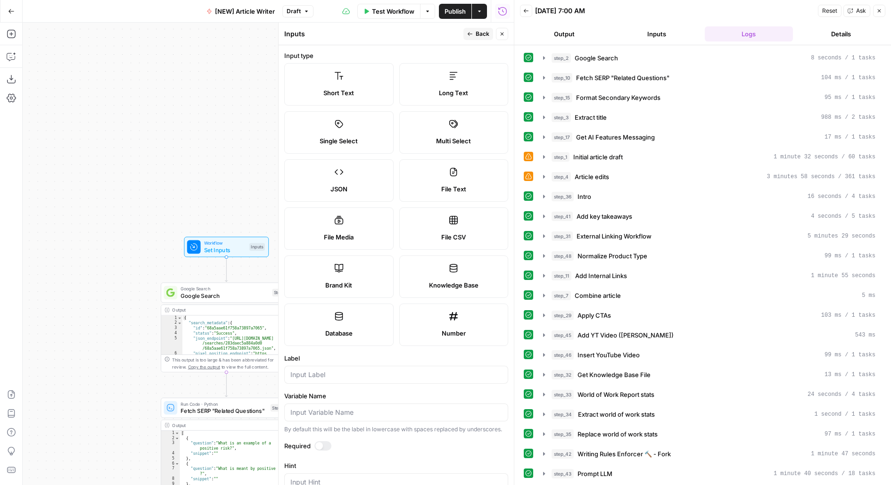
click at [312, 380] on div at bounding box center [396, 375] width 224 height 18
type input "Internal Linking Sitemap"
click at [482, 33] on span "Back" at bounding box center [483, 34] width 14 height 8
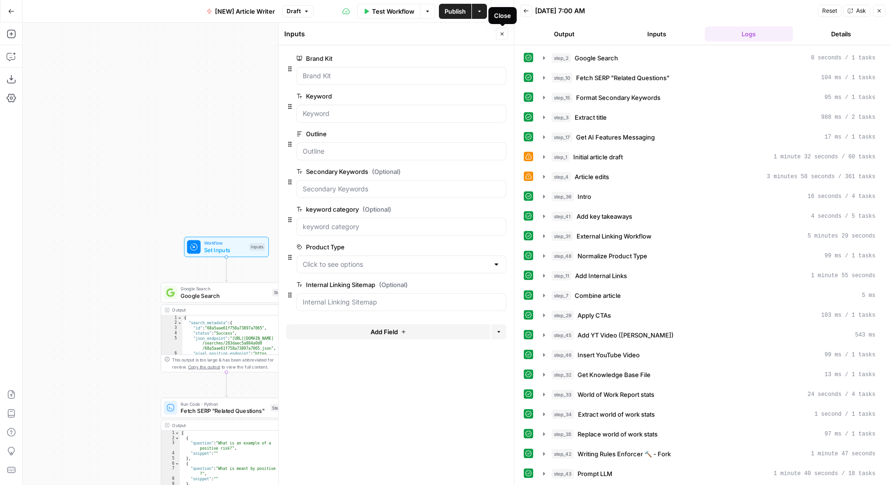
click at [504, 35] on icon "button" at bounding box center [502, 34] width 6 height 6
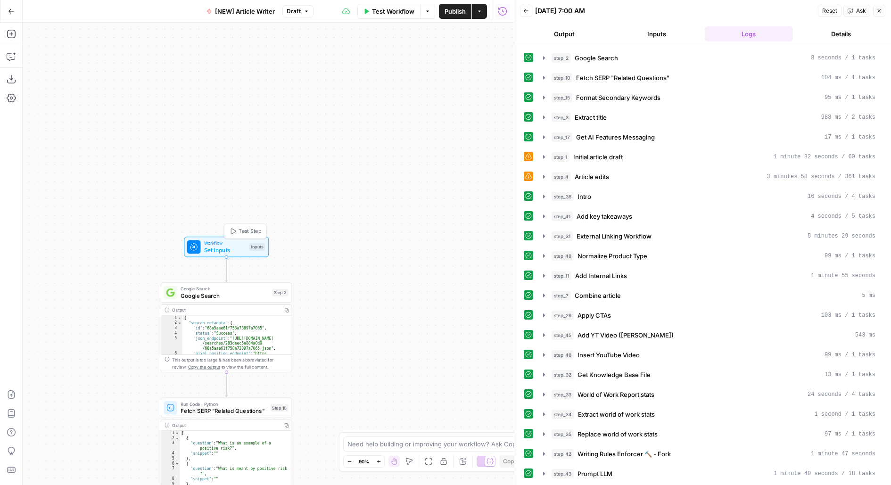
drag, startPoint x: 355, startPoint y: 356, endPoint x: 355, endPoint y: -60, distance: 416.3
click at [355, 0] on html "Monday.com New Home Browse monday Dev Insights Opportunities monday Service Ins…" at bounding box center [445, 242] width 891 height 485
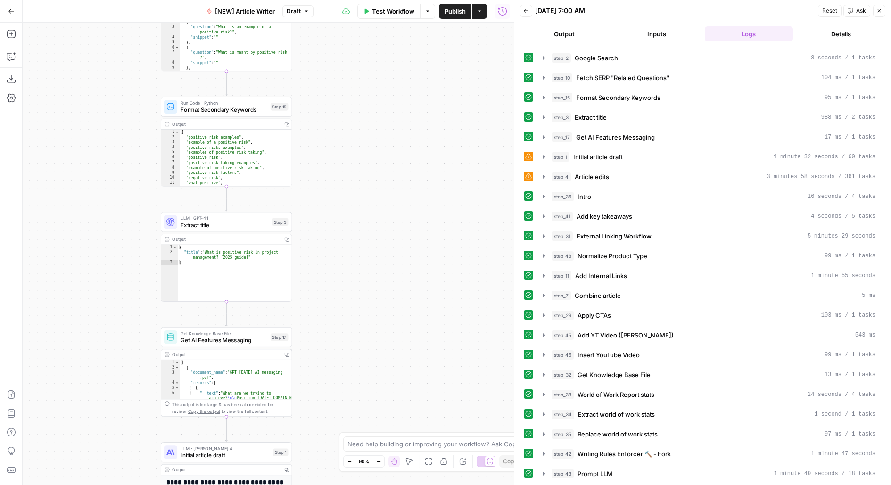
drag, startPoint x: 354, startPoint y: -18, endPoint x: 354, endPoint y: -55, distance: 36.3
click at [354, 0] on html "Monday.com New Home Browse monday Dev Insights Opportunities monday Service Ins…" at bounding box center [445, 242] width 891 height 485
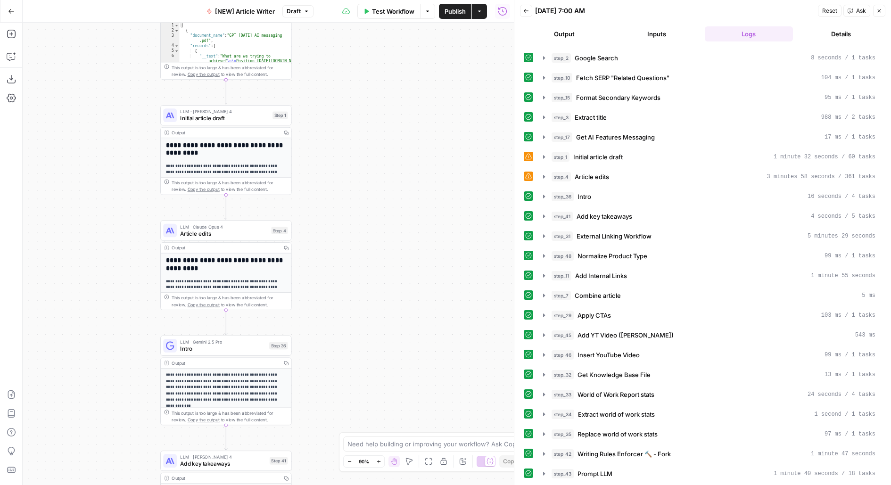
click at [378, 66] on div "Workflow Set Inputs Inputs Google Search Google Search Step 2 Output Copy 1 2 3…" at bounding box center [268, 254] width 491 height 463
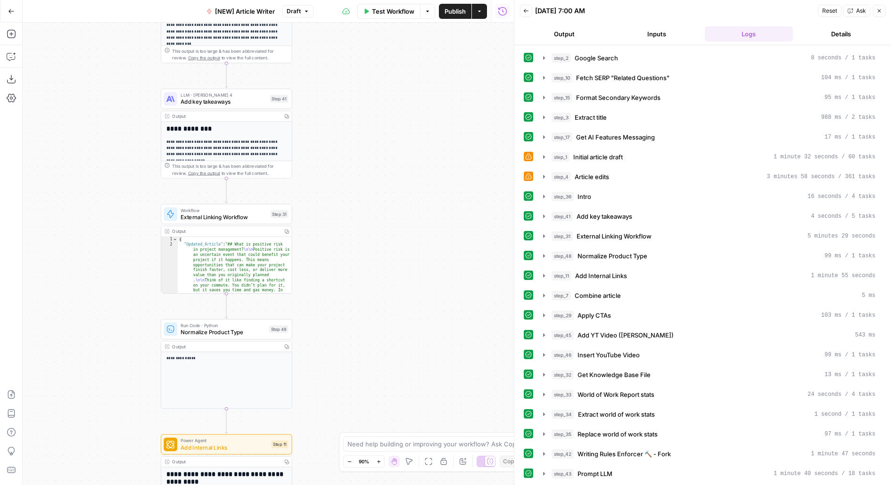
drag, startPoint x: 377, startPoint y: 280, endPoint x: 377, endPoint y: 249, distance: 30.2
click at [377, 250] on div "Workflow Set Inputs Inputs Google Search Google Search Step 2 Output Copy 1 2 3…" at bounding box center [268, 254] width 491 height 463
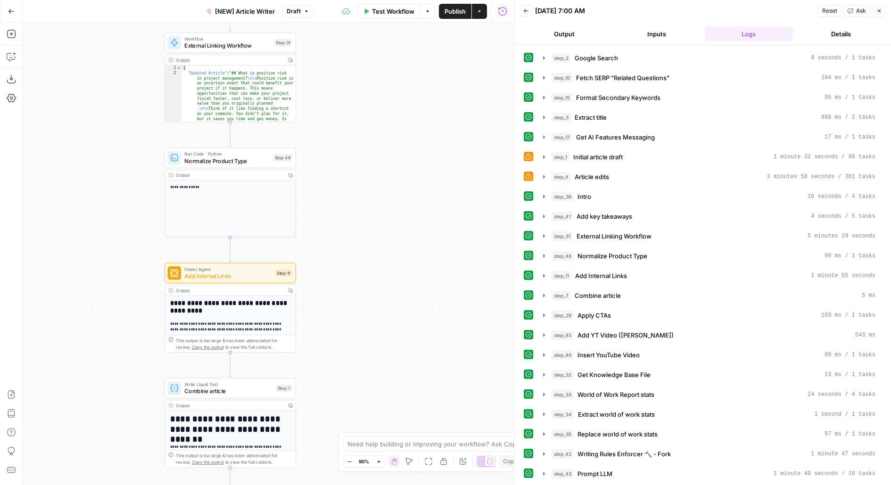
click at [268, 269] on span "Power Agent" at bounding box center [227, 269] width 87 height 7
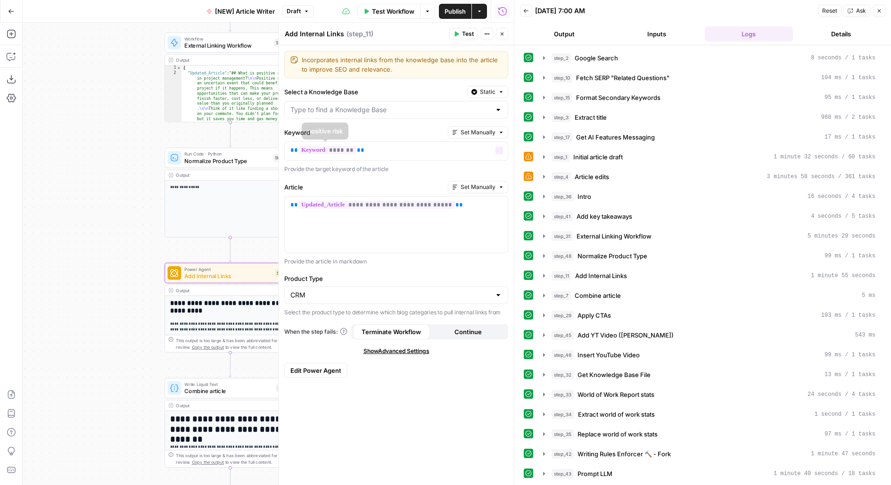
click at [320, 102] on div at bounding box center [396, 110] width 224 height 18
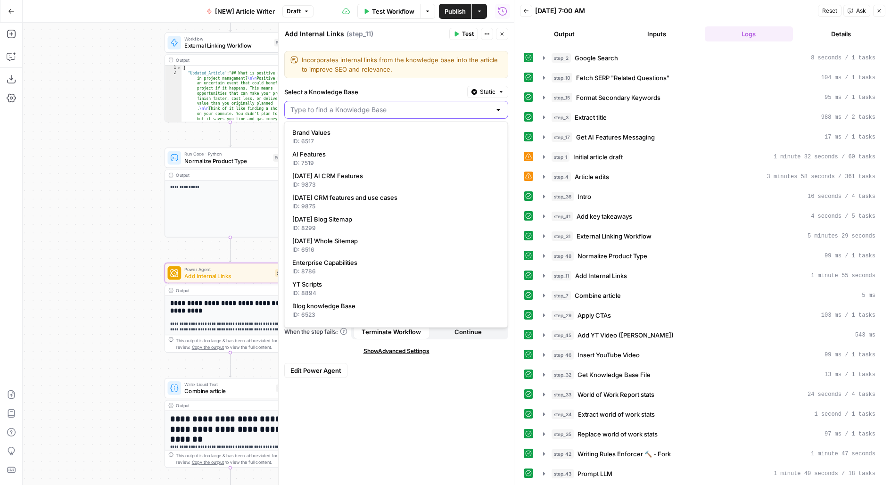
type input "/"
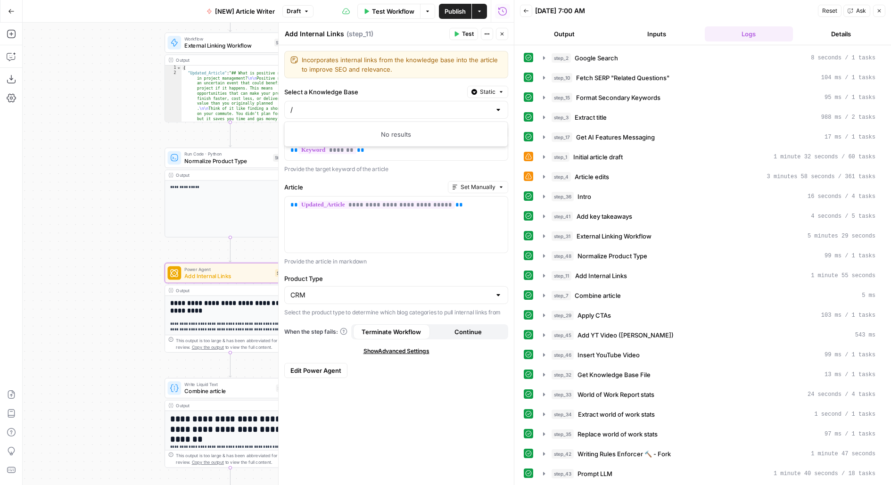
click at [499, 91] on icon "button" at bounding box center [501, 92] width 6 height 6
click at [487, 137] on button "Liquid Set value with Liquid" at bounding box center [509, 137] width 75 height 22
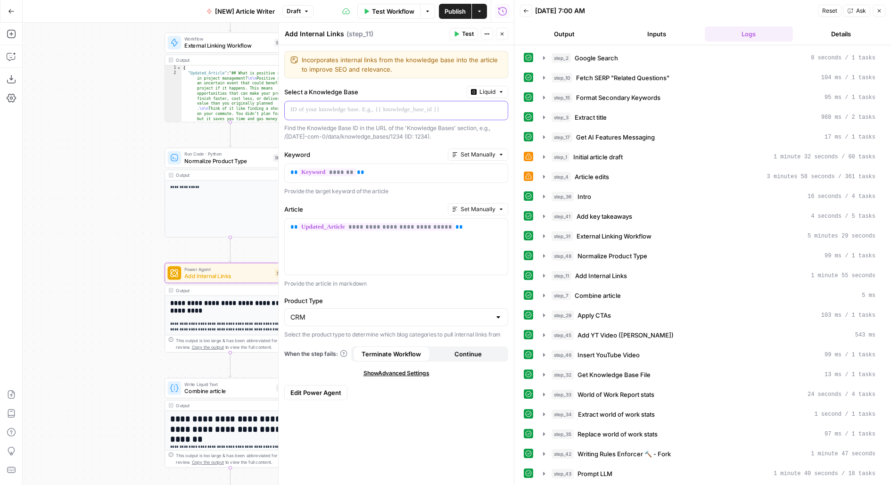
click at [372, 108] on p at bounding box center [388, 109] width 197 height 9
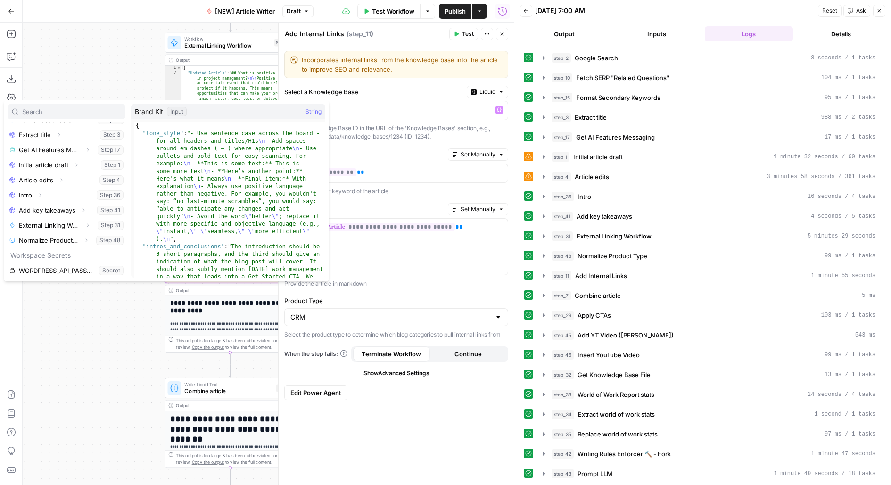
scroll to position [0, 0]
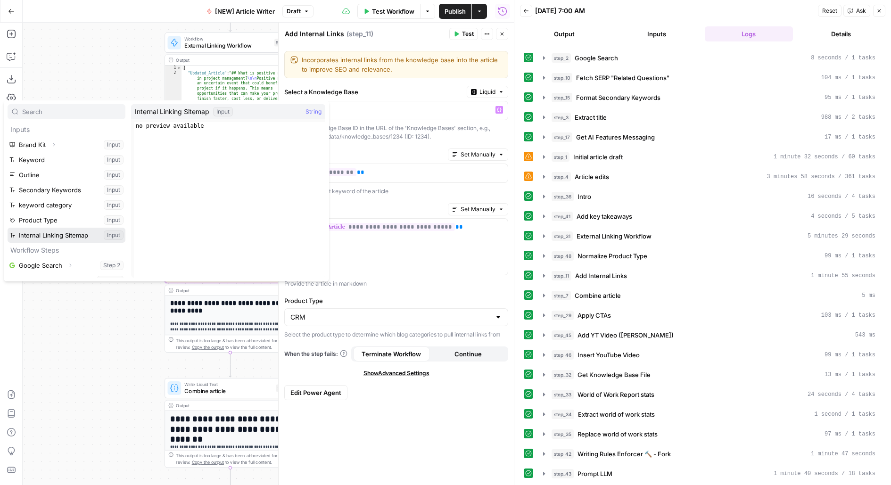
click at [8, 228] on button "Select variable Internal Linking Sitemap" at bounding box center [67, 235] width 118 height 15
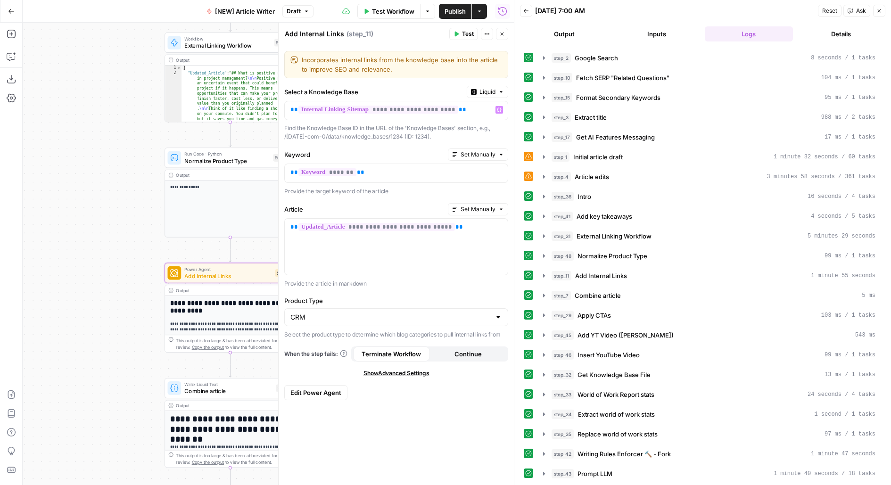
click at [371, 320] on div "CRM" at bounding box center [396, 317] width 224 height 18
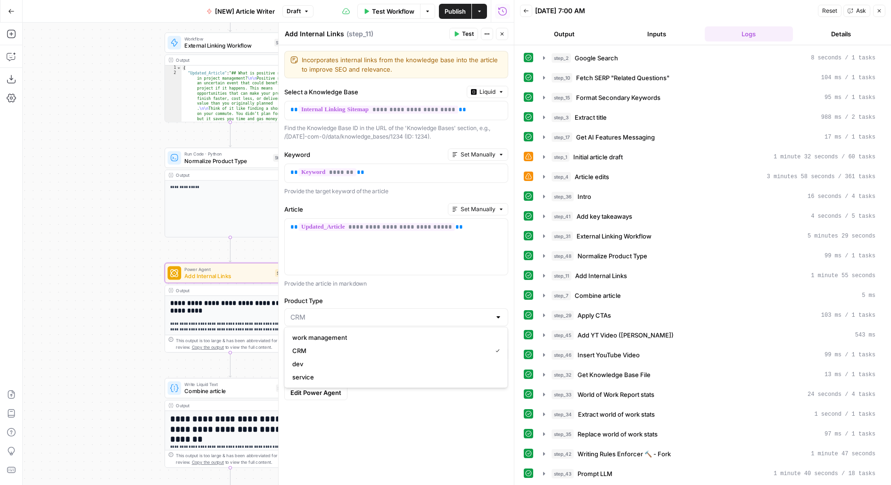
click at [371, 320] on div at bounding box center [396, 317] width 224 height 18
type input "CRM"
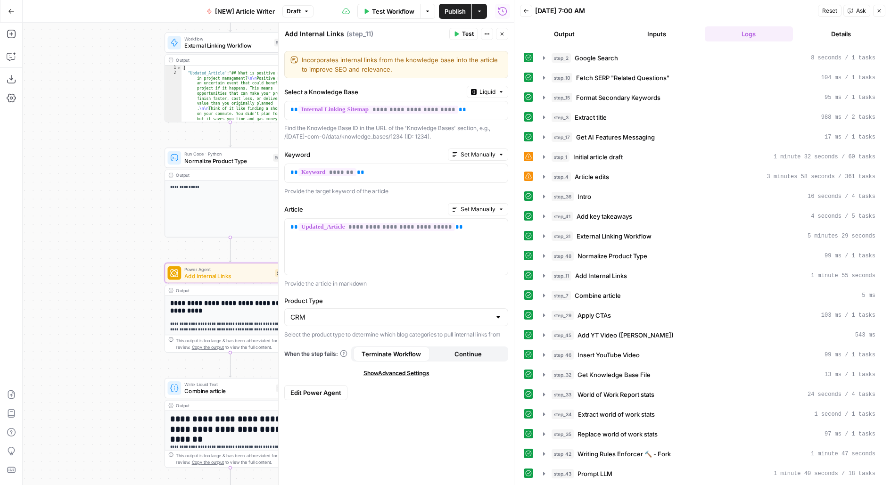
click at [379, 282] on p "Provide the article in markdown" at bounding box center [396, 283] width 224 height 9
click at [301, 390] on span "Edit Power Agent" at bounding box center [315, 392] width 51 height 9
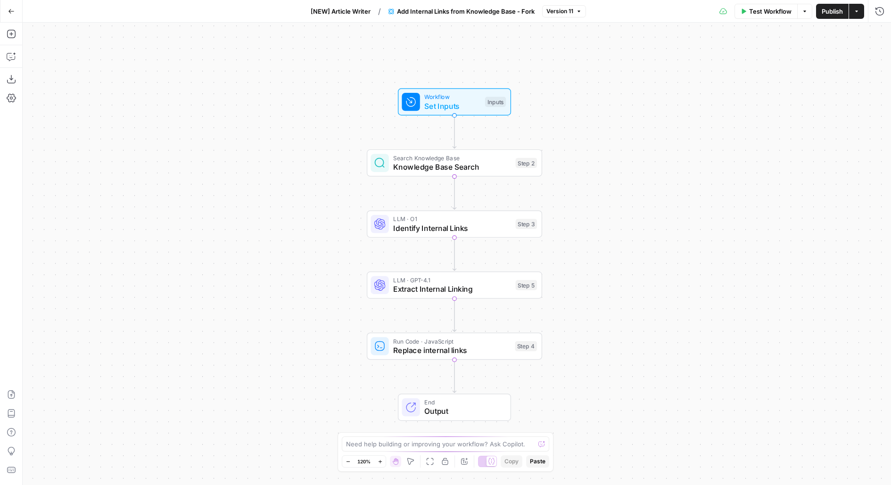
drag, startPoint x: 629, startPoint y: 210, endPoint x: 489, endPoint y: 210, distance: 140.0
click at [490, 210] on div "Workflow Set Inputs Inputs Search Knowledge Base Knowledge Base Search Step 2 L…" at bounding box center [457, 254] width 868 height 463
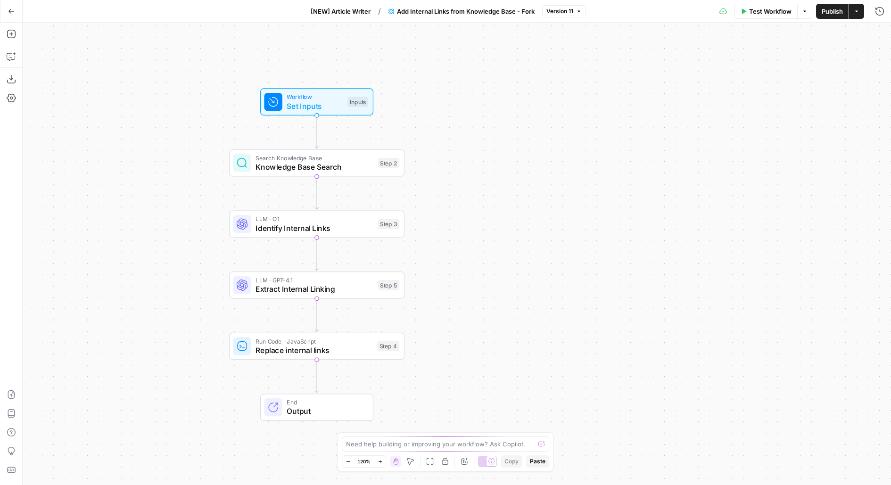
click at [347, 104] on div "Inputs" at bounding box center [357, 102] width 21 height 10
click at [848, 173] on span "edit field" at bounding box center [848, 172] width 21 height 8
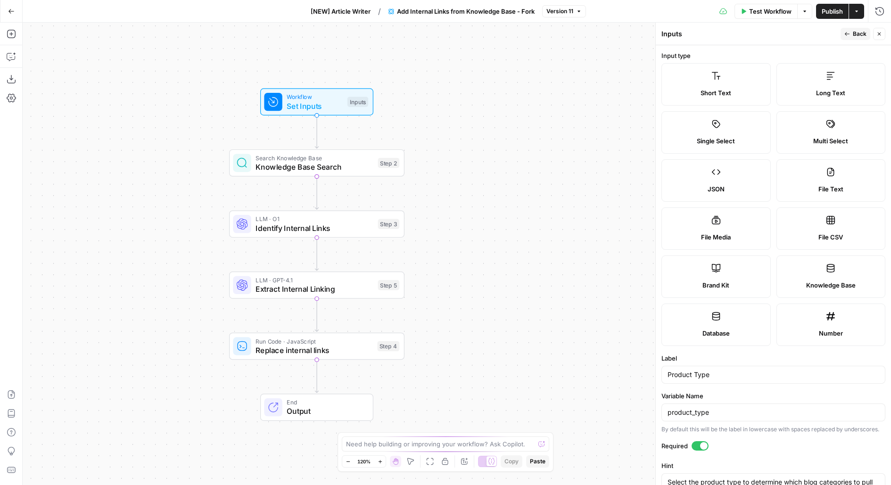
click at [728, 85] on label "Short Text" at bounding box center [716, 84] width 109 height 42
click at [865, 32] on span "Back" at bounding box center [860, 34] width 14 height 8
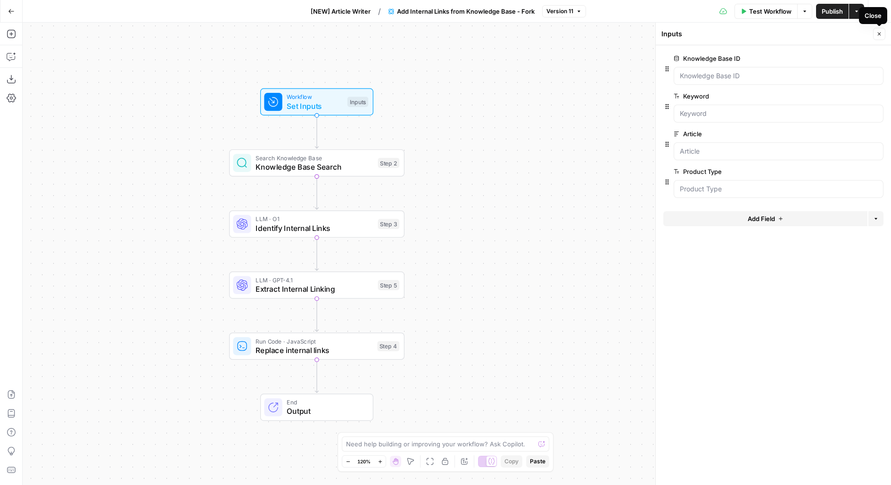
click at [882, 35] on icon "button" at bounding box center [880, 34] width 6 height 6
click at [321, 173] on div "Search Knowledge Base Knowledge Base Search Step 2 Copy step Delete step Add No…" at bounding box center [316, 162] width 175 height 27
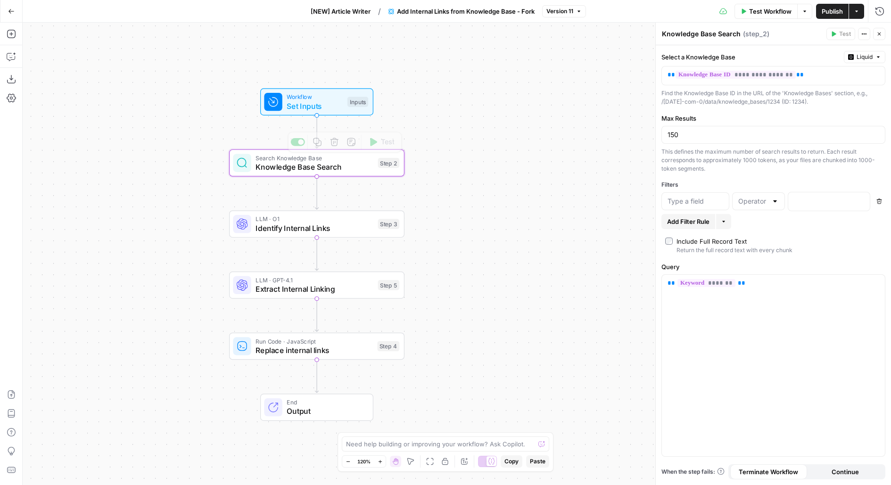
click at [337, 107] on span "Set Inputs" at bounding box center [315, 105] width 56 height 11
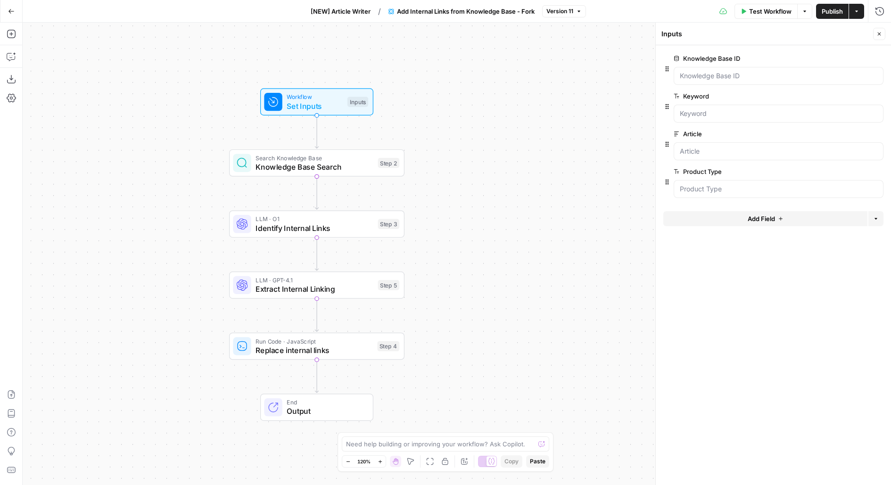
click at [356, 171] on span "Knowledge Base Search" at bounding box center [315, 166] width 118 height 11
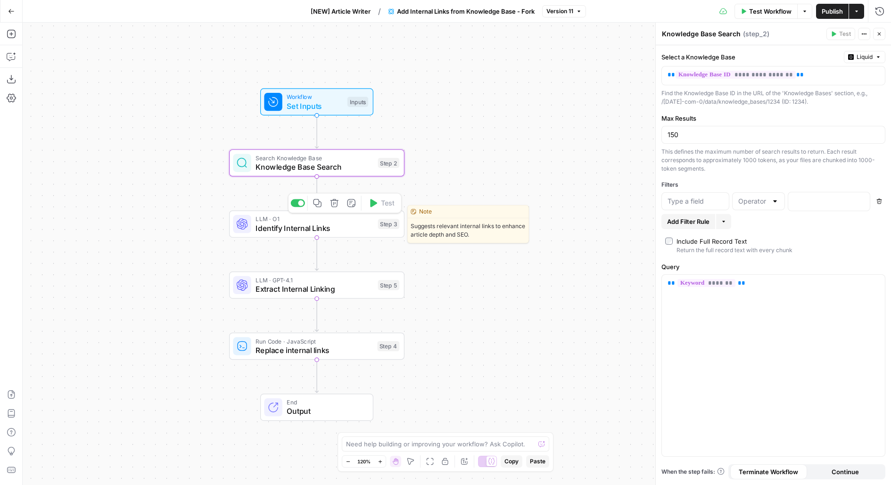
click at [367, 233] on div "LLM · O1 Identify Internal Links Step 3 Copy step Delete step Edit Note Test" at bounding box center [316, 224] width 175 height 27
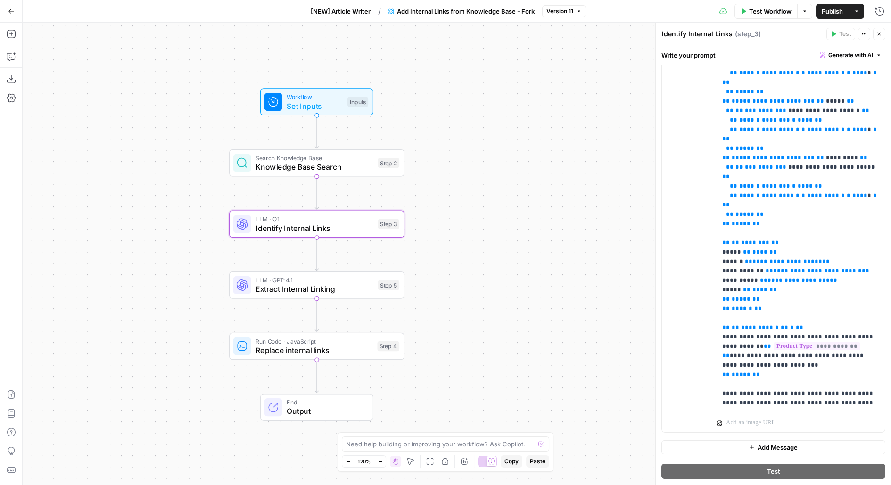
scroll to position [306, 0]
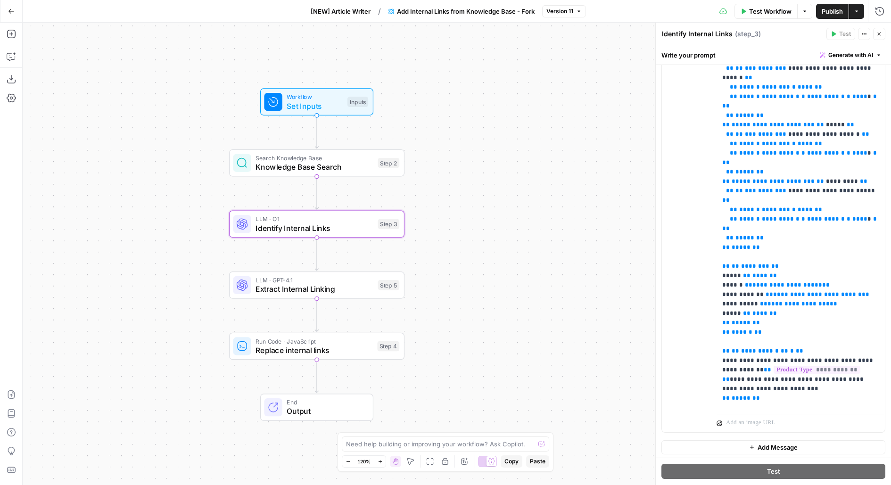
click at [830, 13] on span "Publish" at bounding box center [832, 11] width 21 height 9
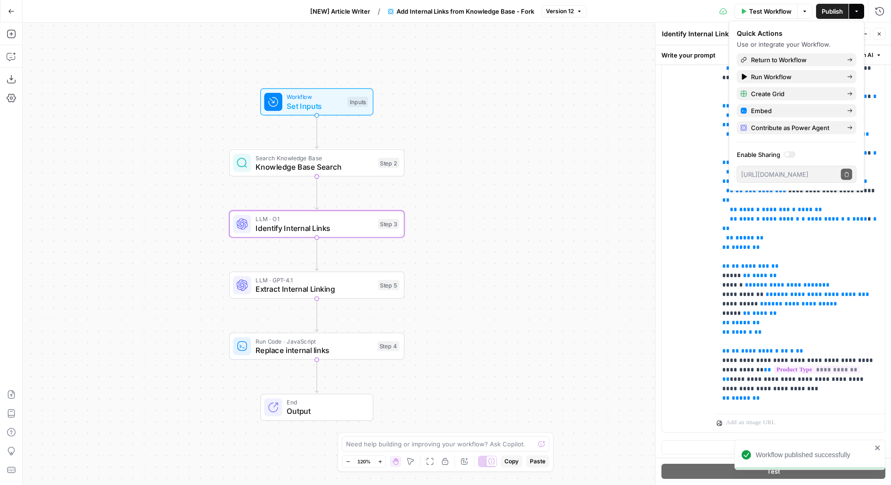
click at [361, 13] on span "[NEW] Article Writer" at bounding box center [340, 11] width 60 height 9
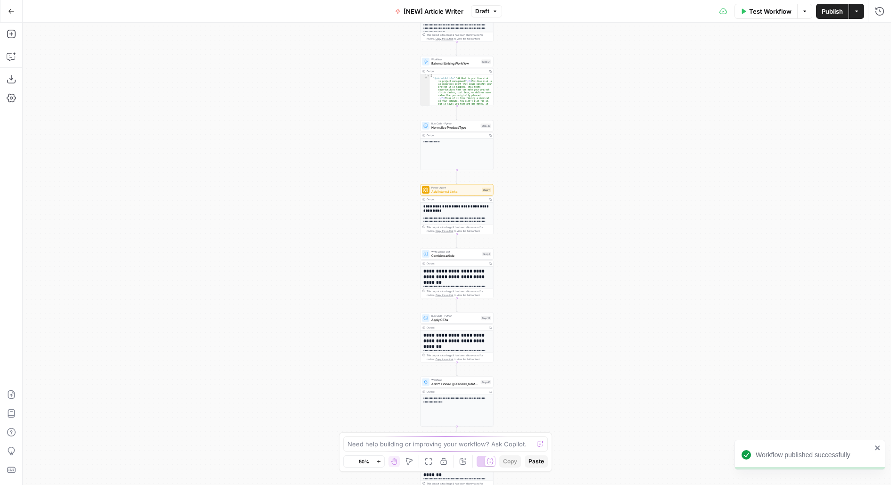
drag, startPoint x: 530, startPoint y: 342, endPoint x: 528, endPoint y: 85, distance: 257.0
click at [529, 93] on div "Workflow Set Inputs Inputs Google Search Google Search Step 2 Output Copy 1 2 3…" at bounding box center [457, 254] width 868 height 463
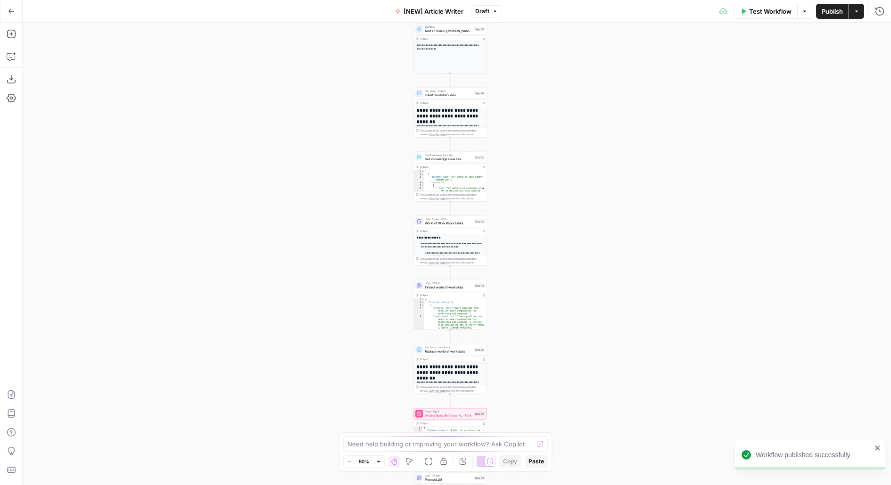
drag, startPoint x: 530, startPoint y: 339, endPoint x: 501, endPoint y: 180, distance: 161.5
click at [502, 187] on div "Workflow Set Inputs Inputs Google Search Google Search Step 2 Output Copy 1 2 3…" at bounding box center [457, 254] width 868 height 463
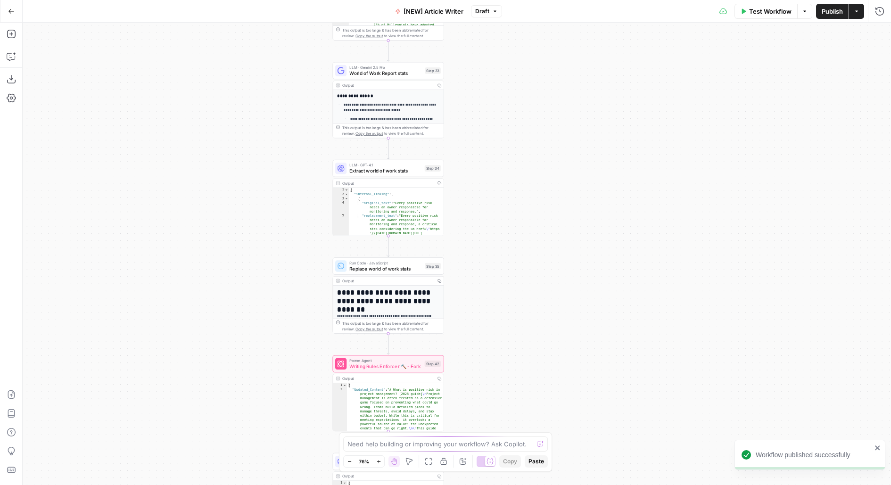
click at [531, 237] on div "Workflow Set Inputs Inputs Google Search Google Search Step 2 Output Copy 1 2 3…" at bounding box center [457, 254] width 868 height 463
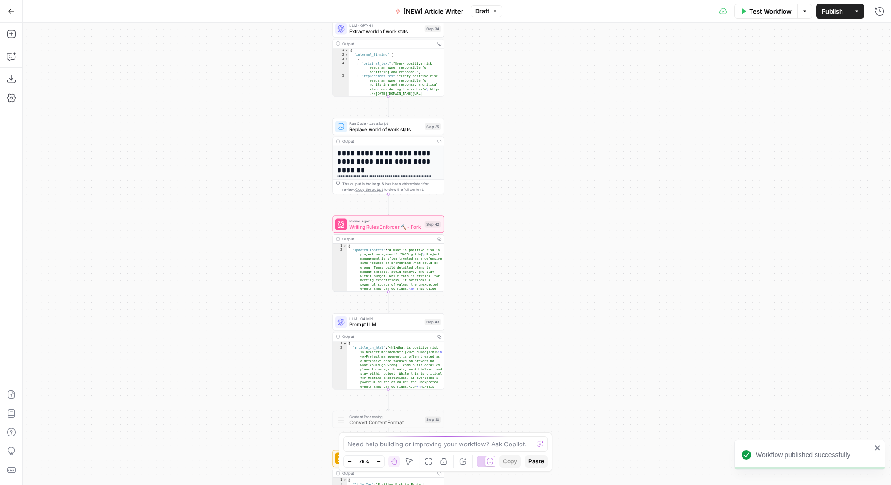
drag, startPoint x: 518, startPoint y: 326, endPoint x: 518, endPoint y: 86, distance: 239.5
click at [518, 98] on div "Workflow Set Inputs Inputs Google Search Google Search Step 2 Output Copy 1 2 3…" at bounding box center [457, 254] width 868 height 463
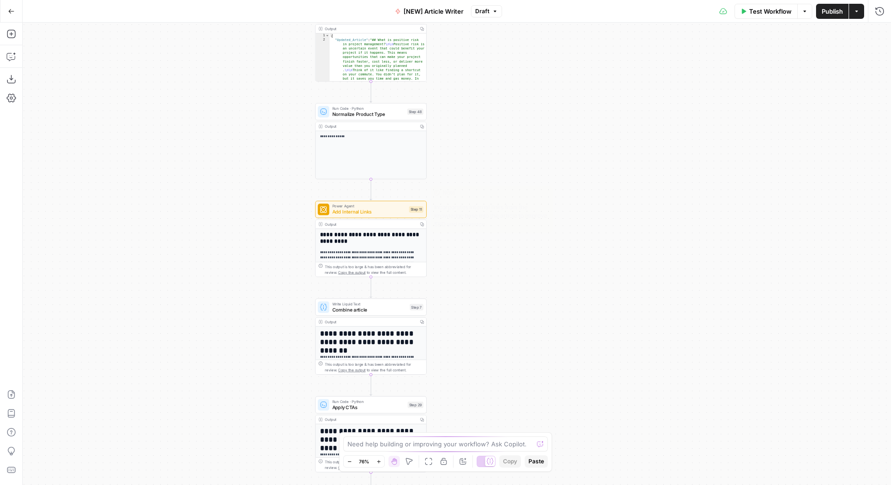
click at [399, 215] on span "Add Internal Links" at bounding box center [369, 211] width 74 height 7
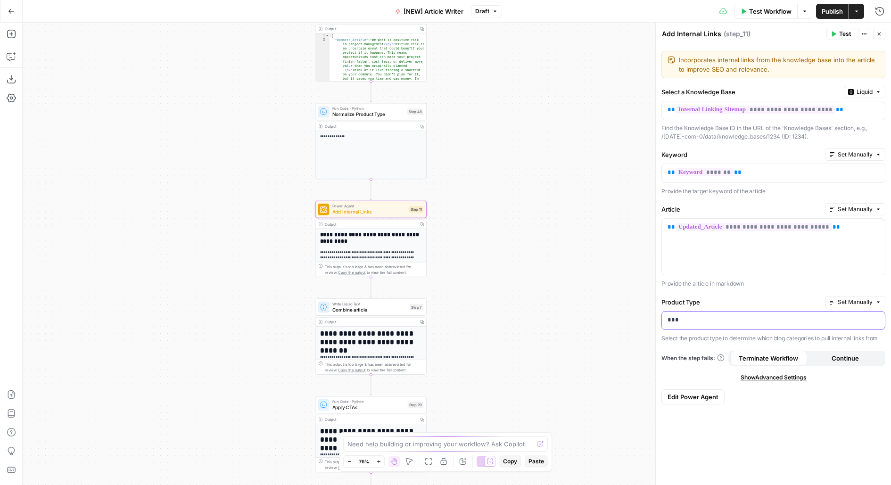
click at [678, 325] on div "***" at bounding box center [773, 321] width 223 height 18
click at [692, 315] on p "***" at bounding box center [774, 319] width 212 height 9
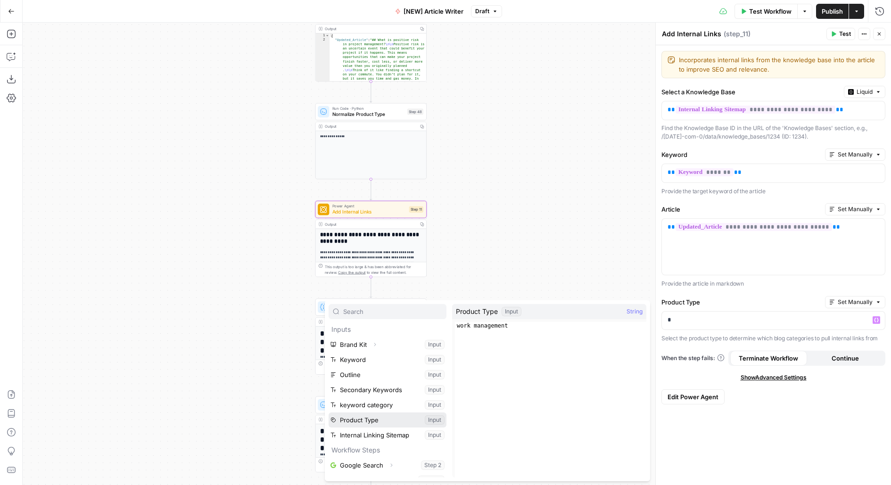
click at [329, 413] on button "Select variable Product Type" at bounding box center [388, 420] width 118 height 15
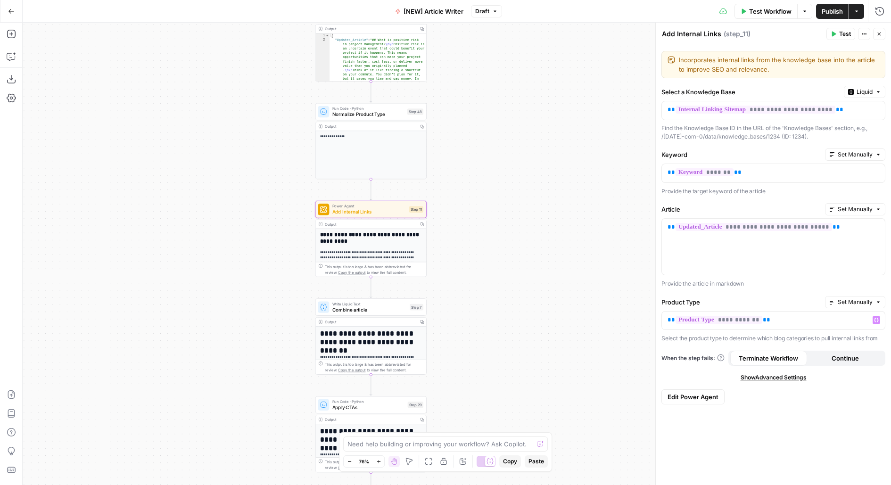
click at [819, 10] on button "Publish" at bounding box center [832, 11] width 33 height 15
click at [689, 25] on header "Add Internal Links Add Internal Links ( step_11 ) Test Actions Close" at bounding box center [773, 34] width 235 height 23
click at [827, 13] on span "Publish" at bounding box center [832, 11] width 21 height 9
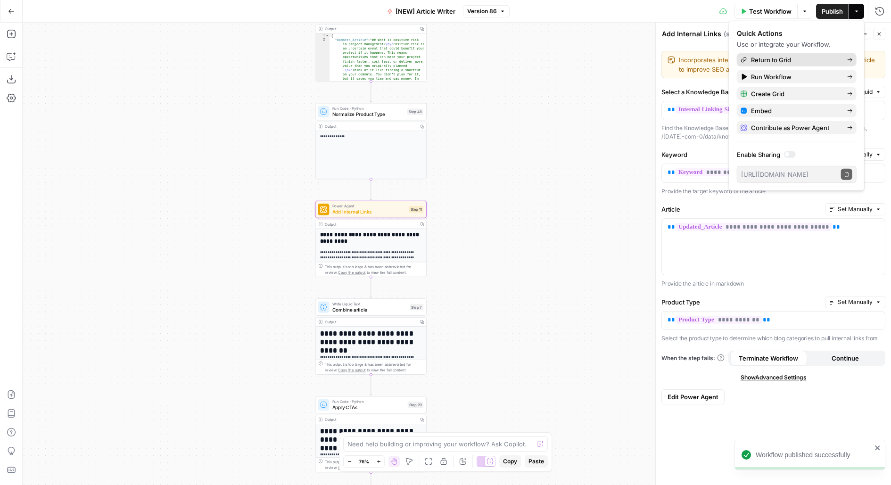
click at [787, 57] on span "Return to Grid" at bounding box center [795, 59] width 89 height 9
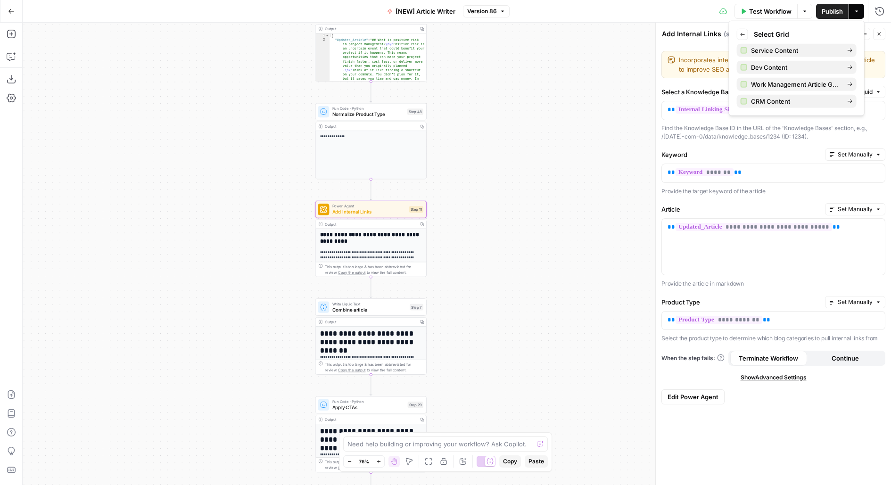
click at [11, 5] on button "Go Back" at bounding box center [11, 11] width 17 height 17
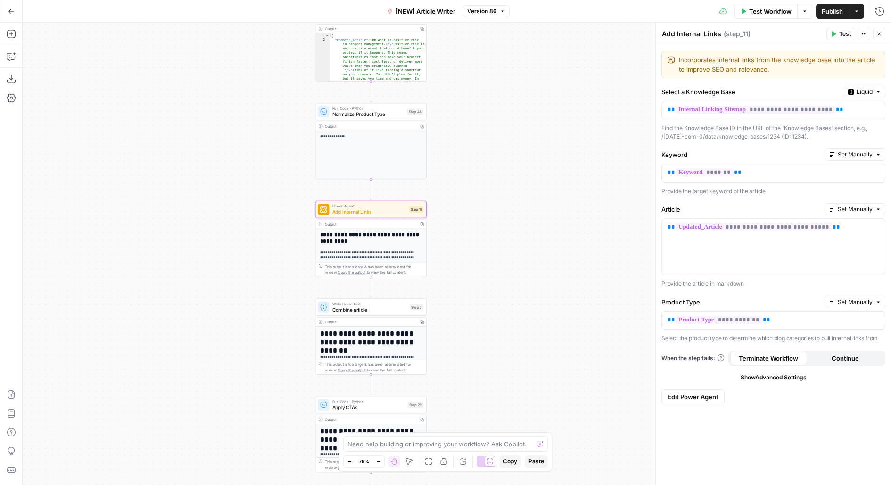
click at [11, 6] on button "Go Back" at bounding box center [11, 11] width 17 height 17
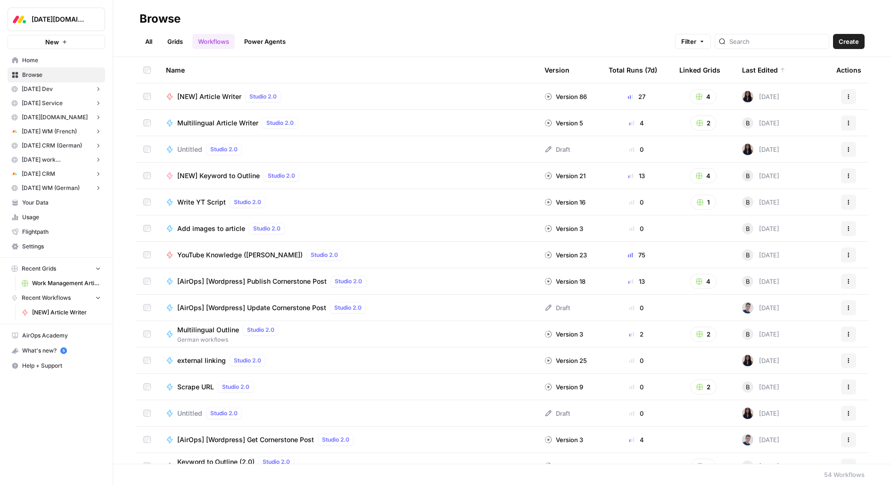
click at [180, 37] on link "Grids" at bounding box center [175, 41] width 27 height 15
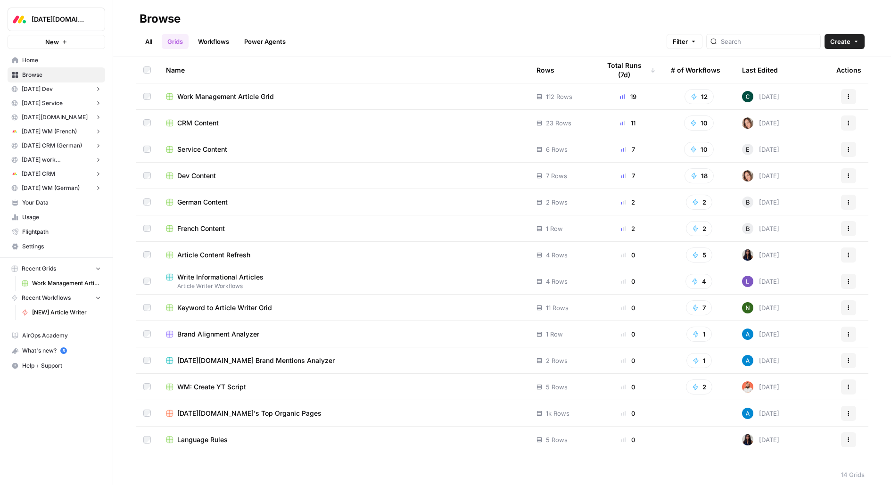
click at [245, 98] on span "Work Management Article Grid" at bounding box center [225, 96] width 97 height 9
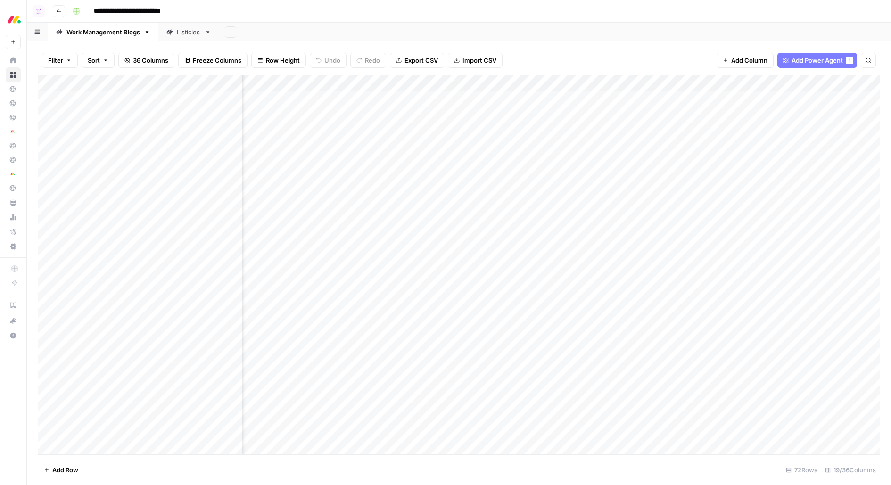
scroll to position [0, 560]
click at [470, 85] on div "Add Column" at bounding box center [459, 264] width 842 height 379
click at [451, 164] on span "Configure Inputs" at bounding box center [468, 162] width 83 height 9
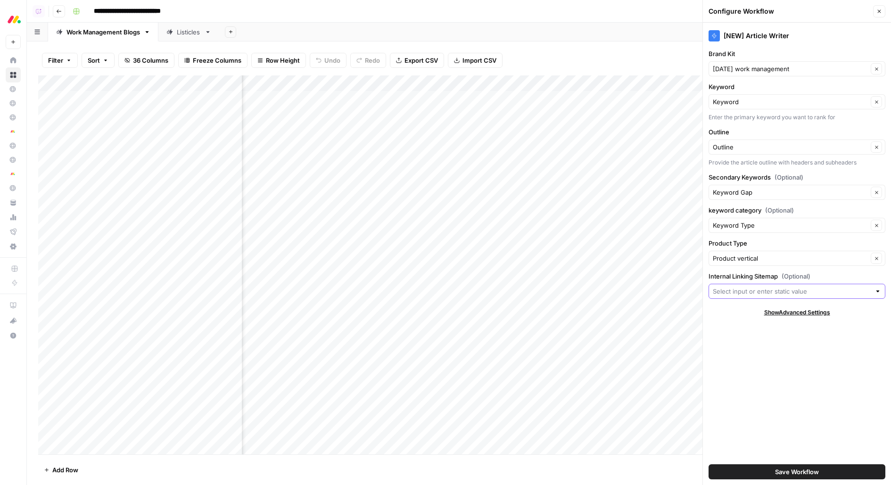
click at [740, 288] on input "Internal Linking Sitemap (Optional)" at bounding box center [792, 291] width 158 height 9
click at [757, 334] on div "[NEW] Article Writer Brand Kit monday work management Clear Keyword Keyword Cle…" at bounding box center [797, 254] width 188 height 463
click at [744, 290] on input "Internal Linking Sitemap (Optional)" at bounding box center [792, 291] width 158 height 9
type input "9636"
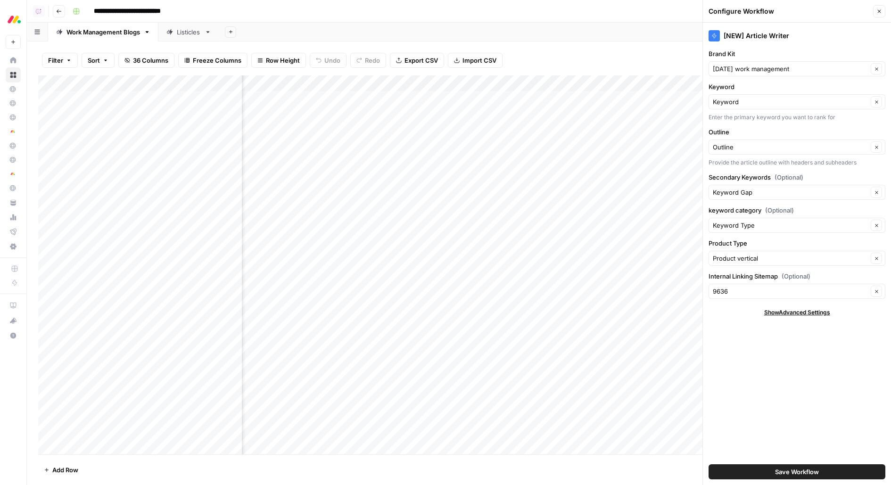
click at [743, 473] on button "Save Workflow" at bounding box center [797, 471] width 177 height 15
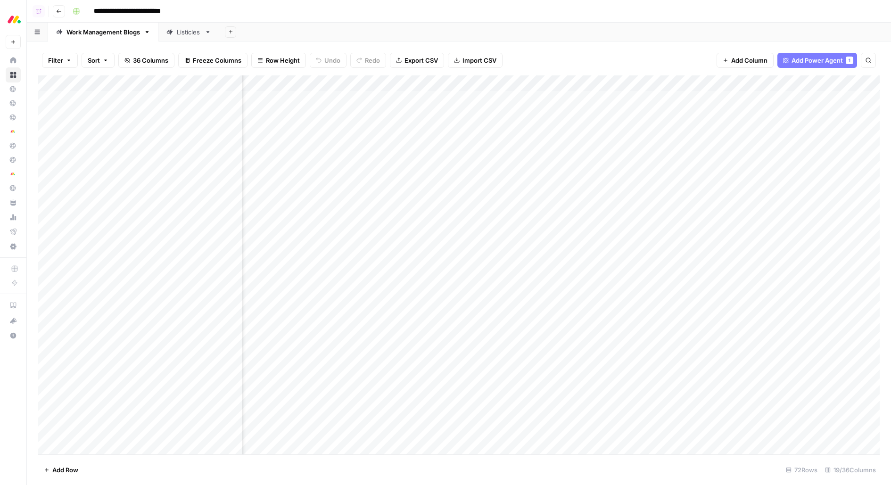
scroll to position [0, 339]
click at [184, 30] on div "Listicles" at bounding box center [189, 31] width 24 height 9
click at [611, 3] on header "**********" at bounding box center [459, 11] width 864 height 23
click at [458, 83] on div "Add Column" at bounding box center [459, 264] width 842 height 379
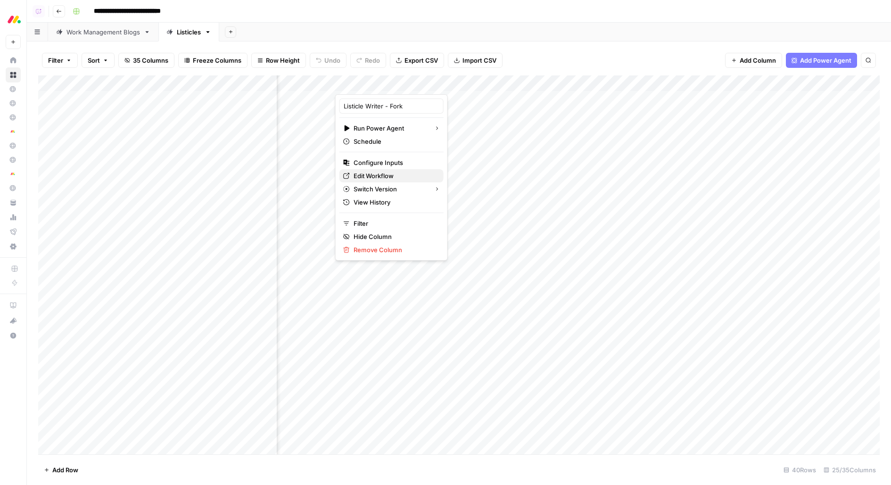
click at [379, 172] on span "Edit Workflow" at bounding box center [395, 175] width 83 height 9
click at [445, 80] on div "Add Column" at bounding box center [459, 264] width 842 height 379
click at [400, 163] on span "Configure Inputs" at bounding box center [395, 162] width 83 height 9
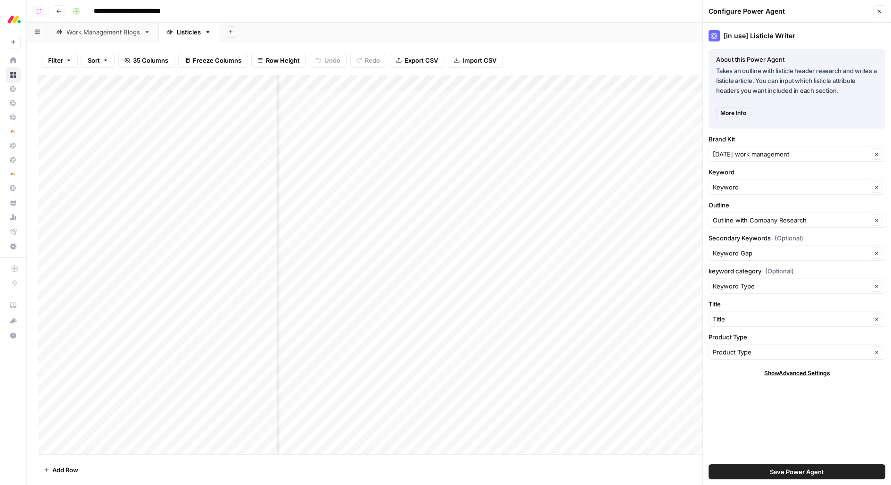
click at [878, 12] on icon "button" at bounding box center [880, 11] width 6 height 6
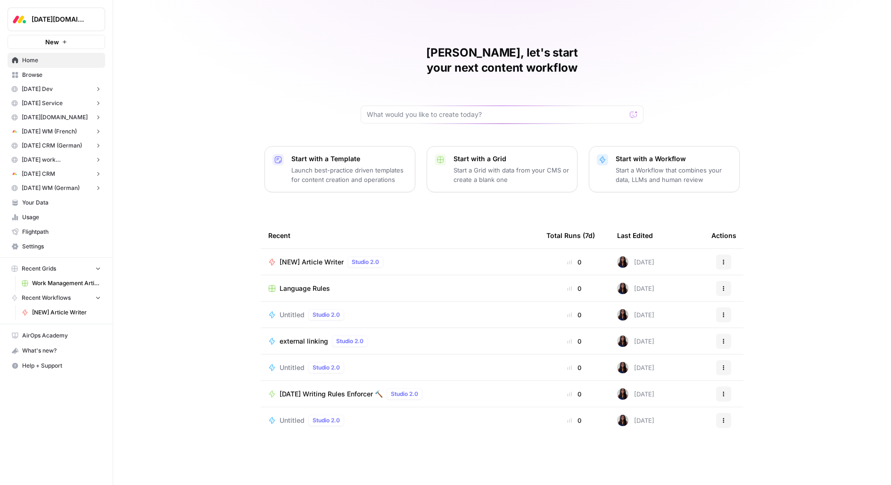
click at [40, 203] on span "Your Data" at bounding box center [61, 202] width 79 height 8
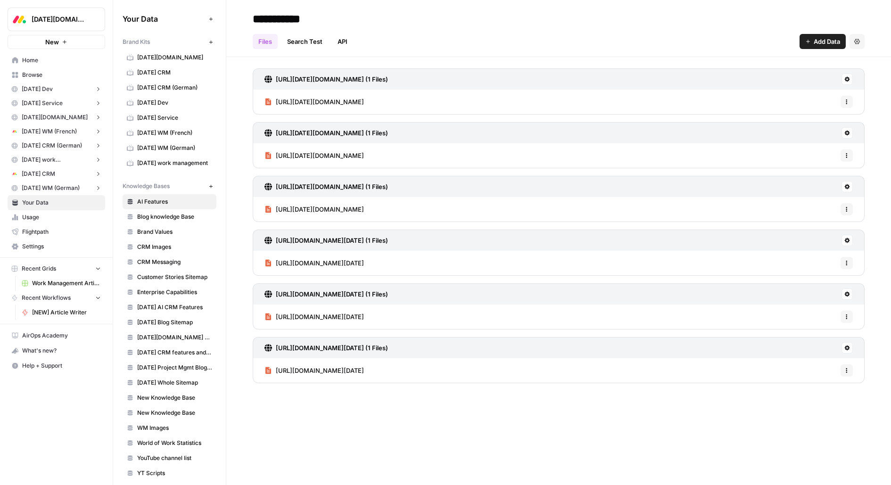
click at [185, 318] on span "Monday Blog Sitemap" at bounding box center [174, 322] width 75 height 8
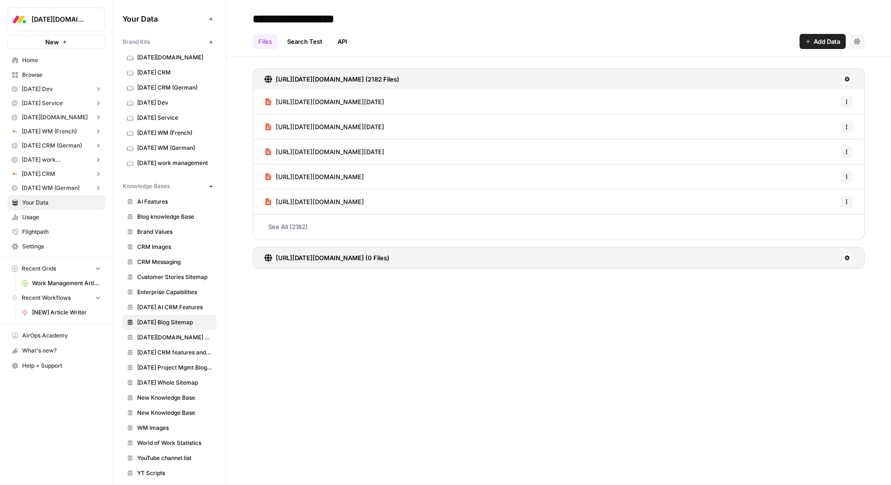
click at [171, 334] on span "monday.com AI offering" at bounding box center [174, 337] width 75 height 8
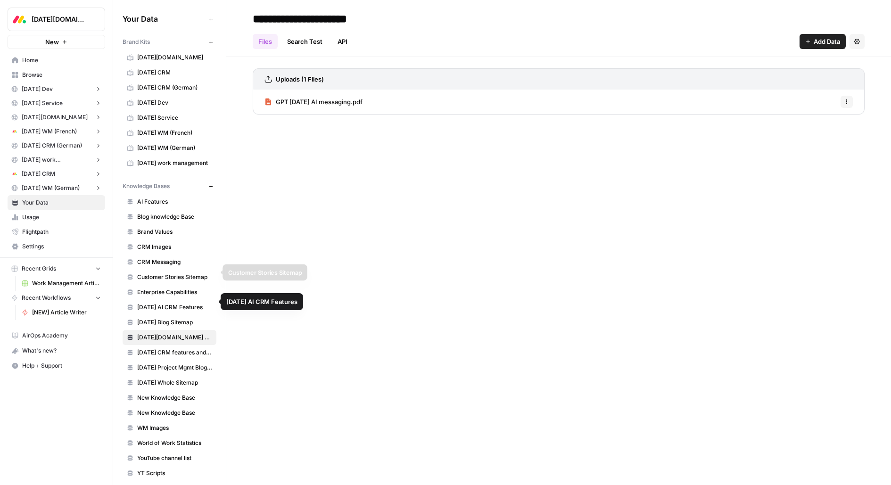
click at [172, 249] on link "CRM Images" at bounding box center [170, 247] width 94 height 15
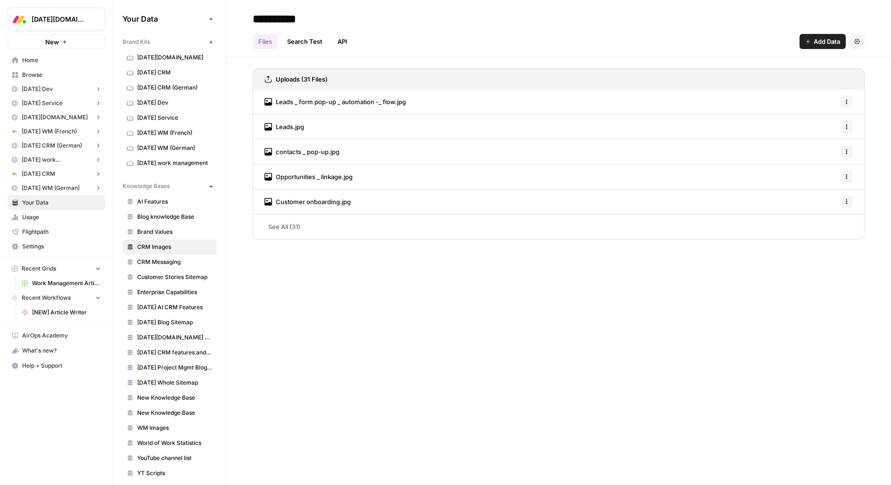
click at [174, 204] on link "AI Features" at bounding box center [170, 201] width 94 height 15
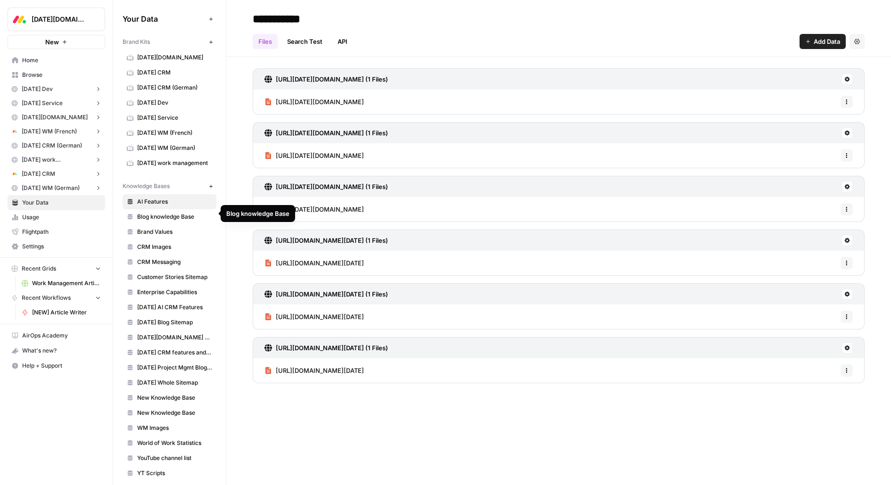
click at [178, 213] on span "Blog knowledge Base" at bounding box center [174, 217] width 75 height 8
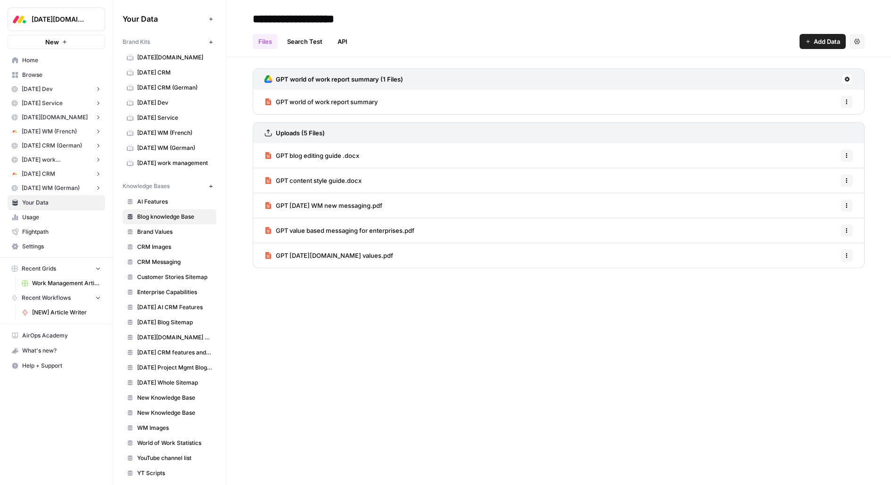
click at [169, 364] on span "Monday Project Mgmt Blog Sitemap" at bounding box center [174, 368] width 75 height 8
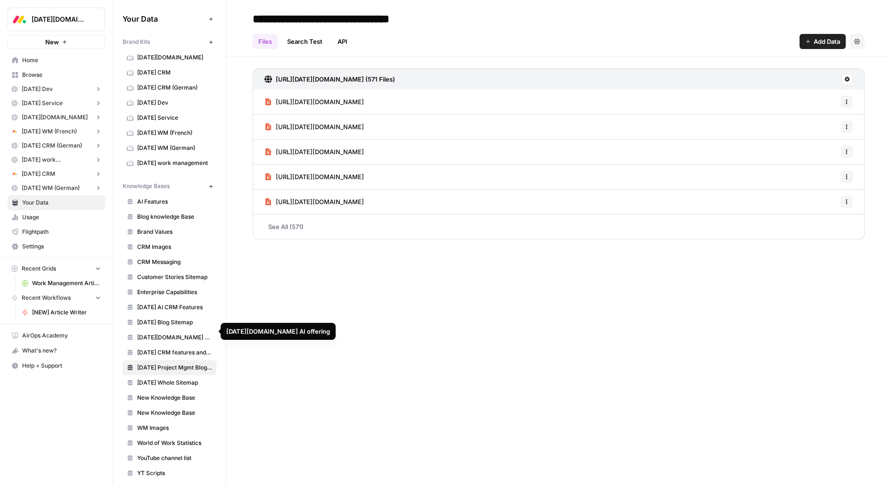
click at [169, 351] on link "monday CRM features and use cases" at bounding box center [170, 352] width 94 height 15
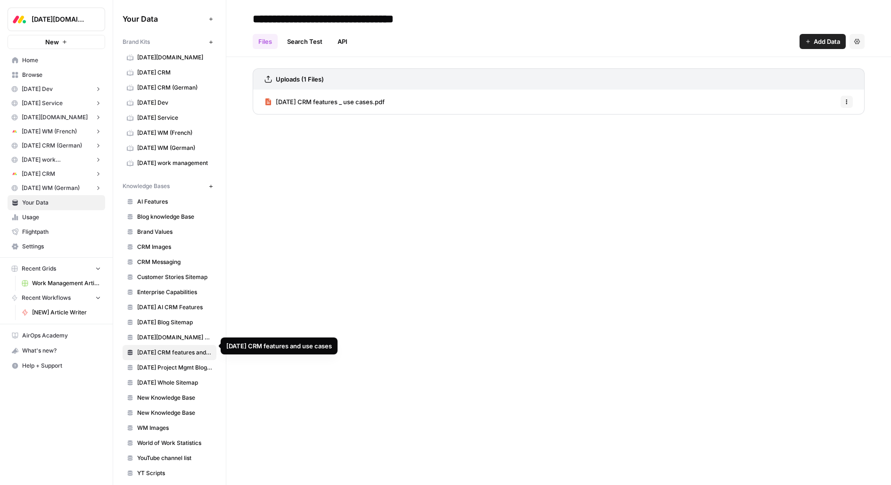
click at [173, 333] on span "monday.com AI offering" at bounding box center [174, 337] width 75 height 8
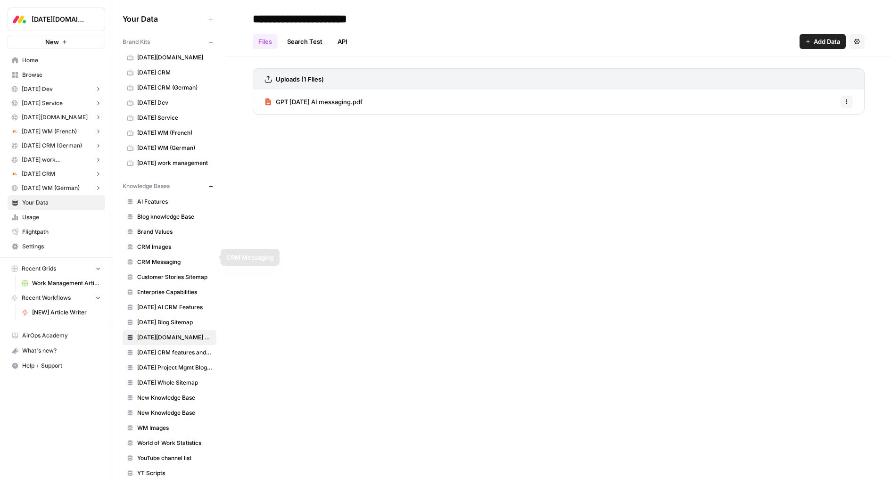
click at [171, 273] on span "Customer Stories Sitemap" at bounding box center [174, 277] width 75 height 8
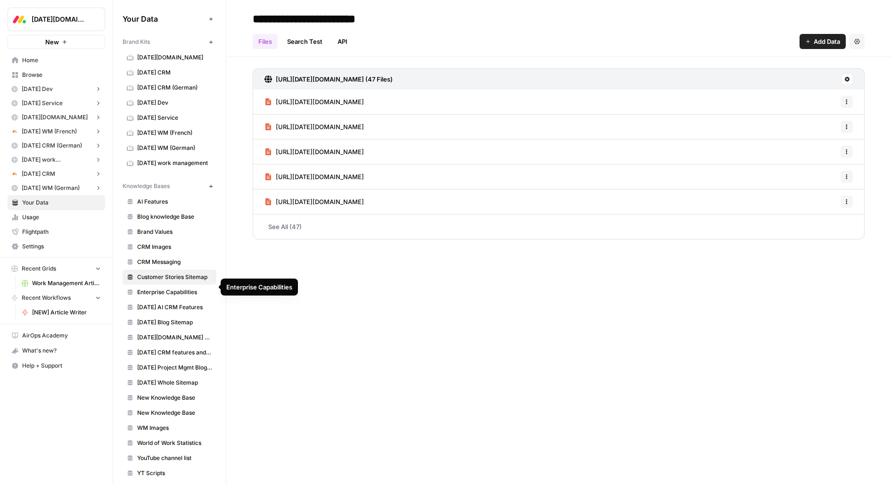
click at [169, 288] on span "Enterprise Capabilities" at bounding box center [174, 292] width 75 height 8
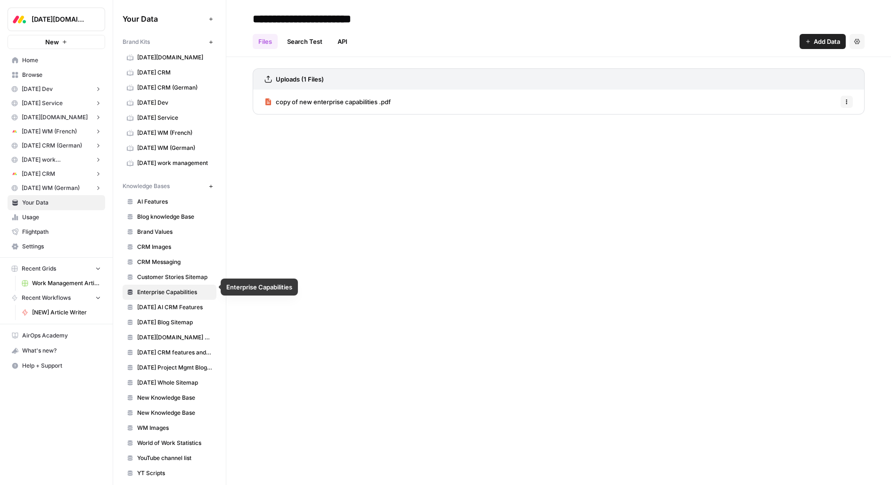
click at [168, 300] on link "Monday AI CRM Features" at bounding box center [170, 307] width 94 height 15
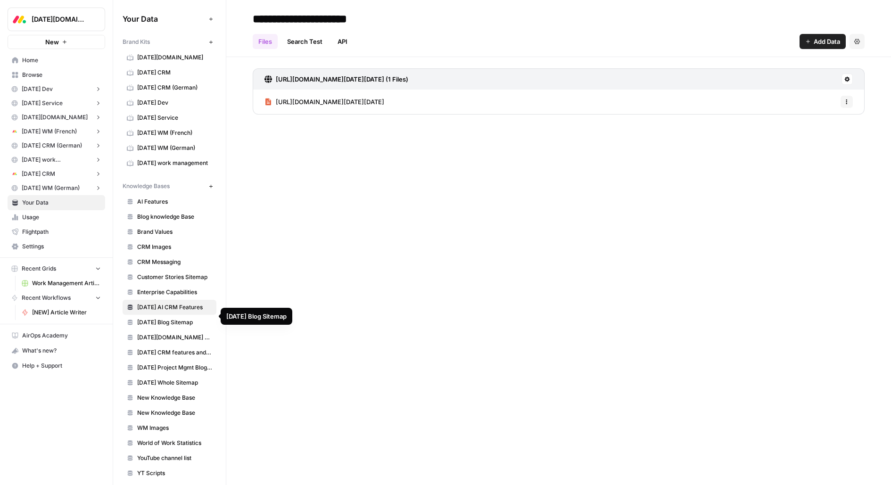
click at [168, 318] on span "Monday Blog Sitemap" at bounding box center [174, 322] width 75 height 8
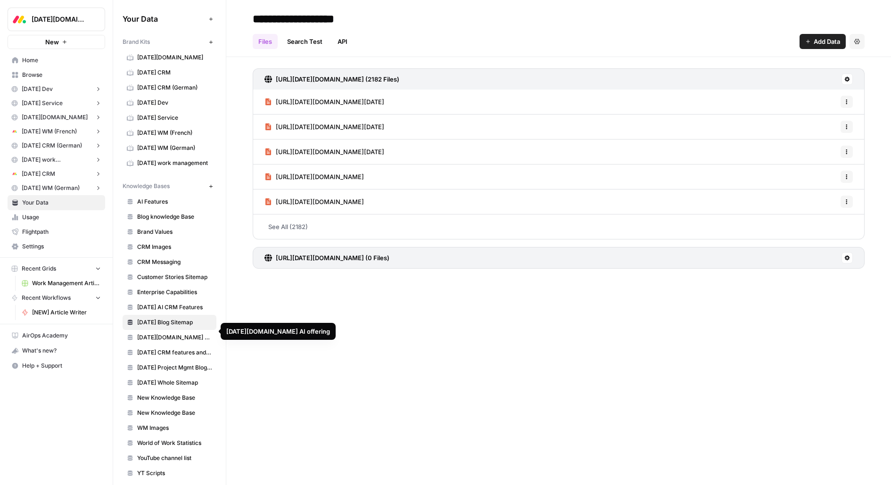
click at [164, 336] on link "monday.com AI offering" at bounding box center [170, 337] width 94 height 15
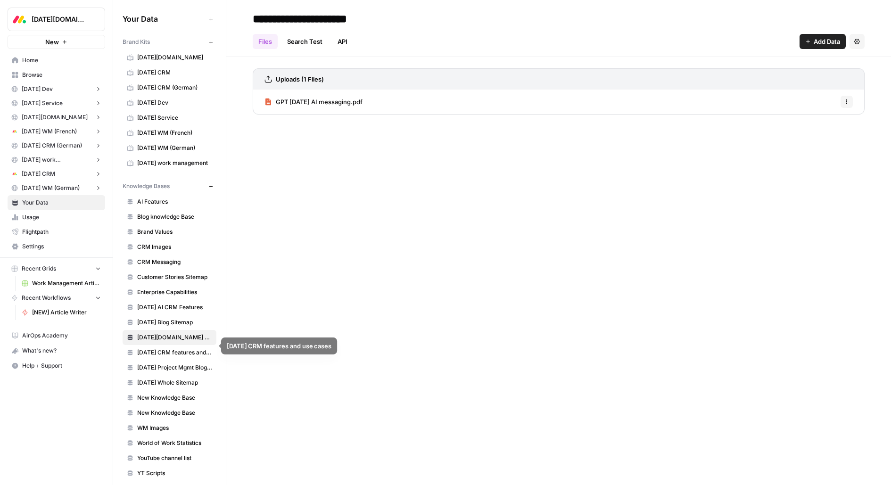
click at [162, 348] on span "monday CRM features and use cases" at bounding box center [174, 352] width 75 height 8
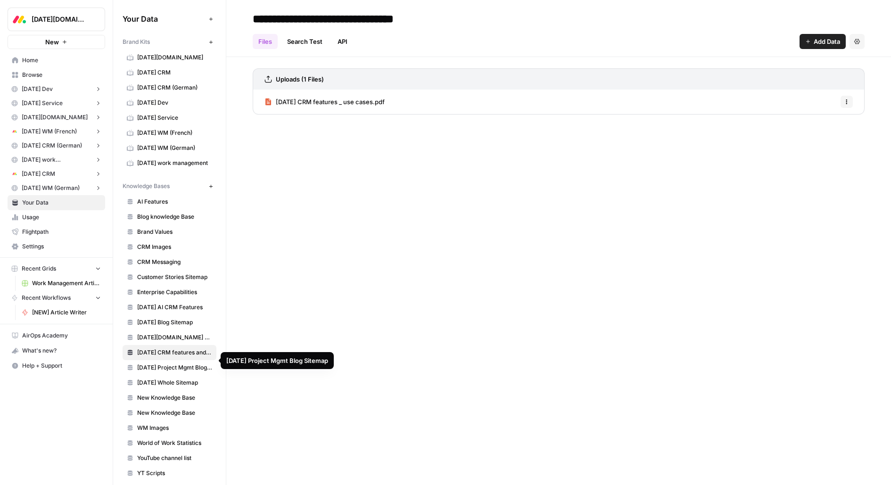
click at [164, 364] on span "Monday Project Mgmt Blog Sitemap" at bounding box center [174, 368] width 75 height 8
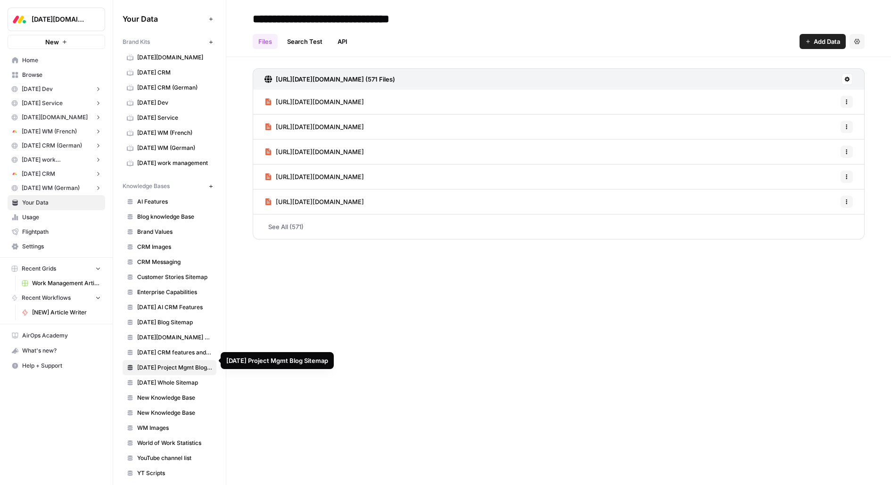
click at [164, 379] on span "monday Whole Sitemap" at bounding box center [174, 383] width 75 height 8
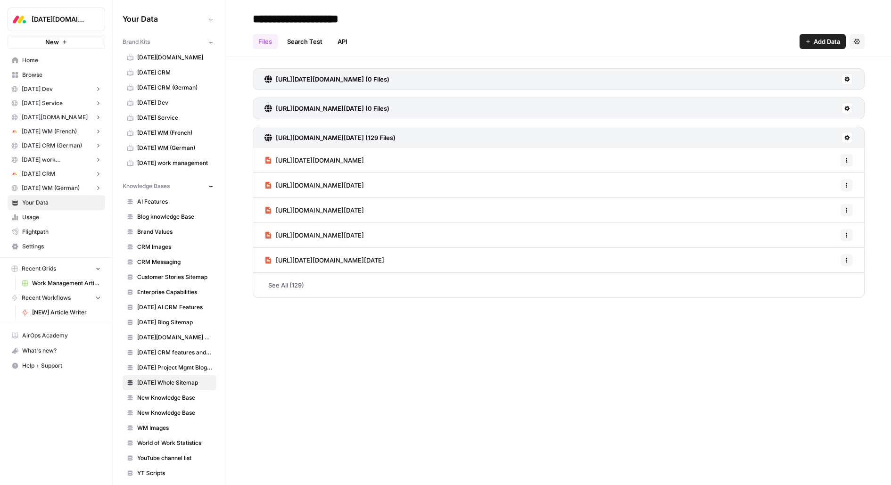
click at [156, 424] on span "WM Images" at bounding box center [174, 428] width 75 height 8
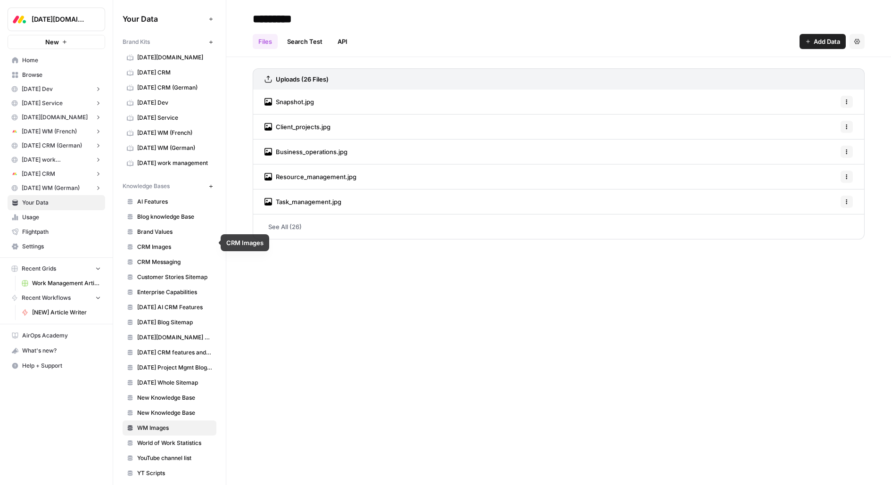
click at [190, 214] on span "Blog knowledge Base" at bounding box center [174, 217] width 75 height 8
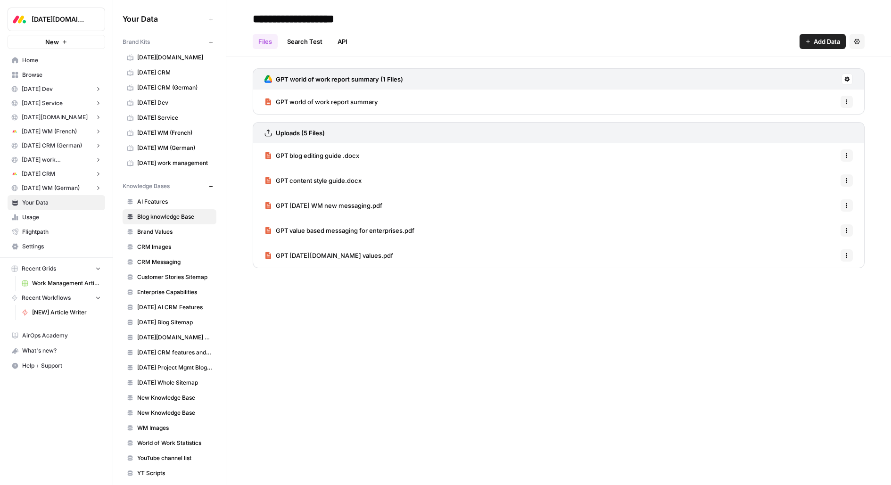
click at [181, 232] on span "Brand Values" at bounding box center [174, 232] width 75 height 8
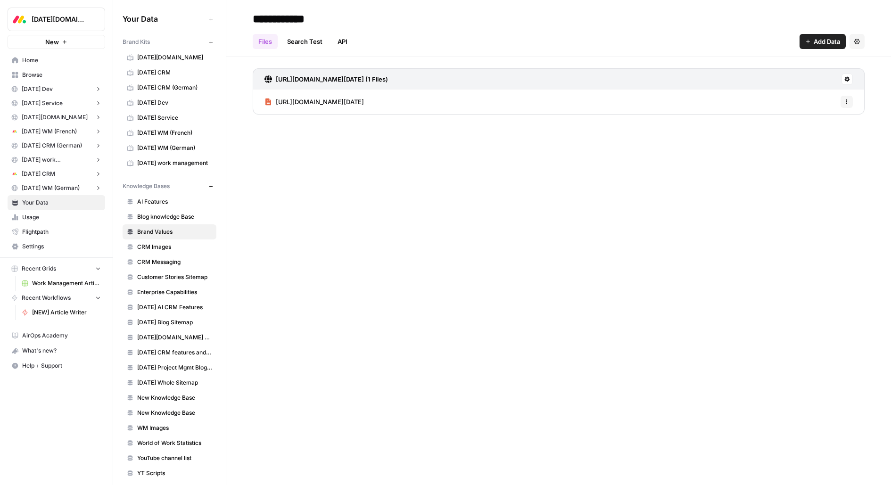
click at [177, 243] on span "CRM Images" at bounding box center [174, 247] width 75 height 8
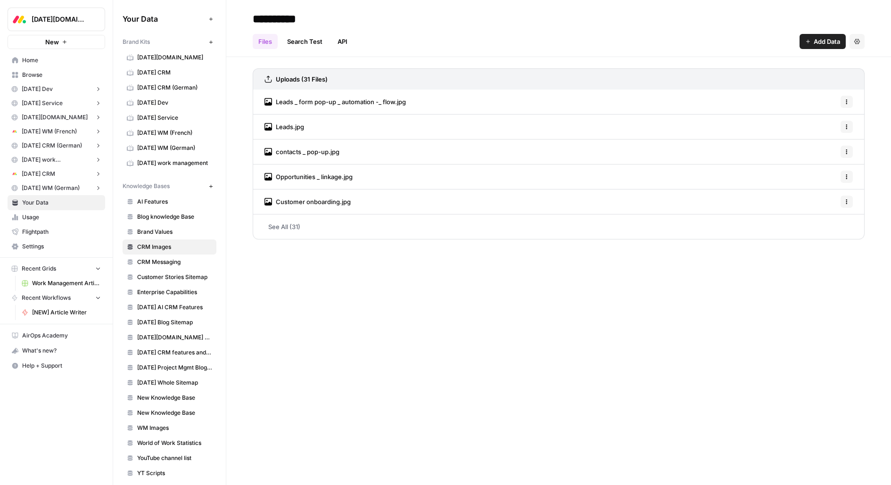
click at [176, 258] on span "CRM Messaging" at bounding box center [174, 262] width 75 height 8
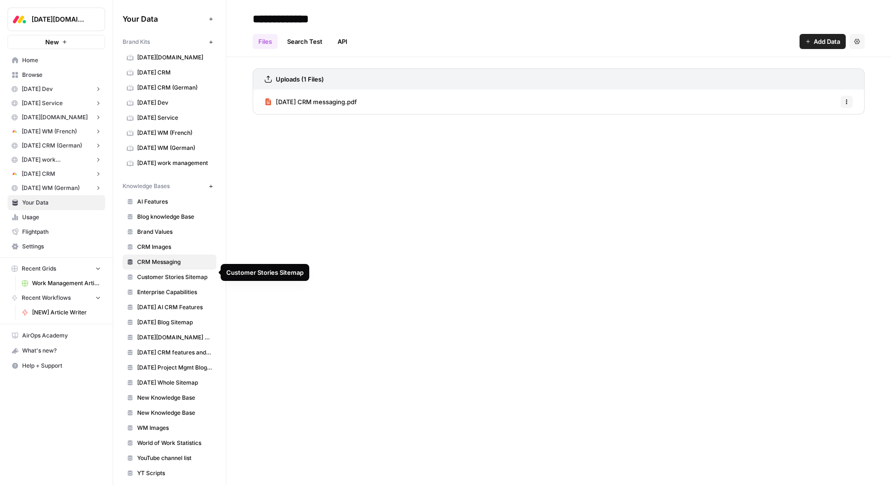
click at [172, 275] on span "Customer Stories Sitemap" at bounding box center [174, 277] width 75 height 8
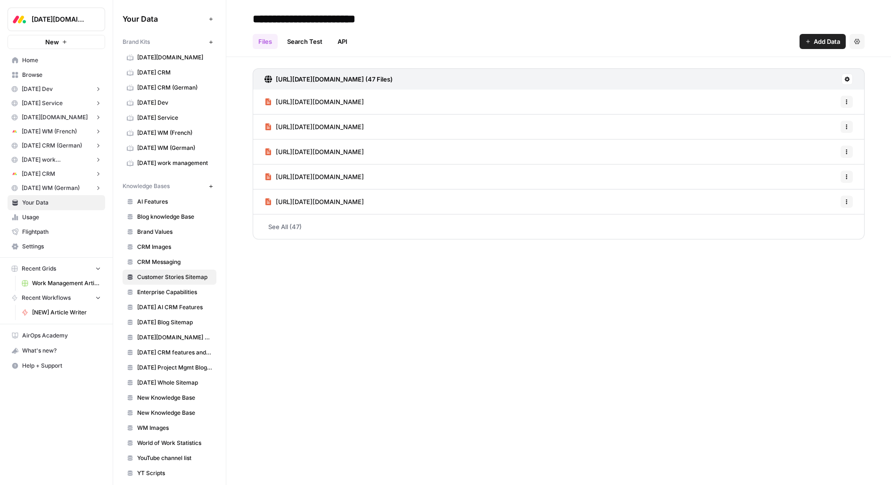
click at [166, 303] on span "Monday AI CRM Features" at bounding box center [174, 307] width 75 height 8
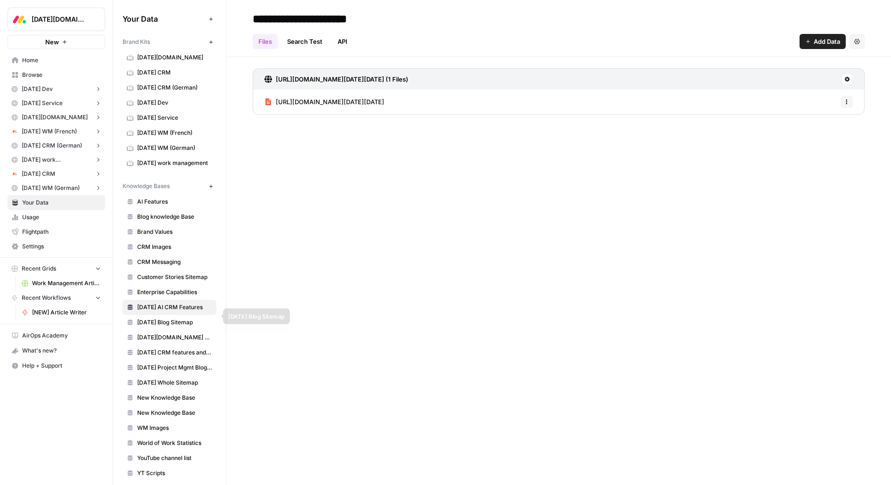
click at [162, 320] on span "Monday Blog Sitemap" at bounding box center [174, 322] width 75 height 8
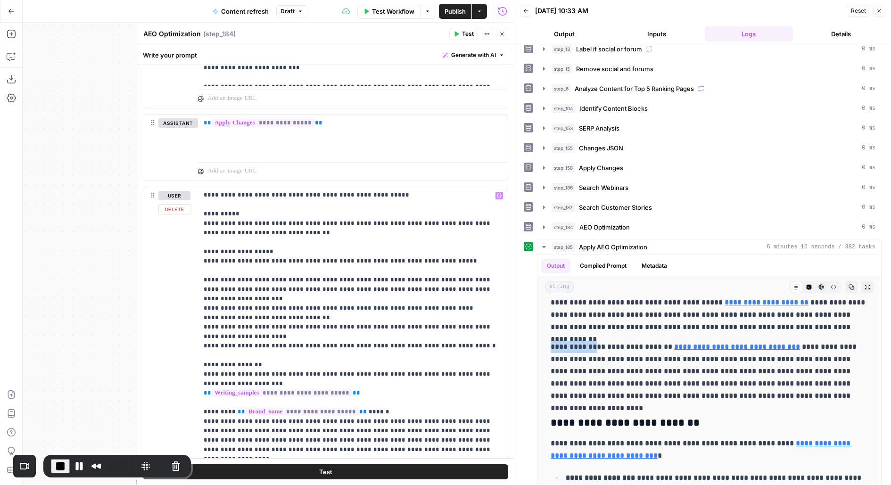
scroll to position [65, 0]
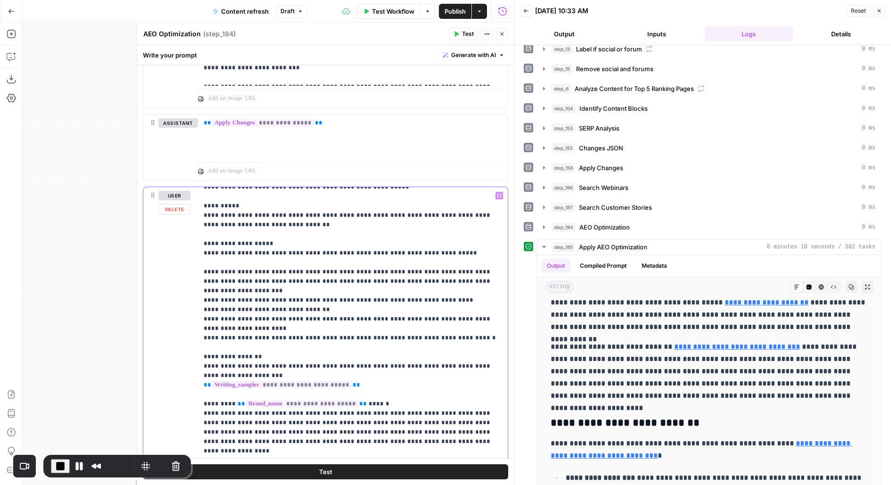
click at [380, 244] on p "**********" at bounding box center [353, 395] width 299 height 538
click at [504, 33] on icon "button" at bounding box center [502, 34] width 6 height 6
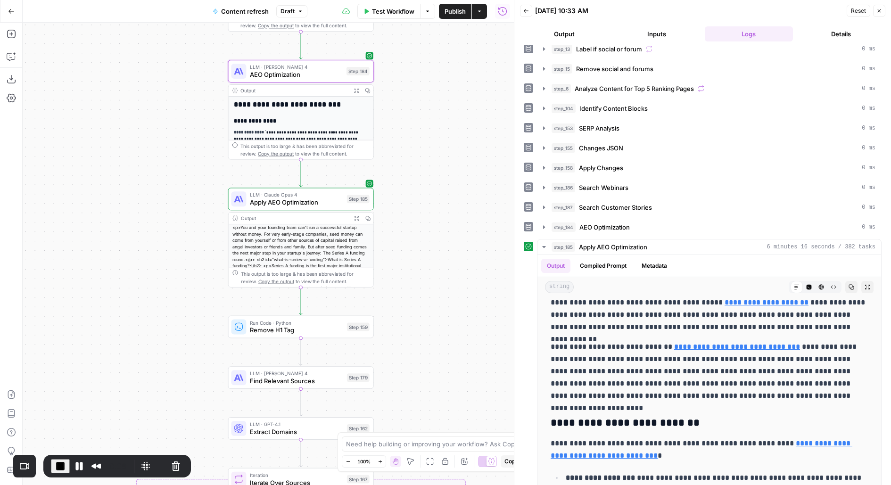
drag, startPoint x: 437, startPoint y: 279, endPoint x: 439, endPoint y: 208, distance: 70.8
click at [439, 208] on div "true false false true false true Workflow Set Inputs Inputs Power Agent Identif…" at bounding box center [268, 254] width 491 height 463
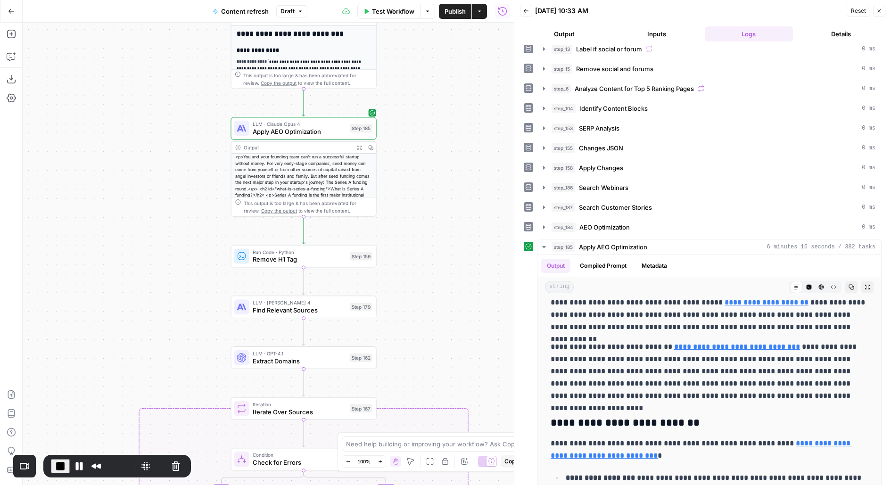
click at [356, 135] on div "LLM · [PERSON_NAME] Opus 4 Apply AEO Optimization Step 185 Copy step Delete ste…" at bounding box center [303, 128] width 138 height 16
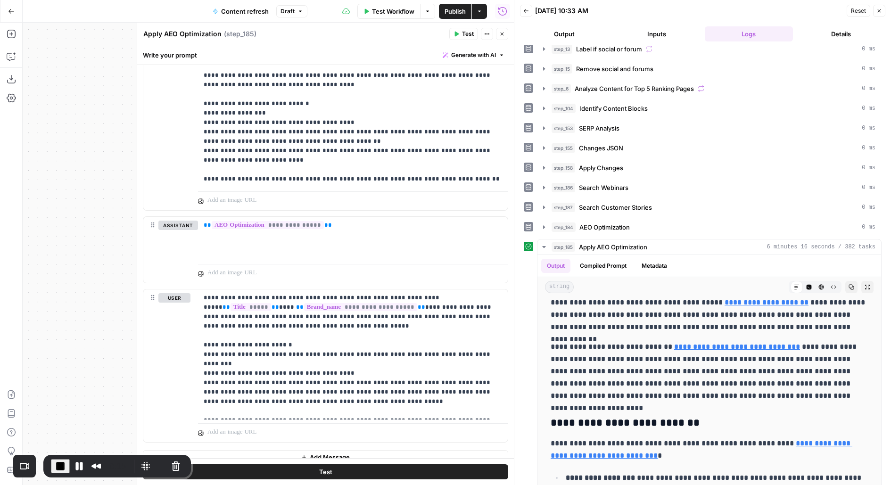
scroll to position [1397, 0]
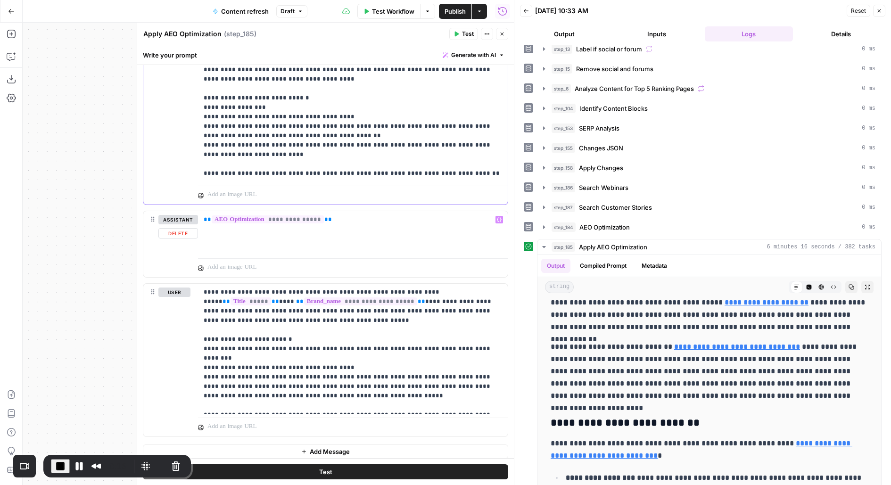
click at [412, 153] on p "**********" at bounding box center [353, 98] width 299 height 160
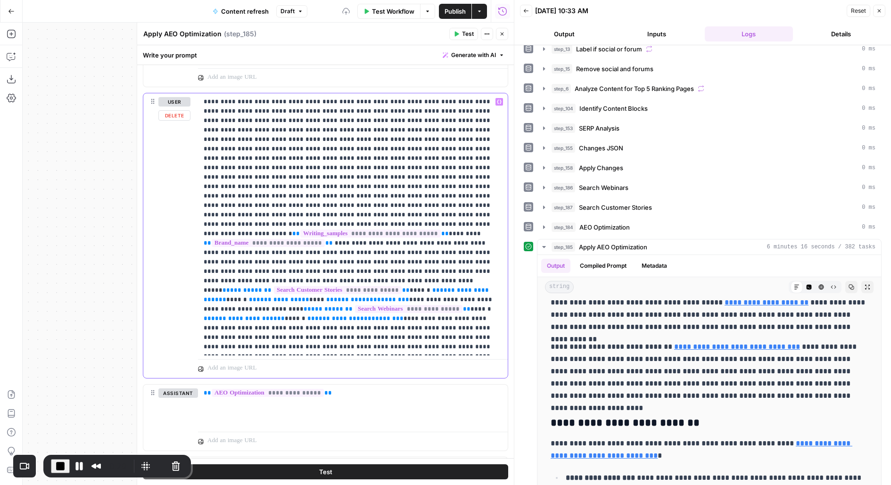
scroll to position [1249, 0]
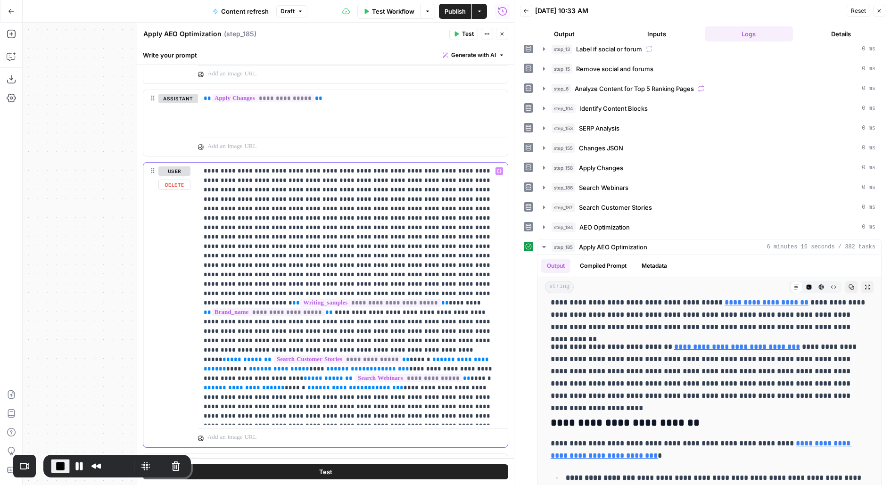
click at [439, 256] on p "**********" at bounding box center [353, 293] width 299 height 255
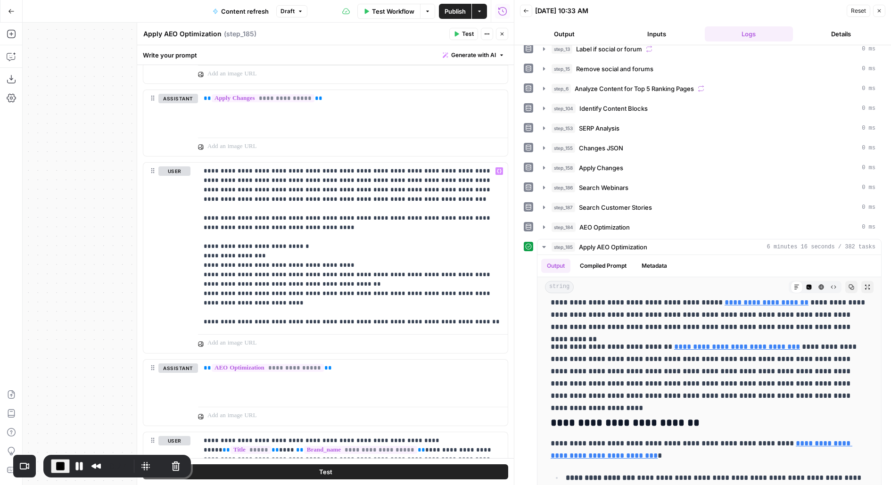
click at [58, 462] on span "End Recording" at bounding box center [60, 466] width 11 height 11
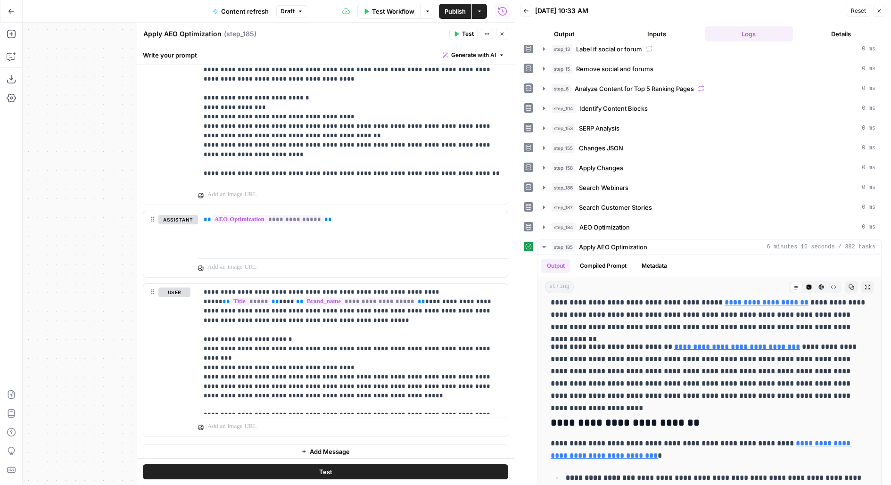
scroll to position [54, 0]
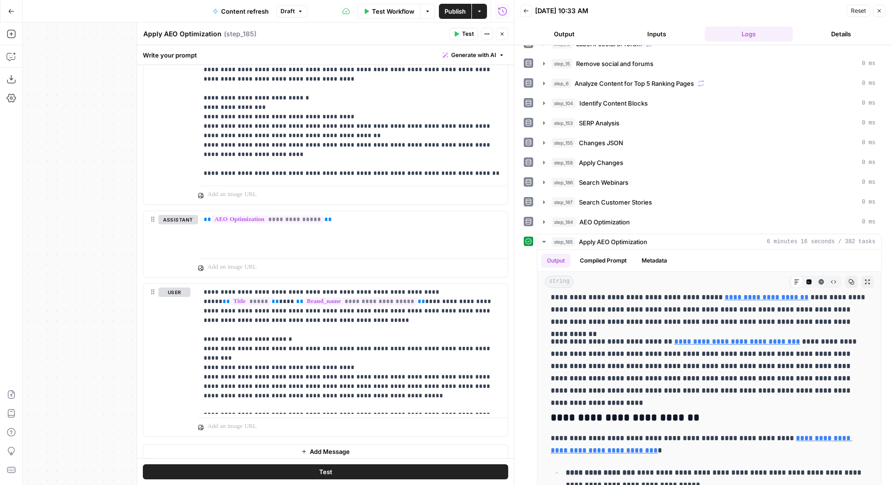
click at [497, 36] on button "Close" at bounding box center [502, 34] width 12 height 12
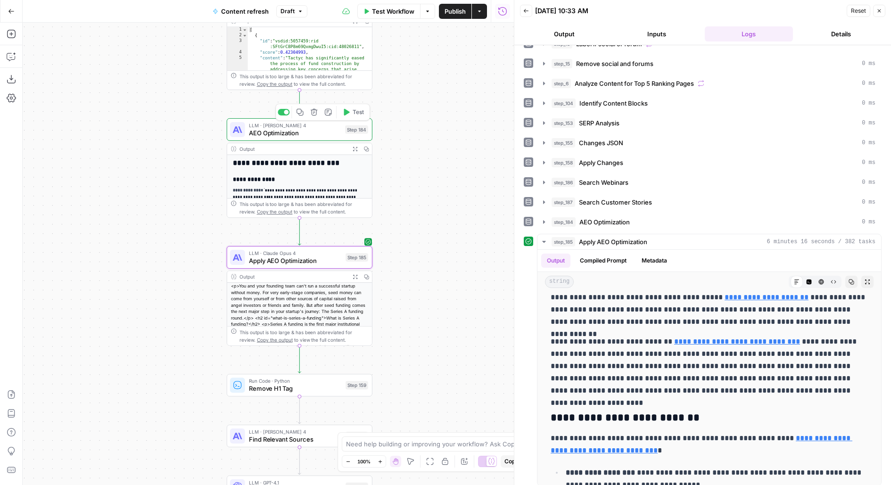
click at [355, 113] on span "Test" at bounding box center [358, 112] width 11 height 8
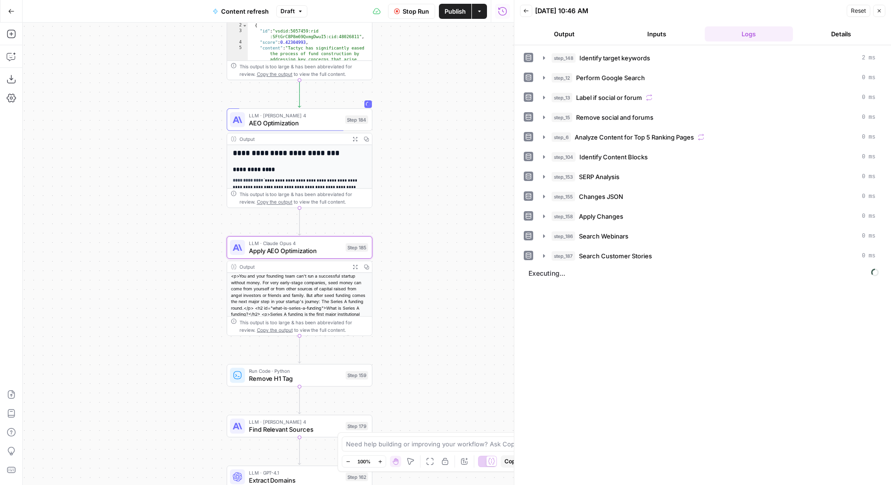
drag, startPoint x: 420, startPoint y: 307, endPoint x: 413, endPoint y: 154, distance: 153.4
click at [413, 157] on div "true false false true false true Workflow Set Inputs Inputs Power Agent Identif…" at bounding box center [268, 254] width 491 height 463
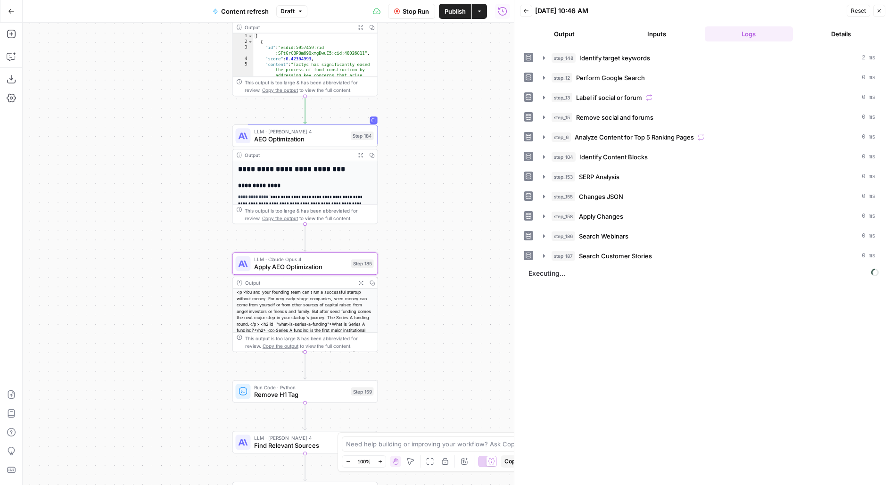
drag, startPoint x: 445, startPoint y: 346, endPoint x: 445, endPoint y: 282, distance: 63.2
click at [445, 303] on div "true false false true false true Workflow Set Inputs Inputs Power Agent Identif…" at bounding box center [268, 254] width 491 height 463
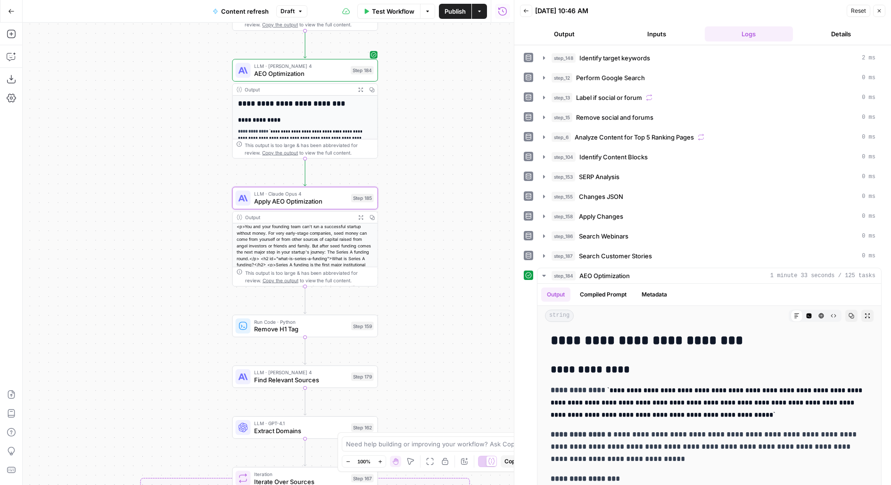
drag, startPoint x: 423, startPoint y: 250, endPoint x: 423, endPoint y: 197, distance: 53.3
click at [423, 197] on div "true false false true false true Workflow Set Inputs Inputs Power Agent Identif…" at bounding box center [268, 254] width 491 height 463
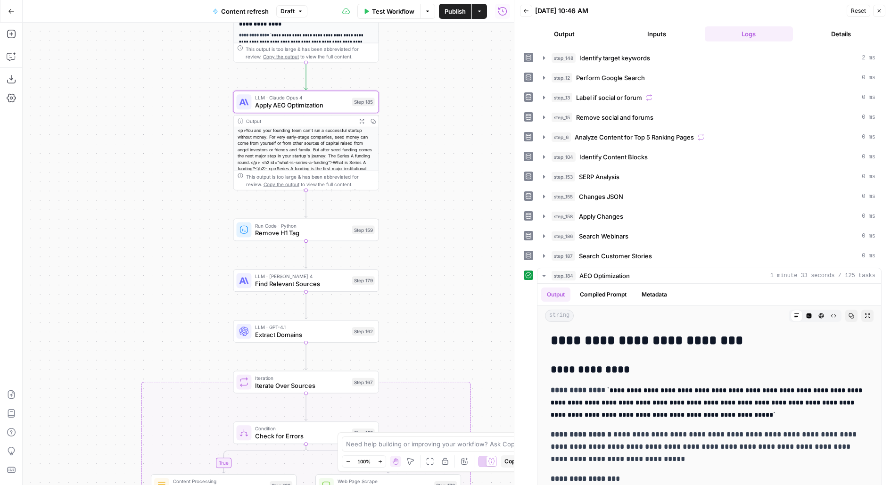
drag, startPoint x: 419, startPoint y: 273, endPoint x: 419, endPoint y: 201, distance: 71.2
click at [419, 202] on div "true false false true false true Workflow Set Inputs Inputs Power Agent Identif…" at bounding box center [268, 254] width 491 height 463
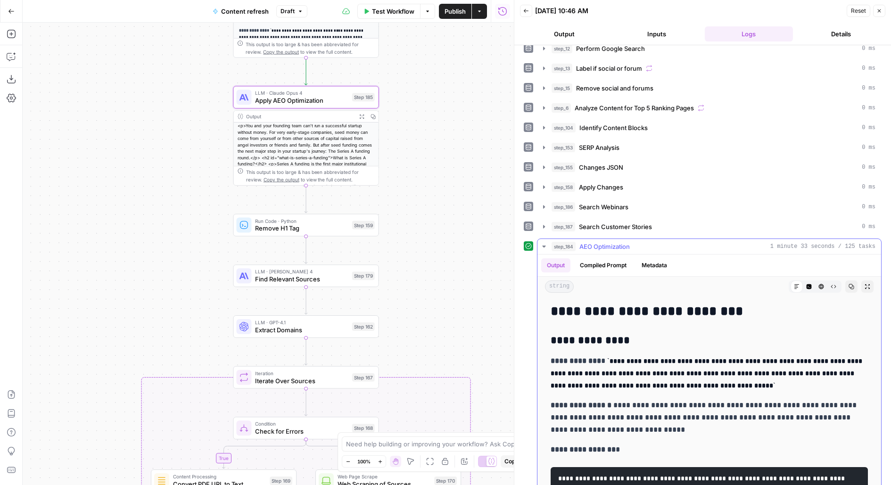
scroll to position [34, 0]
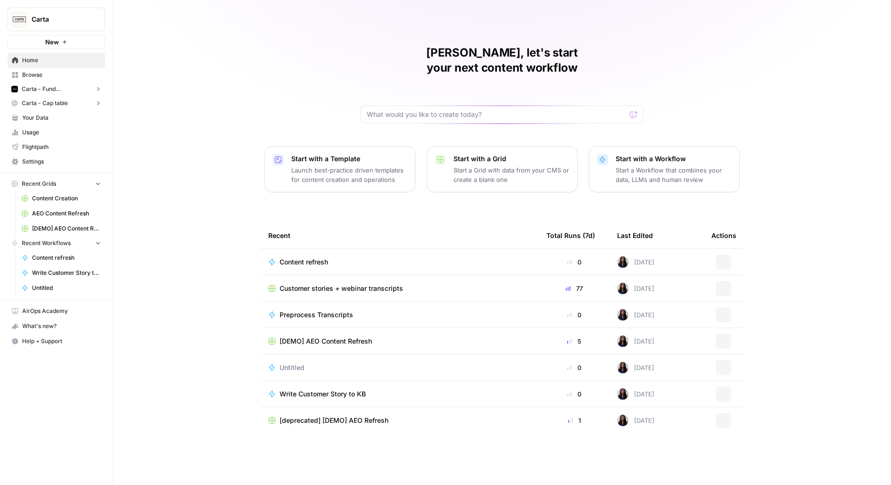
click at [19, 26] on img "Workspace: Carta" at bounding box center [19, 19] width 17 height 17
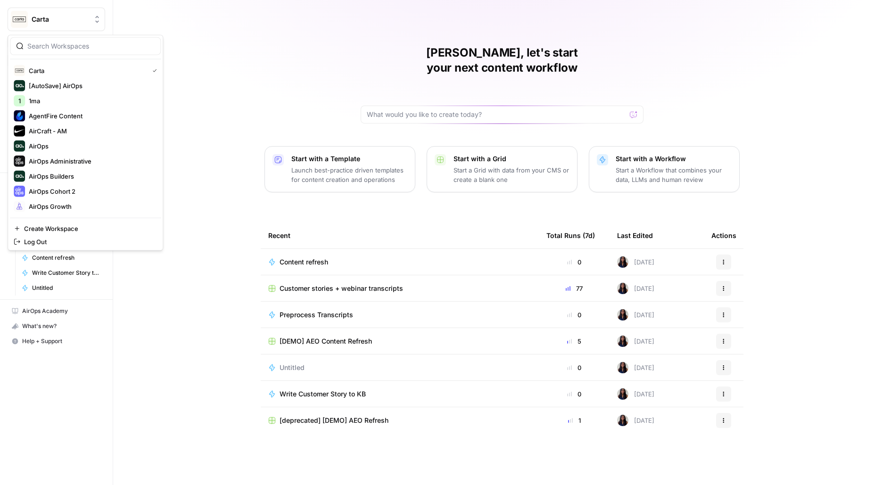
type input "o"
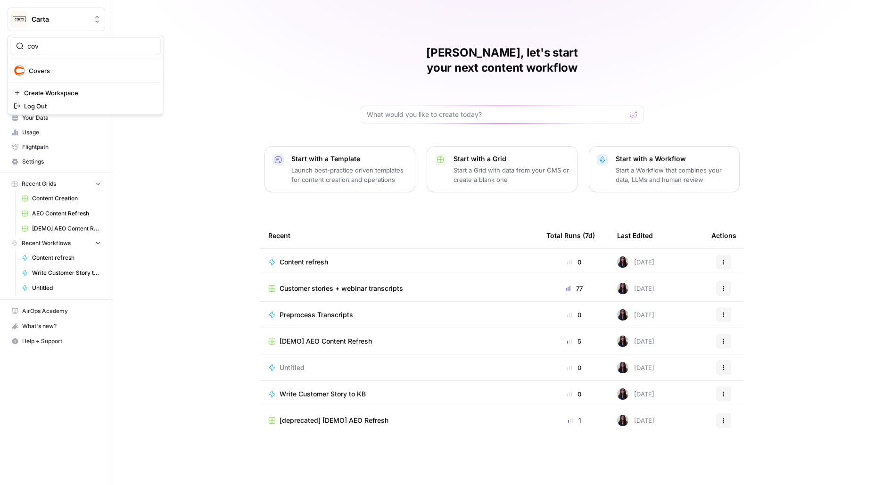
type input "cov"
click button "Covers" at bounding box center [85, 70] width 151 height 15
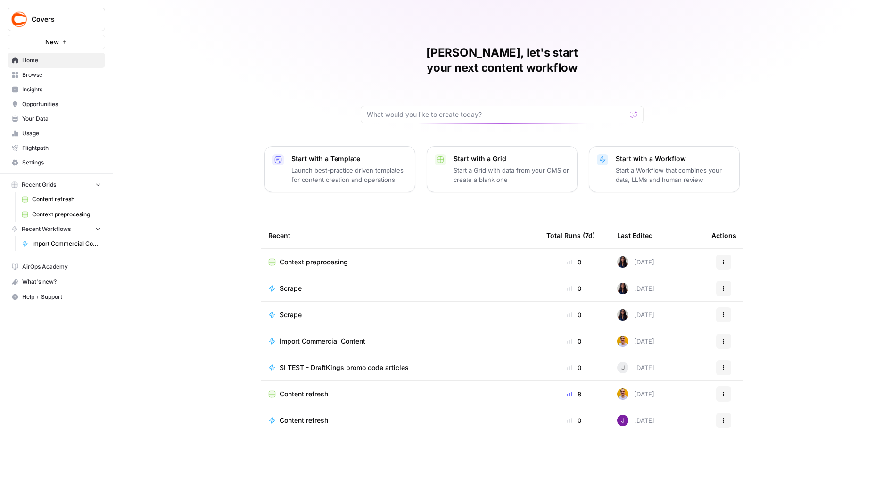
click at [293, 389] on span "Content refresh" at bounding box center [304, 393] width 49 height 9
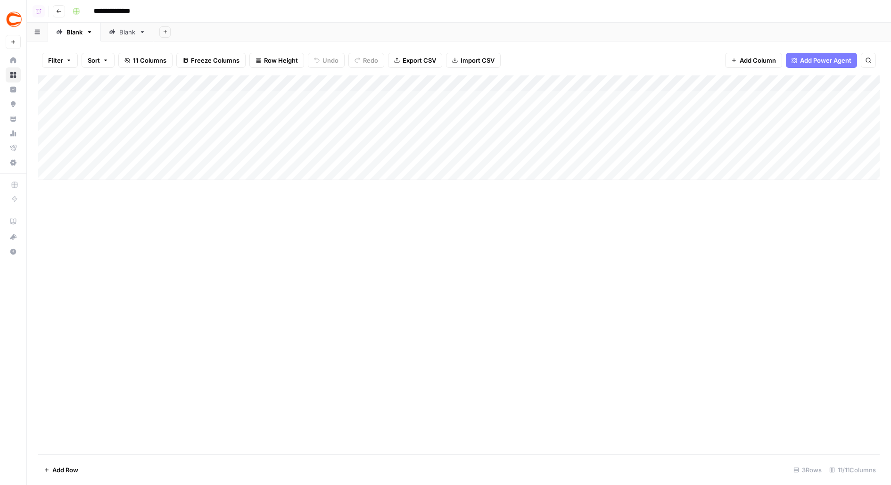
click at [125, 25] on link "Blank" at bounding box center [127, 32] width 53 height 19
click at [465, 116] on div "Add Column" at bounding box center [459, 130] width 842 height 111
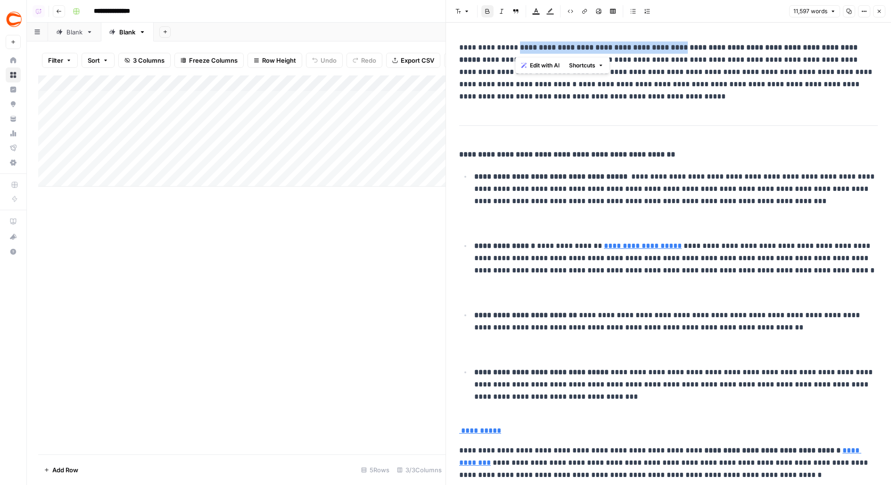
drag, startPoint x: 515, startPoint y: 48, endPoint x: 676, endPoint y: 49, distance: 161.3
click at [676, 49] on strong "**********" at bounding box center [604, 47] width 168 height 7
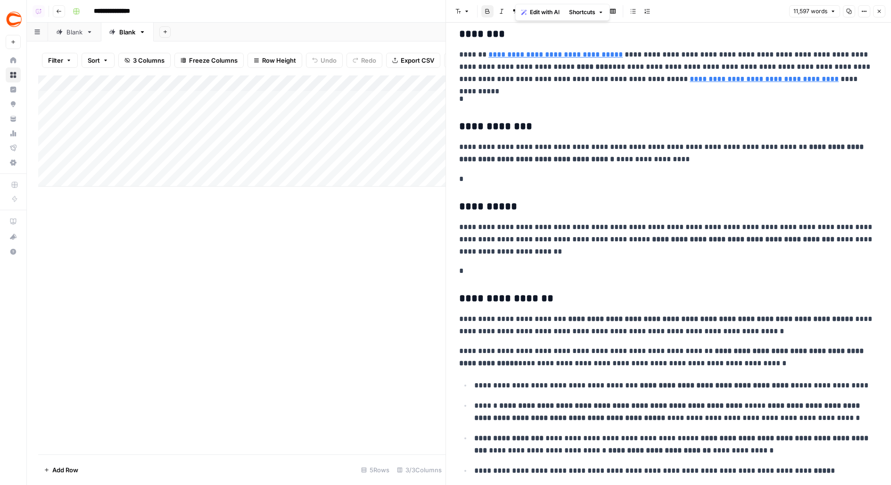
scroll to position [4771, 0]
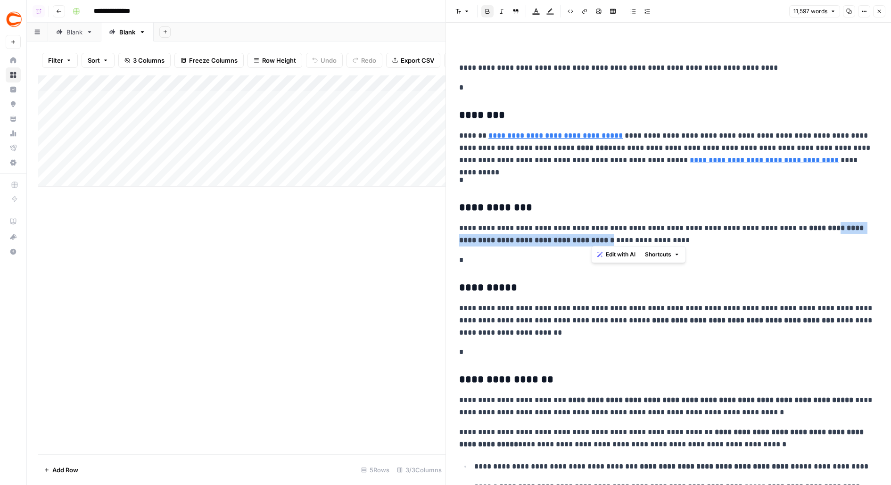
drag, startPoint x: 590, startPoint y: 237, endPoint x: 818, endPoint y: 226, distance: 228.4
click at [818, 226] on strong "**********" at bounding box center [662, 233] width 406 height 19
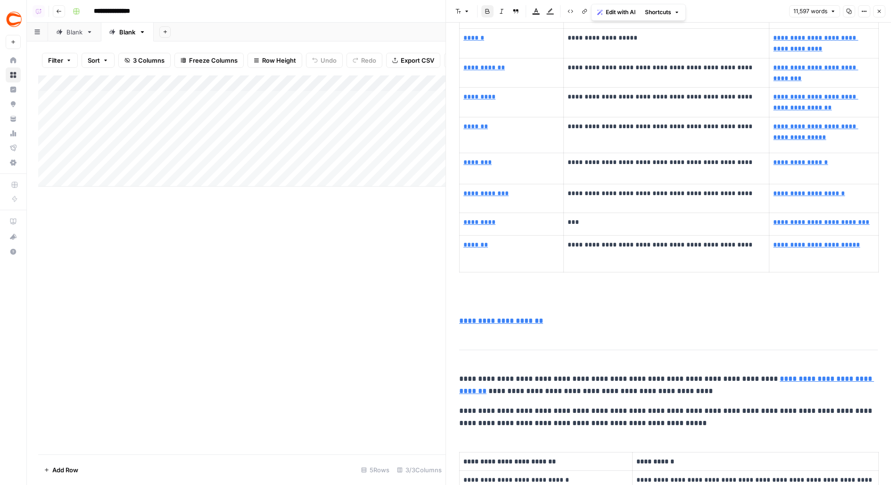
scroll to position [6227, 0]
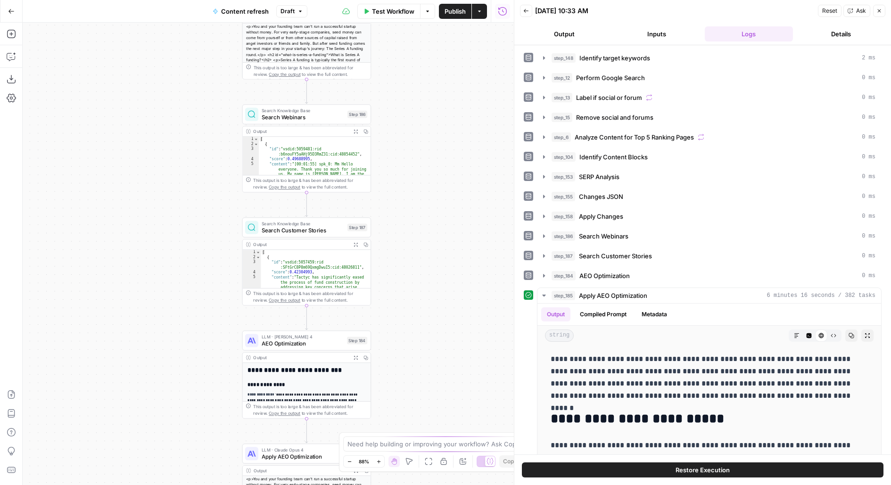
drag, startPoint x: 402, startPoint y: 355, endPoint x: 402, endPoint y: 206, distance: 149.0
click at [402, 207] on div "true false true false true false Workflow Set Inputs Inputs Power Agent Identif…" at bounding box center [268, 254] width 491 height 463
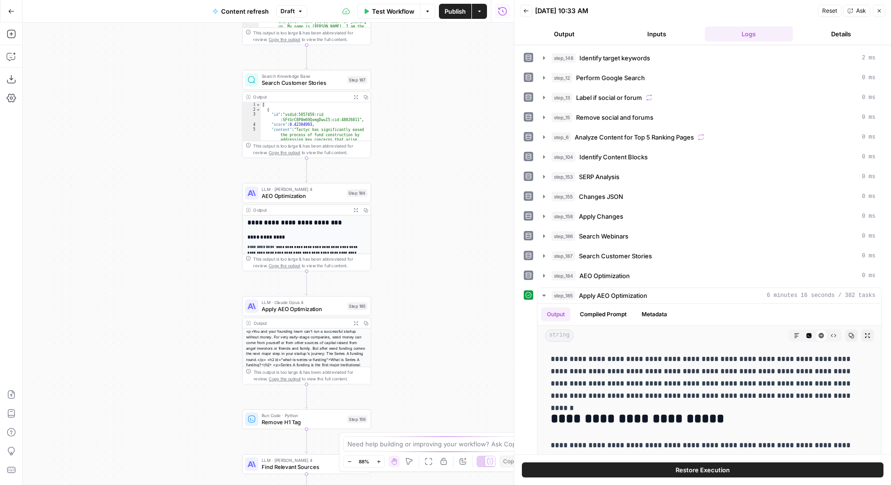
click at [289, 201] on div "LLM · [PERSON_NAME] 4 AEO Optimization Step 184" at bounding box center [306, 193] width 129 height 20
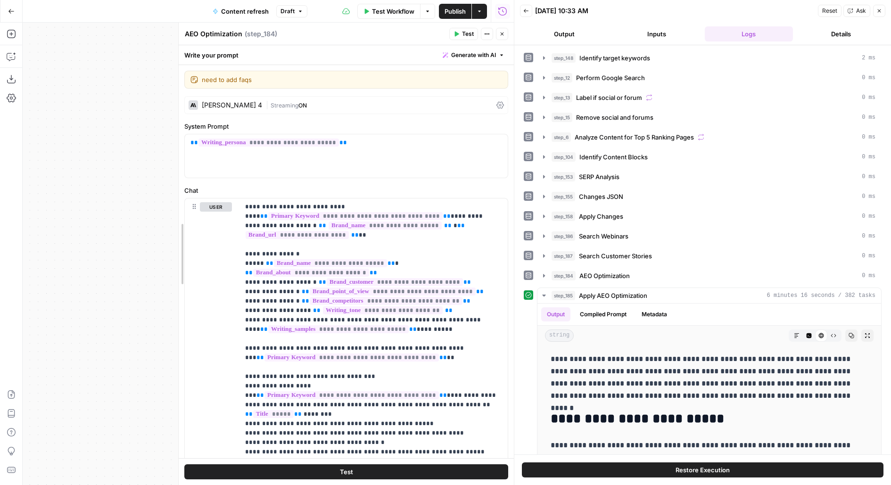
drag, startPoint x: 281, startPoint y: 195, endPoint x: 182, endPoint y: 197, distance: 100.0
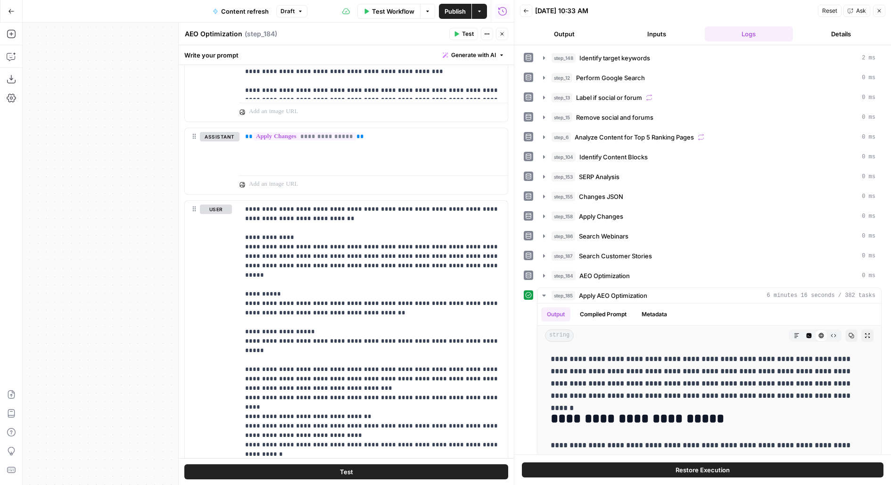
scroll to position [1184, 0]
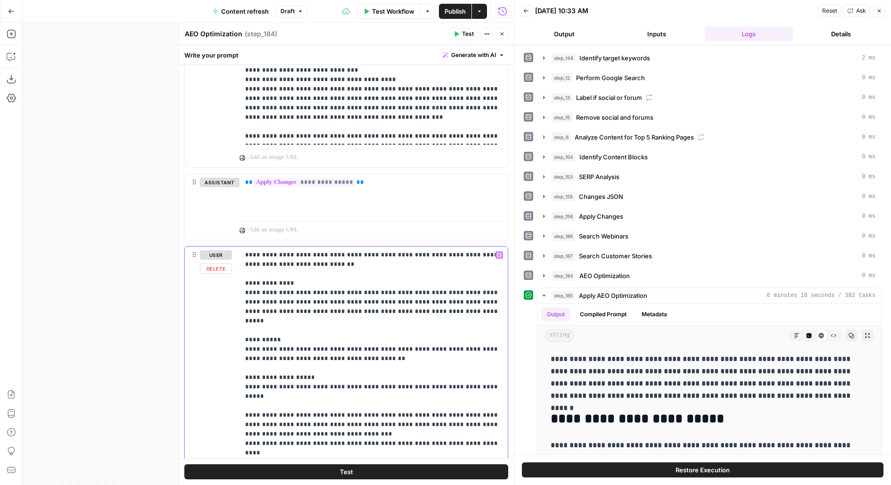
click at [500, 33] on icon "button" at bounding box center [502, 34] width 6 height 6
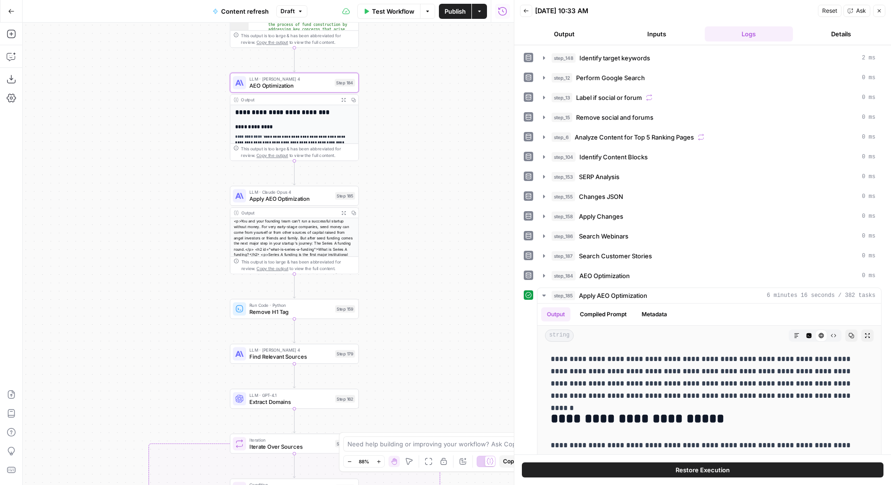
drag, startPoint x: 429, startPoint y: 276, endPoint x: 414, endPoint y: 162, distance: 115.0
click at [414, 162] on div "true false false true false true Workflow Set Inputs Inputs Power Agent Identif…" at bounding box center [268, 254] width 491 height 463
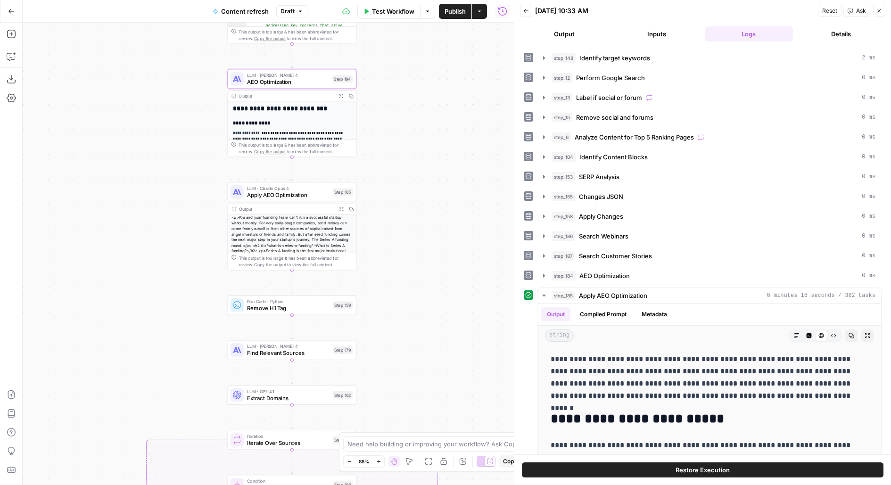
click at [278, 196] on span "Apply AEO Optimization" at bounding box center [288, 195] width 83 height 8
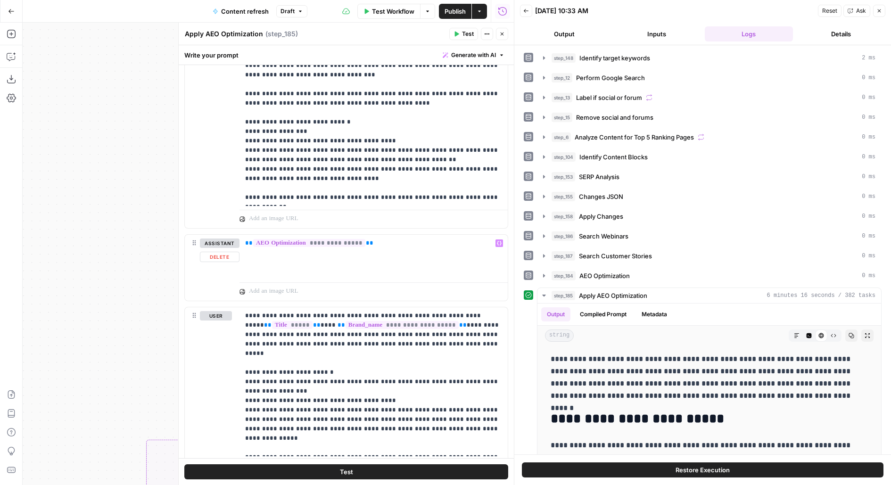
scroll to position [1364, 0]
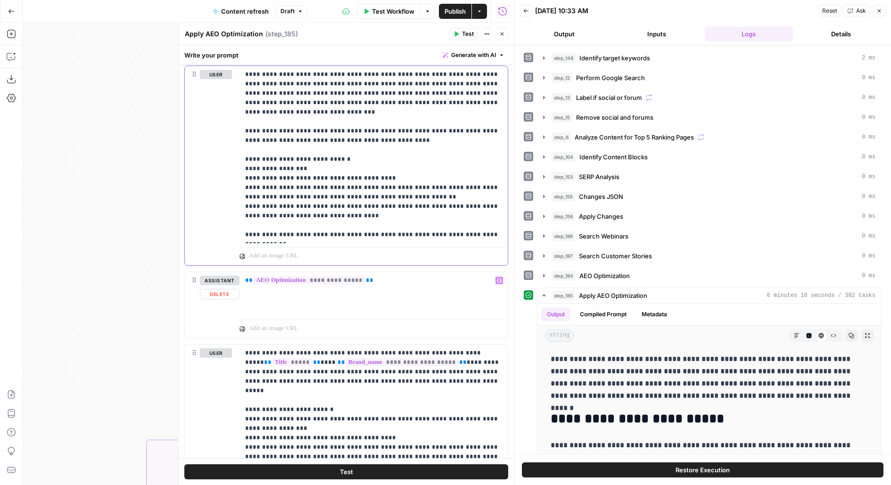
click at [318, 140] on p "**********" at bounding box center [373, 155] width 257 height 170
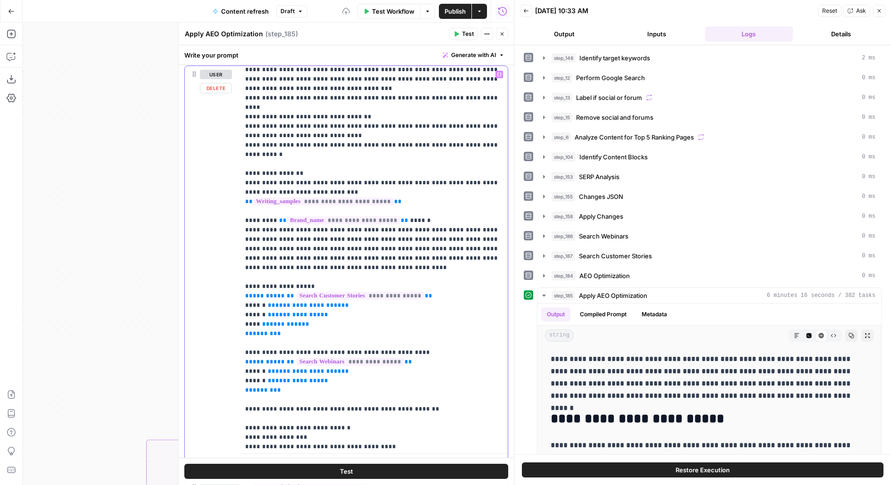
scroll to position [198, 0]
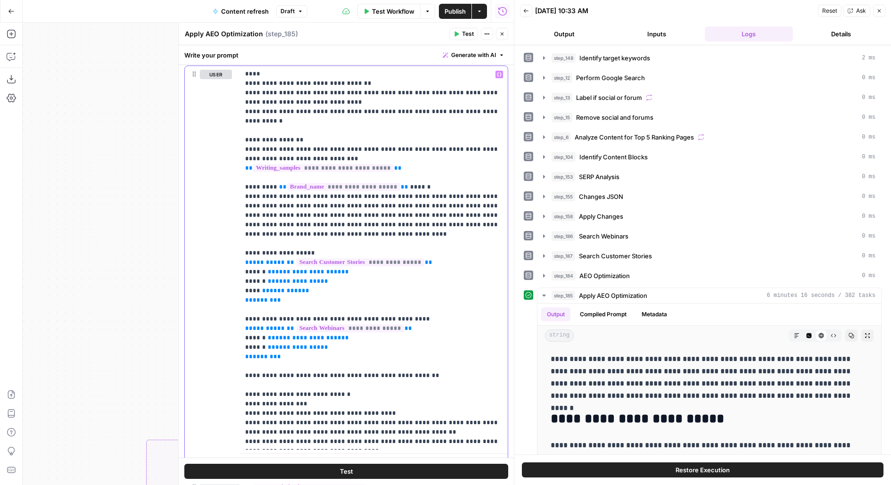
click at [424, 281] on p "**********" at bounding box center [373, 158] width 257 height 575
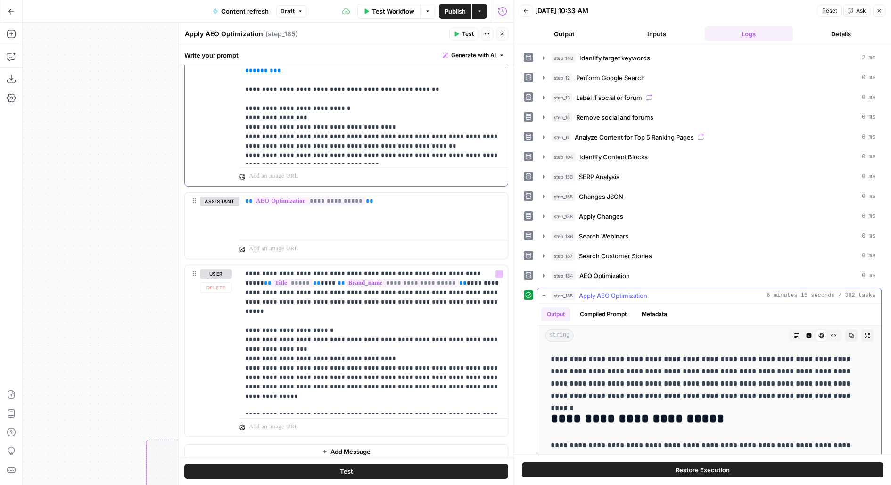
scroll to position [84, 0]
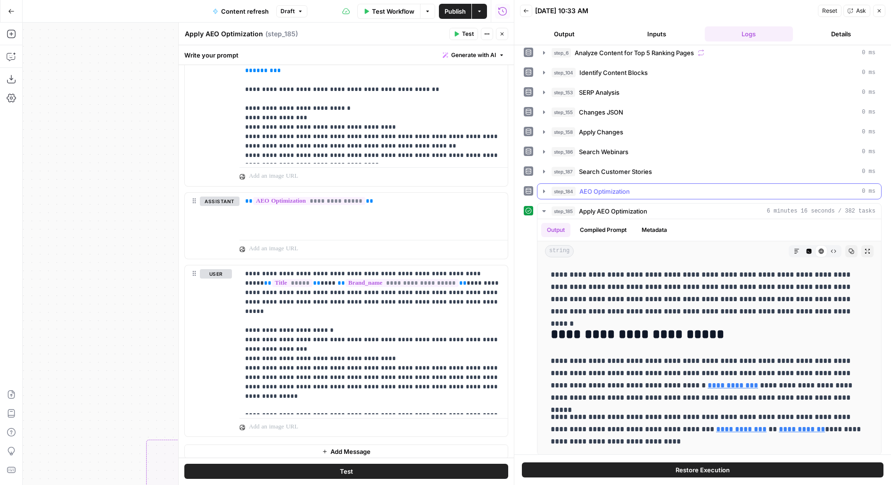
click at [574, 190] on span "step_184" at bounding box center [564, 191] width 24 height 9
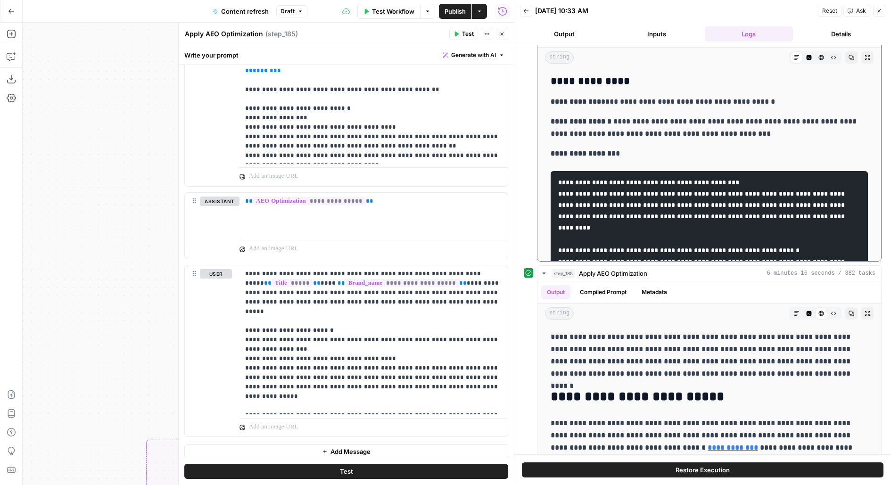
scroll to position [1191, 0]
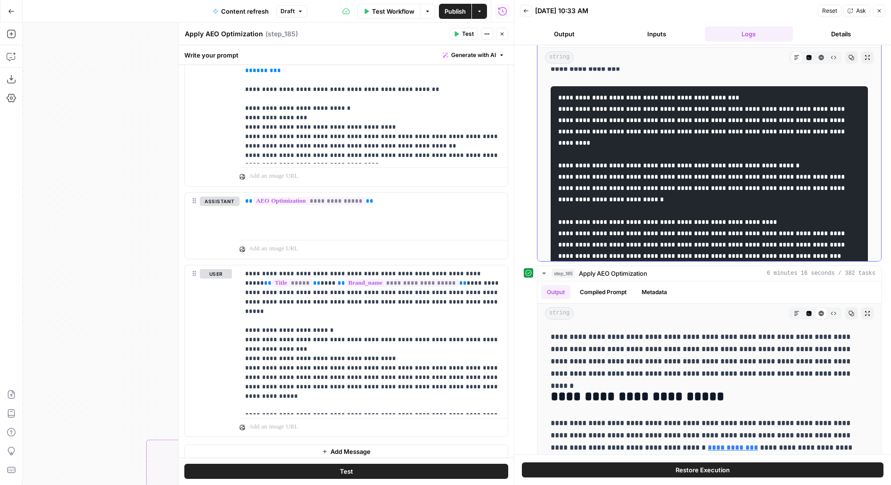
click at [619, 75] on p "**********" at bounding box center [710, 69] width 318 height 12
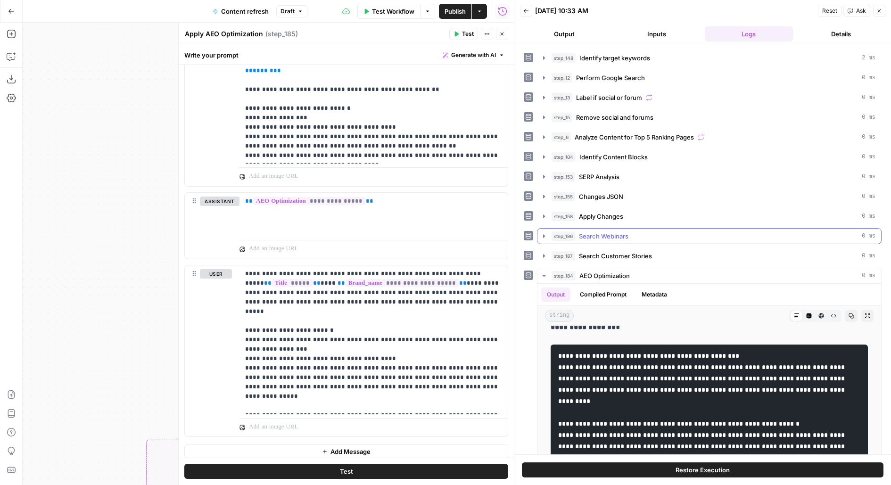
click at [609, 240] on button "step_186 Search Webinars 0 ms" at bounding box center [710, 236] width 344 height 15
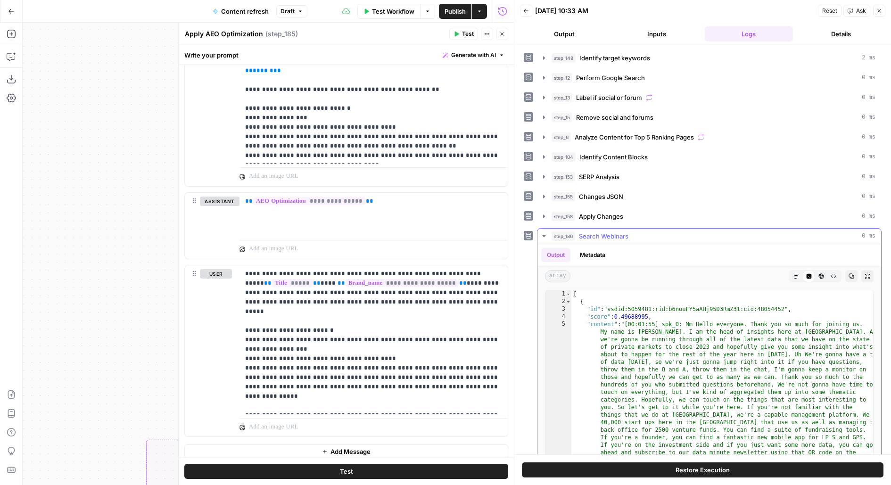
click at [609, 239] on button "step_186 Search Webinars 0 ms" at bounding box center [710, 236] width 344 height 15
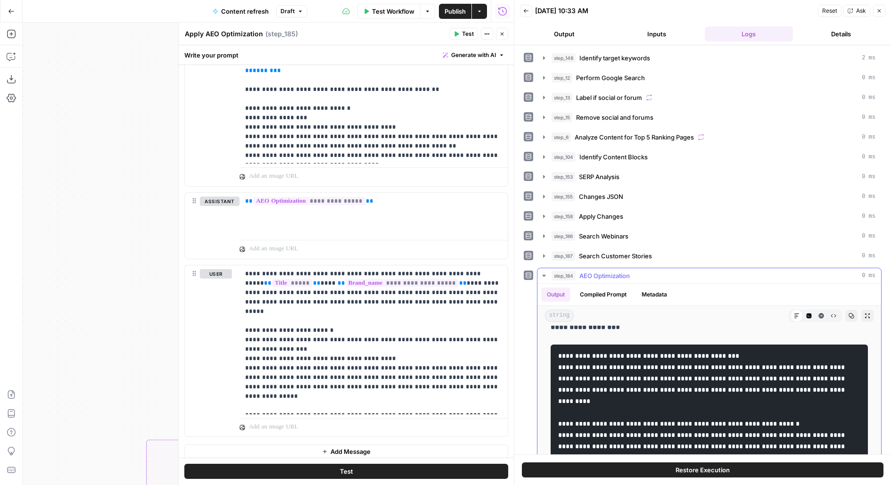
click at [594, 273] on span "AEO Optimization" at bounding box center [604, 275] width 50 height 9
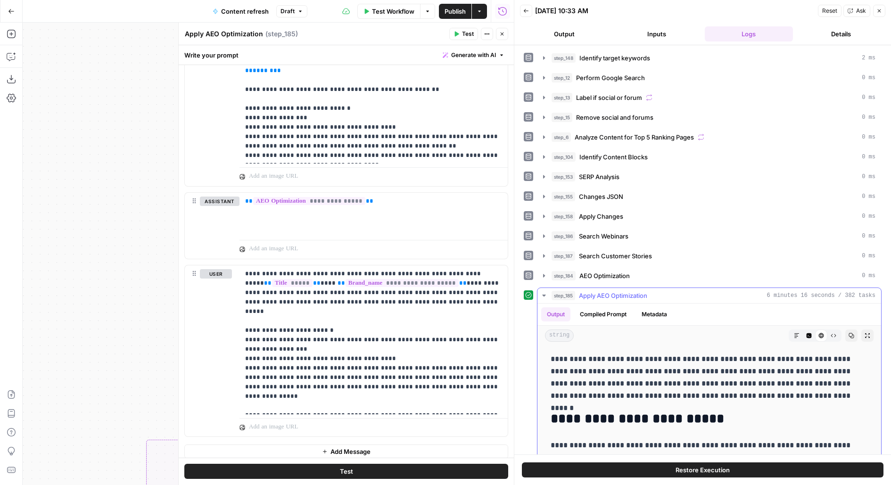
click at [590, 291] on span "Apply AEO Optimization" at bounding box center [613, 295] width 68 height 9
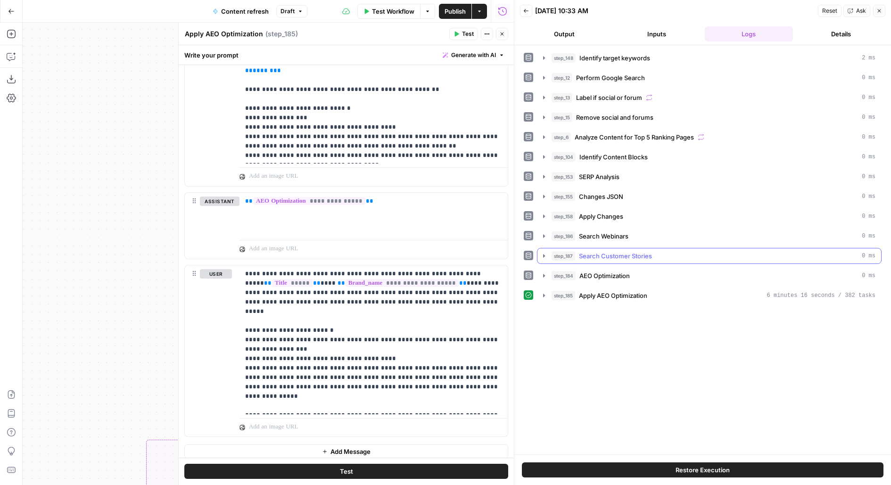
click at [584, 254] on span "Search Customer Stories" at bounding box center [615, 255] width 73 height 9
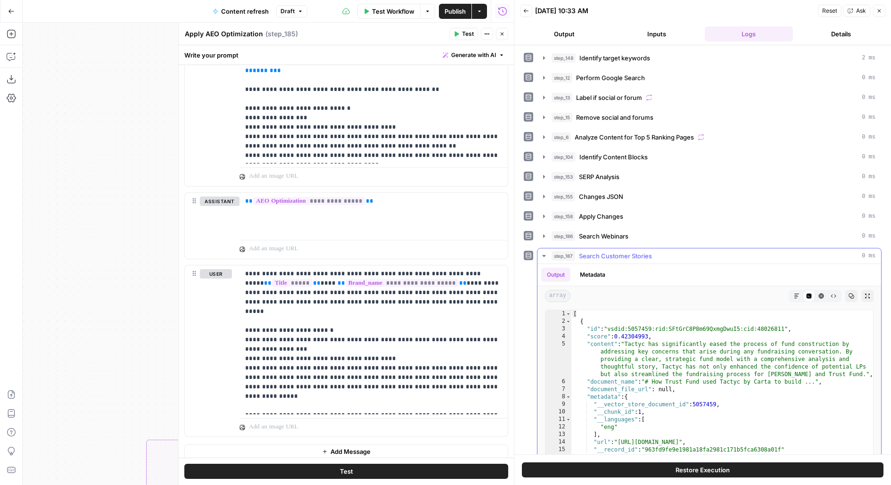
click at [584, 254] on span "Search Customer Stories" at bounding box center [615, 255] width 73 height 9
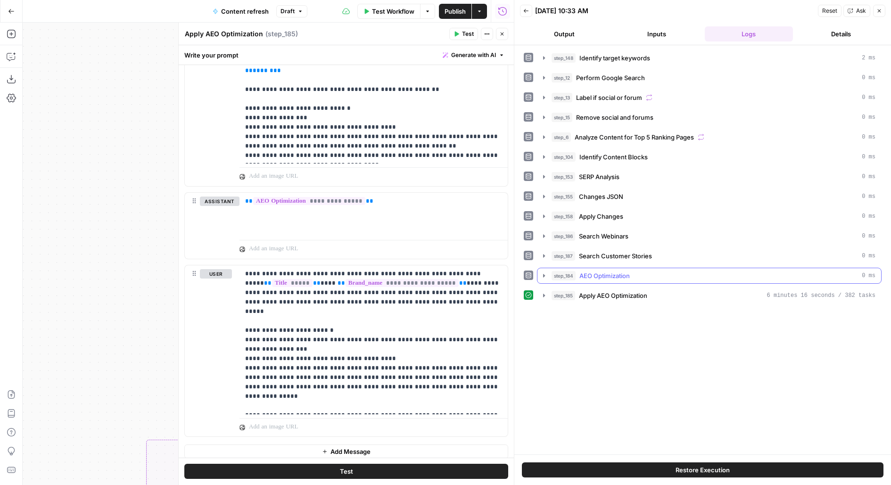
click at [597, 273] on span "AEO Optimization" at bounding box center [604, 275] width 50 height 9
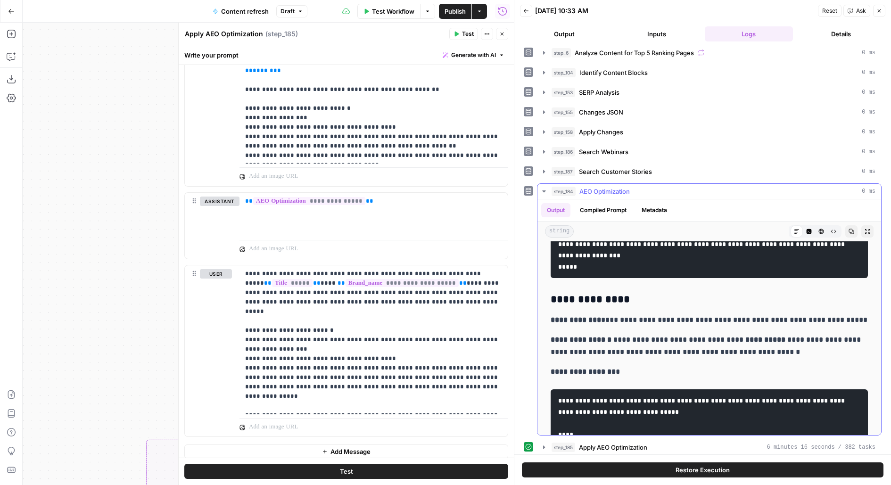
scroll to position [860, 0]
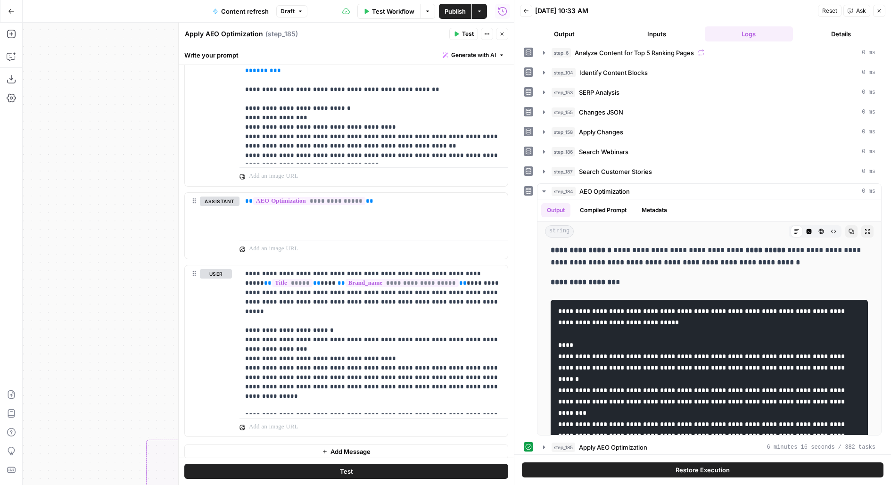
click at [499, 35] on button "Close" at bounding box center [502, 34] width 12 height 12
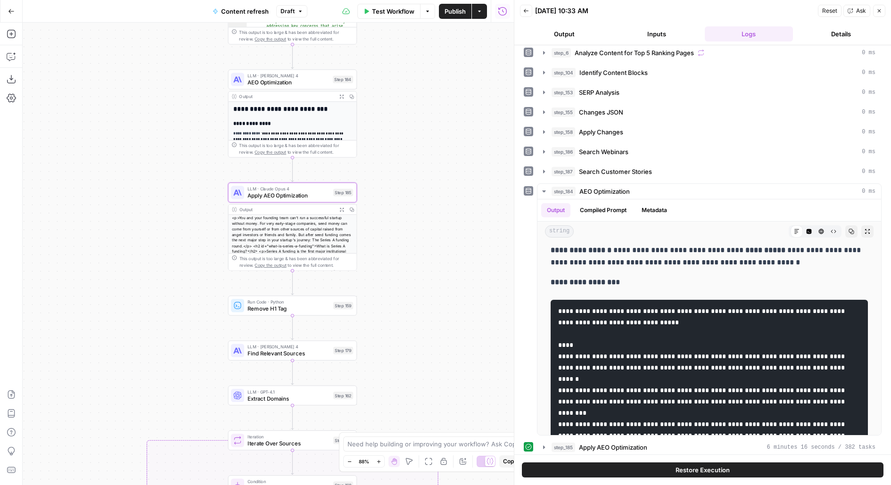
drag, startPoint x: 387, startPoint y: 326, endPoint x: 387, endPoint y: 262, distance: 64.1
click at [387, 296] on div "true false false true false true Workflow Set Inputs Inputs Power Agent Identif…" at bounding box center [268, 254] width 491 height 463
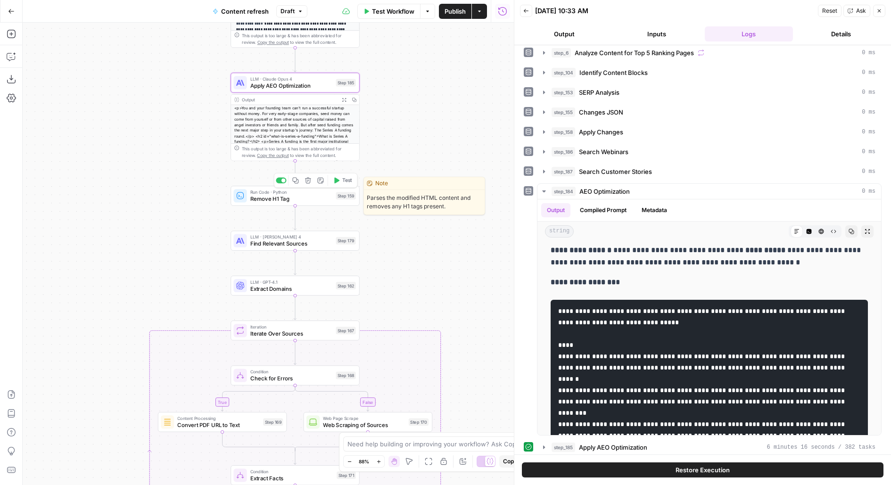
click at [340, 182] on button "Test" at bounding box center [343, 180] width 26 height 11
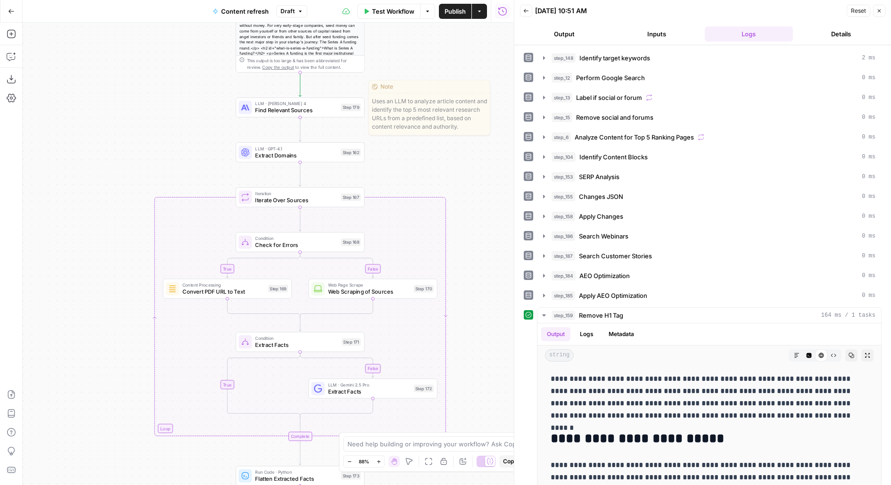
click at [347, 89] on button "Test" at bounding box center [348, 92] width 26 height 11
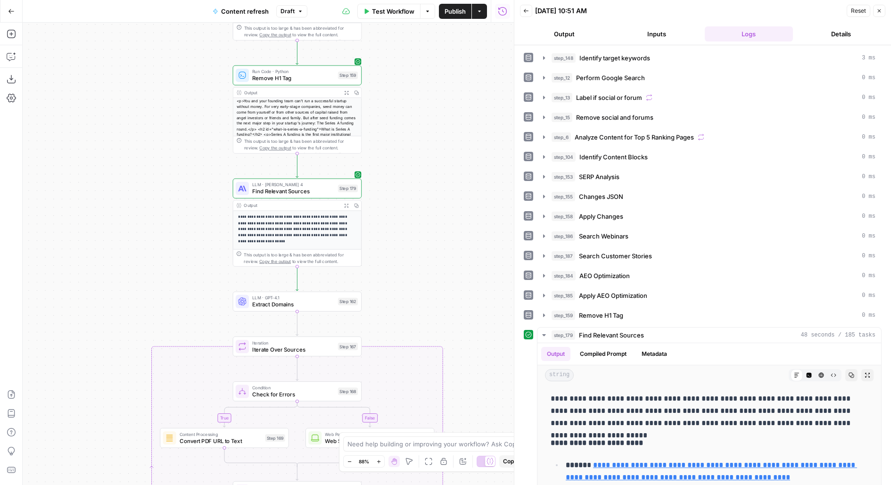
drag, startPoint x: 433, startPoint y: 222, endPoint x: 429, endPoint y: 47, distance: 175.4
click at [429, 58] on div "true false false true false true Workflow Set Inputs Inputs Power Agent Identif…" at bounding box center [268, 254] width 491 height 463
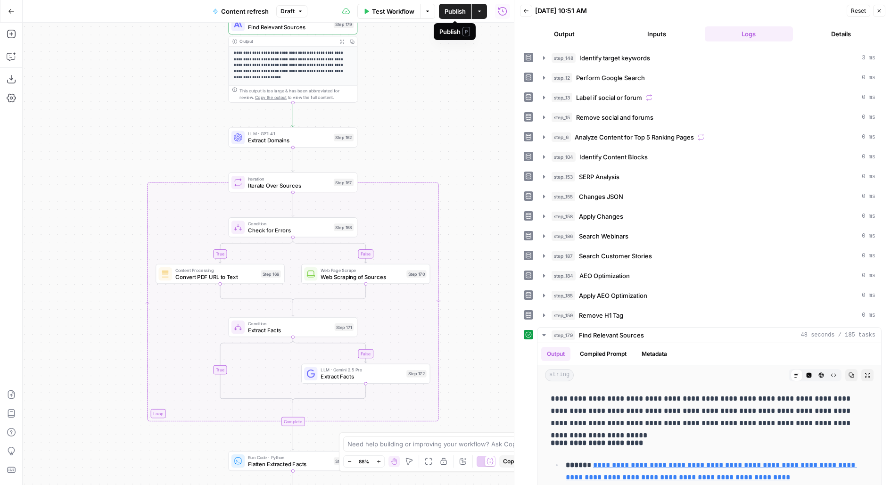
click at [458, 12] on span "Publish" at bounding box center [455, 11] width 21 height 9
click at [453, 8] on span "Publish" at bounding box center [455, 11] width 21 height 9
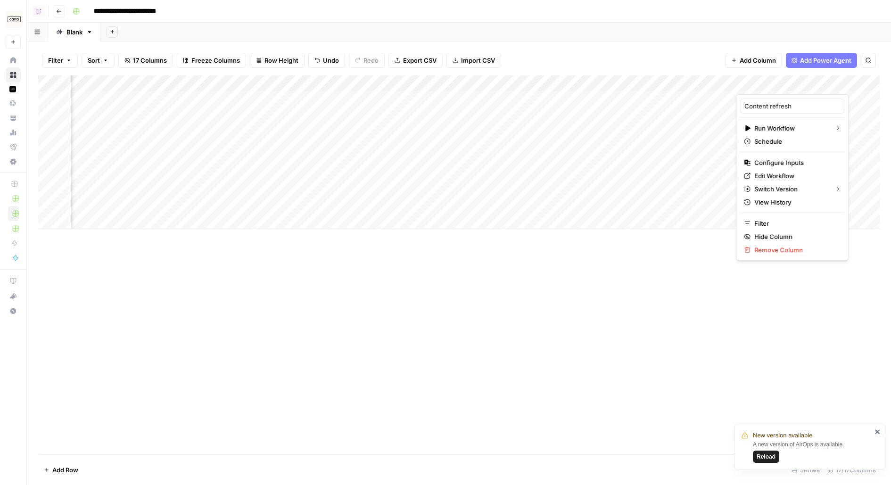
scroll to position [0, 1004]
click at [125, 8] on input "**********" at bounding box center [141, 11] width 103 height 15
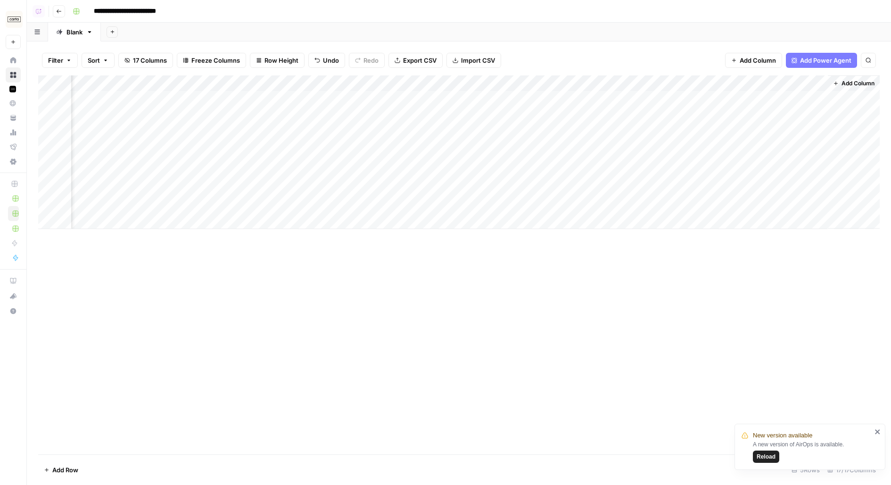
click at [125, 8] on input "**********" at bounding box center [141, 11] width 103 height 15
click at [127, 12] on input "**********" at bounding box center [141, 11] width 103 height 15
click at [73, 32] on div "Blank" at bounding box center [74, 31] width 16 height 9
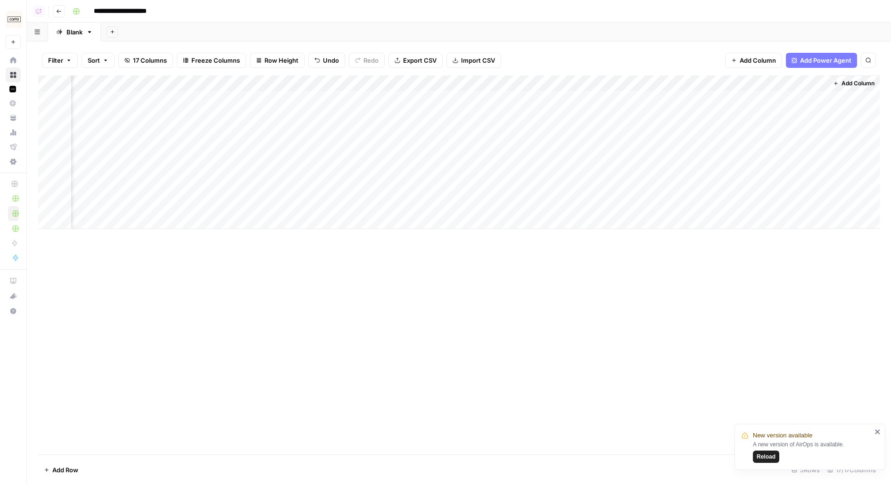
type input "**********"
click at [73, 32] on div "Blank" at bounding box center [74, 31] width 16 height 9
click at [73, 32] on input "*****" at bounding box center [74, 32] width 17 height 12
type input "*"
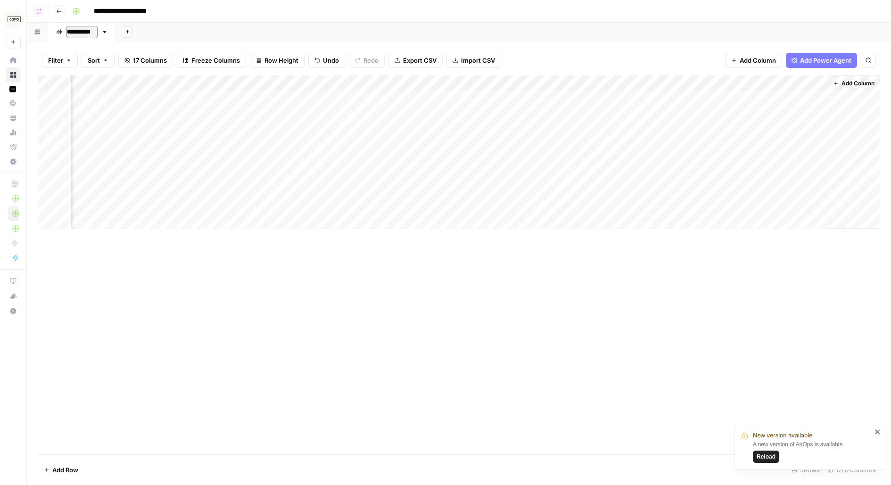
type input "**********"
click at [135, 35] on button "Add Sheet" at bounding box center [132, 31] width 11 height 11
click at [146, 64] on span "Blank" at bounding box center [179, 64] width 69 height 9
click at [145, 33] on div "Blank" at bounding box center [148, 31] width 16 height 9
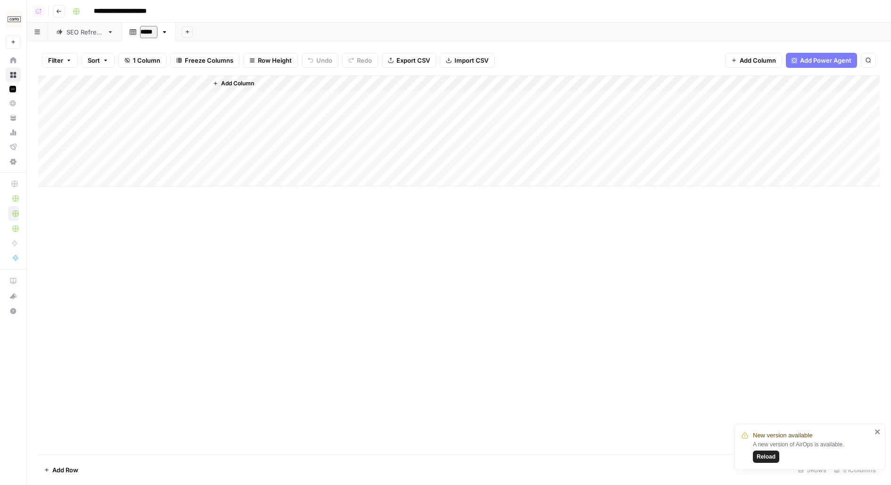
click at [145, 33] on input "*****" at bounding box center [148, 32] width 17 height 12
type input "**********"
click at [77, 38] on link "SEO Refresh" at bounding box center [85, 32] width 74 height 19
drag, startPoint x: 267, startPoint y: 99, endPoint x: 788, endPoint y: 226, distance: 536.9
click at [788, 226] on div "Add Column" at bounding box center [459, 152] width 842 height 154
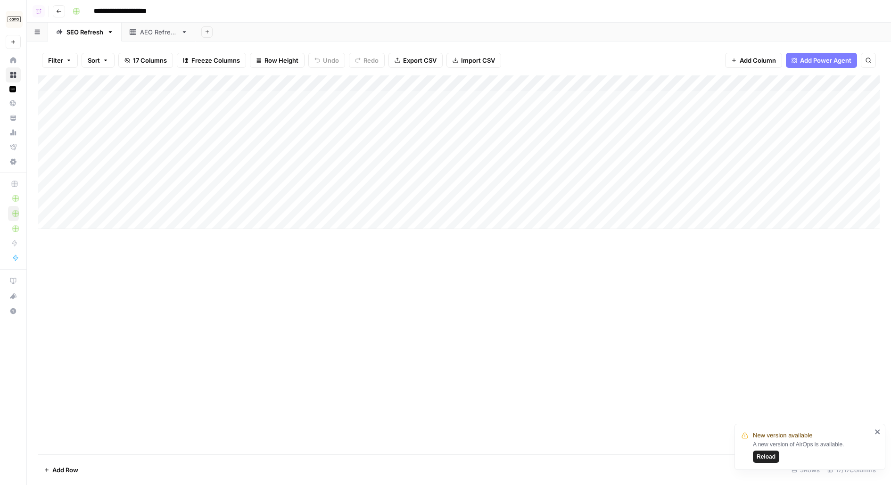
click at [156, 41] on link "AEO Refresh" at bounding box center [159, 32] width 74 height 19
click at [108, 99] on div "Add Column" at bounding box center [459, 130] width 842 height 111
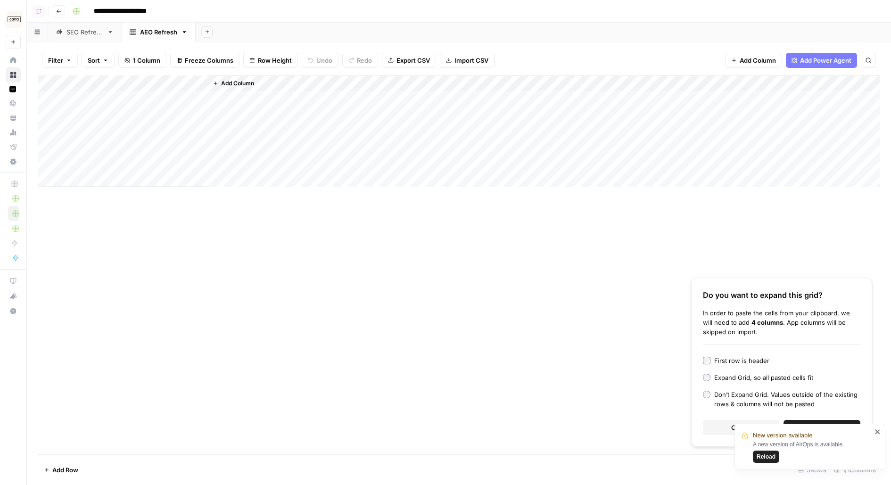
click at [840, 422] on button "Continue" at bounding box center [822, 427] width 77 height 15
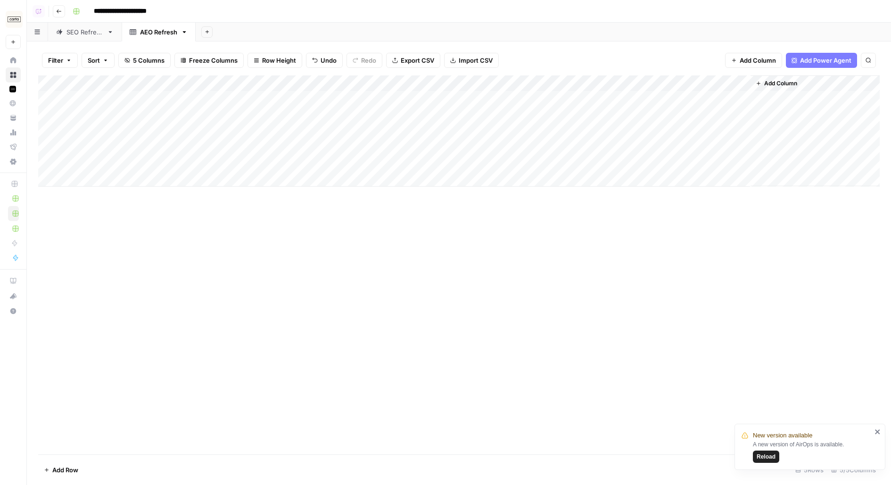
click at [877, 432] on icon "close" at bounding box center [877, 432] width 5 height 5
click at [78, 34] on div "SEO Refresh" at bounding box center [84, 31] width 37 height 9
drag, startPoint x: 254, startPoint y: 99, endPoint x: 718, endPoint y: 192, distance: 472.8
click at [717, 192] on div "Add Column" at bounding box center [459, 152] width 842 height 154
click at [142, 31] on div "AEO Refresh" at bounding box center [158, 31] width 37 height 9
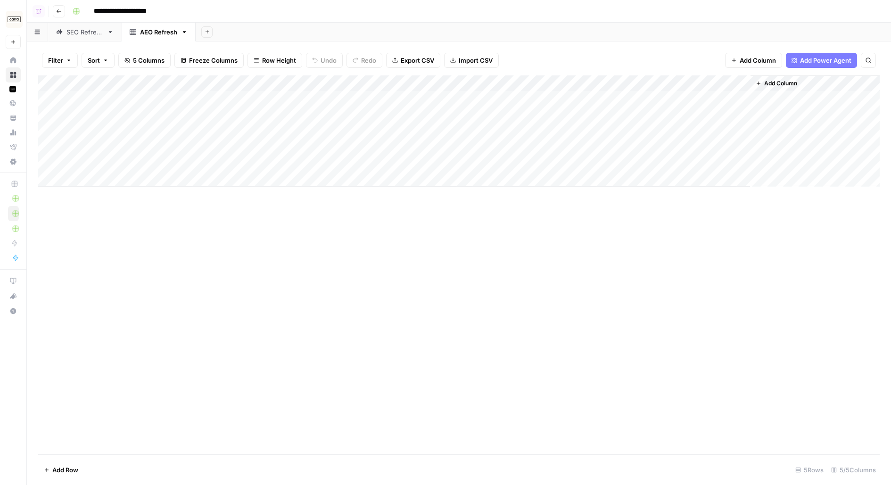
click at [180, 33] on link "AEO Refresh" at bounding box center [159, 32] width 74 height 19
click at [182, 34] on icon "button" at bounding box center [184, 32] width 7 height 7
click at [218, 90] on button "Delete Sheet" at bounding box center [218, 84] width 67 height 13
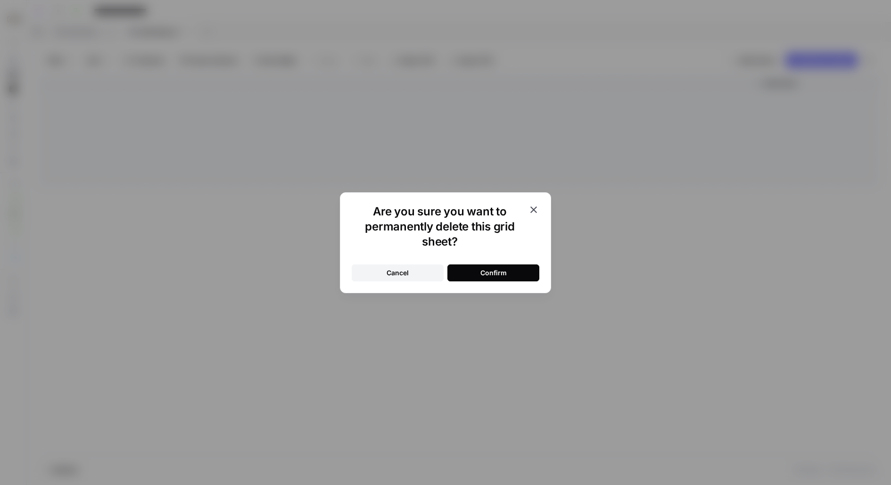
click at [516, 275] on button "Confirm" at bounding box center [493, 273] width 92 height 17
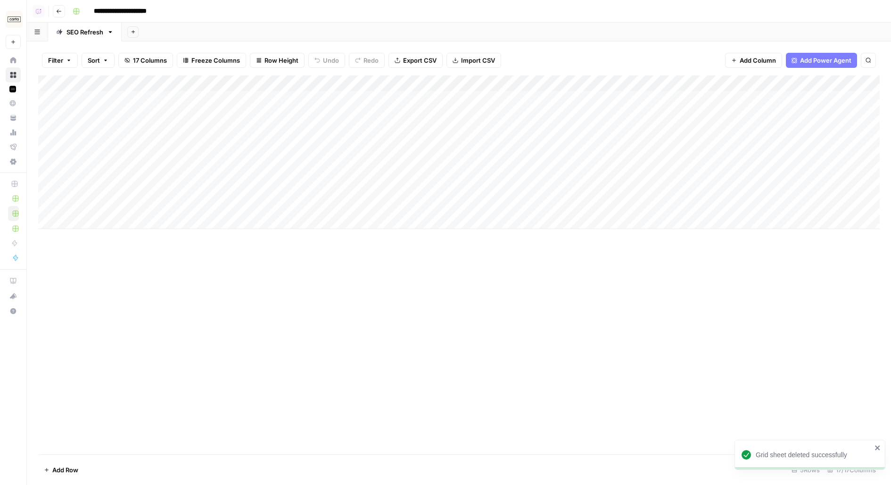
click at [134, 33] on icon "button" at bounding box center [133, 31] width 5 height 5
click at [206, 66] on span "Blank" at bounding box center [179, 64] width 69 height 9
click at [151, 32] on div "Blank" at bounding box center [148, 31] width 16 height 9
click at [151, 32] on input "*****" at bounding box center [148, 32] width 17 height 12
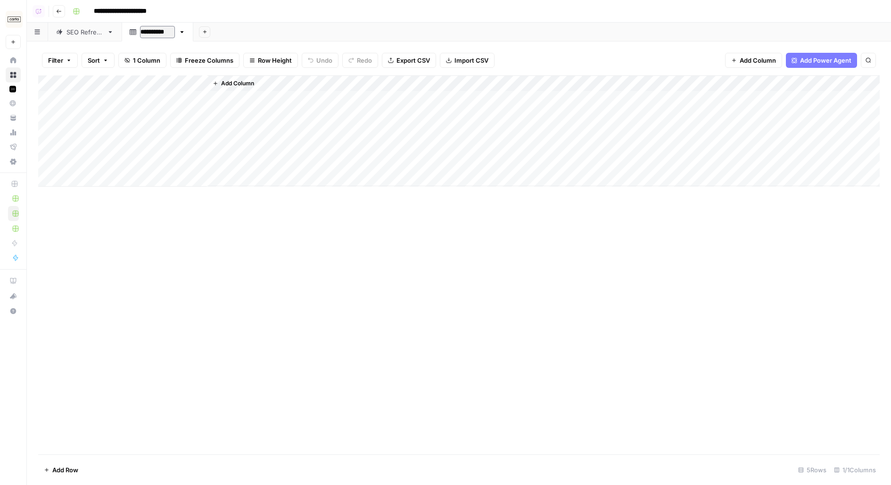
type input "**********"
click at [127, 100] on div "Add Column" at bounding box center [459, 130] width 842 height 111
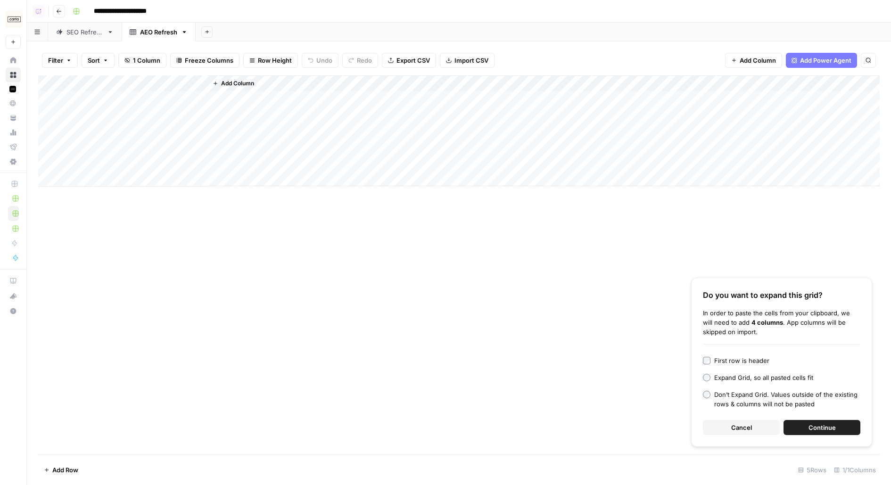
click at [722, 365] on div "First row is header" at bounding box center [741, 360] width 55 height 9
click at [819, 427] on span "Continue" at bounding box center [822, 427] width 27 height 9
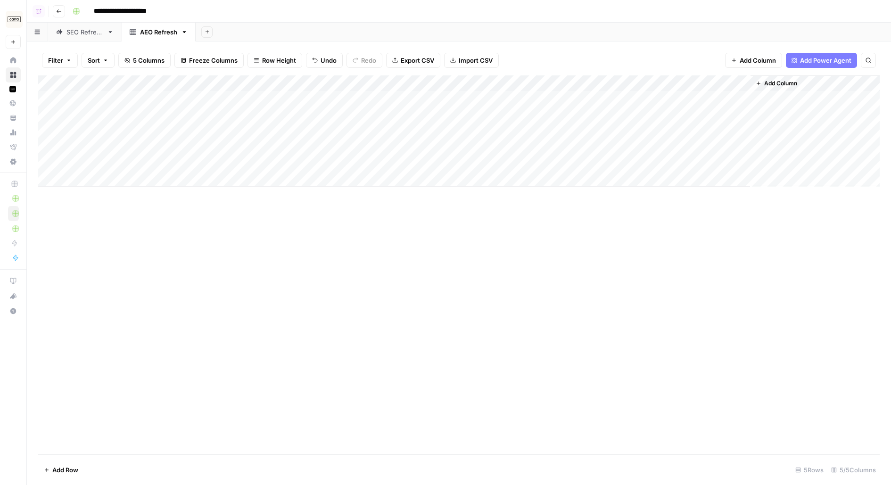
click at [84, 32] on div "SEO Refresh" at bounding box center [84, 31] width 37 height 9
click at [158, 31] on div "AEO Refresh" at bounding box center [158, 31] width 37 height 9
click at [103, 77] on div "Add Column" at bounding box center [459, 130] width 842 height 111
click at [99, 101] on input "Title" at bounding box center [128, 105] width 96 height 9
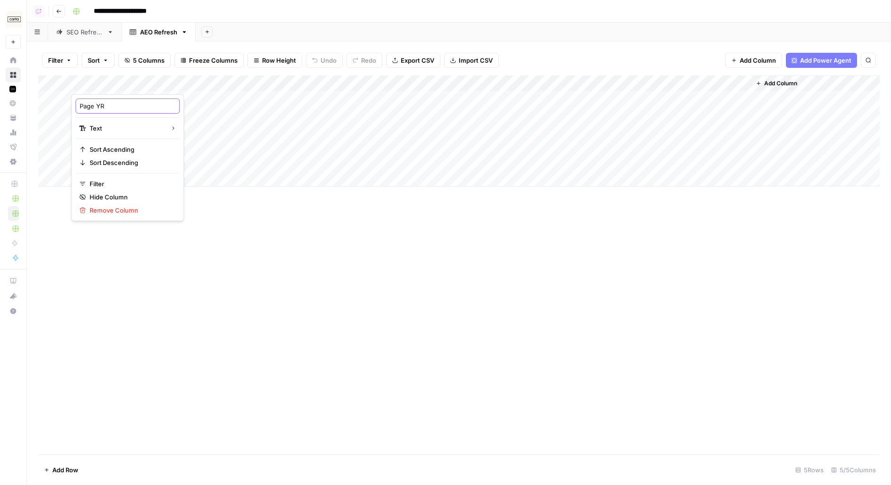
type input "Page YRL"
click at [110, 87] on div "Add Column" at bounding box center [459, 130] width 842 height 111
click at [99, 105] on input "Page YRL" at bounding box center [128, 105] width 96 height 9
type input "Page URL"
click at [250, 83] on div "Add Column" at bounding box center [459, 130] width 842 height 111
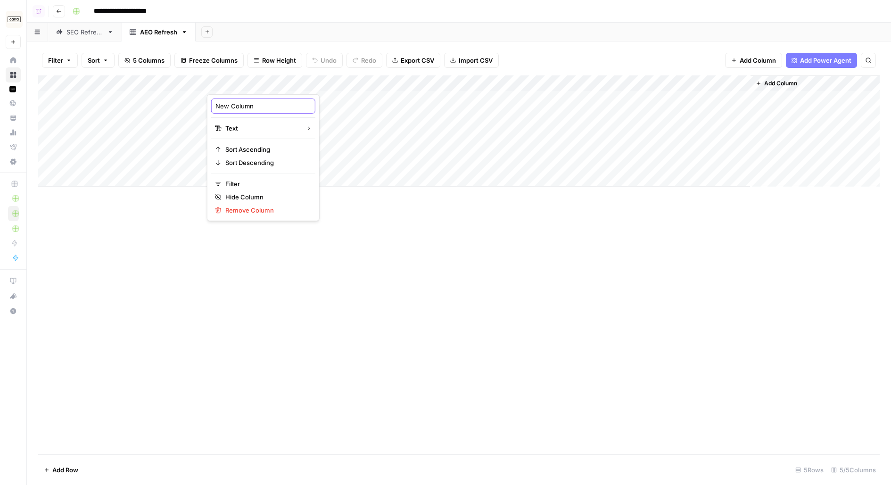
click at [246, 105] on input "New Column" at bounding box center [263, 105] width 96 height 9
type input "Folder"
click at [76, 37] on link "SEO Refresh" at bounding box center [85, 32] width 74 height 19
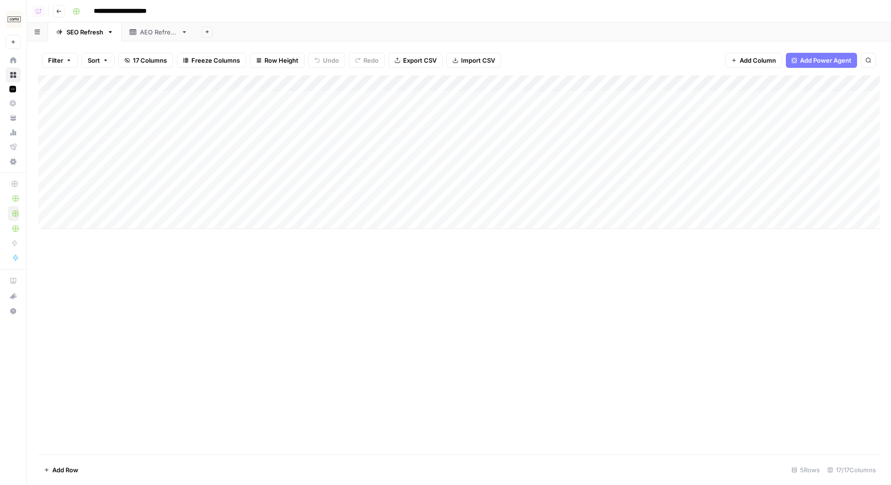
click at [160, 35] on div "AEO Refresh" at bounding box center [158, 31] width 37 height 9
click at [385, 75] on div "Add Column" at bounding box center [459, 130] width 842 height 111
click at [383, 108] on input "New Column (1)" at bounding box center [399, 105] width 96 height 9
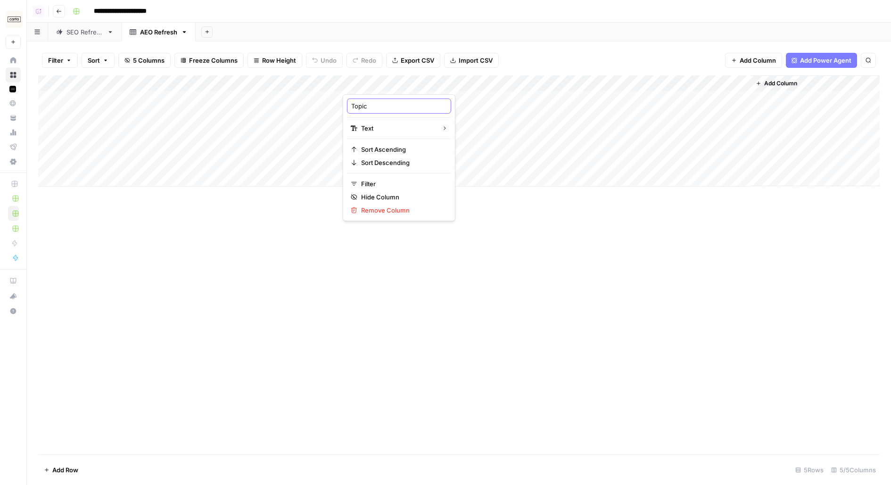
type input "Topics"
click at [520, 87] on div "Add Column" at bounding box center [459, 130] width 842 height 111
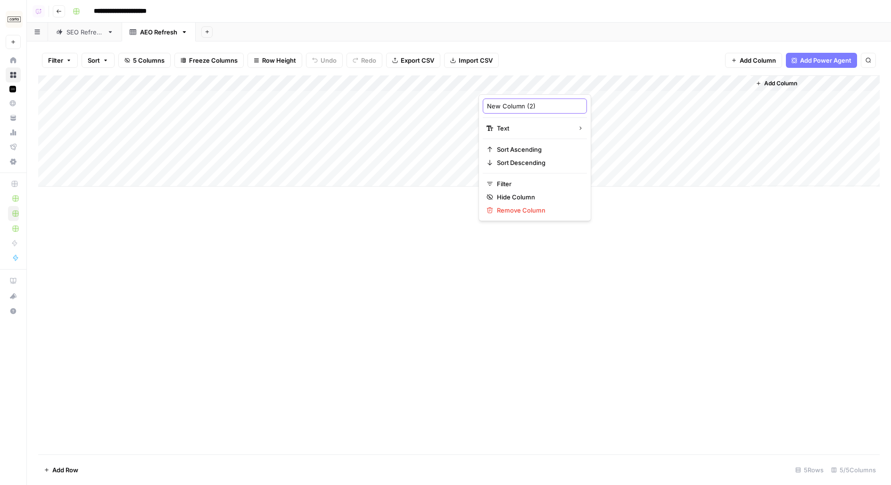
click at [515, 107] on input "New Column (2)" at bounding box center [535, 105] width 96 height 9
type input "Questions"
click at [55, 33] on link "SEO Refresh" at bounding box center [85, 32] width 74 height 19
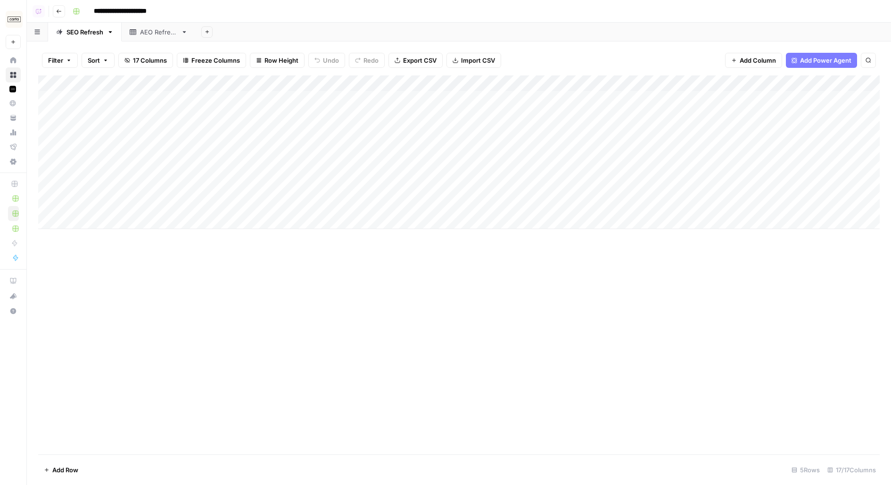
click at [154, 32] on div "AEO Refresh" at bounding box center [158, 31] width 37 height 9
click at [670, 85] on div "Add Column" at bounding box center [459, 130] width 842 height 111
click at [651, 106] on input "New Column (3)" at bounding box center [671, 105] width 96 height 9
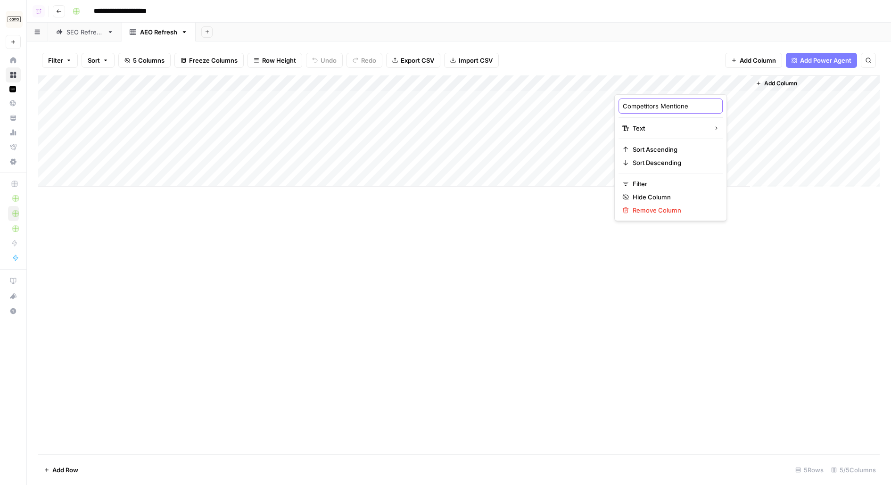
type input "Competitors Mentioned"
click at [71, 35] on div "SEO Refresh" at bounding box center [84, 31] width 37 height 9
click at [155, 33] on div "AEO Refresh" at bounding box center [158, 31] width 37 height 9
click at [93, 23] on link "SEO Refresh" at bounding box center [85, 32] width 74 height 19
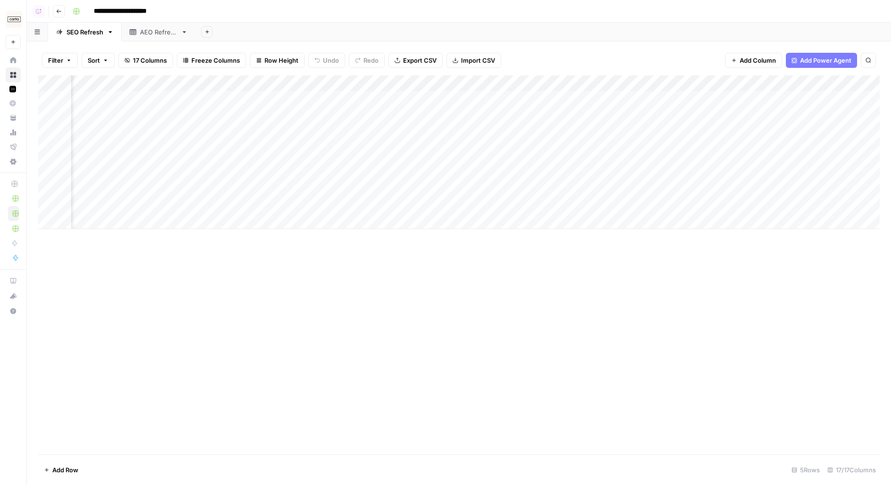
click at [158, 33] on div "AEO Refresh" at bounding box center [158, 31] width 37 height 9
click at [803, 83] on div "Add Column" at bounding box center [815, 130] width 129 height 111
click at [783, 83] on span "Add Column" at bounding box center [780, 83] width 33 height 8
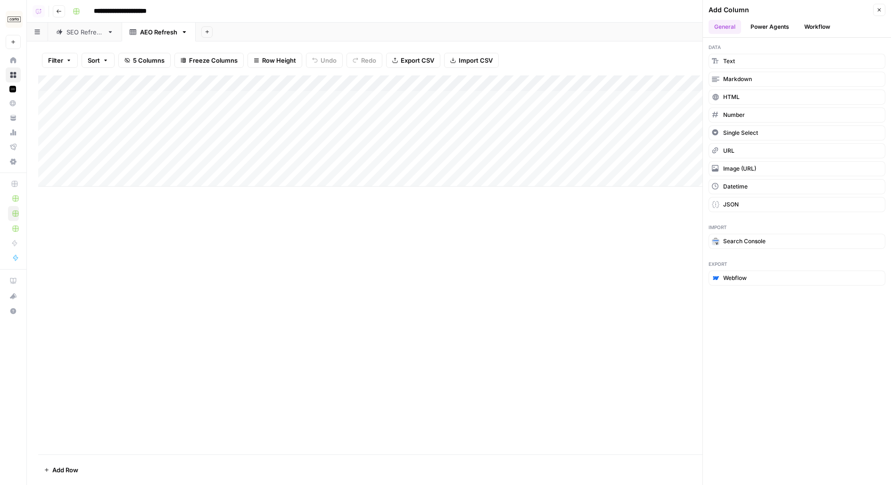
click at [780, 22] on button "Power Agents" at bounding box center [770, 27] width 50 height 14
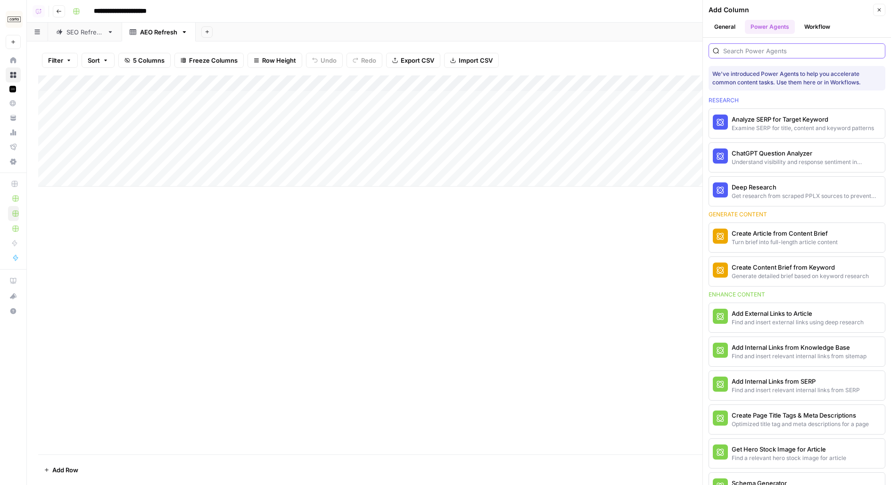
click at [745, 49] on input "search" at bounding box center [802, 50] width 158 height 9
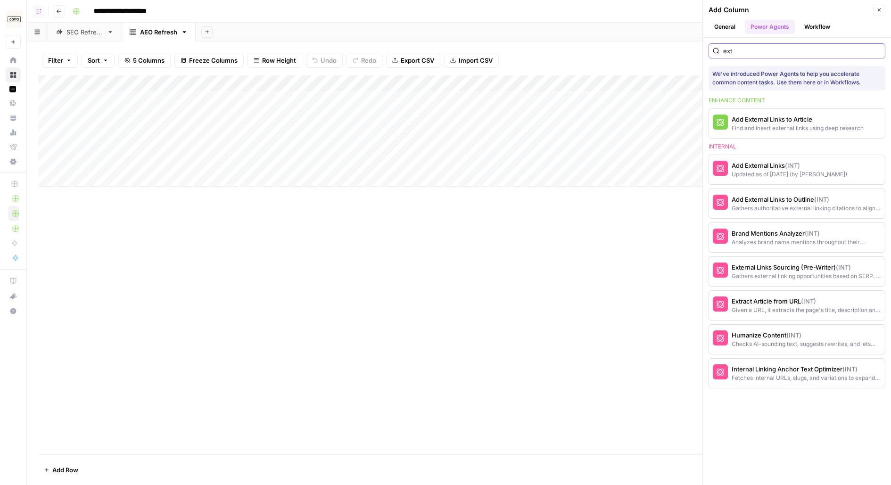
type input "ext"
click at [777, 297] on div "Extract Article from URL (INT)" at bounding box center [806, 301] width 149 height 9
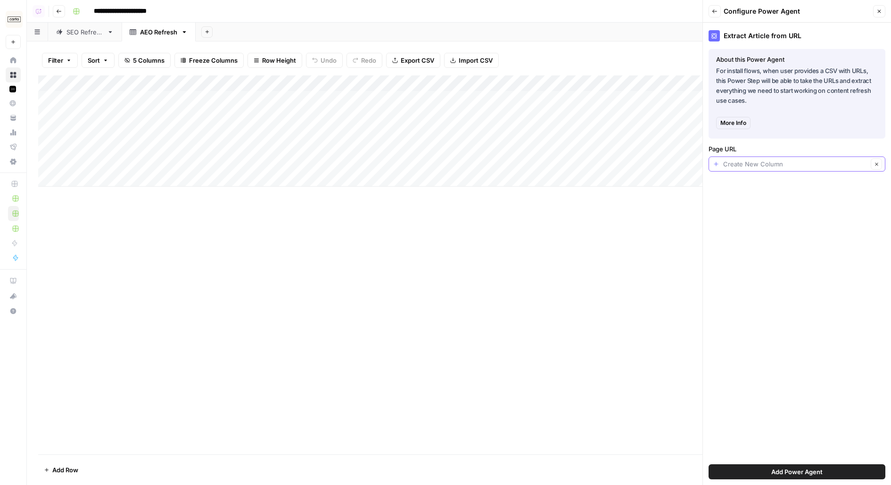
click at [741, 161] on input "Page URL" at bounding box center [795, 163] width 145 height 9
click at [740, 215] on span "Page YRL" at bounding box center [790, 216] width 146 height 9
type input "Page YRL"
click at [751, 474] on button "Add Power Agent" at bounding box center [797, 471] width 177 height 15
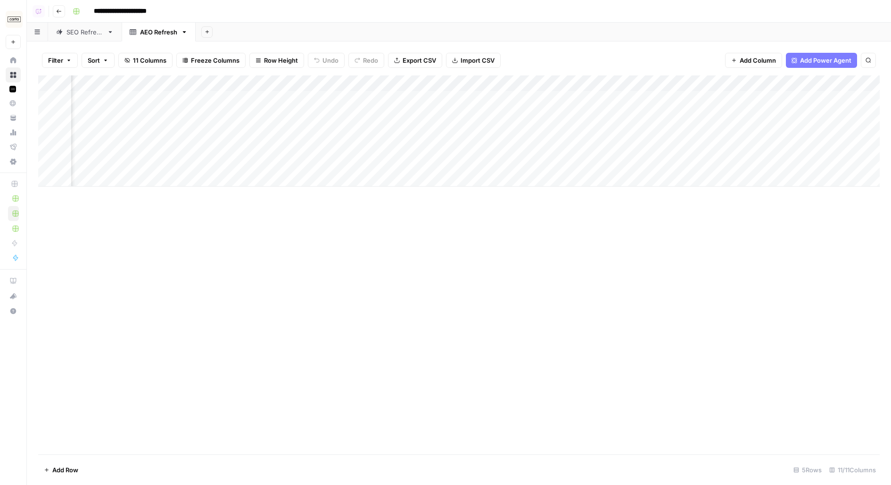
scroll to position [0, 57]
click at [743, 96] on div "Add Column" at bounding box center [459, 130] width 842 height 111
click at [743, 119] on div "Add Column" at bounding box center [459, 130] width 842 height 111
click at [743, 130] on div "Add Column" at bounding box center [459, 130] width 842 height 111
click at [743, 151] on div "Add Column" at bounding box center [459, 130] width 842 height 111
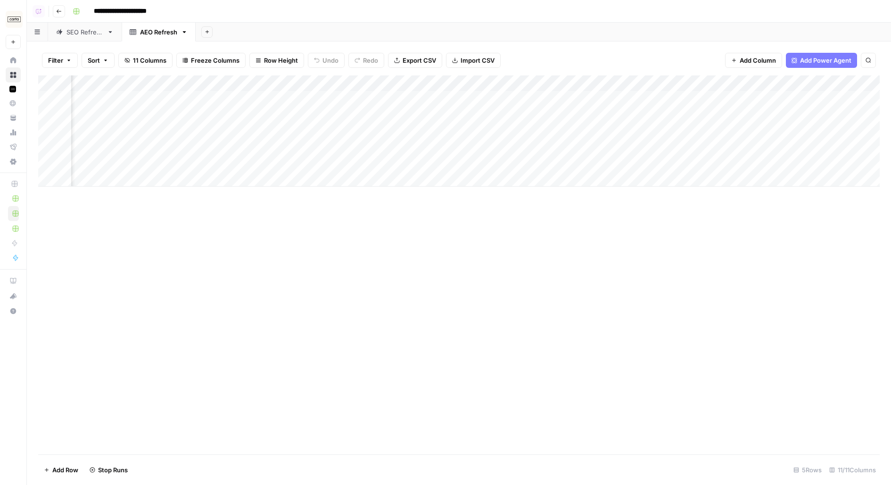
click at [744, 158] on div "Add Column" at bounding box center [459, 130] width 842 height 111
click at [99, 82] on div "Add Column" at bounding box center [459, 130] width 842 height 111
click at [100, 107] on input "Page YRL" at bounding box center [128, 105] width 96 height 9
type input "Page URL"
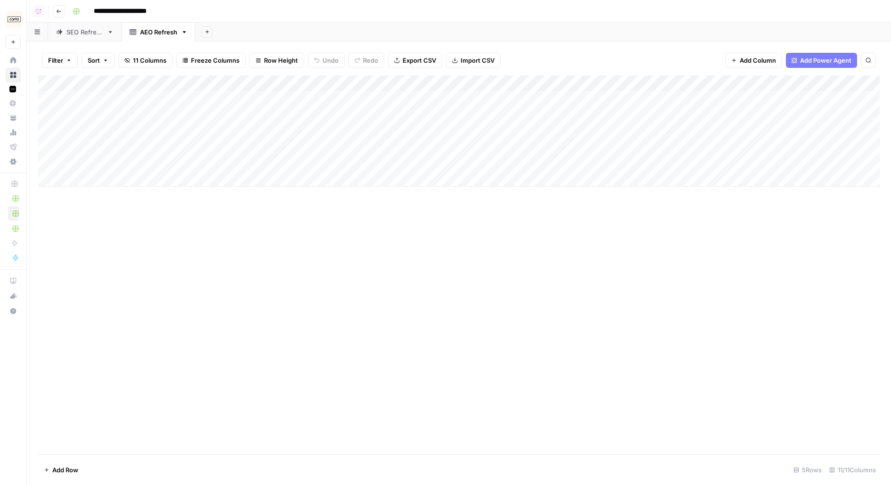
click at [81, 38] on link "SEO Refresh" at bounding box center [85, 32] width 74 height 19
drag, startPoint x: 143, startPoint y: 99, endPoint x: 775, endPoint y: 201, distance: 640.0
click at [776, 201] on div "Add Column" at bounding box center [459, 152] width 842 height 154
click at [257, 99] on div "Add Column" at bounding box center [459, 152] width 842 height 154
click at [224, 166] on div "Add Column" at bounding box center [459, 152] width 842 height 154
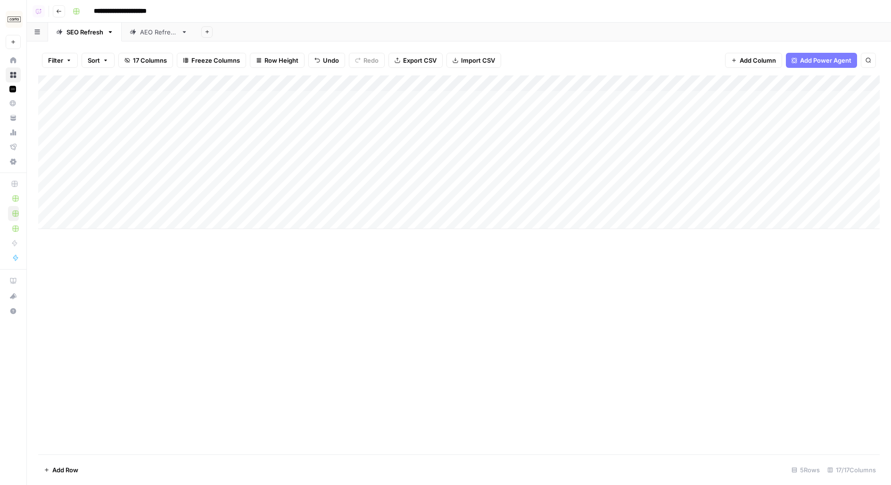
click at [217, 91] on div "Add Column" at bounding box center [459, 152] width 842 height 154
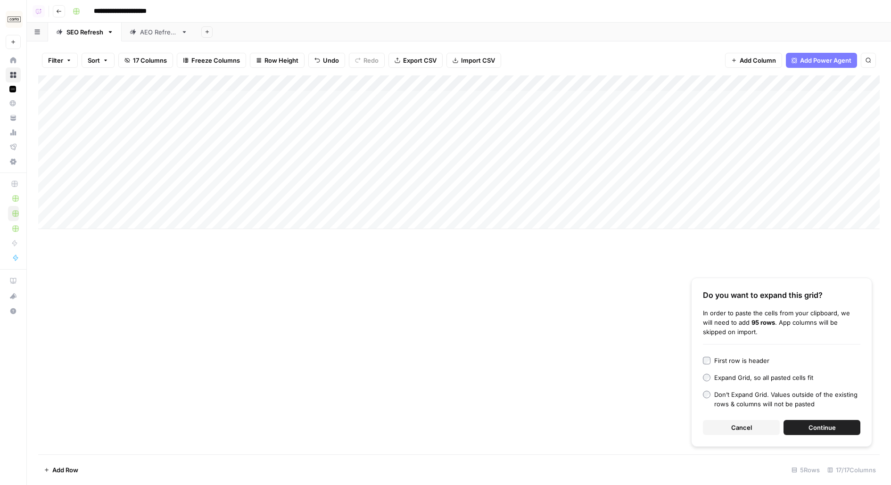
click at [707, 366] on div "First row is header Expand Grid, so all pasted cells fit Don’t Expand Grid. Val…" at bounding box center [781, 382] width 157 height 53
click at [784, 420] on button "Continue" at bounding box center [822, 427] width 77 height 15
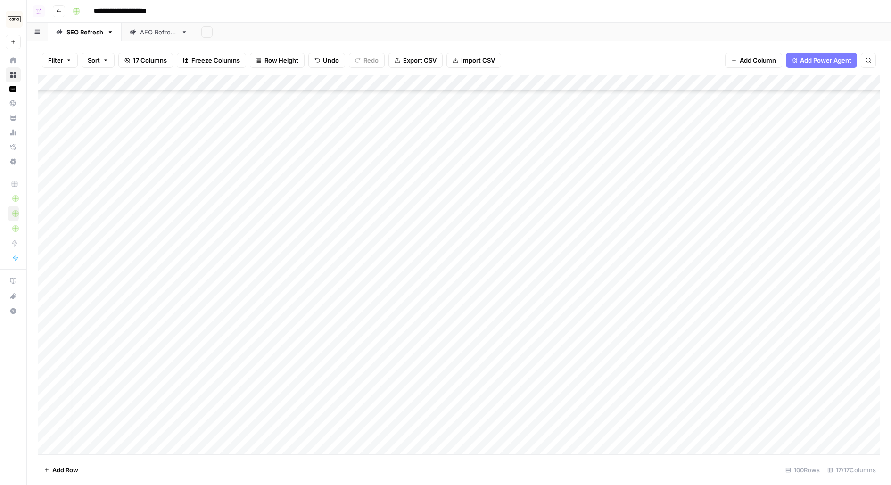
scroll to position [2103, 0]
click at [96, 443] on div "Add Column" at bounding box center [459, 264] width 842 height 379
click at [339, 429] on div "Add Column" at bounding box center [459, 264] width 842 height 379
click at [242, 430] on div "Add Column" at bounding box center [459, 264] width 842 height 379
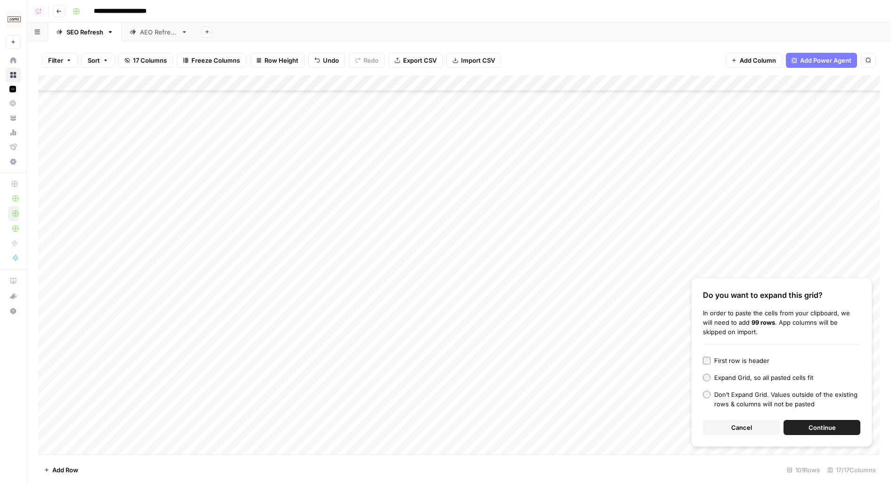
click at [820, 431] on span "Continue" at bounding box center [822, 427] width 27 height 9
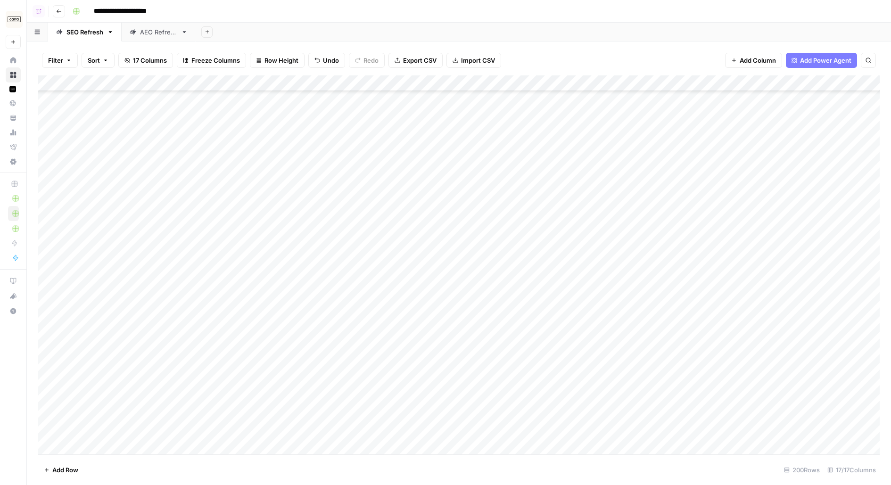
click at [99, 447] on div "Add Column" at bounding box center [459, 264] width 842 height 379
click at [347, 426] on div "Add Column" at bounding box center [459, 264] width 842 height 379
click at [202, 434] on div "Add Column" at bounding box center [459, 264] width 842 height 379
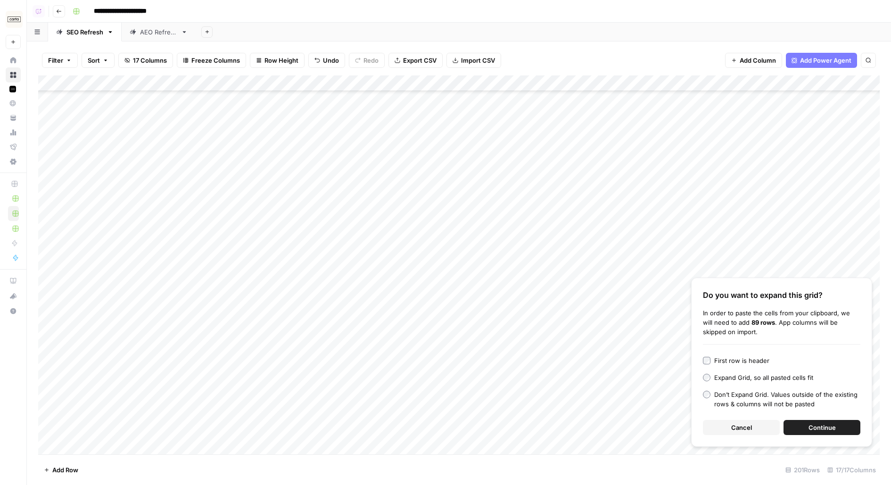
click at [808, 433] on button "Continue" at bounding box center [822, 427] width 77 height 15
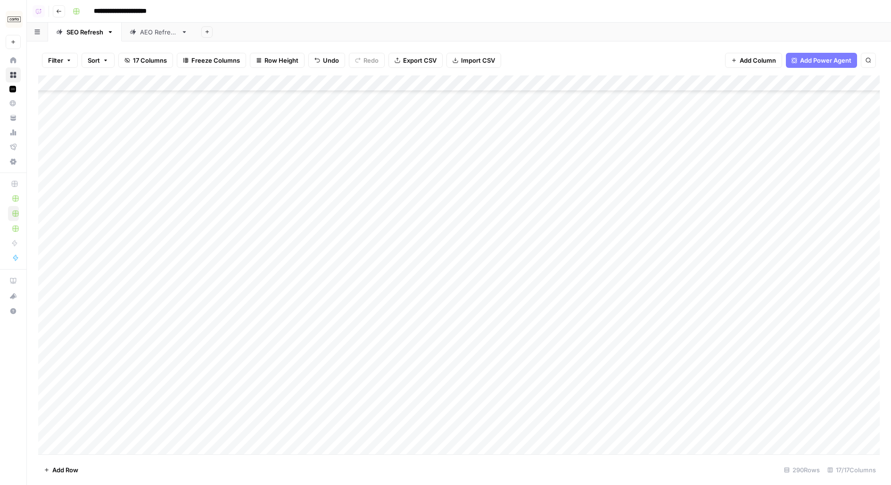
scroll to position [943, 0]
click at [350, 78] on div "Add Column" at bounding box center [459, 264] width 842 height 379
click at [339, 209] on span "Remove Column" at bounding box center [367, 210] width 83 height 9
click at [411, 96] on span "Delete" at bounding box center [412, 97] width 20 height 9
click at [351, 81] on div "Add Column" at bounding box center [459, 264] width 842 height 379
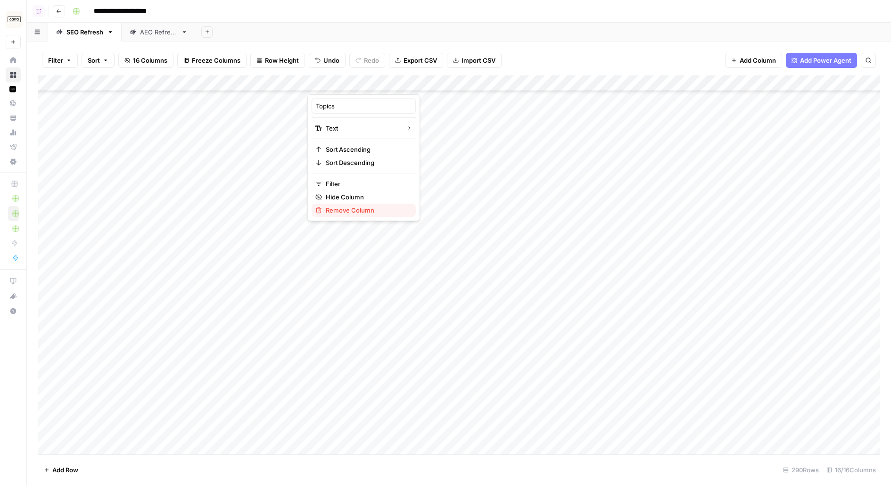
click at [336, 210] on span "Remove Column" at bounding box center [367, 210] width 83 height 9
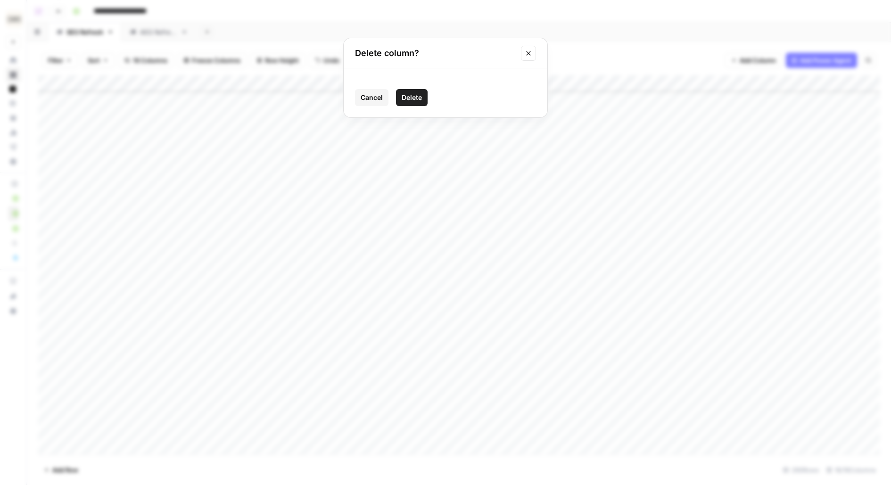
click at [411, 94] on span "Delete" at bounding box center [412, 97] width 20 height 9
click at [366, 94] on div "Add Column" at bounding box center [459, 264] width 842 height 379
click at [385, 81] on div "Add Column" at bounding box center [459, 264] width 842 height 379
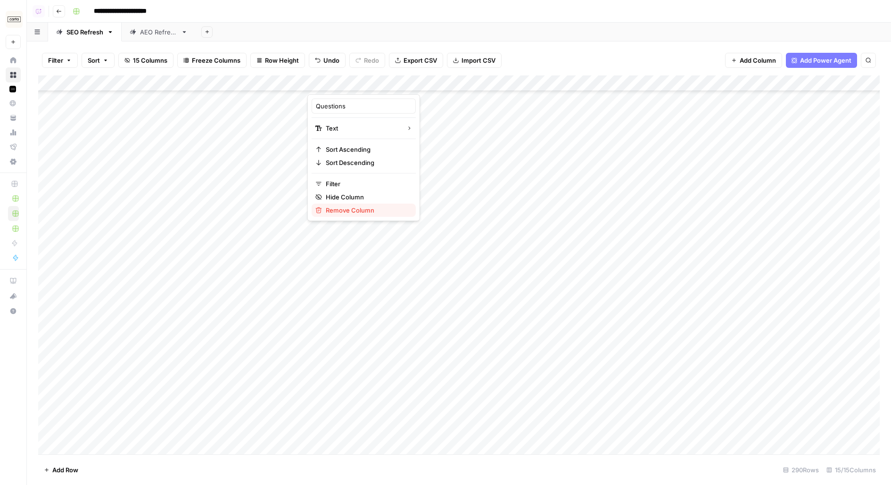
click at [370, 206] on span "Remove Column" at bounding box center [367, 210] width 83 height 9
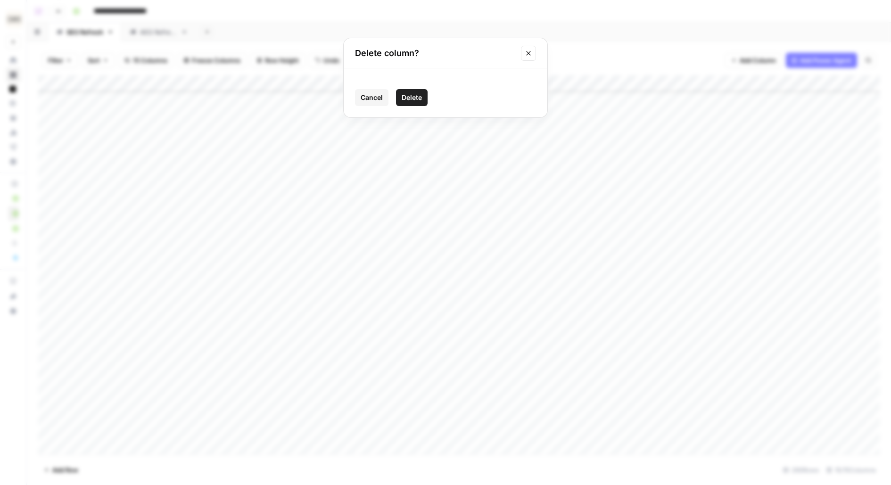
click at [410, 98] on span "Delete" at bounding box center [412, 97] width 20 height 9
click at [380, 83] on div "Add Column" at bounding box center [459, 264] width 842 height 379
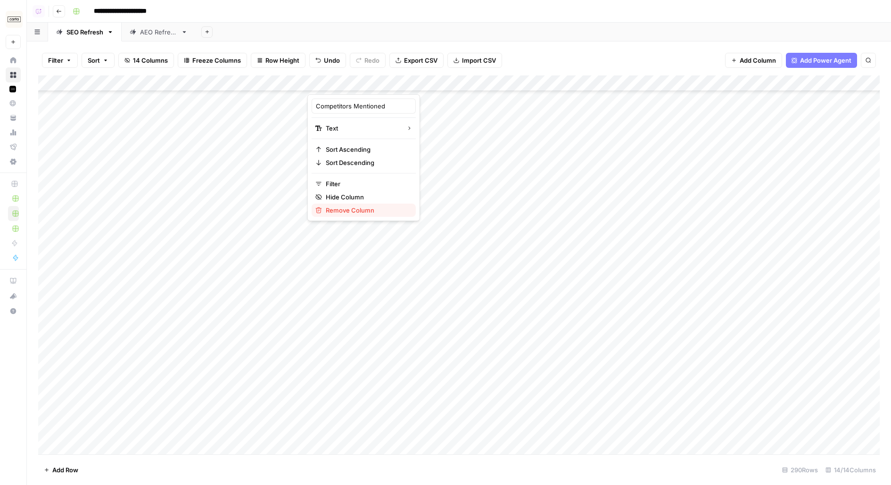
click at [364, 207] on span "Remove Column" at bounding box center [367, 210] width 83 height 9
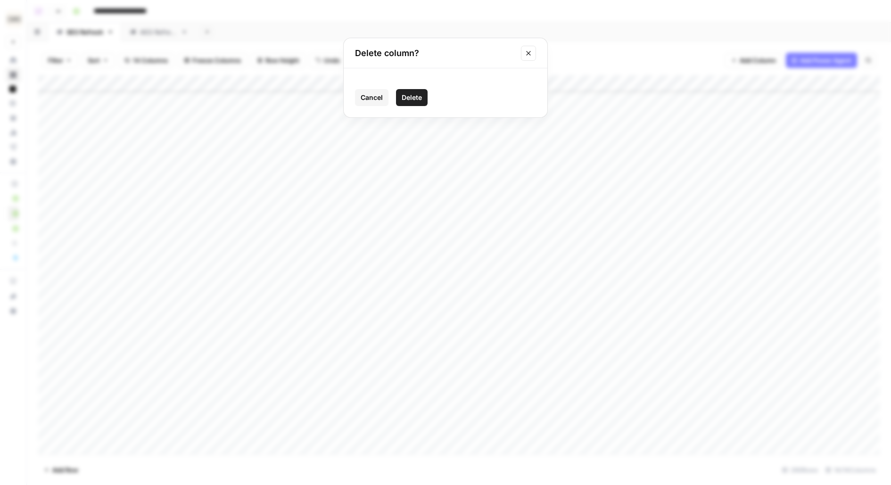
click at [409, 97] on span "Delete" at bounding box center [412, 97] width 20 height 9
click at [373, 84] on div "Add Column" at bounding box center [459, 264] width 842 height 379
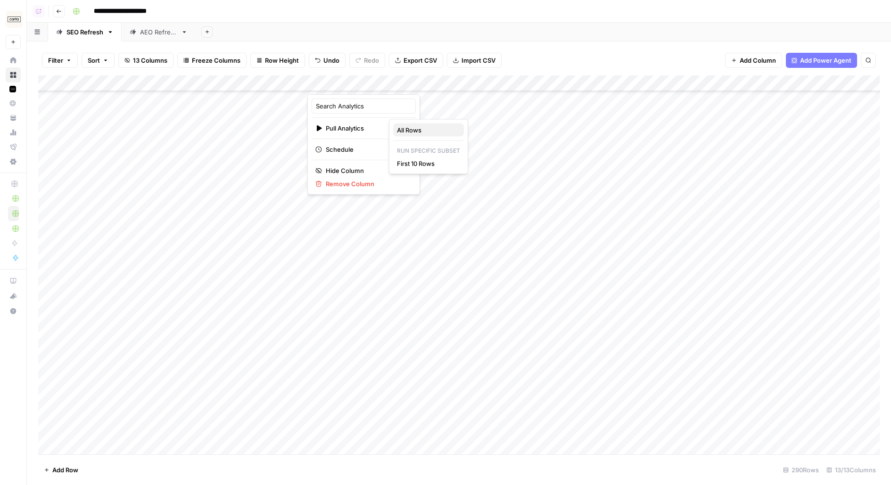
click at [417, 128] on span "All Rows" at bounding box center [426, 129] width 59 height 9
click at [413, 100] on div "Add Column" at bounding box center [459, 264] width 842 height 379
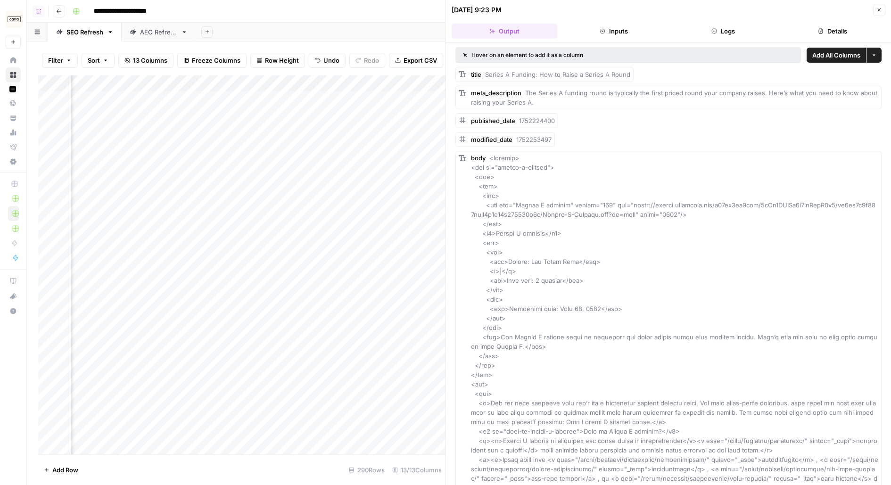
click at [818, 33] on icon "button" at bounding box center [821, 31] width 6 height 6
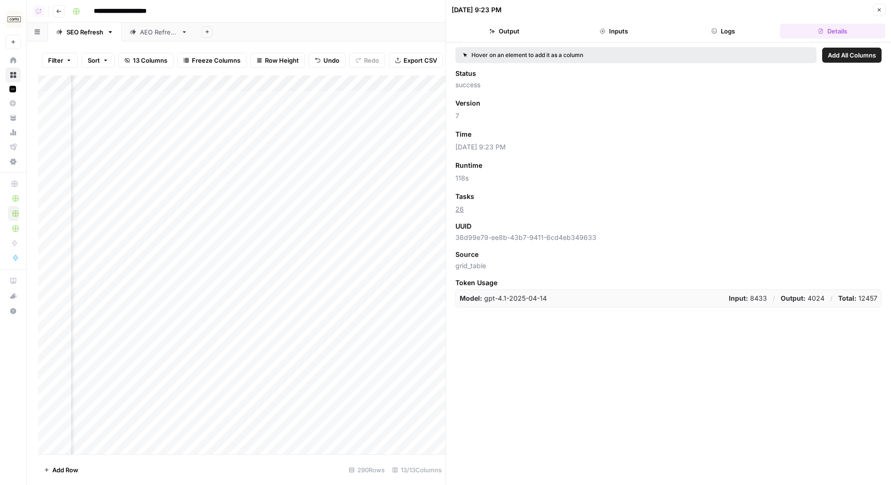
click at [880, 4] on button "Close" at bounding box center [879, 10] width 12 height 12
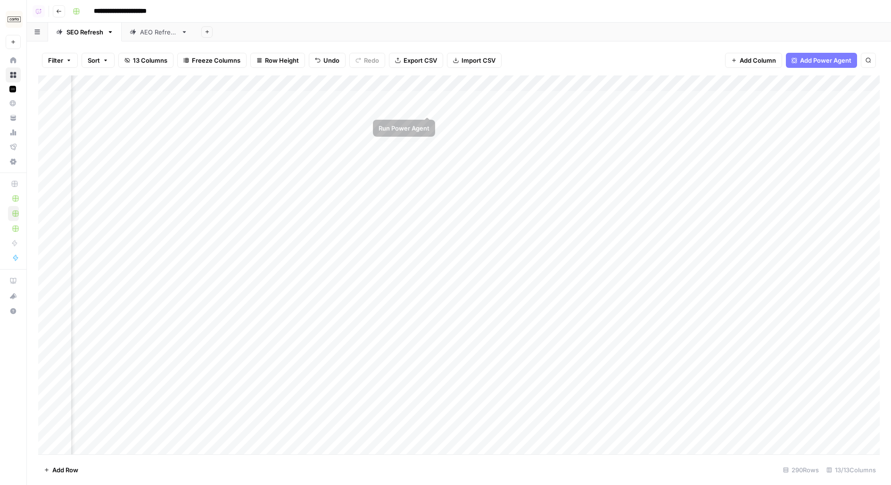
drag, startPoint x: 414, startPoint y: 85, endPoint x: 413, endPoint y: 100, distance: 15.2
click at [414, 85] on div "Add Column" at bounding box center [459, 264] width 842 height 379
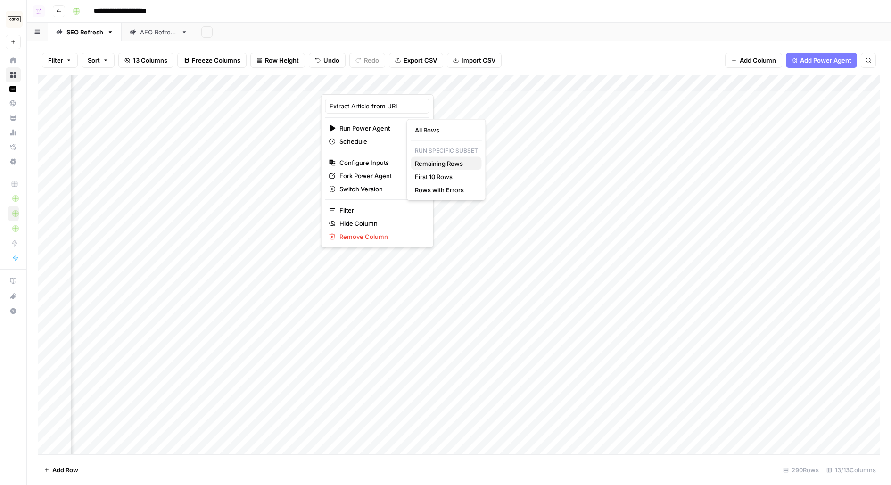
click at [422, 165] on span "Remaining Rows" at bounding box center [444, 163] width 59 height 9
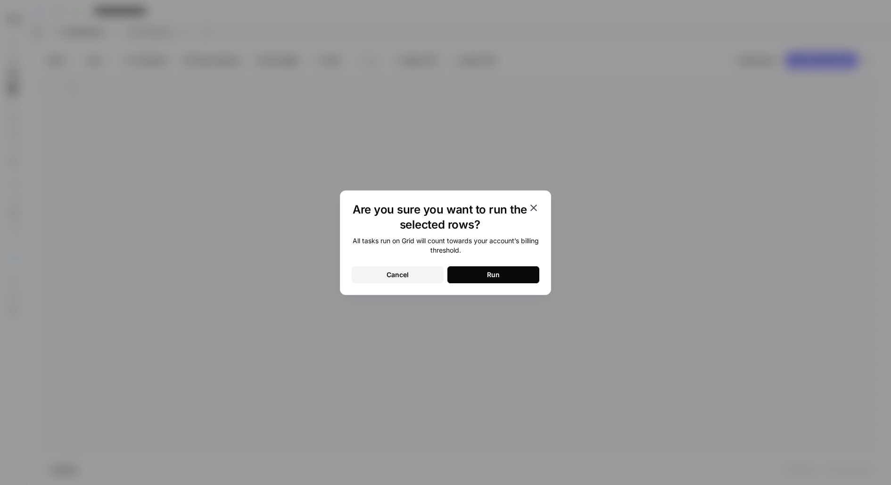
click at [470, 272] on button "Run" at bounding box center [493, 274] width 92 height 17
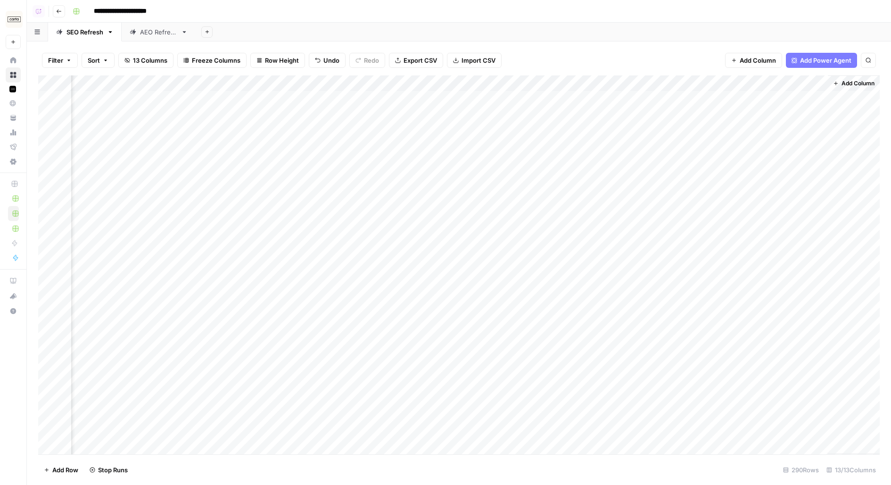
scroll to position [0, 0]
click at [363, 86] on div "Add Column" at bounding box center [459, 264] width 842 height 379
click at [355, 149] on span "Schedule" at bounding box center [367, 149] width 83 height 9
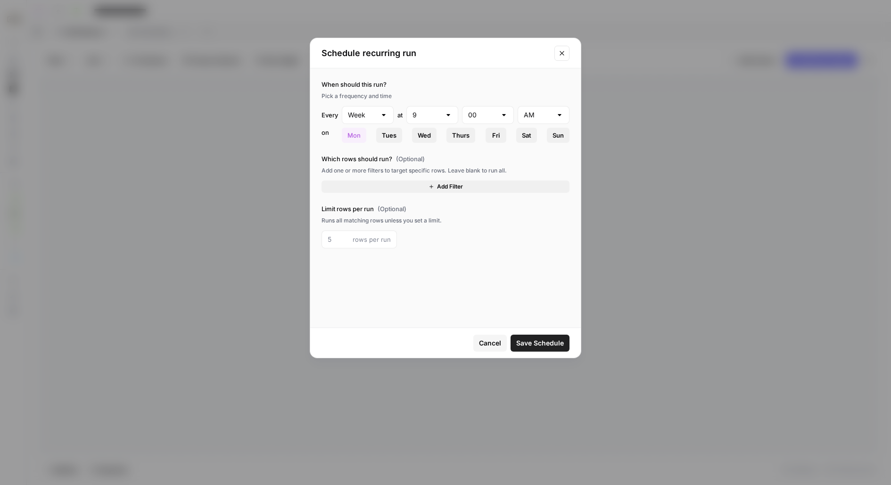
click at [368, 108] on div "Week" at bounding box center [368, 115] width 52 height 18
click at [367, 166] on span "Month" at bounding box center [366, 164] width 32 height 9
type input "Month"
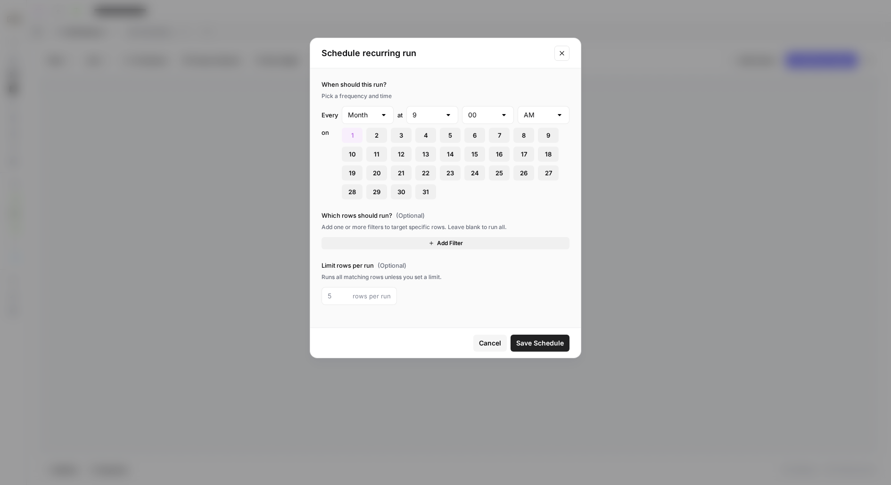
click at [544, 342] on span "Save Schedule" at bounding box center [540, 343] width 48 height 9
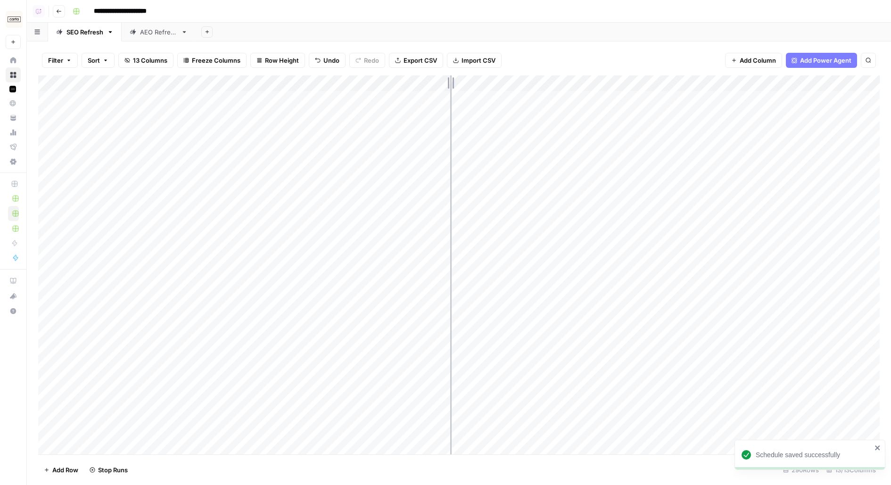
drag, startPoint x: 392, startPoint y: 87, endPoint x: 464, endPoint y: 84, distance: 71.7
click at [464, 84] on div "Add Column" at bounding box center [459, 264] width 842 height 379
drag, startPoint x: 669, startPoint y: 84, endPoint x: 722, endPoint y: 84, distance: 53.3
click at [722, 84] on div "Add Column" at bounding box center [459, 264] width 842 height 379
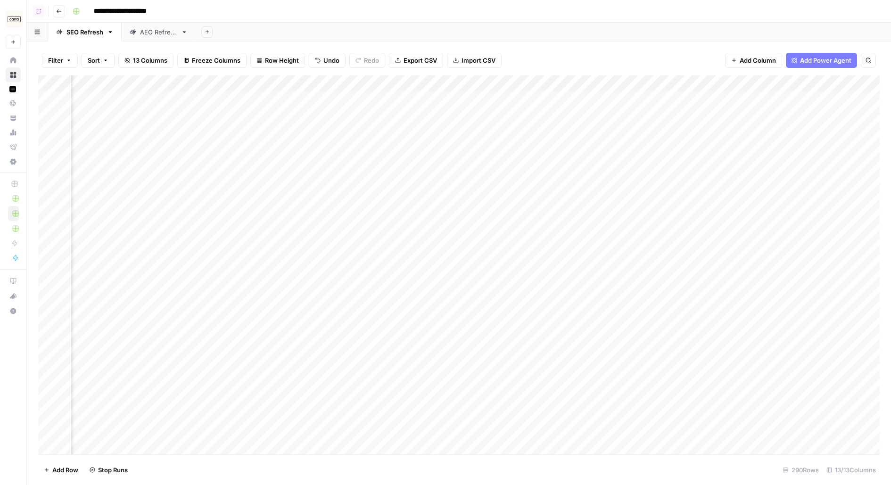
scroll to position [0, 264]
click at [599, 88] on div "Add Column" at bounding box center [459, 264] width 842 height 379
click at [587, 38] on div "Add Sheet" at bounding box center [543, 32] width 695 height 19
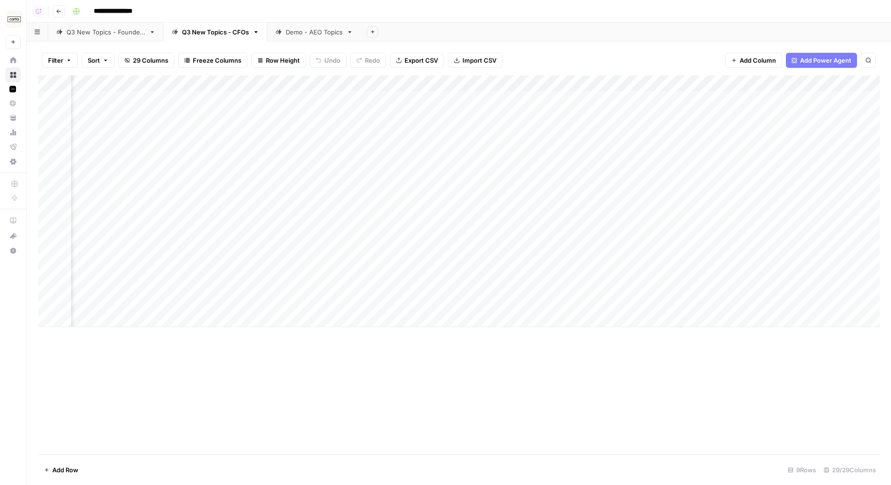
click at [303, 36] on div "Demo - AEO Topics" at bounding box center [314, 31] width 57 height 9
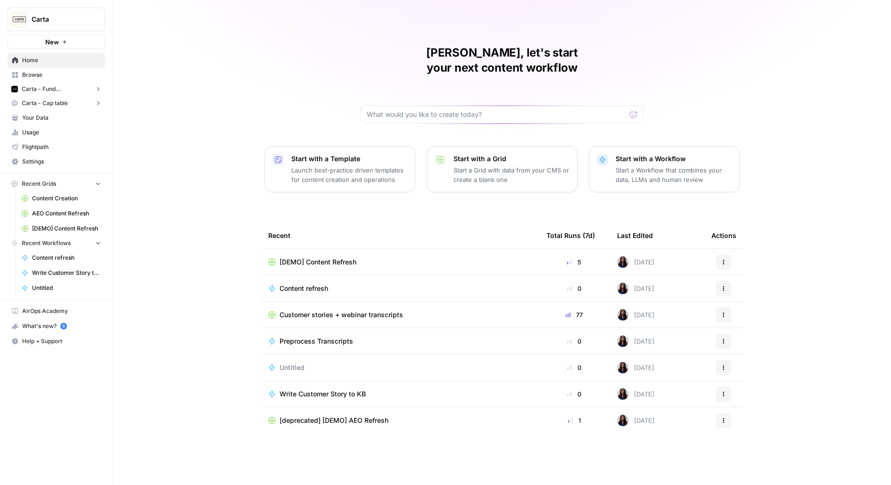
click at [34, 79] on link "Browse" at bounding box center [57, 74] width 98 height 15
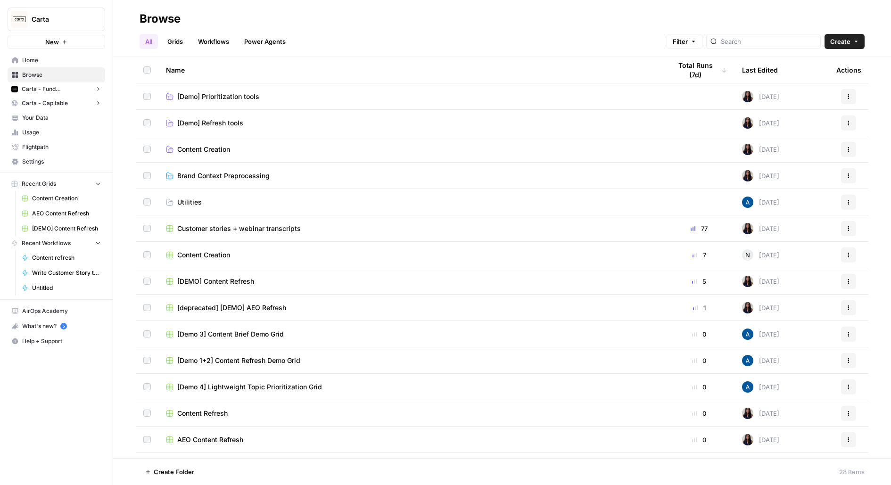
click at [215, 95] on span "[Demo] Prioritization tools" at bounding box center [218, 96] width 82 height 9
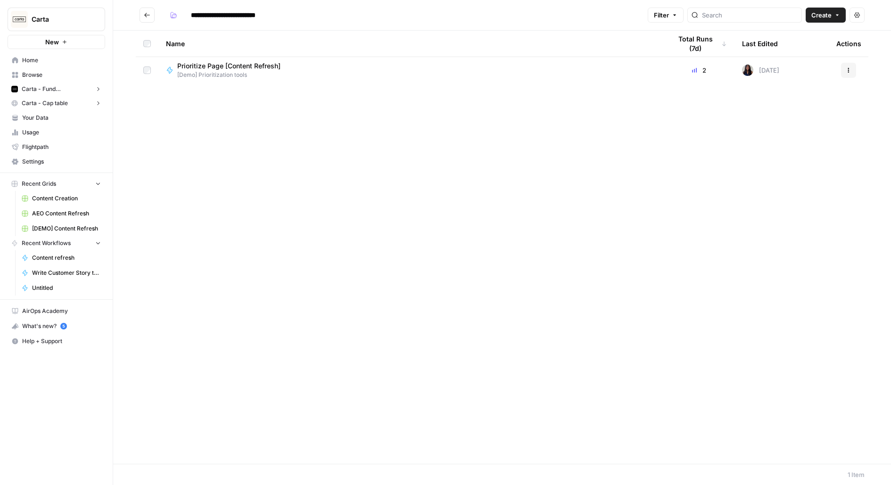
click at [146, 18] on button "Go back" at bounding box center [147, 15] width 15 height 15
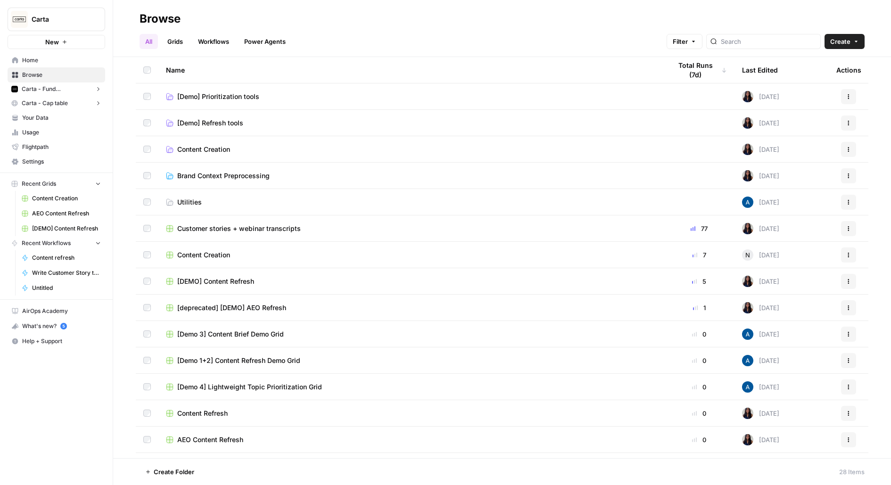
click at [190, 126] on span "[Demo] Refresh tools" at bounding box center [210, 122] width 66 height 9
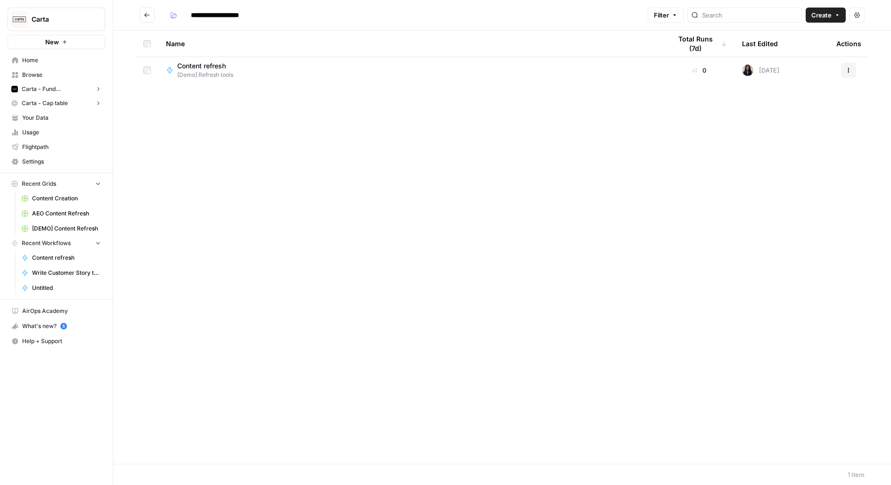
click at [149, 15] on icon "Go back" at bounding box center [147, 15] width 7 height 7
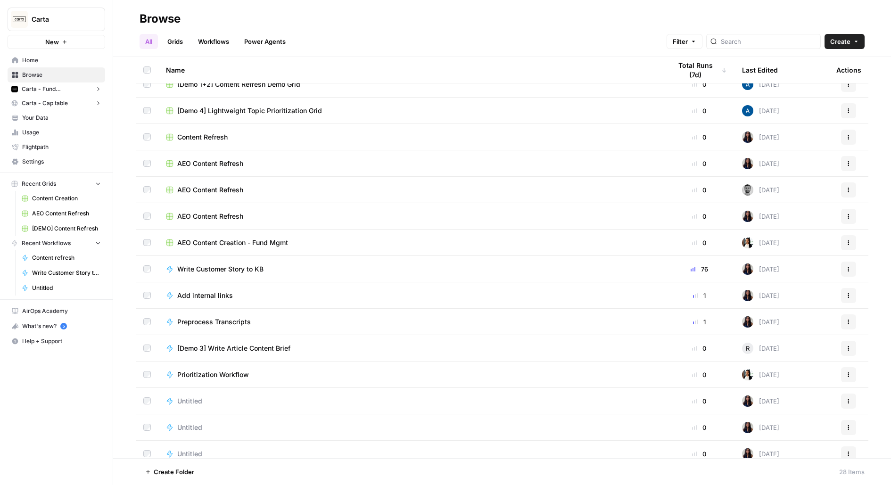
scroll to position [364, 0]
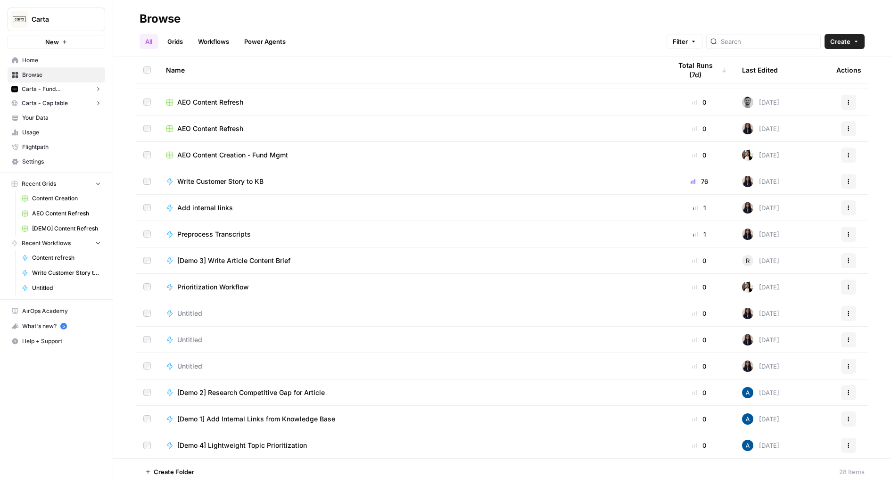
click at [214, 286] on span "Prioritization Workflow" at bounding box center [213, 286] width 72 height 9
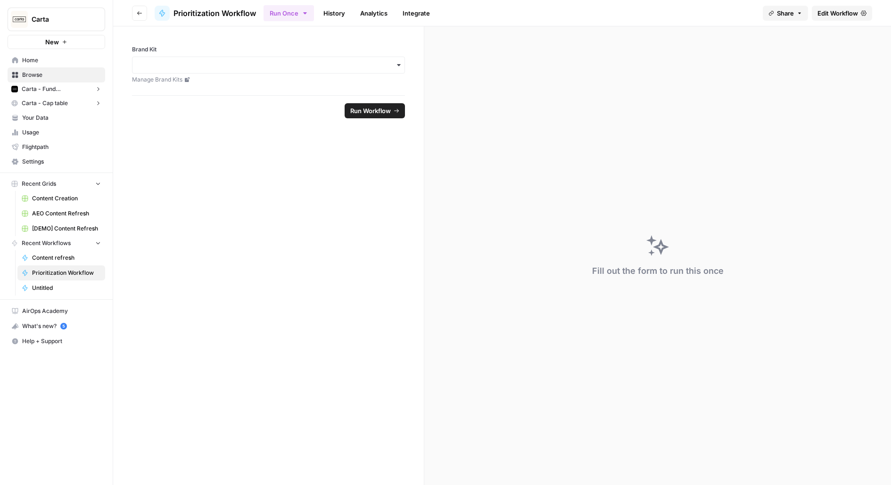
click at [839, 17] on span "Edit Workflow" at bounding box center [838, 12] width 41 height 9
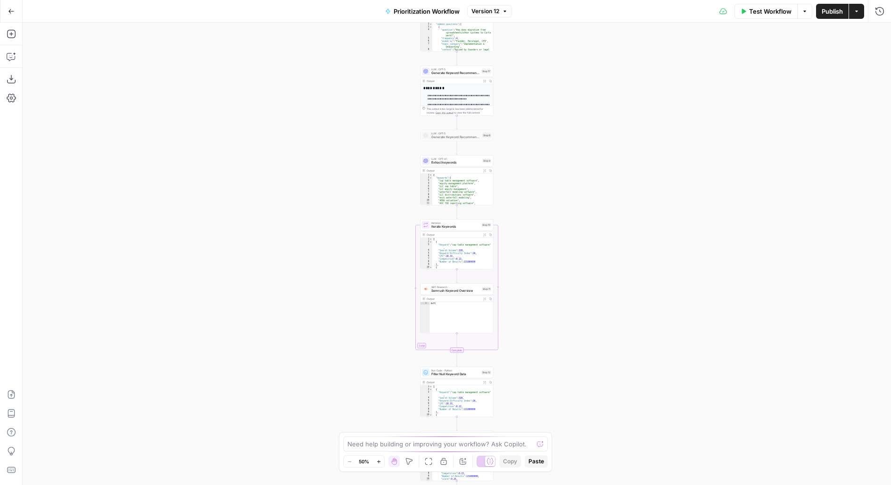
click at [397, 10] on span "Prioritization Workflow" at bounding box center [427, 11] width 66 height 9
click at [34, 69] on input "Prioritization Workflow" at bounding box center [107, 70] width 149 height 9
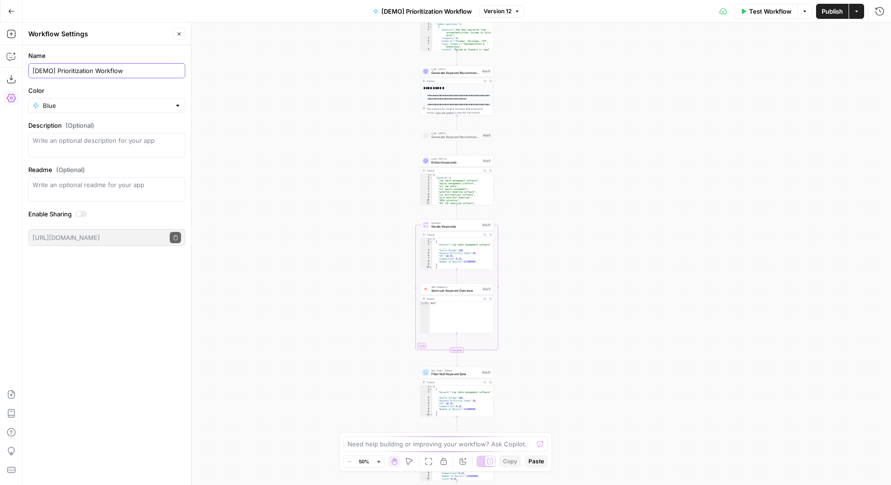
click at [156, 73] on input "[DEMO] Prioritization Workflow" at bounding box center [107, 70] width 149 height 9
type input "[DEMO] Prioritization Workflow for creation"
click at [588, 126] on div "Workflow Set Inputs Inputs Read from Grid Read Customer Questions Step 1 Output…" at bounding box center [457, 254] width 868 height 463
click at [830, 15] on span "Publish" at bounding box center [832, 11] width 21 height 9
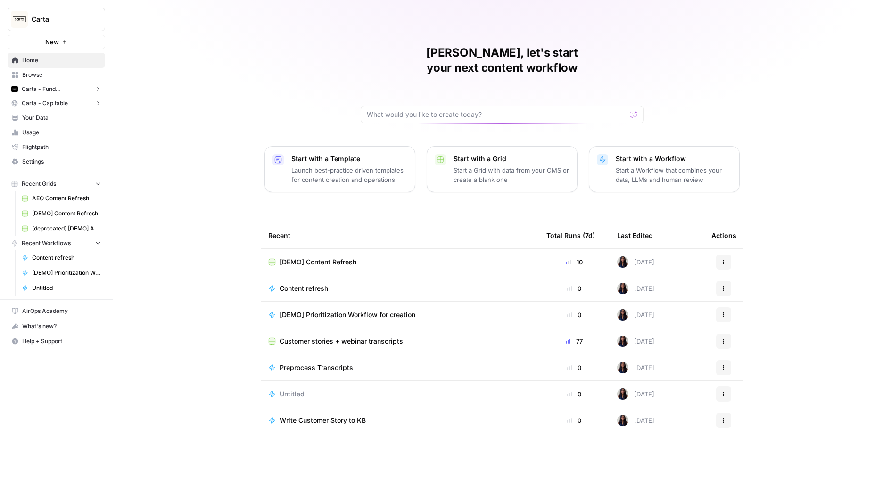
click at [85, 78] on span "Browse" at bounding box center [61, 75] width 79 height 8
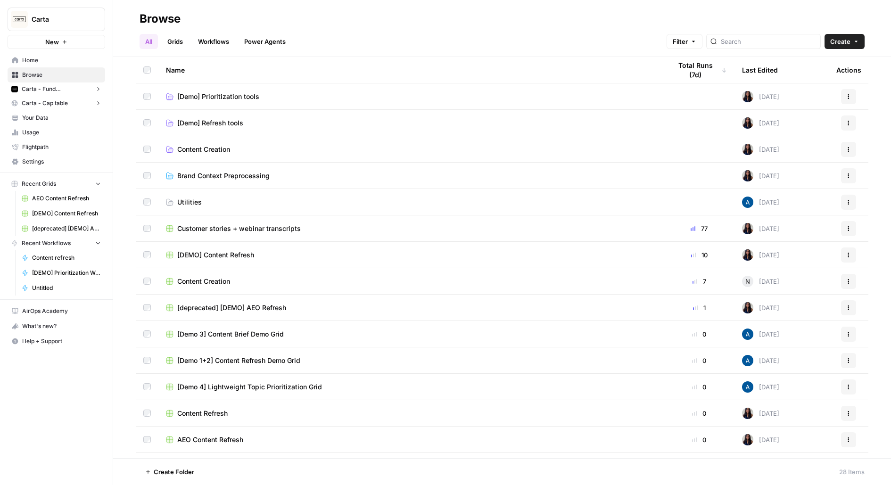
click at [44, 121] on span "Your Data" at bounding box center [61, 118] width 79 height 8
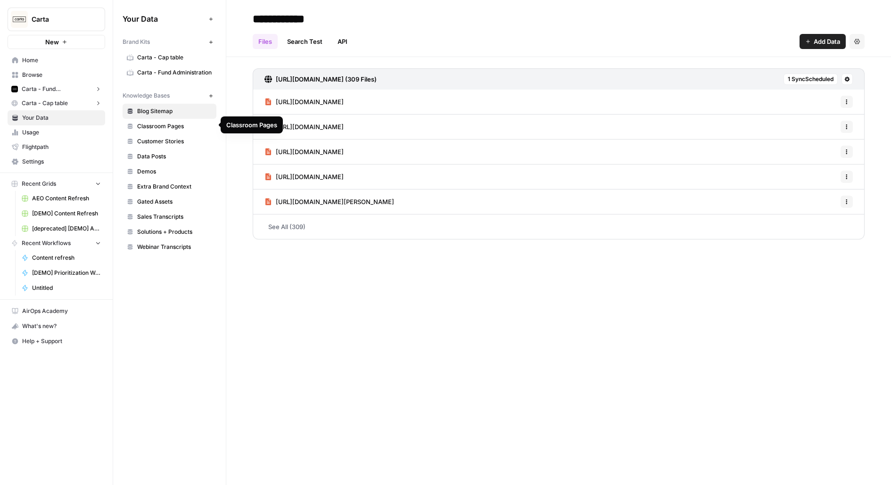
click at [156, 127] on span "Classroom Pages" at bounding box center [174, 126] width 75 height 8
click at [157, 141] on span "Customer Stories" at bounding box center [174, 141] width 75 height 8
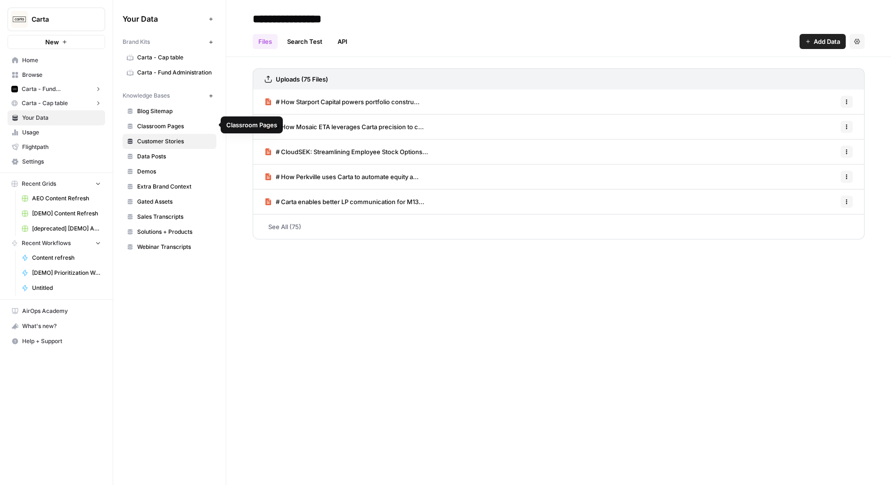
click at [149, 125] on span "Classroom Pages" at bounding box center [174, 126] width 75 height 8
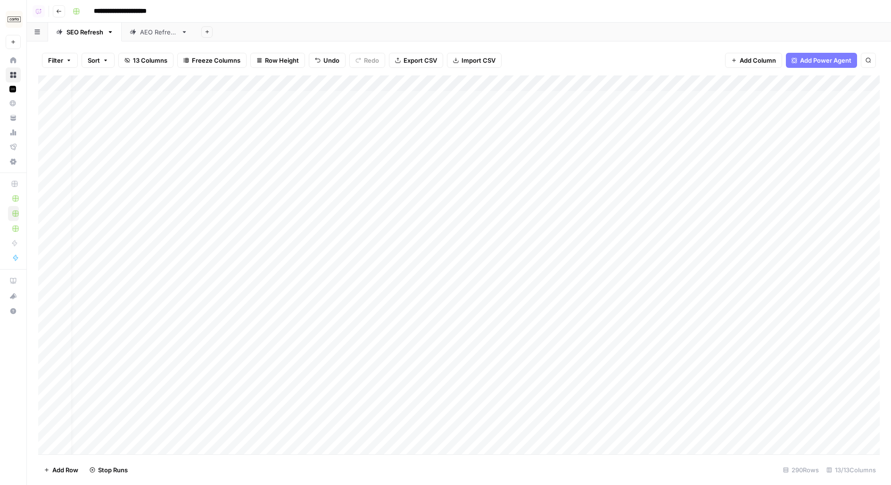
scroll to position [0, 11]
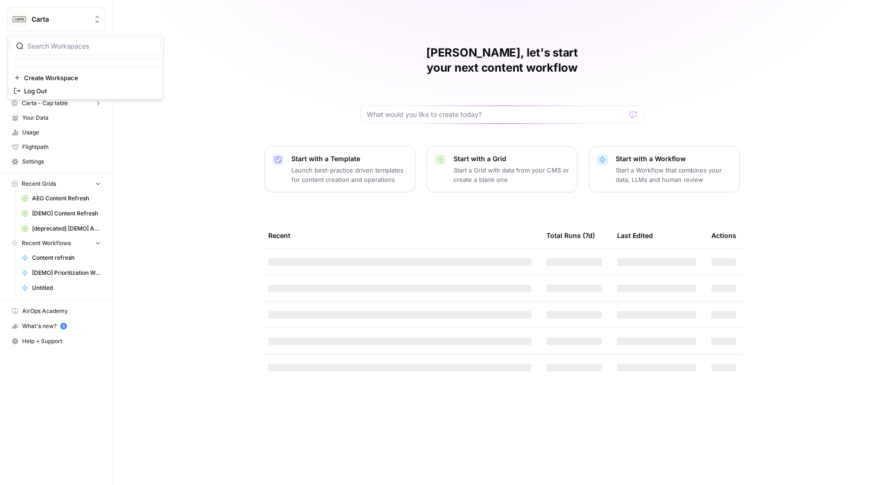
click at [76, 14] on button "Carta" at bounding box center [57, 20] width 98 height 24
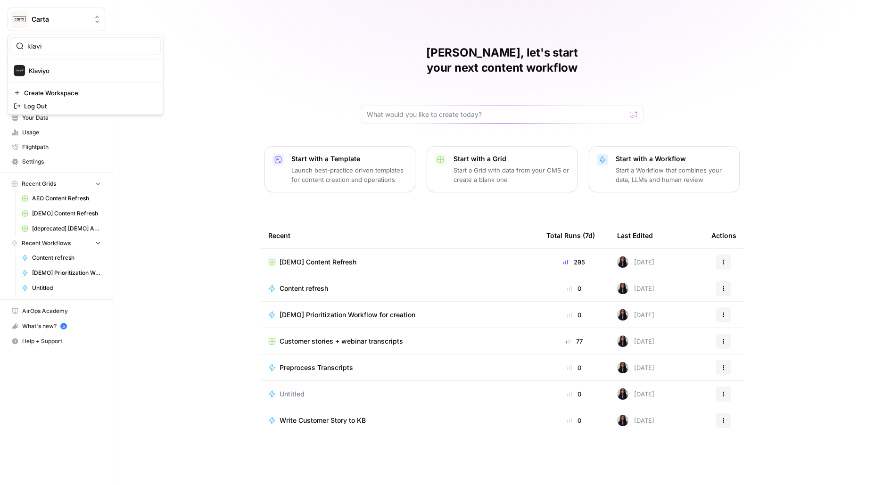
type input "klavi"
click button "Klaviyo" at bounding box center [85, 70] width 151 height 15
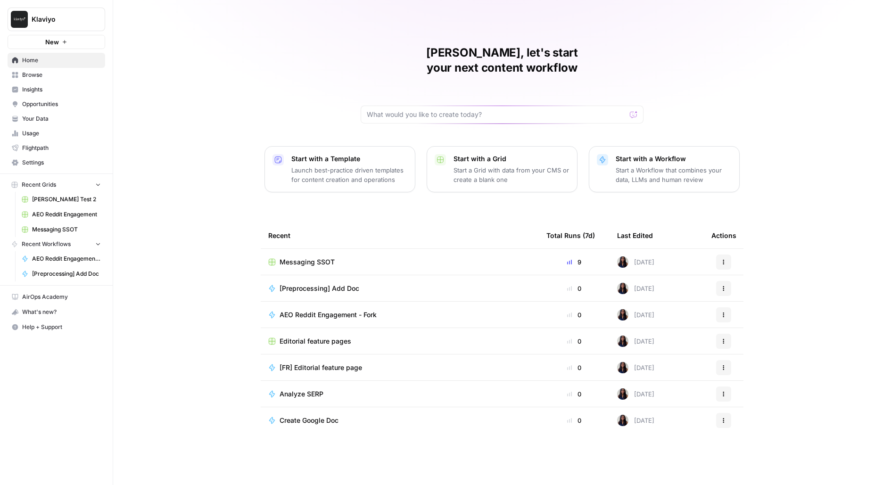
click at [295, 257] on span "Messaging SSOT" at bounding box center [307, 261] width 55 height 9
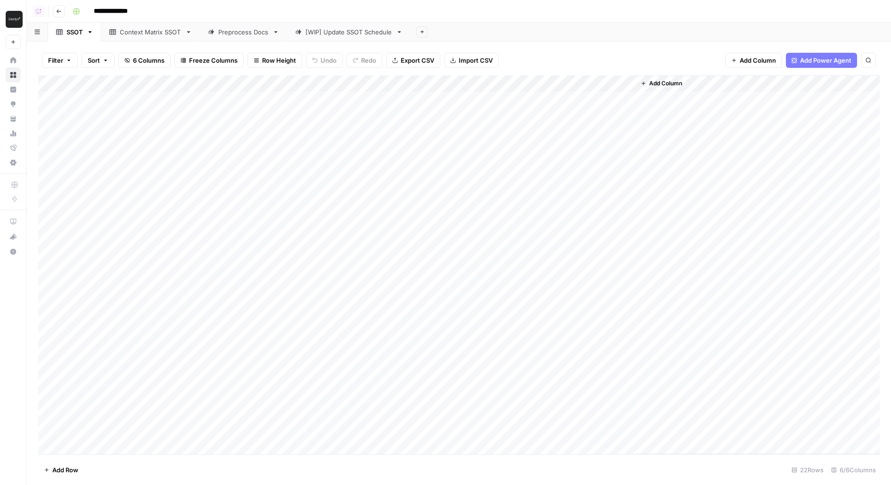
scroll to position [4, 0]
click at [463, 387] on div "Add Column" at bounding box center [459, 264] width 842 height 379
click at [629, 398] on div "Add Column" at bounding box center [459, 264] width 842 height 379
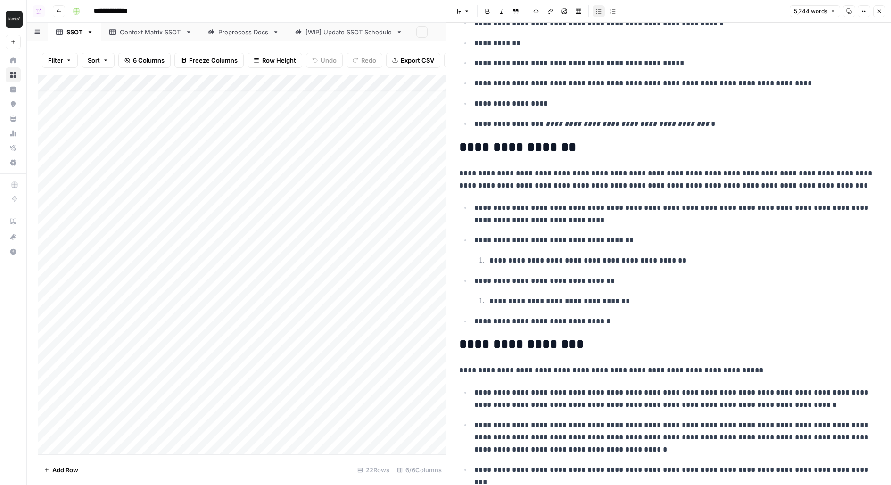
scroll to position [3771, 0]
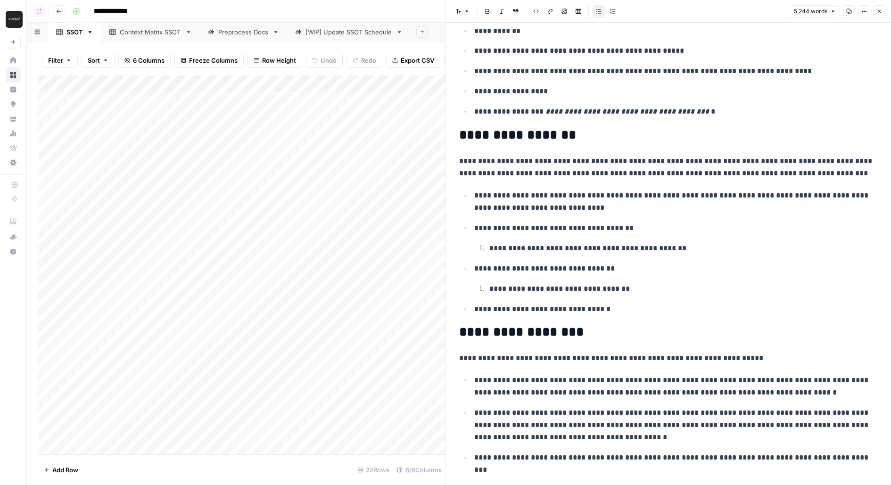
click at [880, 11] on icon "button" at bounding box center [880, 11] width 6 height 6
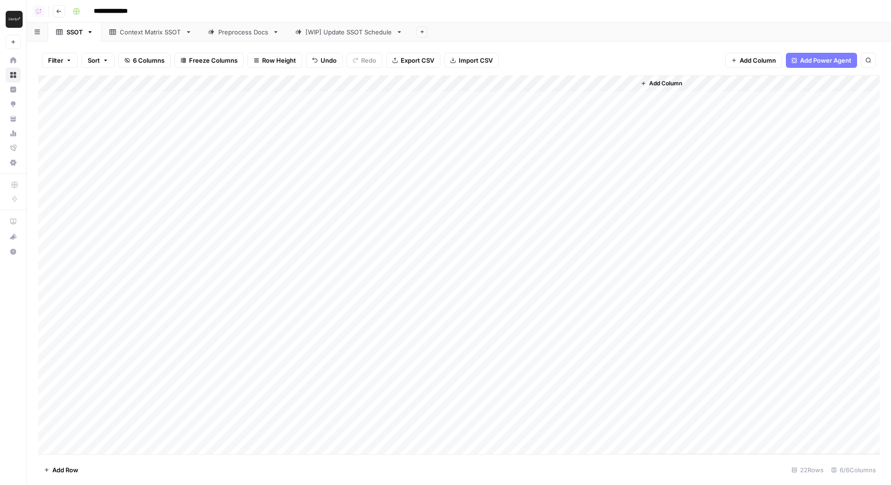
drag, startPoint x: 432, startPoint y: 383, endPoint x: 563, endPoint y: 426, distance: 137.8
click at [564, 425] on div "Add Column" at bounding box center [459, 264] width 842 height 379
click at [628, 401] on div "Add Column" at bounding box center [459, 264] width 842 height 379
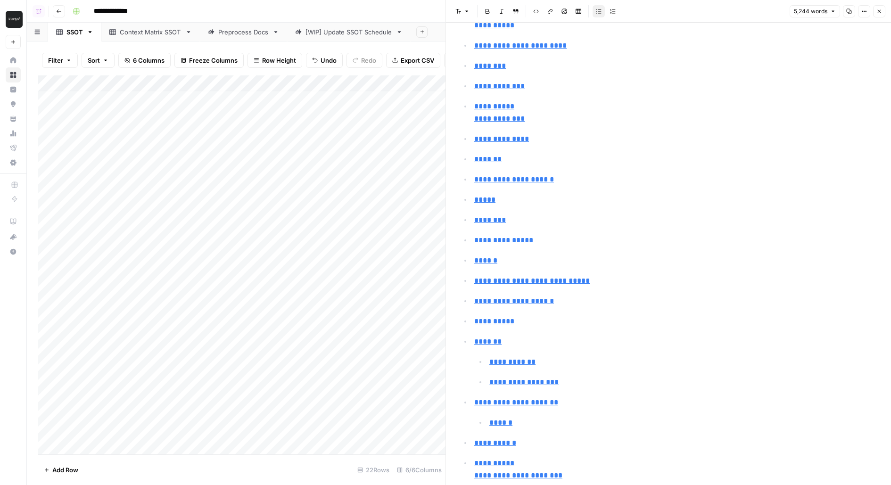
scroll to position [1072, 0]
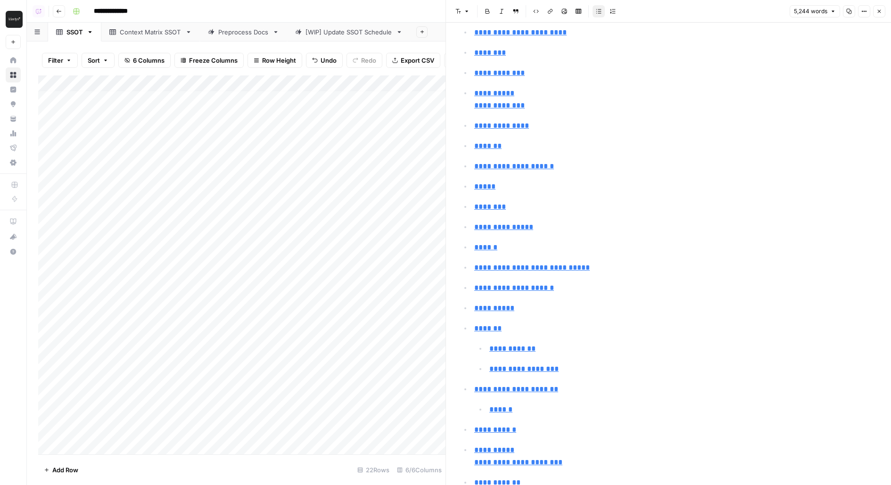
click at [160, 382] on div "Add Column" at bounding box center [241, 264] width 407 height 379
click at [174, 386] on div "Add Column" at bounding box center [241, 264] width 407 height 379
click at [174, 386] on textarea "**********" at bounding box center [205, 383] width 151 height 13
type textarea "*"
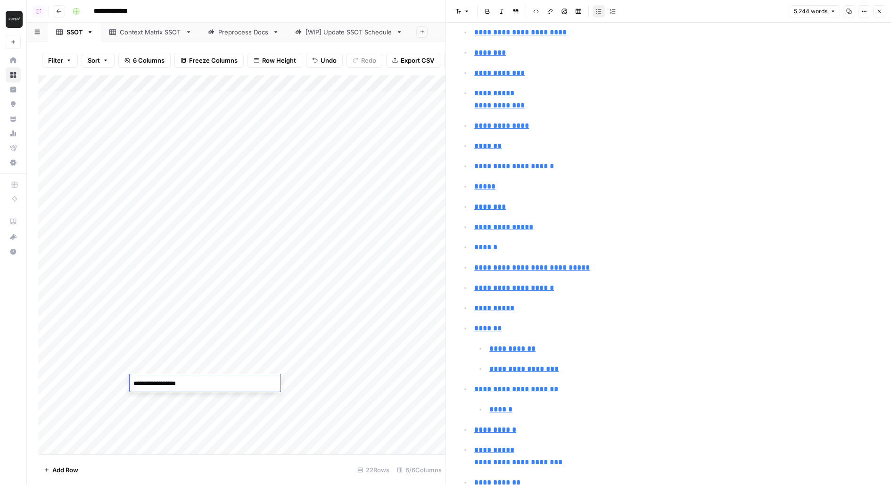
type textarea "**********"
click at [881, 10] on icon "button" at bounding box center [880, 11] width 6 height 6
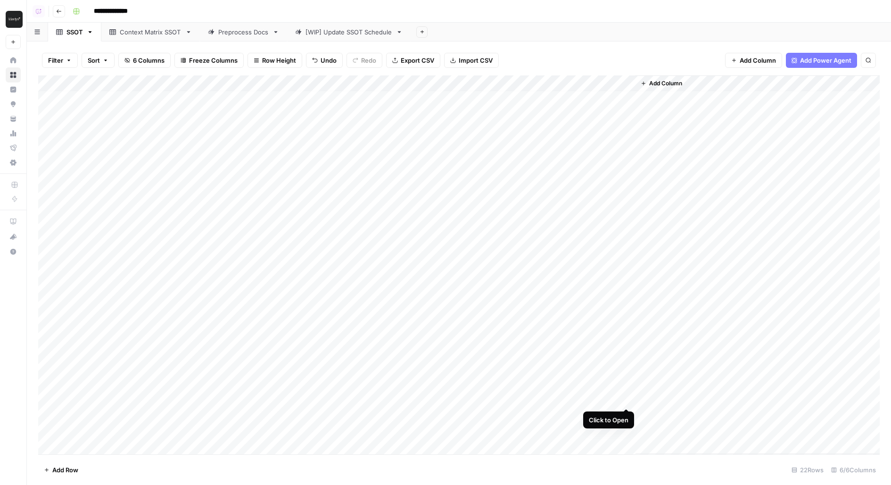
click at [623, 397] on div "Add Column" at bounding box center [459, 264] width 842 height 379
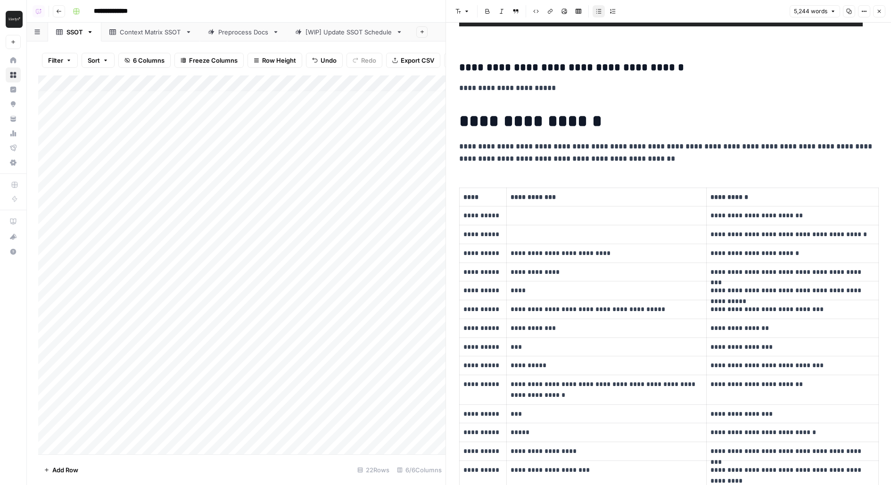
scroll to position [164, 0]
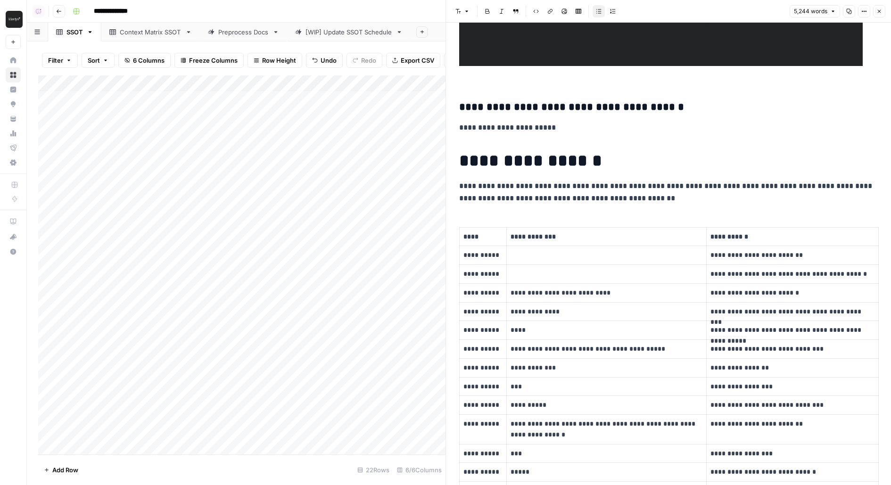
click at [185, 398] on div "Add Column" at bounding box center [241, 264] width 407 height 379
type textarea "**********"
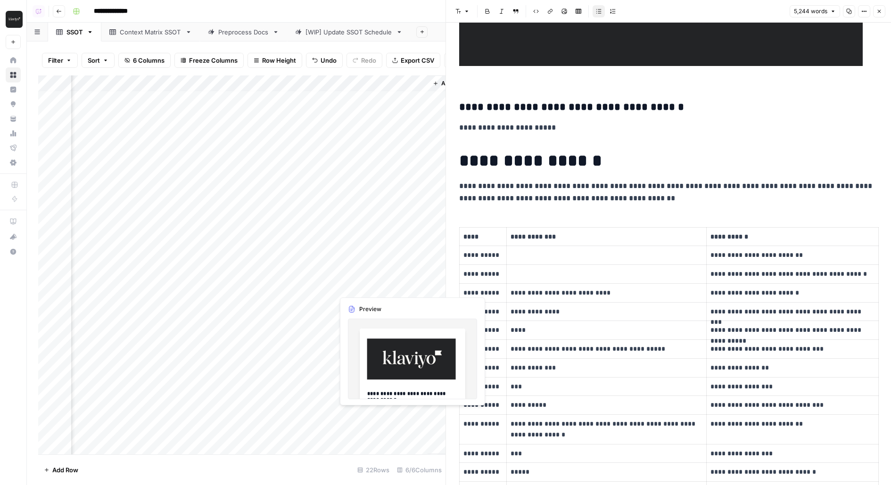
scroll to position [4, 229]
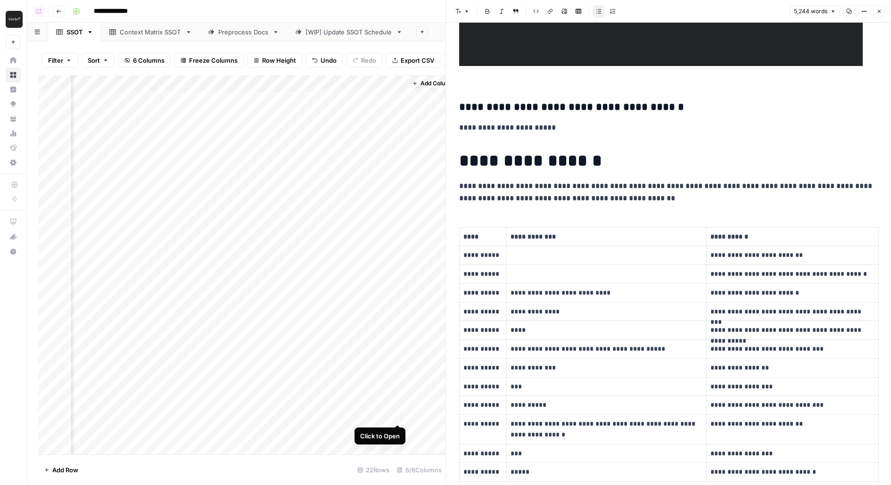
click at [399, 418] on div "Add Column" at bounding box center [241, 264] width 407 height 379
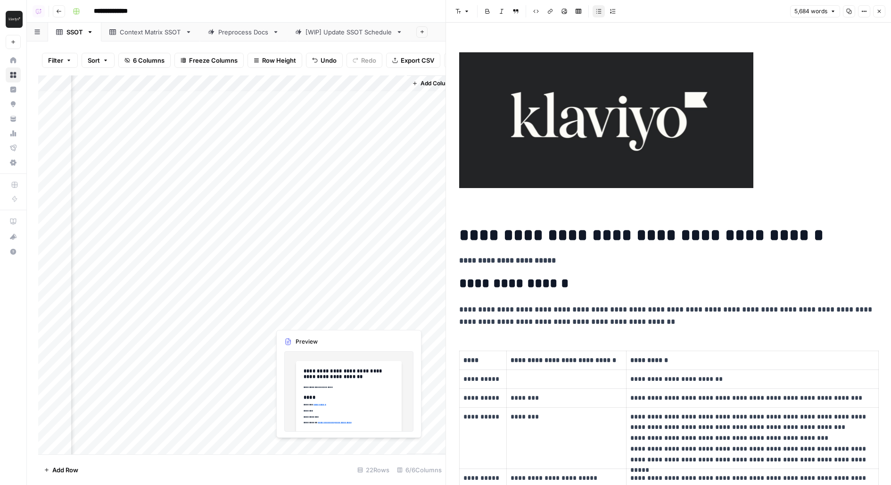
scroll to position [4, 0]
click at [174, 415] on div "Add Column" at bounding box center [241, 264] width 407 height 379
type textarea "**********"
click at [161, 434] on div "Add Column" at bounding box center [241, 264] width 407 height 379
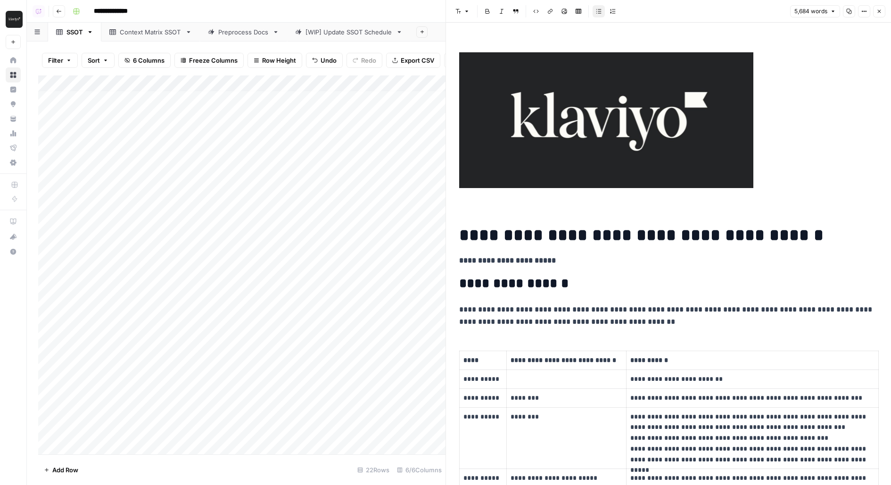
click at [161, 434] on div "Add Column" at bounding box center [241, 264] width 407 height 379
click at [368, 429] on div "Add Column" at bounding box center [241, 264] width 407 height 379
click at [384, 433] on div "Add Column" at bounding box center [241, 264] width 407 height 379
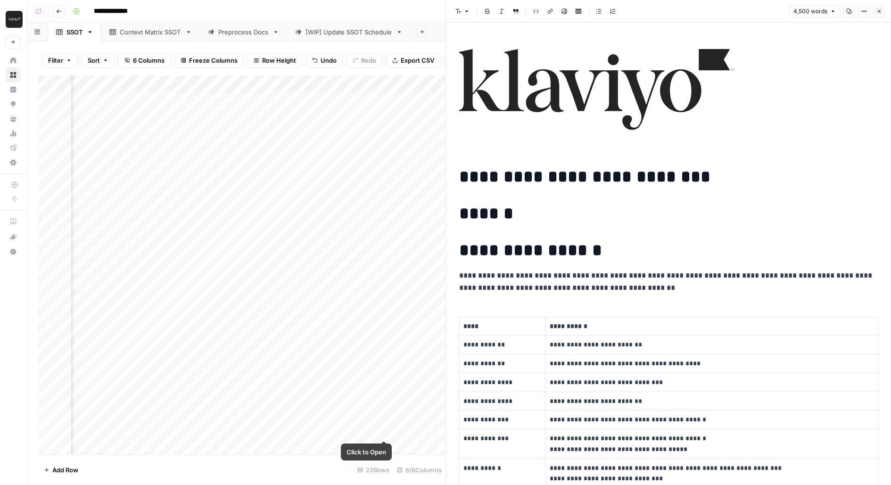
scroll to position [4, 44]
click at [158, 432] on div "Add Column" at bounding box center [241, 264] width 407 height 379
click at [158, 432] on textarea "**********" at bounding box center [161, 431] width 151 height 13
type textarea "**********"
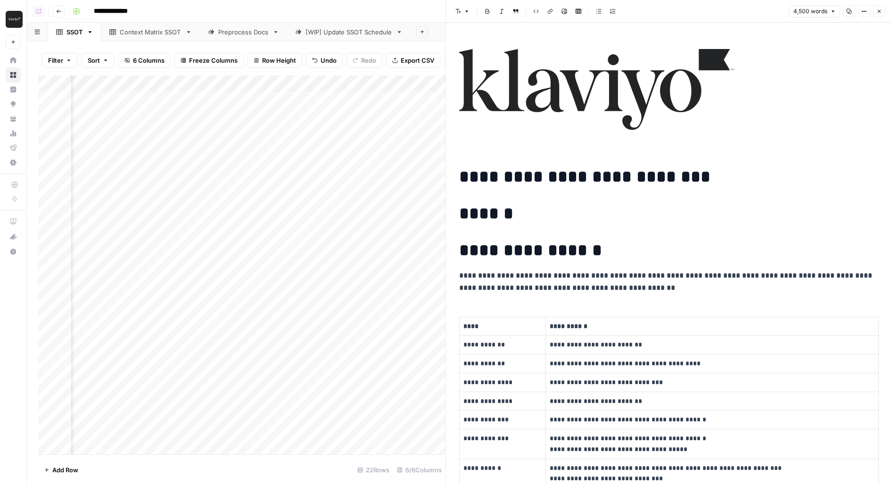
click at [884, 13] on button "Close" at bounding box center [879, 11] width 12 height 12
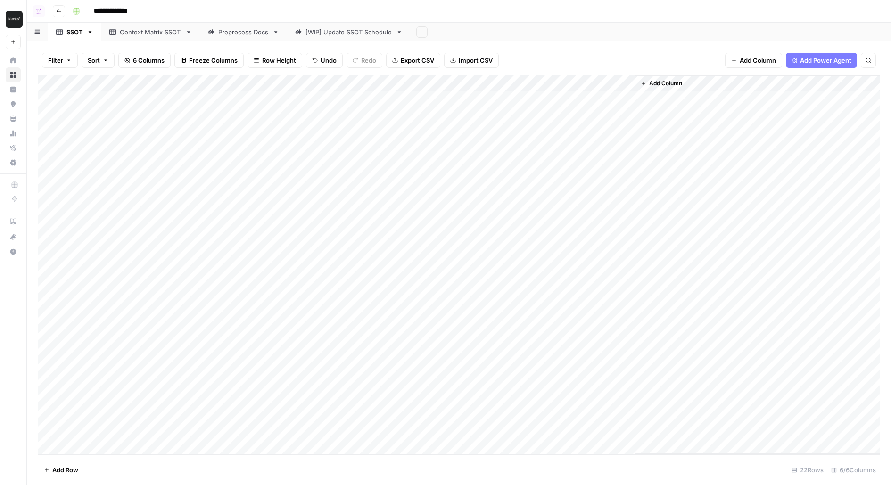
drag, startPoint x: 155, startPoint y: 384, endPoint x: 155, endPoint y: 436, distance: 51.4
click at [155, 436] on div "Add Column" at bounding box center [459, 264] width 842 height 379
click at [117, 391] on div "Add Column" at bounding box center [459, 264] width 842 height 379
drag, startPoint x: 130, startPoint y: 90, endPoint x: 146, endPoint y: 90, distance: 16.5
click at [146, 90] on div "Add Column" at bounding box center [459, 264] width 842 height 379
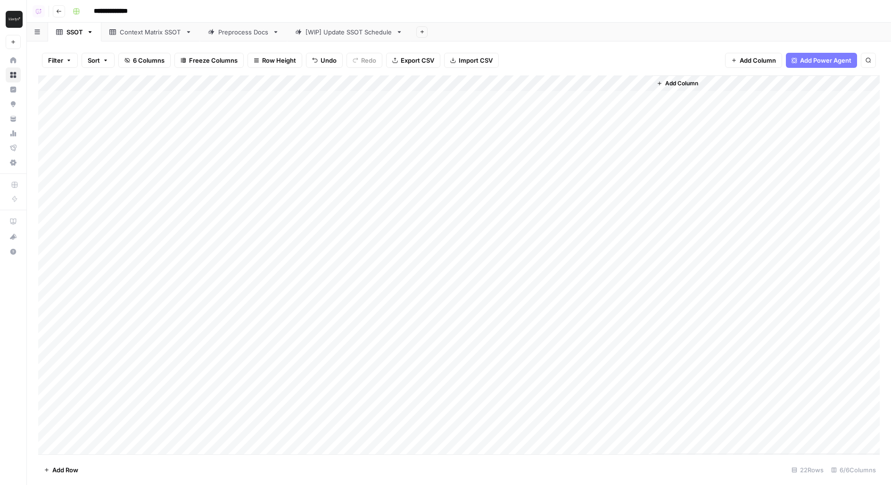
click at [507, 419] on div "Add Column" at bounding box center [459, 264] width 842 height 379
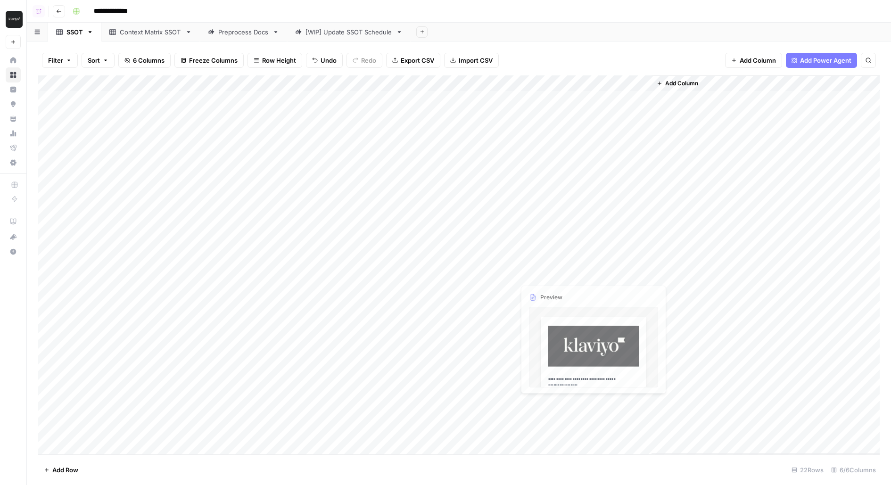
click at [645, 421] on div "Add Column" at bounding box center [459, 264] width 842 height 379
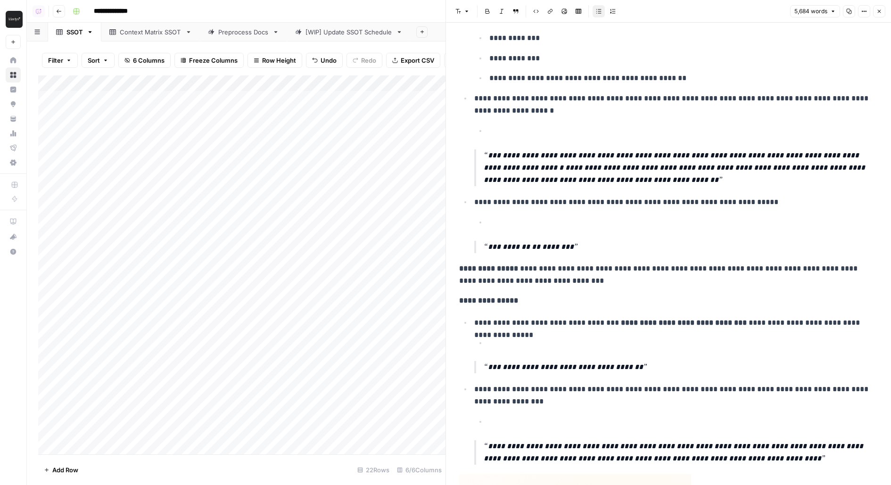
scroll to position [9348, 0]
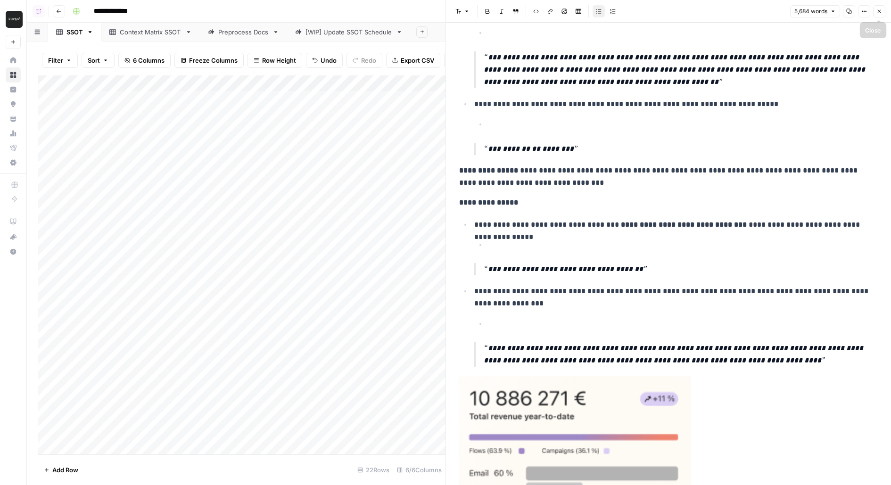
click at [883, 10] on button "Close" at bounding box center [879, 11] width 12 height 12
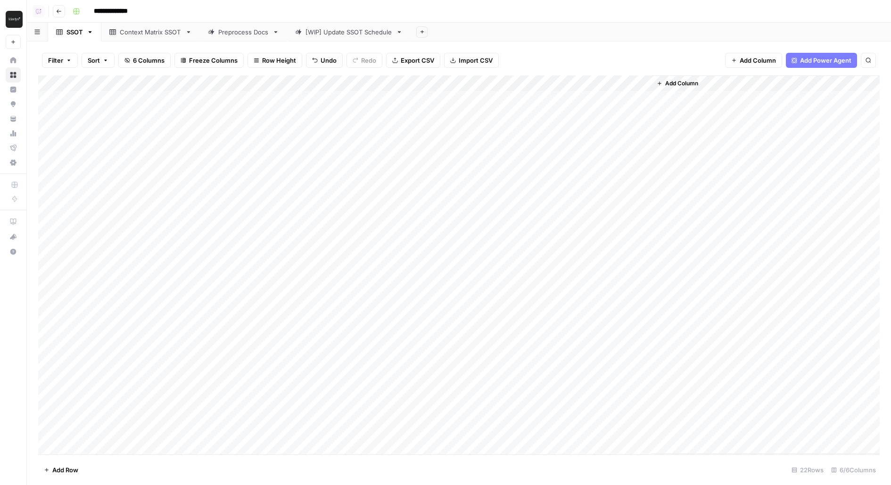
scroll to position [4, 0]
click at [61, 11] on span "Go back" at bounding box center [61, 11] width 0 height 0
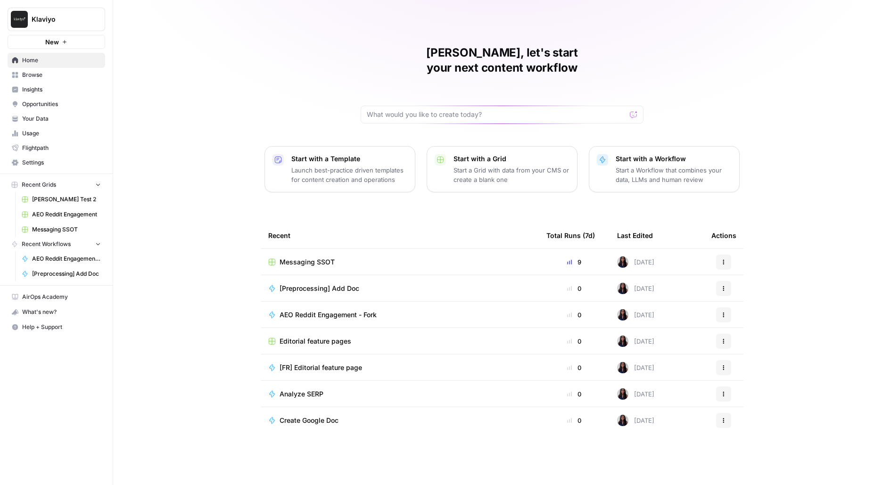
click at [310, 337] on span "Editorial feature pages" at bounding box center [316, 341] width 72 height 9
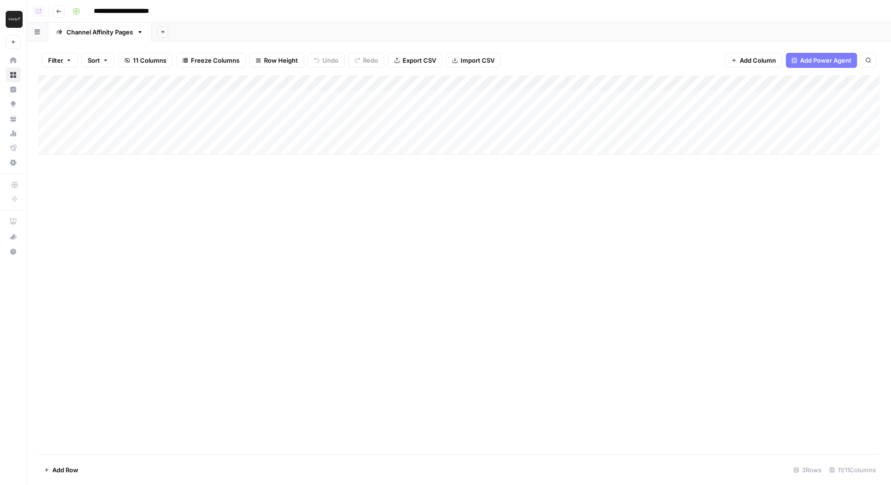
click at [436, 83] on div "Add Column" at bounding box center [459, 114] width 842 height 79
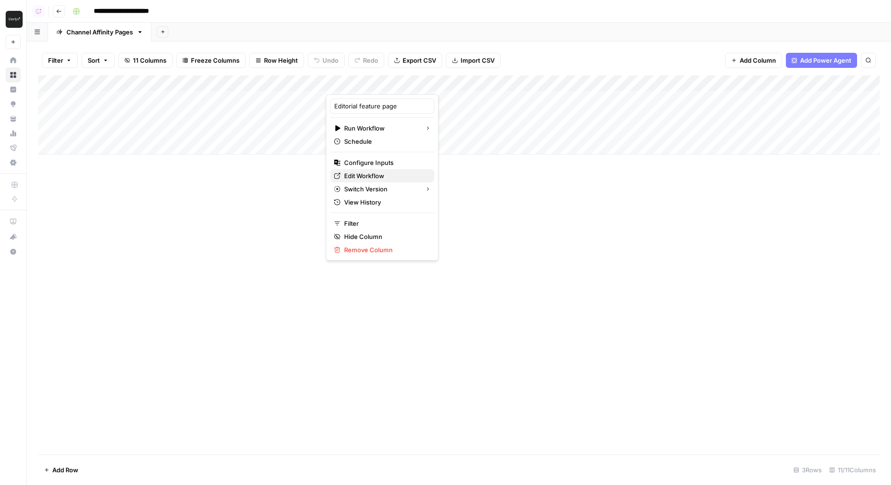
click at [351, 174] on span "Edit Workflow" at bounding box center [385, 175] width 83 height 9
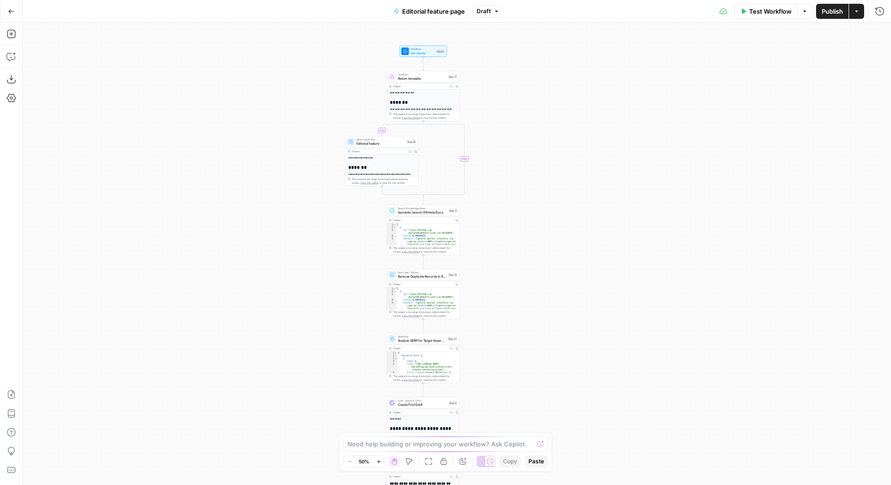
drag, startPoint x: 598, startPoint y: 98, endPoint x: 544, endPoint y: 264, distance: 174.1
click at [544, 264] on div "**********" at bounding box center [457, 254] width 868 height 463
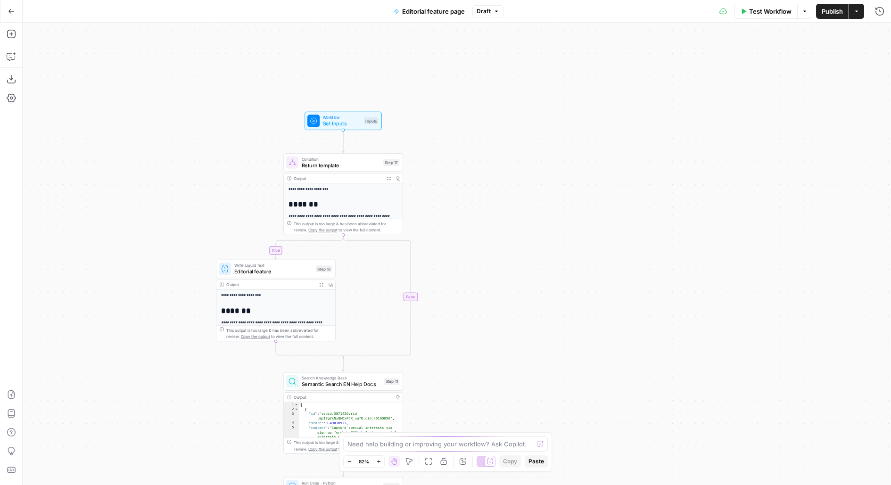
click at [372, 127] on div "Workflow Set Inputs Inputs" at bounding box center [342, 121] width 71 height 13
click at [584, 148] on type "Page type" at bounding box center [729, 151] width 298 height 9
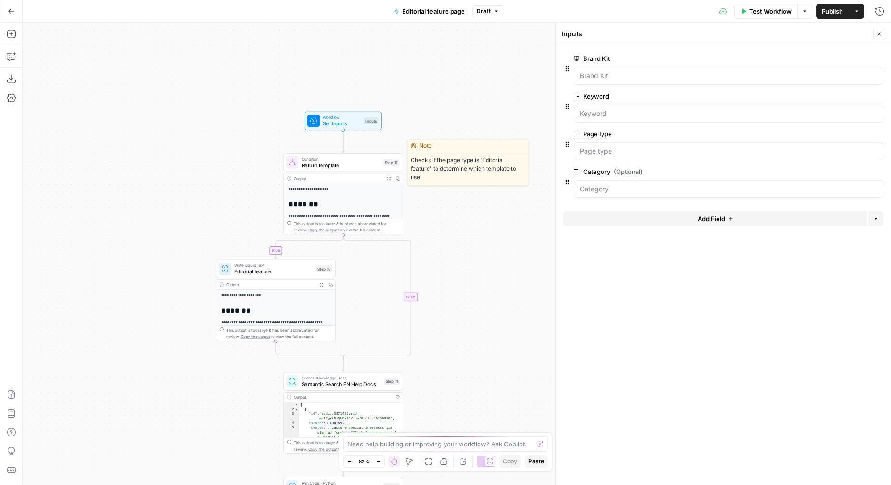
click at [372, 164] on span "Return template" at bounding box center [341, 165] width 79 height 8
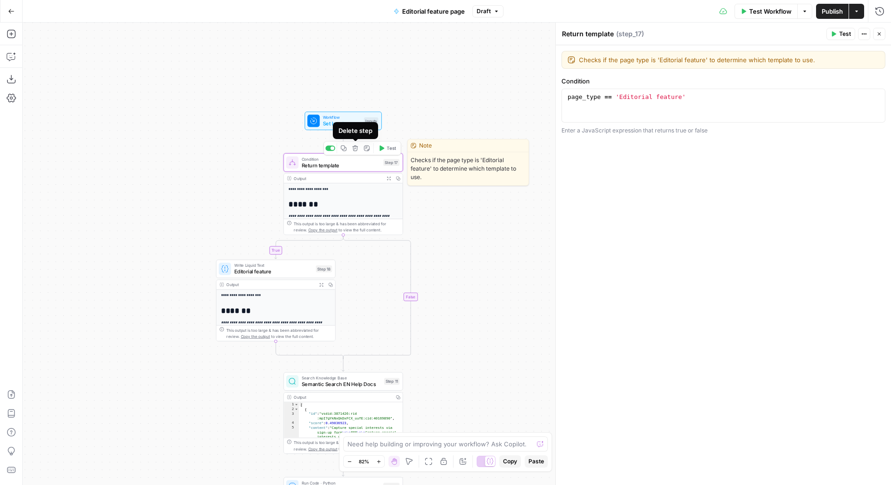
click at [356, 149] on icon "button" at bounding box center [355, 148] width 6 height 6
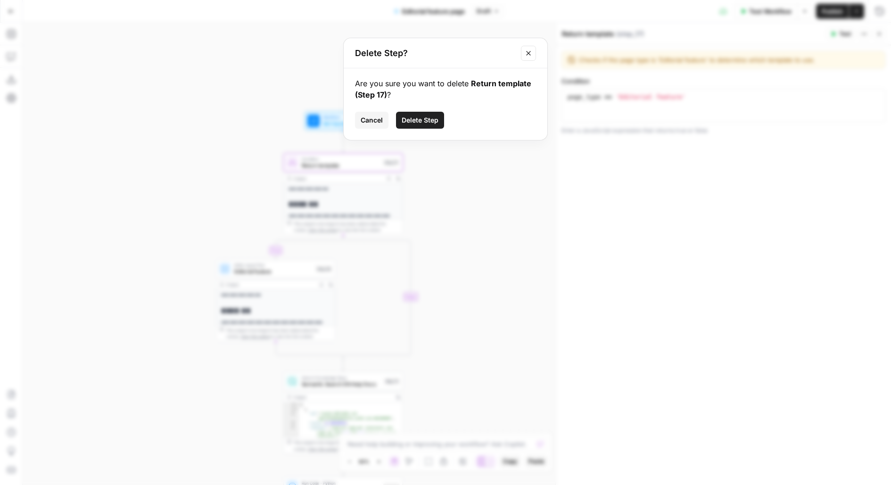
click at [532, 52] on button "Close modal" at bounding box center [528, 53] width 15 height 15
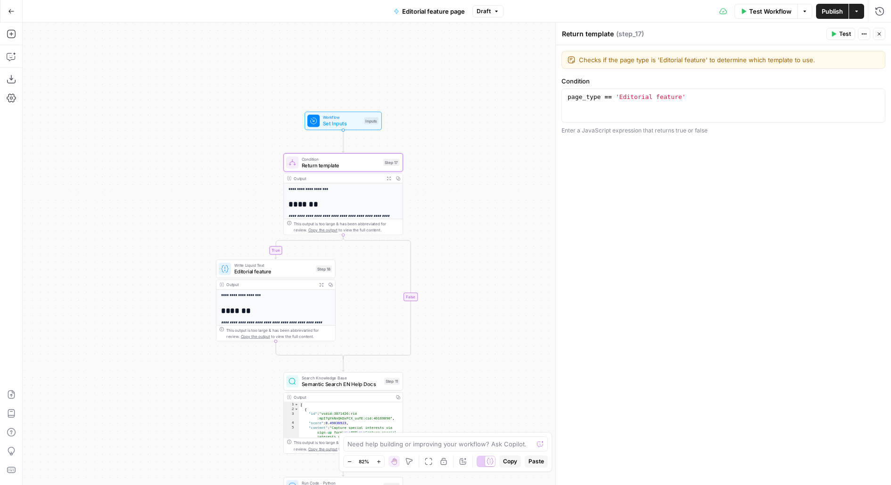
click at [346, 164] on span "Return template" at bounding box center [341, 165] width 79 height 8
click at [356, 151] on icon "button" at bounding box center [355, 149] width 6 height 6
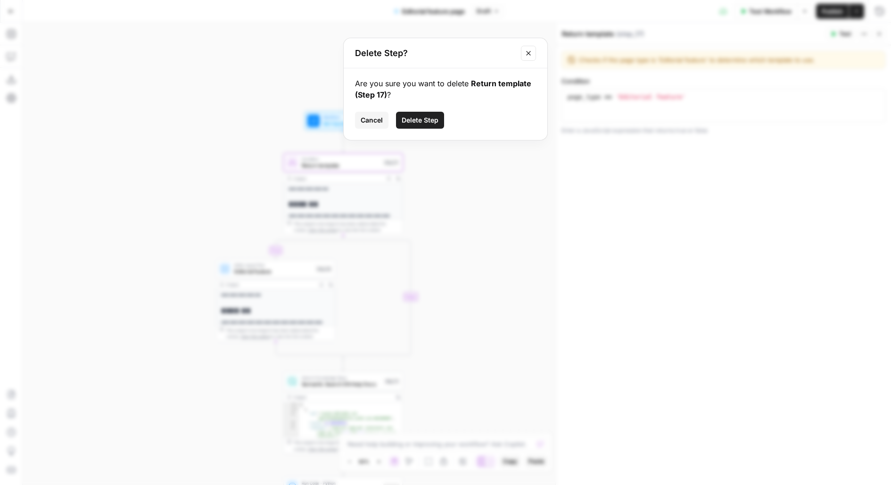
click at [432, 129] on div "Are you sure you want to delete Return template (Step 17) ? Cancel Delete Step" at bounding box center [446, 104] width 204 height 72
click at [428, 122] on span "Delete Step" at bounding box center [420, 120] width 37 height 9
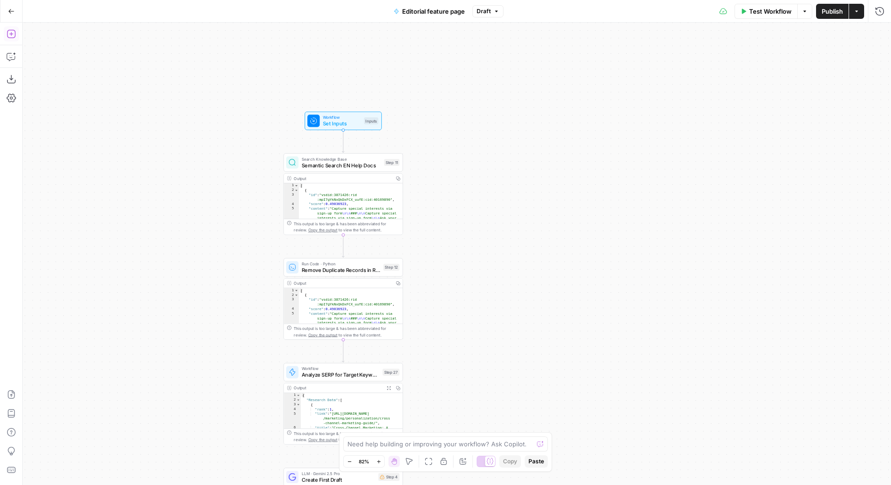
click at [15, 34] on icon "button" at bounding box center [11, 34] width 8 height 8
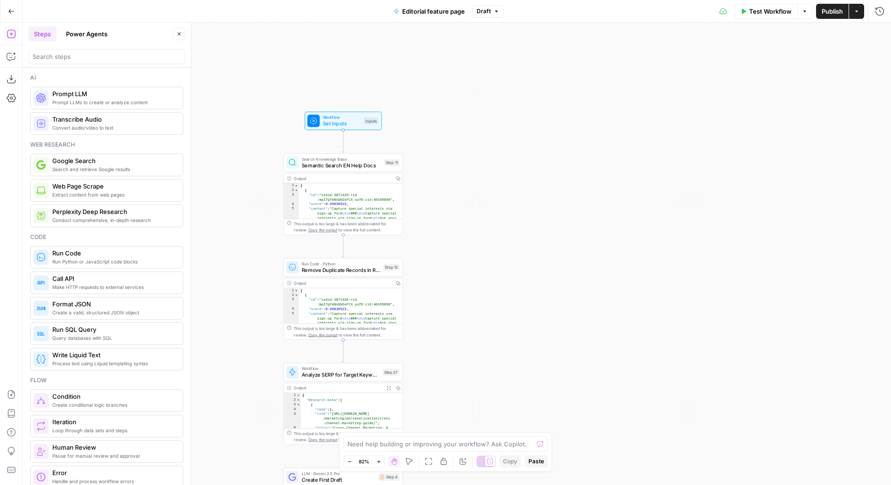
click at [176, 37] on button "Close" at bounding box center [179, 34] width 12 height 12
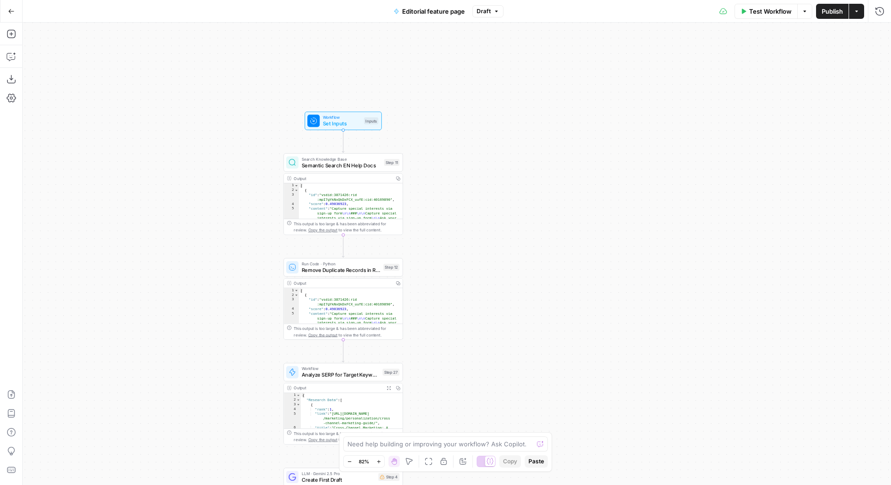
click at [492, 13] on button "Draft" at bounding box center [487, 11] width 31 height 12
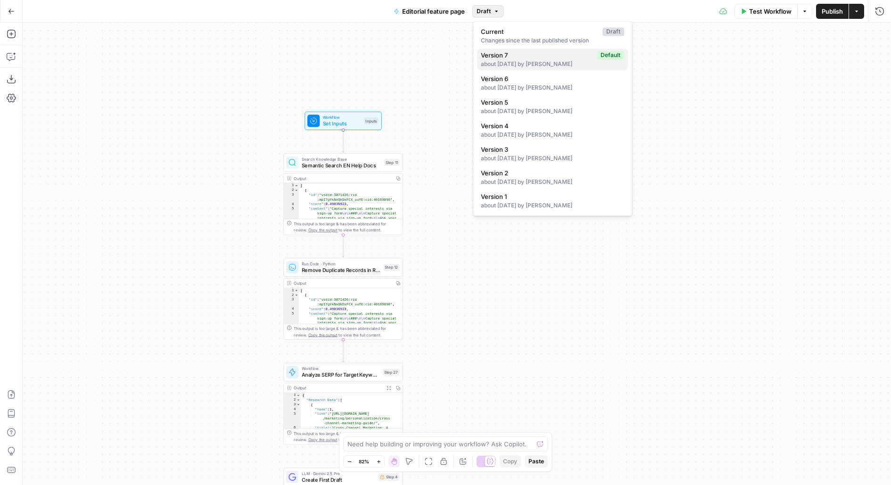
click at [500, 56] on span "Version 7" at bounding box center [537, 54] width 112 height 9
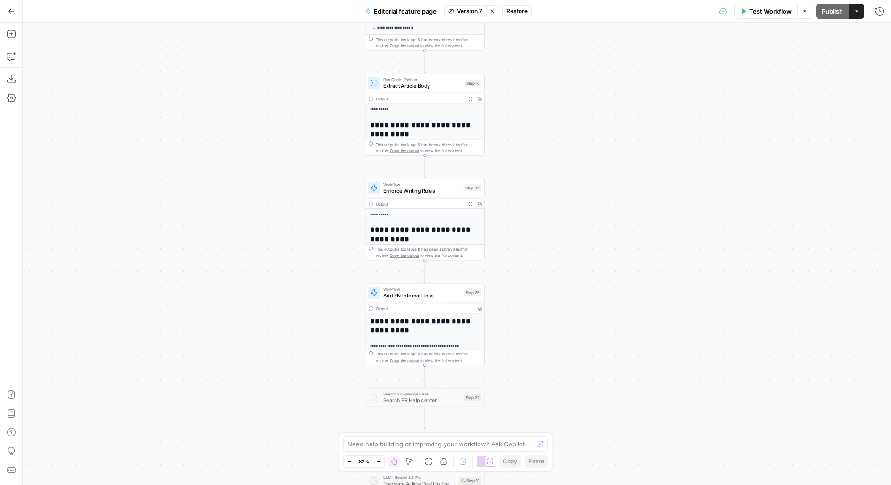
click at [492, 13] on icon "button" at bounding box center [492, 11] width 6 height 6
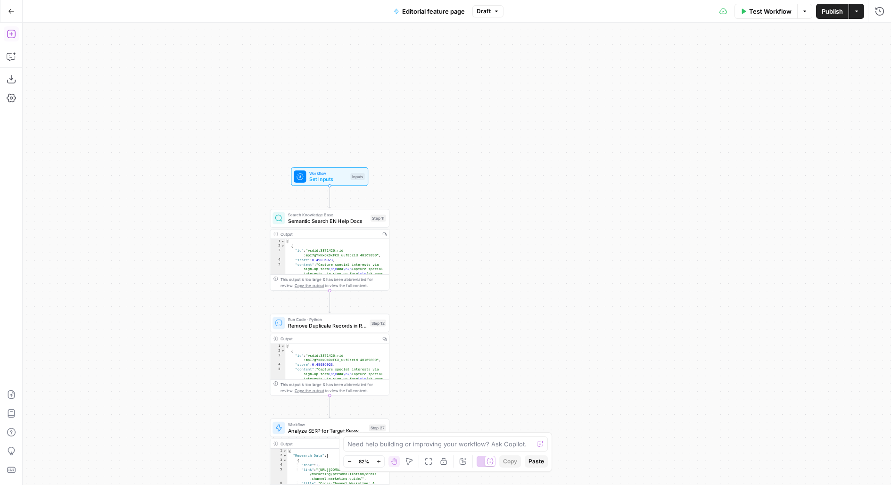
click at [8, 35] on icon "button" at bounding box center [11, 33] width 9 height 9
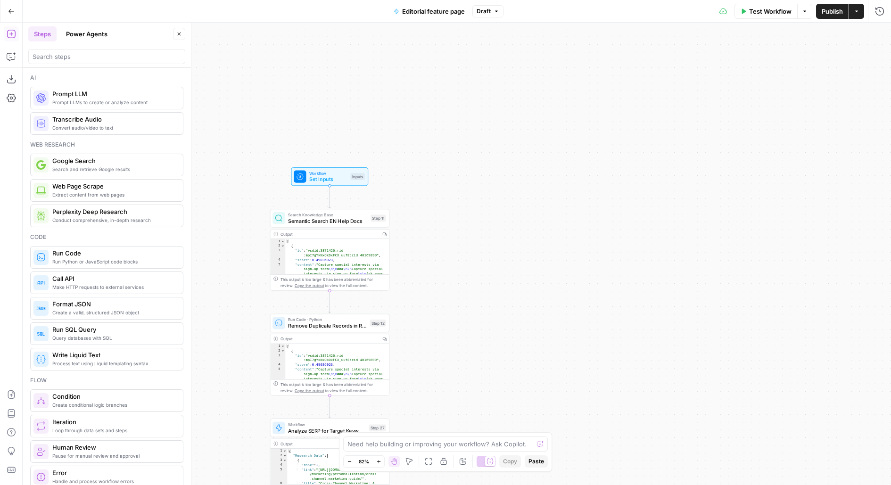
click at [58, 62] on div at bounding box center [106, 56] width 157 height 15
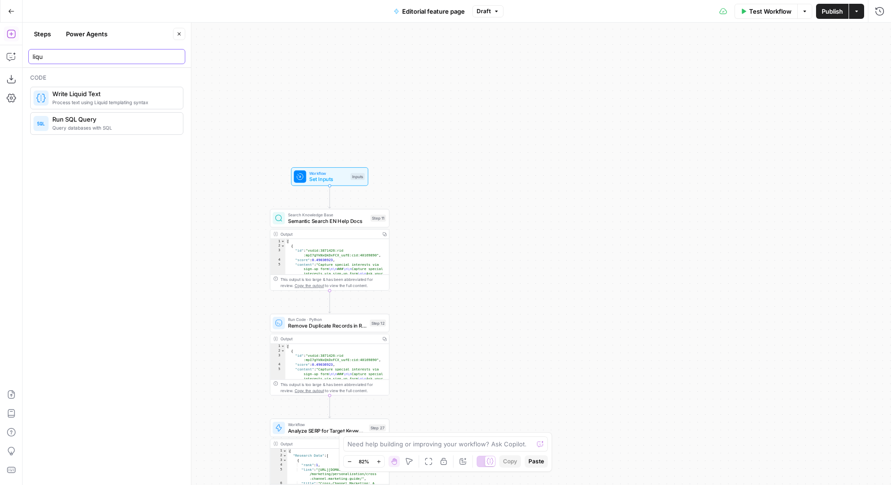
type input "liqu"
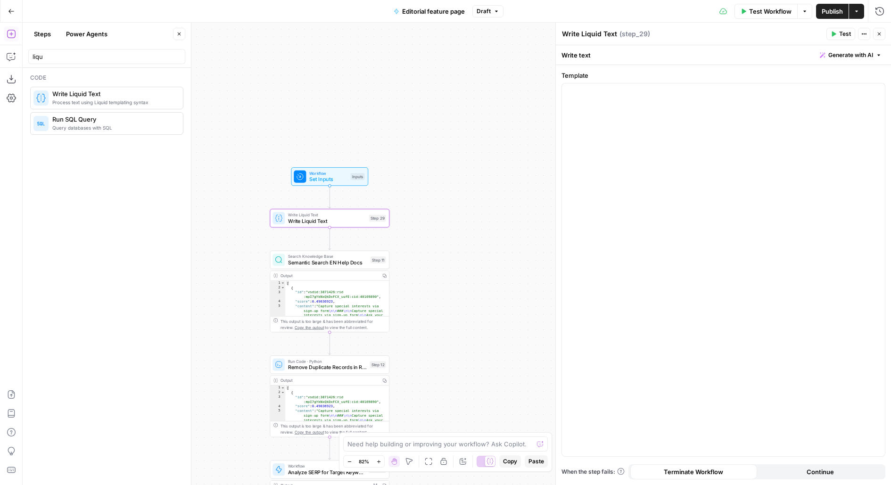
drag, startPoint x: 66, startPoint y: 101, endPoint x: 422, endPoint y: 3, distance: 370.0
click at [571, 127] on div at bounding box center [723, 269] width 323 height 373
click at [839, 34] on button "Test" at bounding box center [841, 34] width 29 height 12
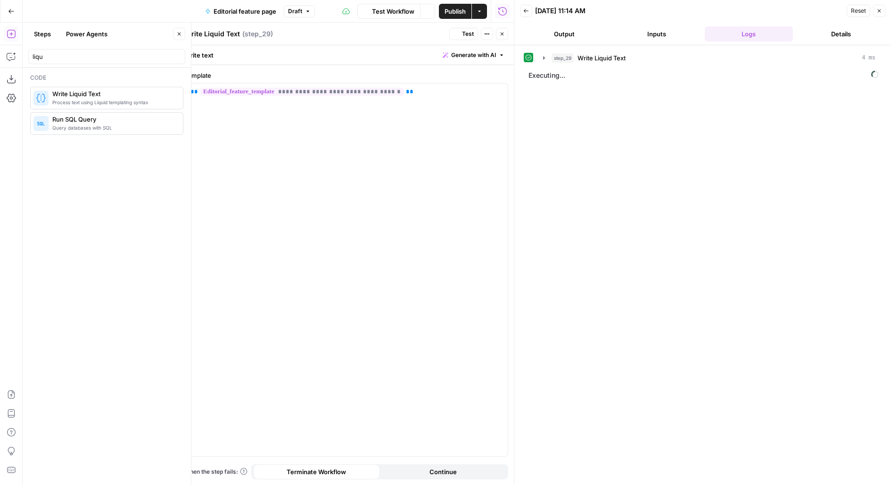
click at [210, 34] on textarea "Write Liquid Text" at bounding box center [212, 33] width 55 height 9
drag, startPoint x: 197, startPoint y: 33, endPoint x: 162, endPoint y: 28, distance: 35.7
click at [162, 29] on body "**********" at bounding box center [445, 242] width 891 height 485
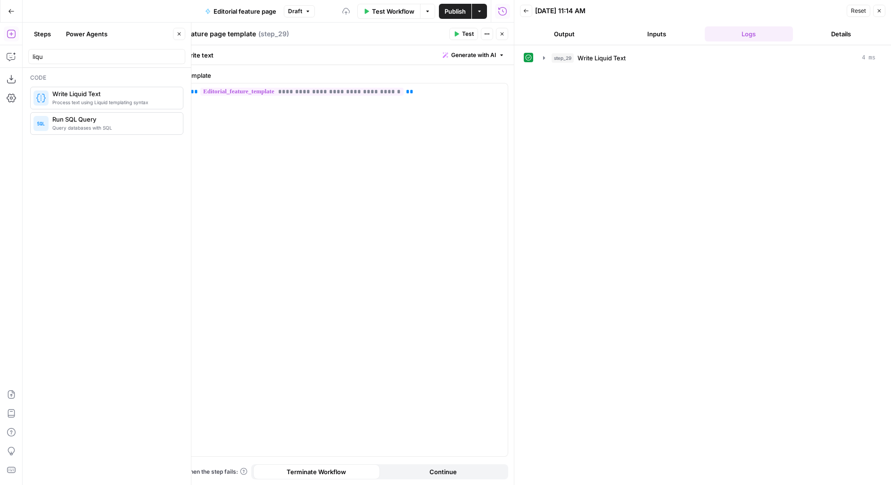
click at [182, 32] on button "Close" at bounding box center [179, 34] width 12 height 12
click at [461, 33] on button "Test" at bounding box center [463, 34] width 29 height 12
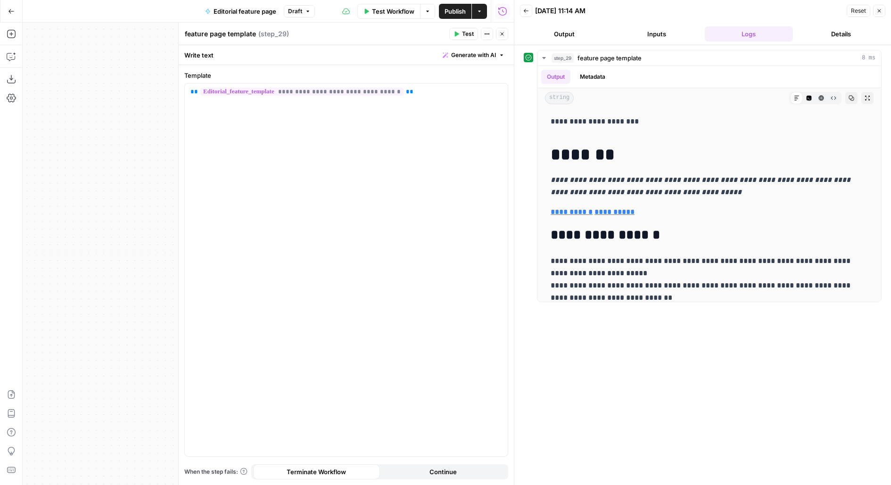
click at [189, 34] on textarea "feature page template" at bounding box center [220, 33] width 71 height 9
click at [212, 34] on textarea "Feature page template" at bounding box center [221, 33] width 73 height 9
click at [231, 36] on textarea "Feature Page template" at bounding box center [221, 33] width 73 height 9
type textarea "Feature Page Template"
click at [445, 132] on div "**********" at bounding box center [346, 269] width 323 height 373
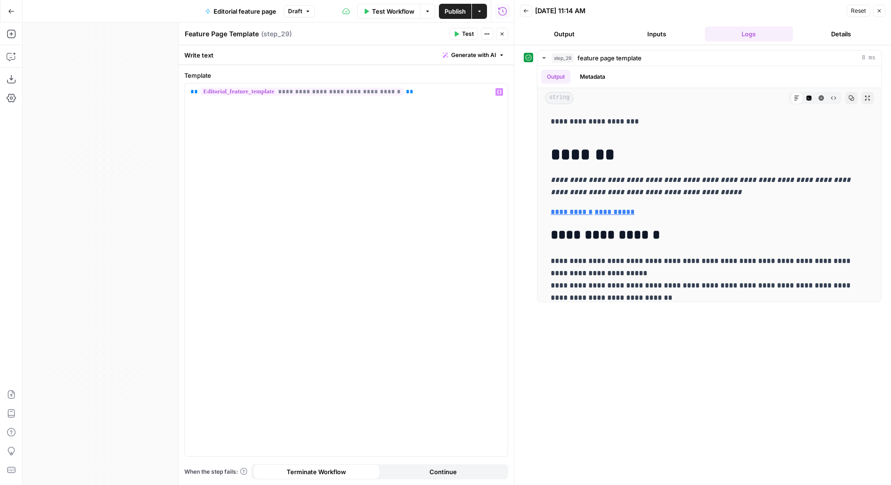
click at [459, 33] on icon "button" at bounding box center [457, 34] width 4 height 5
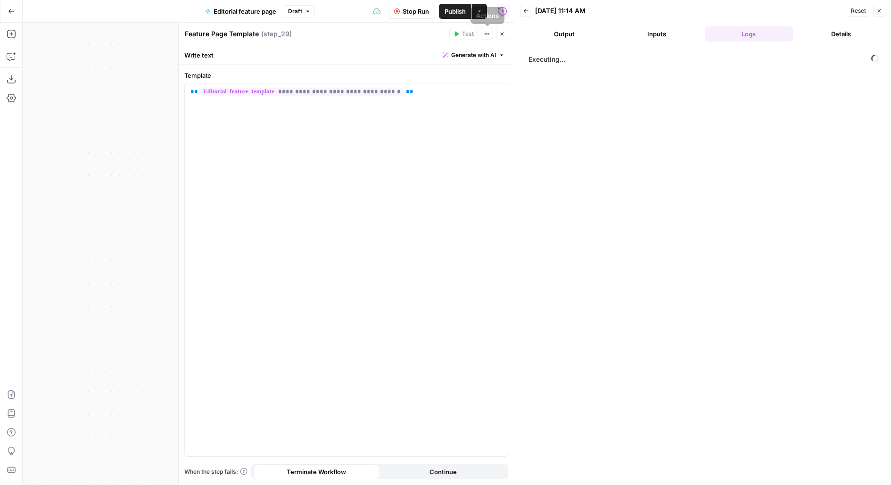
click at [503, 34] on icon "button" at bounding box center [502, 34] width 3 height 3
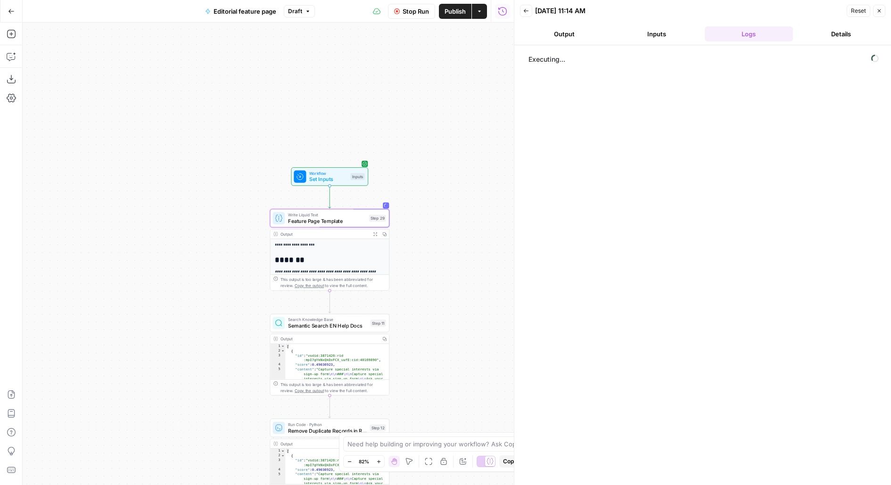
drag, startPoint x: 474, startPoint y: 287, endPoint x: 474, endPoint y: 158, distance: 128.7
click at [474, 162] on div "**********" at bounding box center [268, 254] width 491 height 463
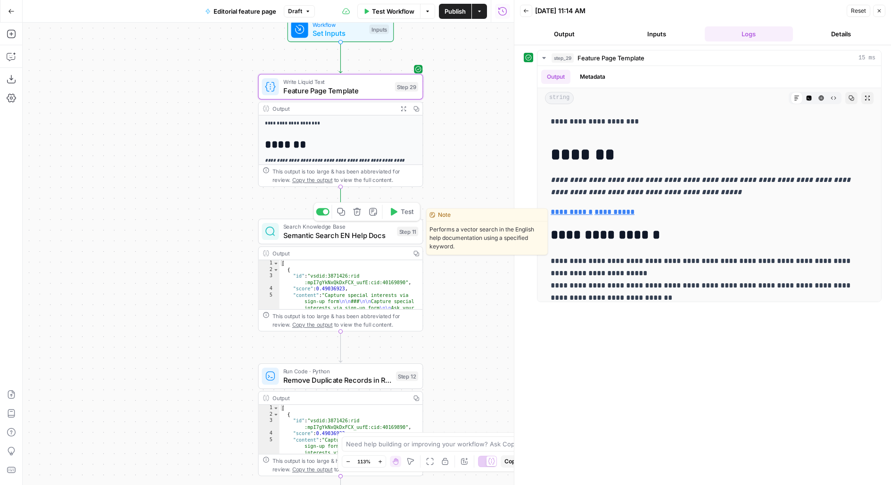
click at [393, 217] on button "Test" at bounding box center [401, 212] width 33 height 14
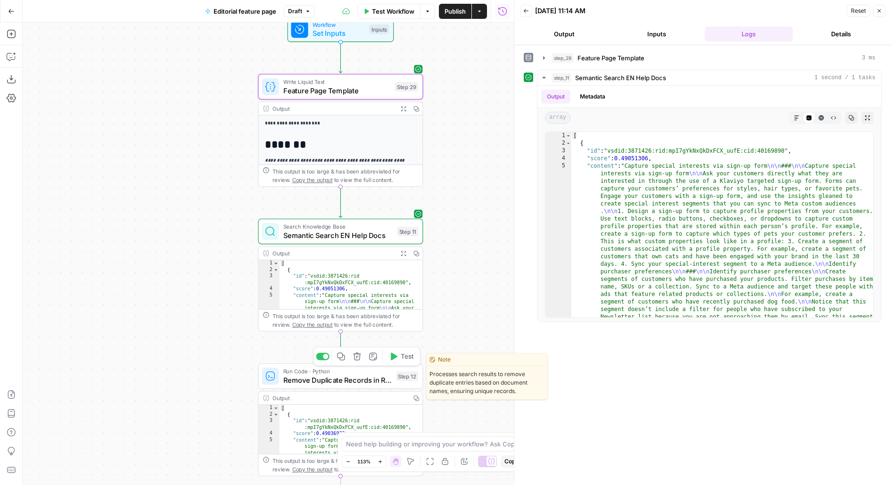
click at [405, 356] on span "Test" at bounding box center [407, 356] width 13 height 9
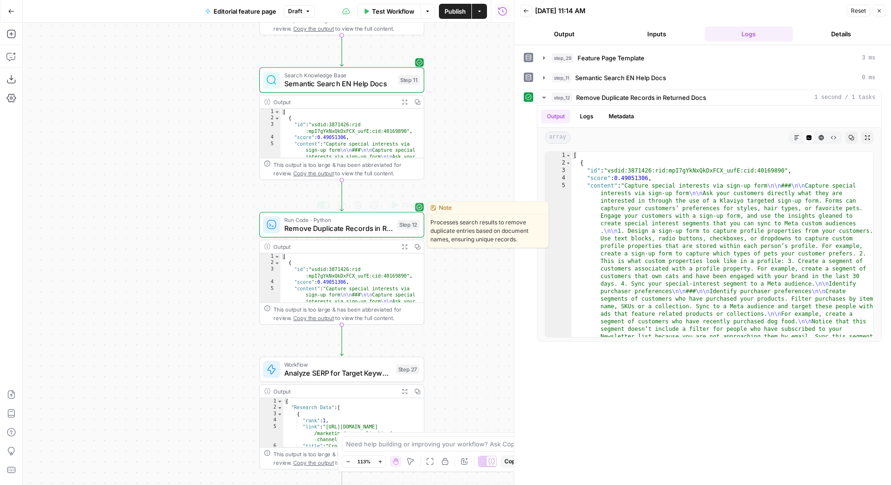
click at [407, 205] on span "Test" at bounding box center [408, 204] width 13 height 9
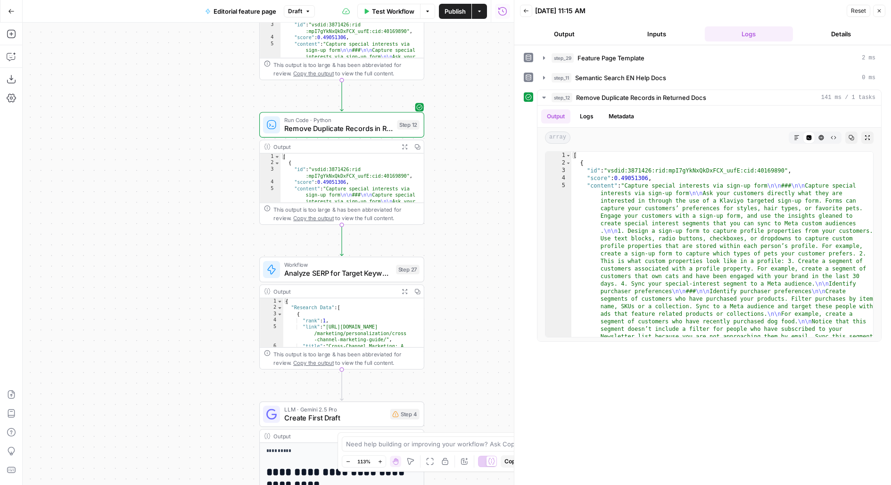
drag, startPoint x: 478, startPoint y: 343, endPoint x: 478, endPoint y: 232, distance: 111.3
click at [478, 232] on div "**********" at bounding box center [268, 254] width 491 height 463
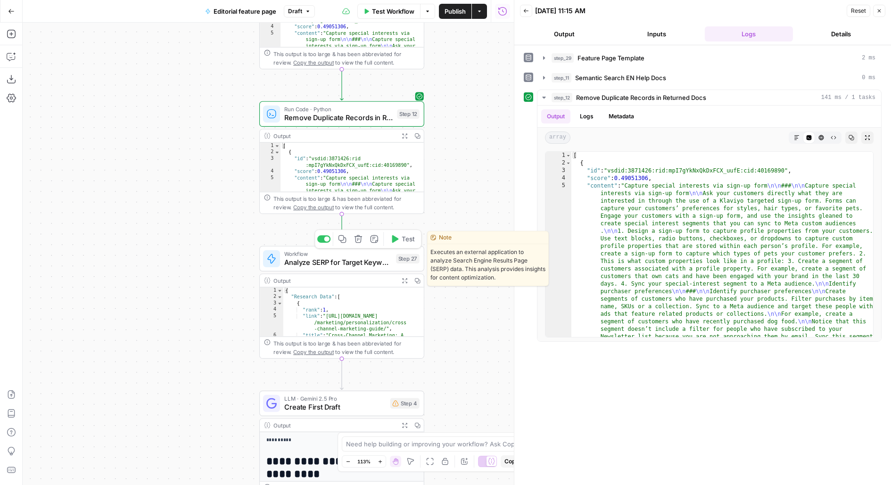
click at [405, 235] on span "Test" at bounding box center [408, 238] width 13 height 9
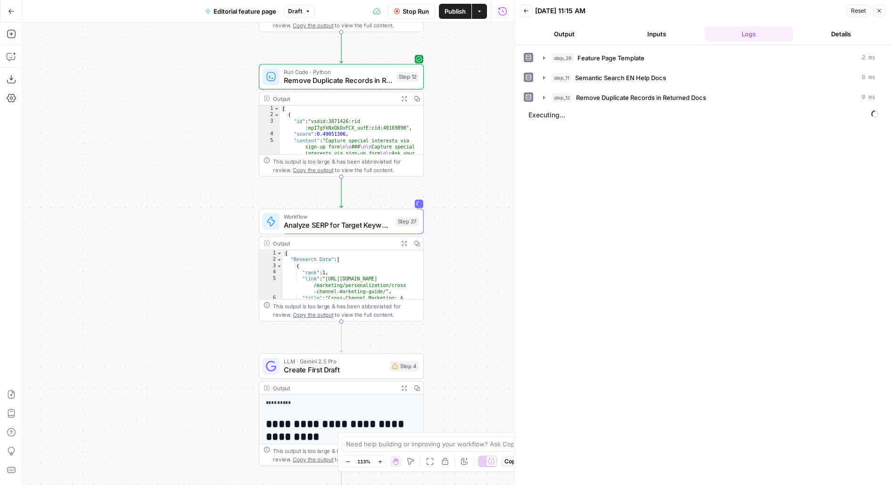
drag, startPoint x: 461, startPoint y: 345, endPoint x: 446, endPoint y: 243, distance: 103.4
click at [447, 244] on div "**********" at bounding box center [268, 254] width 491 height 463
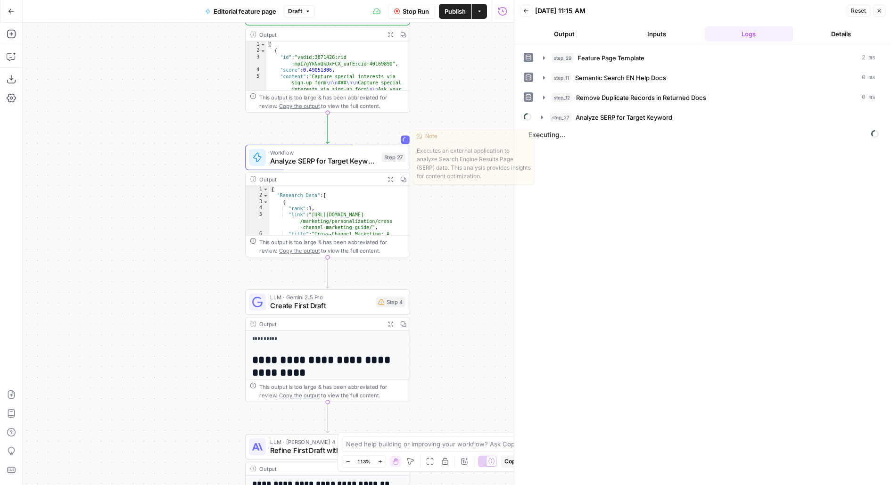
click at [382, 159] on div "Step 27" at bounding box center [394, 157] width 24 height 9
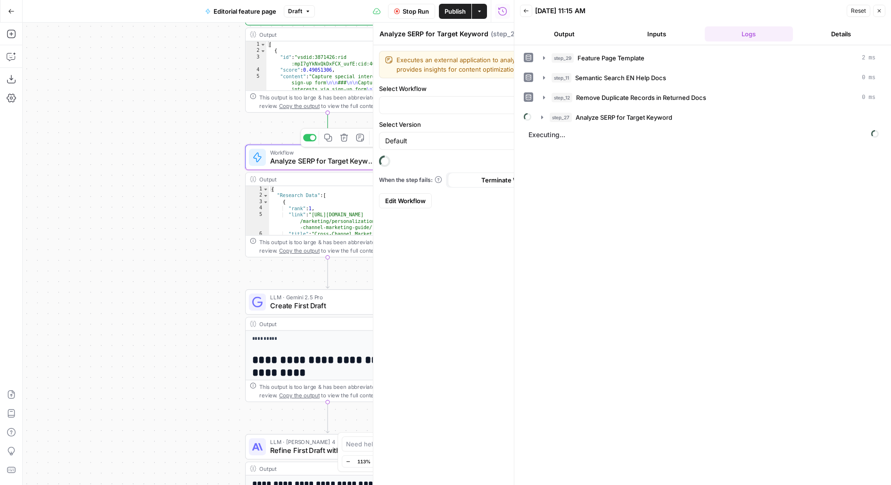
type input "Analyze SERP"
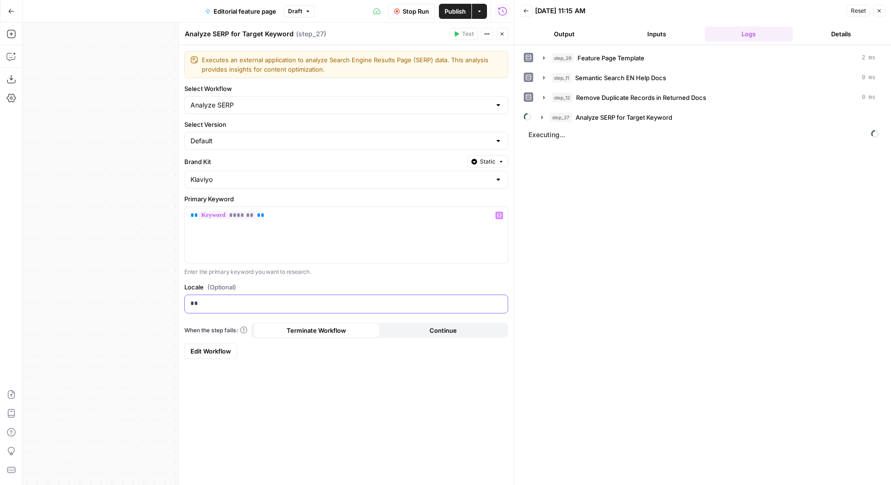
click at [207, 305] on p "**" at bounding box center [346, 303] width 312 height 9
click at [498, 36] on button "Close" at bounding box center [502, 34] width 12 height 12
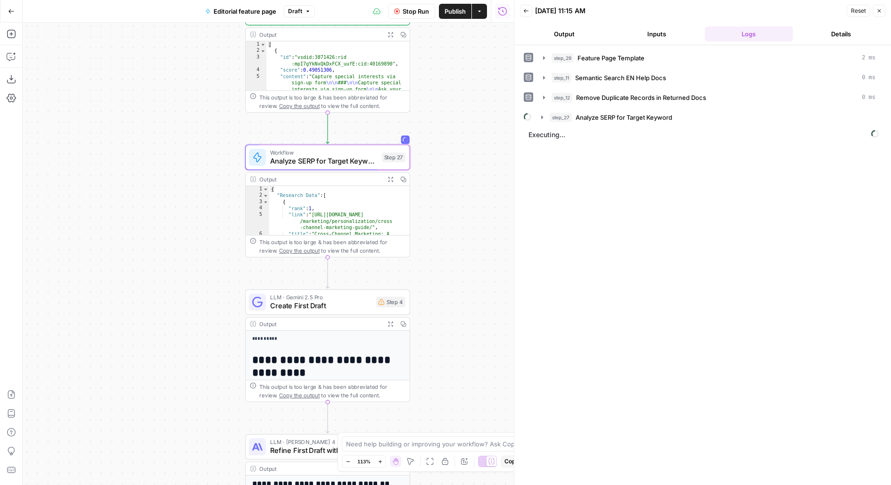
click at [416, 12] on span "Stop Run" at bounding box center [416, 11] width 26 height 9
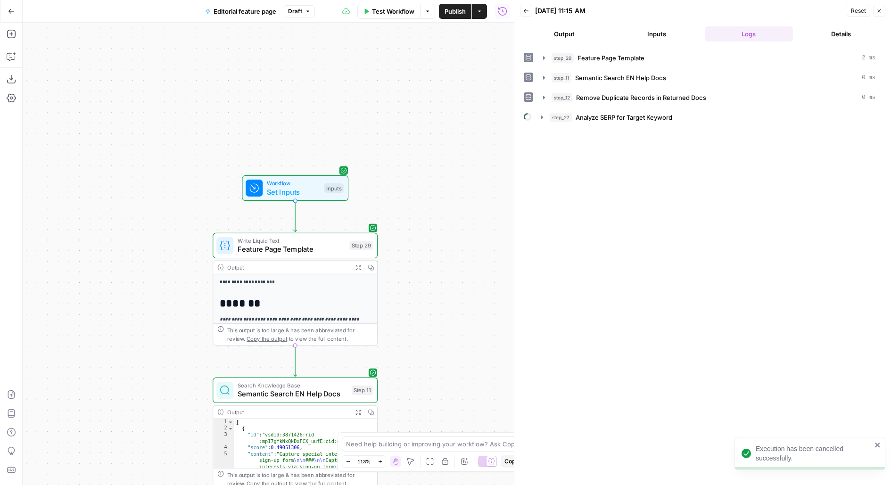
click at [339, 184] on div "Inputs" at bounding box center [334, 187] width 20 height 9
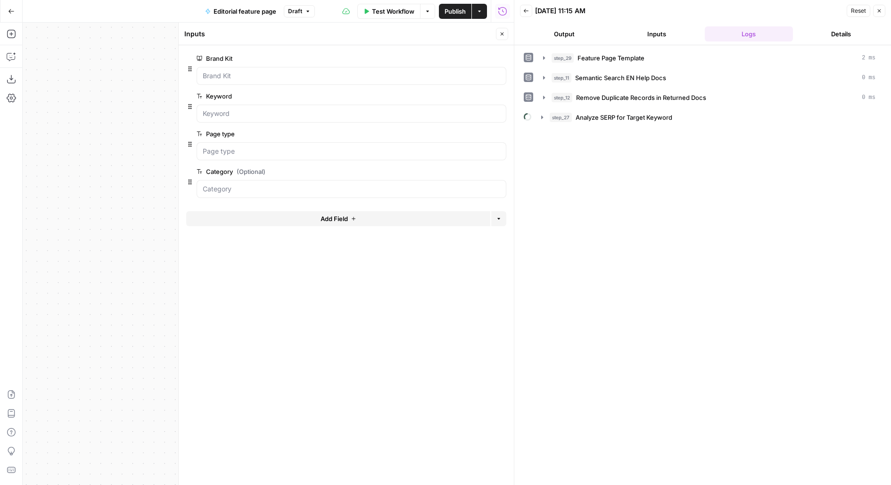
click at [312, 213] on button "Add Field" at bounding box center [338, 218] width 304 height 15
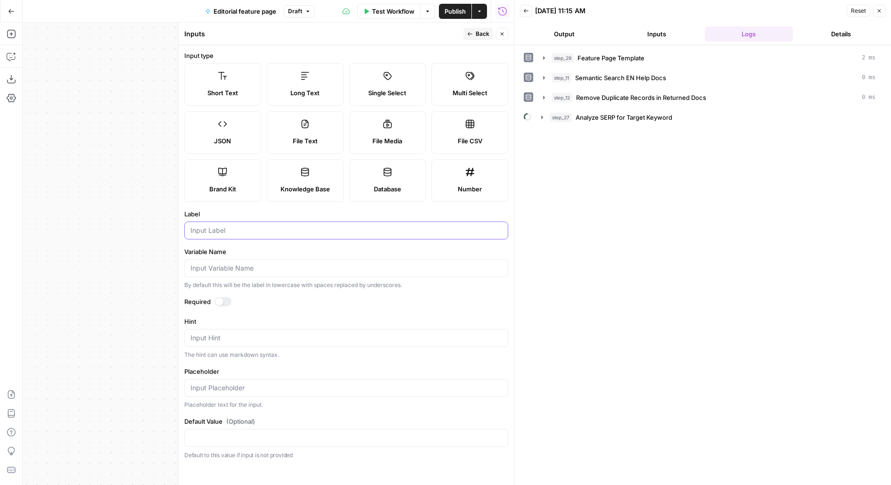
click at [225, 231] on input "Label" at bounding box center [346, 230] width 312 height 9
type input "Locale"
click at [470, 32] on icon "button" at bounding box center [470, 34] width 6 height 6
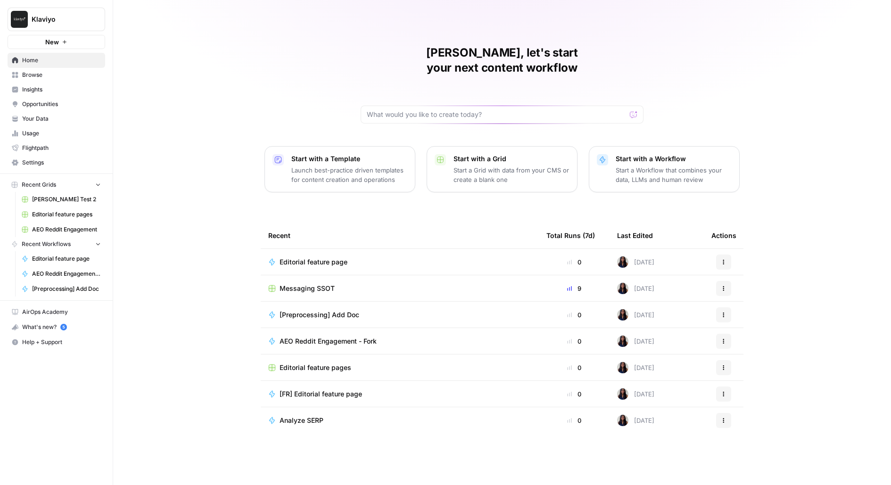
click at [41, 102] on span "Opportunities" at bounding box center [61, 104] width 79 height 8
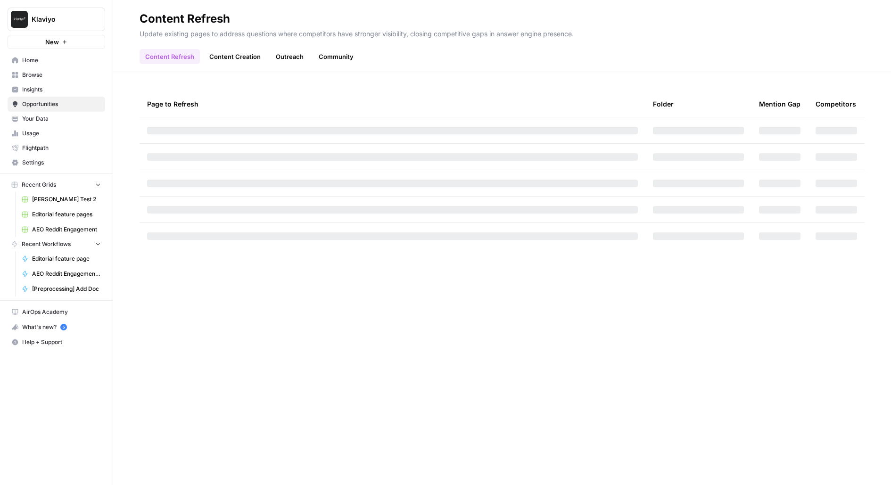
click at [32, 77] on span "Browse" at bounding box center [61, 75] width 79 height 8
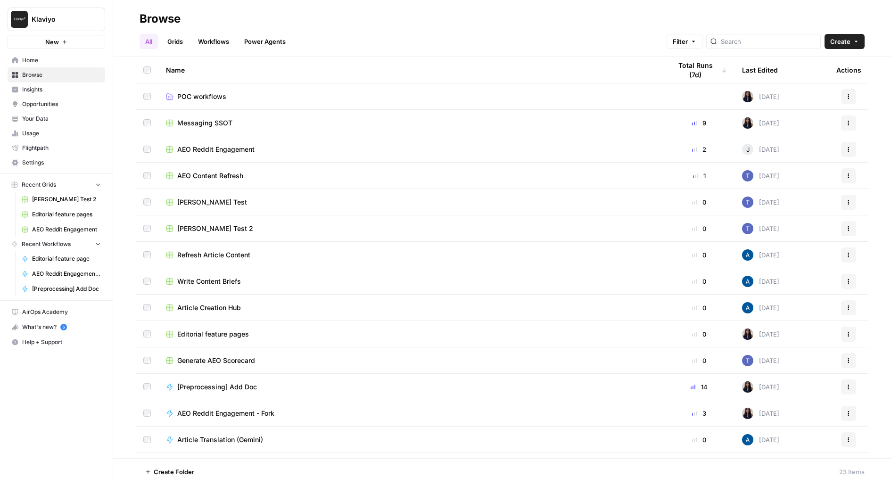
click at [32, 88] on span "Insights" at bounding box center [61, 89] width 79 height 8
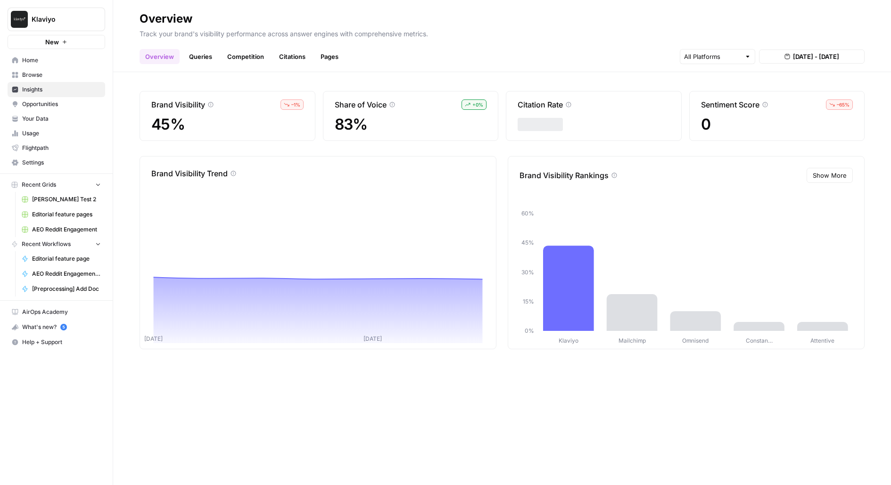
click at [49, 122] on span "Your Data" at bounding box center [61, 119] width 79 height 8
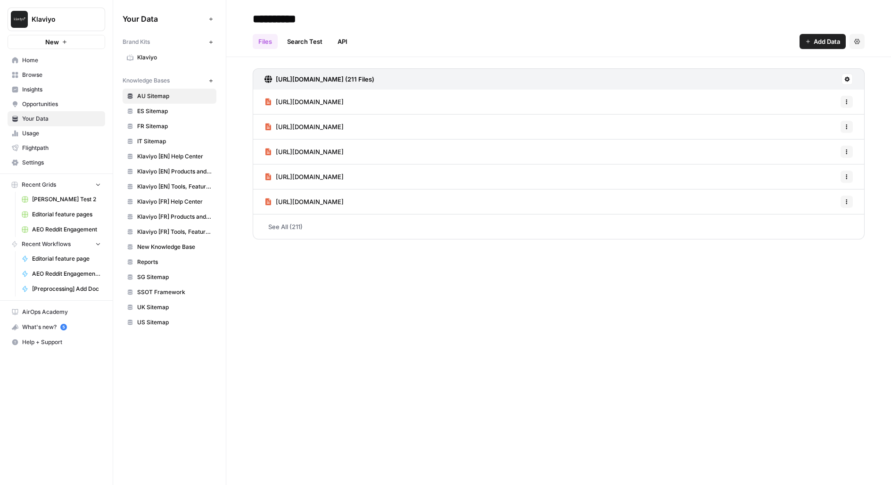
click at [160, 61] on span "Klaviyo" at bounding box center [174, 57] width 75 height 8
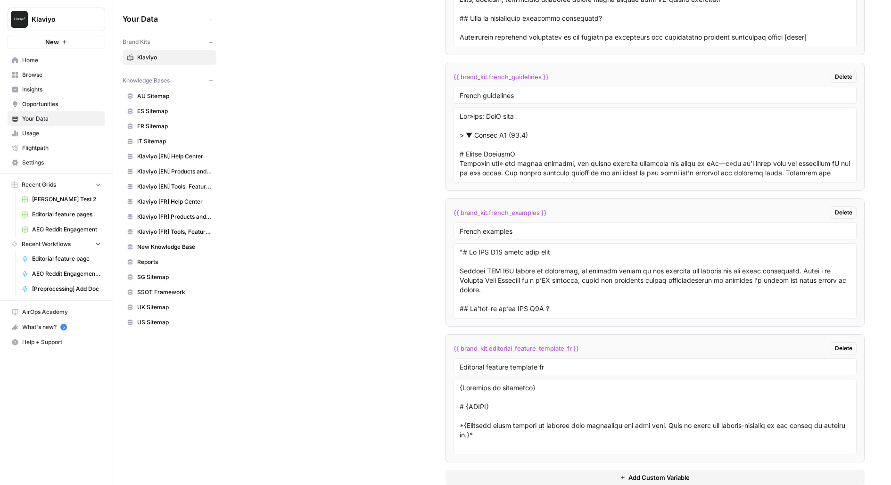
scroll to position [2119, 0]
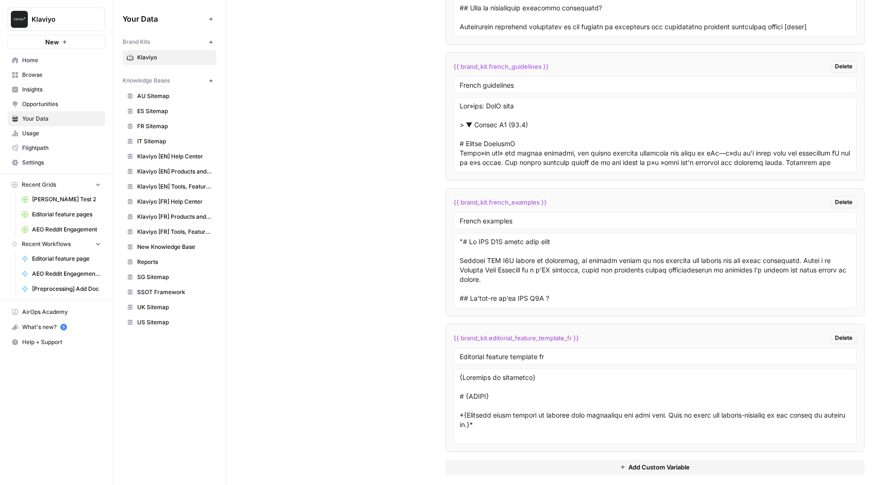
drag, startPoint x: 609, startPoint y: 332, endPoint x: 322, endPoint y: 330, distance: 287.6
click at [322, 331] on div "Custom Variables Create custom variables that will appear as global brand varia…" at bounding box center [559, 60] width 612 height 868
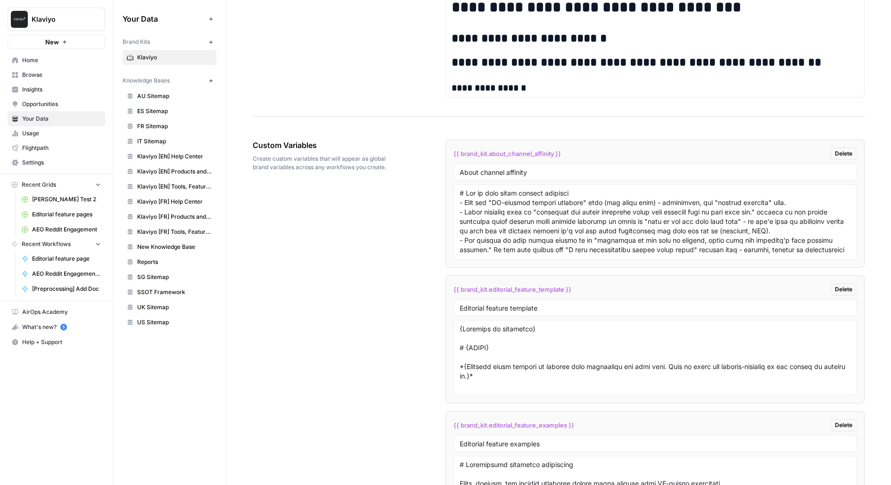
scroll to position [1616, 0]
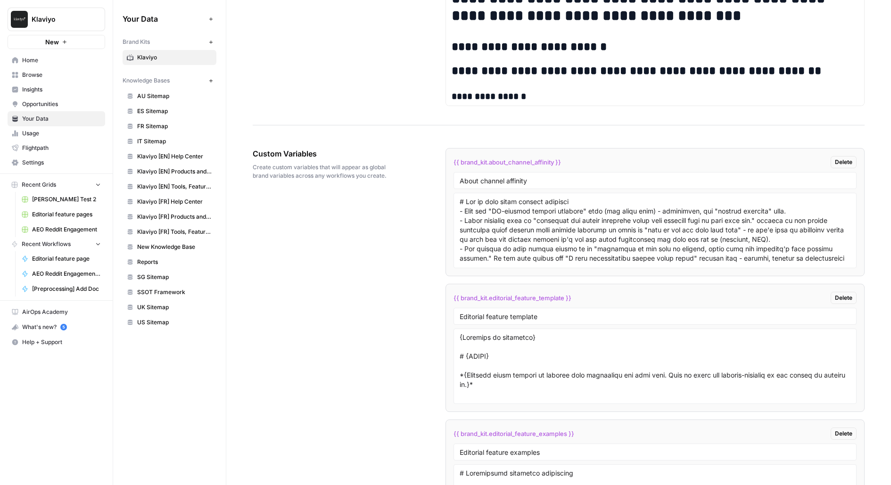
click at [516, 293] on span "{{ brand_kit.editorial_feature_template }}" at bounding box center [513, 297] width 118 height 9
copy div "{{ brand_kit.editorial_feature_template }} Delete"
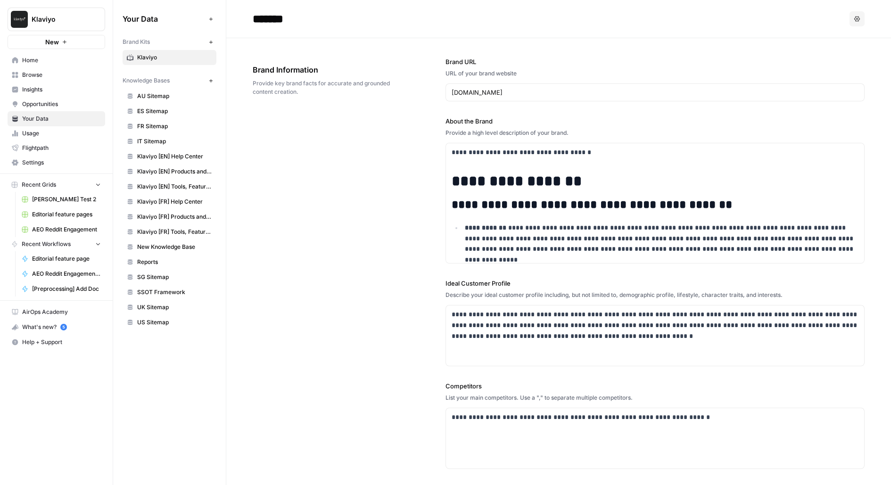
scroll to position [310, 0]
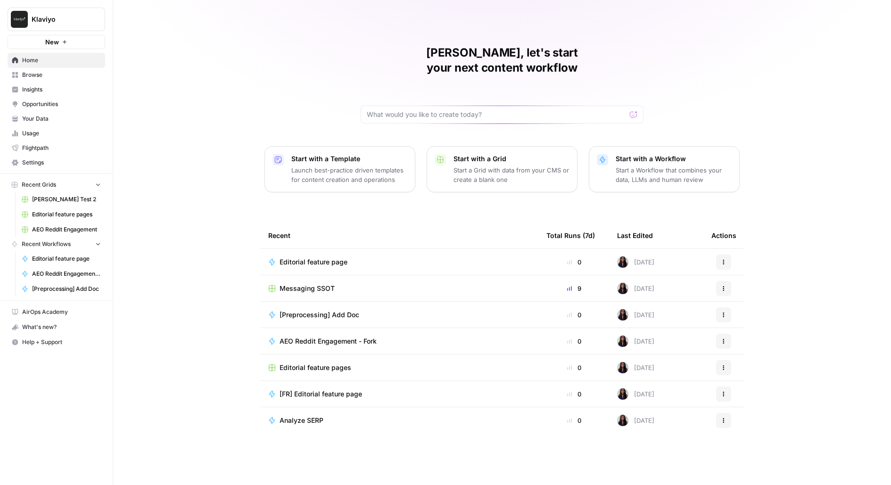
click at [92, 18] on div "Klaviyo" at bounding box center [67, 19] width 70 height 9
type input "blog"
click button "Blog Content Action Plan" at bounding box center [85, 70] width 151 height 15
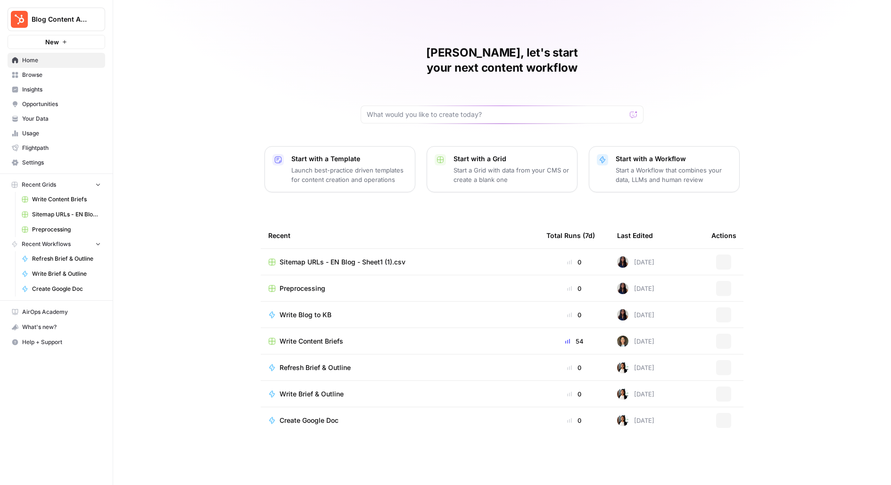
click at [73, 77] on span "Browse" at bounding box center [61, 75] width 79 height 8
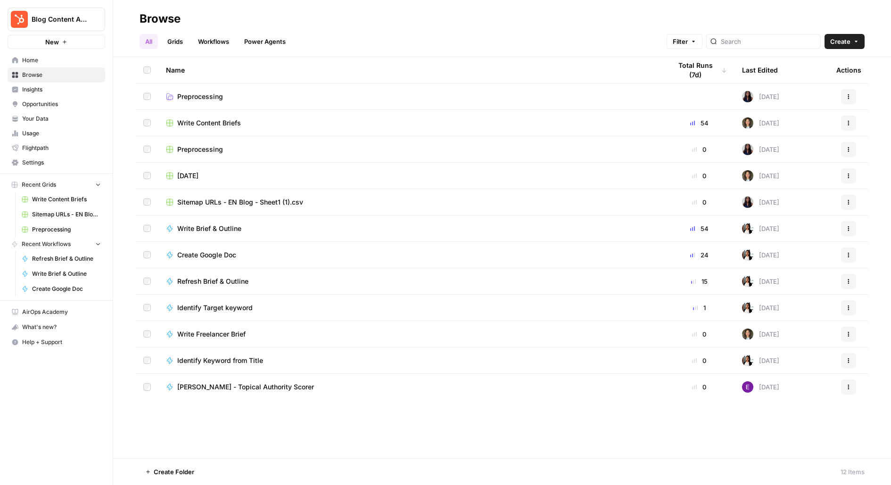
click at [190, 124] on span "Write Content Briefs" at bounding box center [209, 122] width 64 height 9
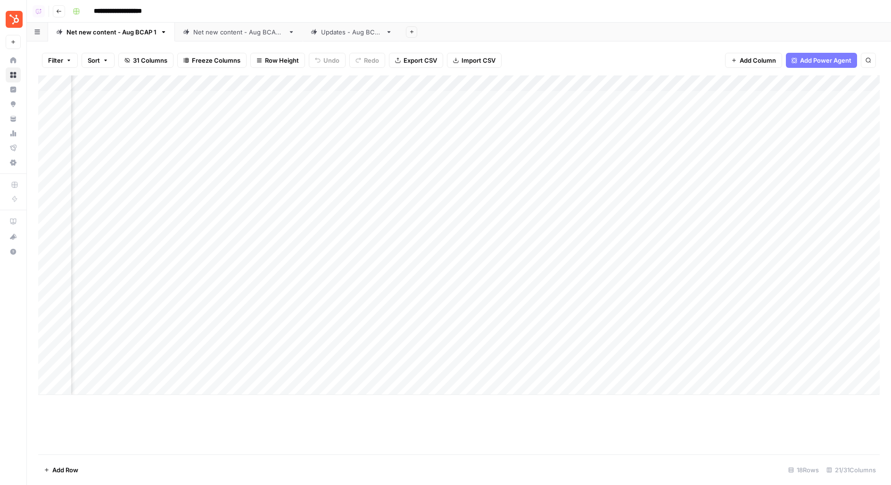
scroll to position [0, 1311]
click at [224, 35] on div "Net new content - Aug BCAP 2" at bounding box center [238, 31] width 91 height 9
click at [721, 100] on div "Add Column" at bounding box center [459, 243] width 842 height 336
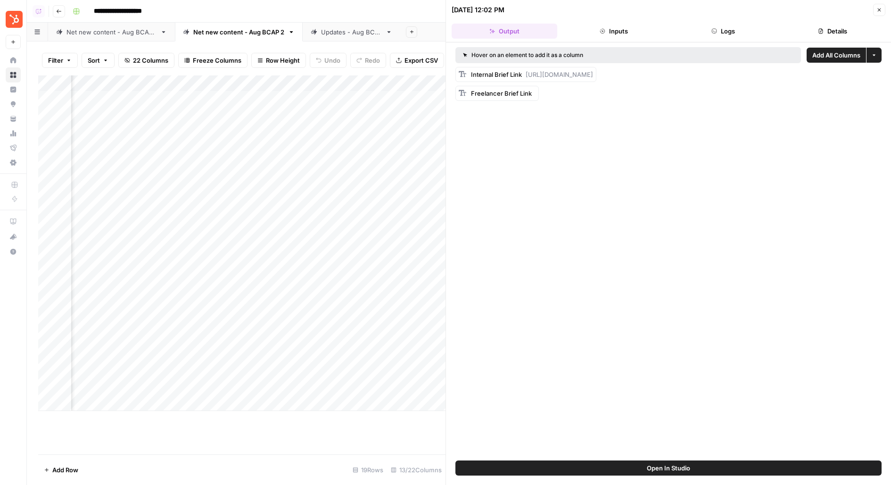
scroll to position [0, 1030]
click at [329, 37] on link "Updates - Aug BCAP" at bounding box center [352, 32] width 98 height 19
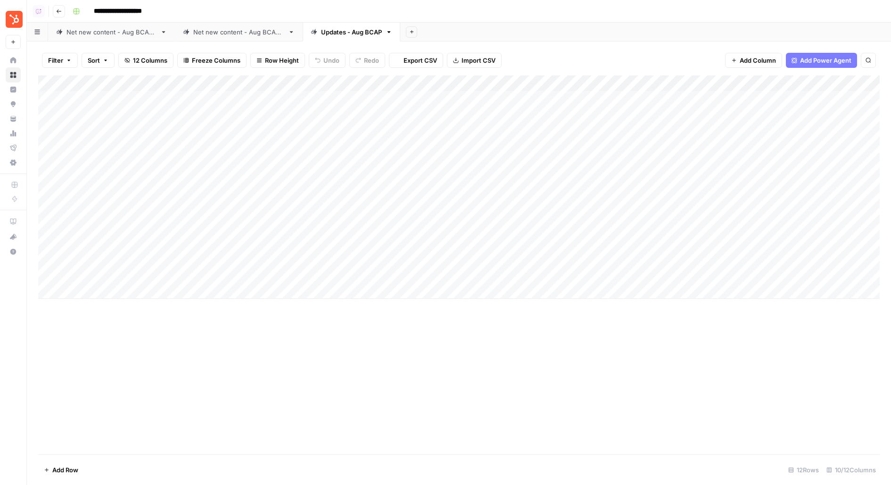
scroll to position [0, 144]
click at [638, 131] on div "Add Column" at bounding box center [459, 186] width 842 height 223
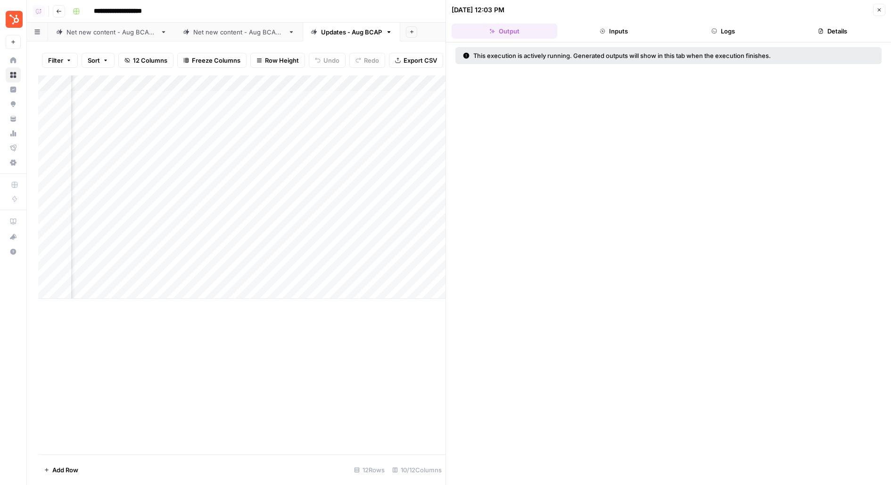
click at [843, 26] on button "Details" at bounding box center [833, 31] width 106 height 15
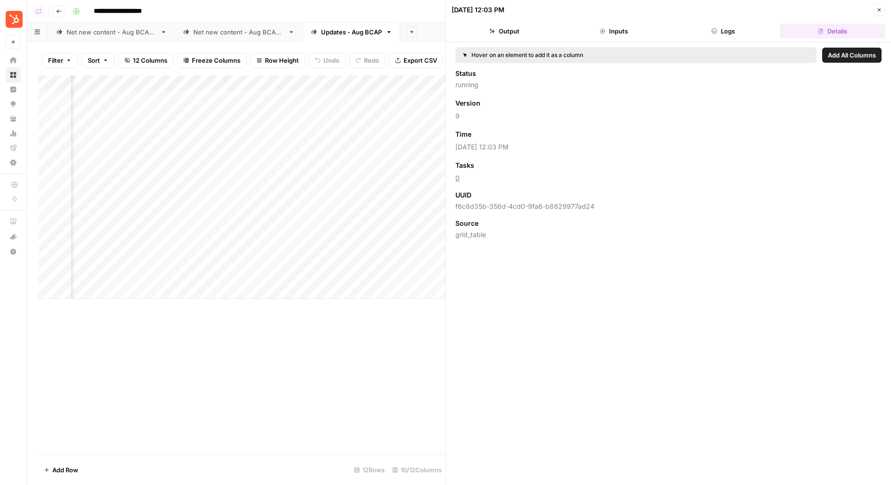
scroll to position [0, 579]
click at [202, 130] on div "Add Column" at bounding box center [241, 186] width 407 height 223
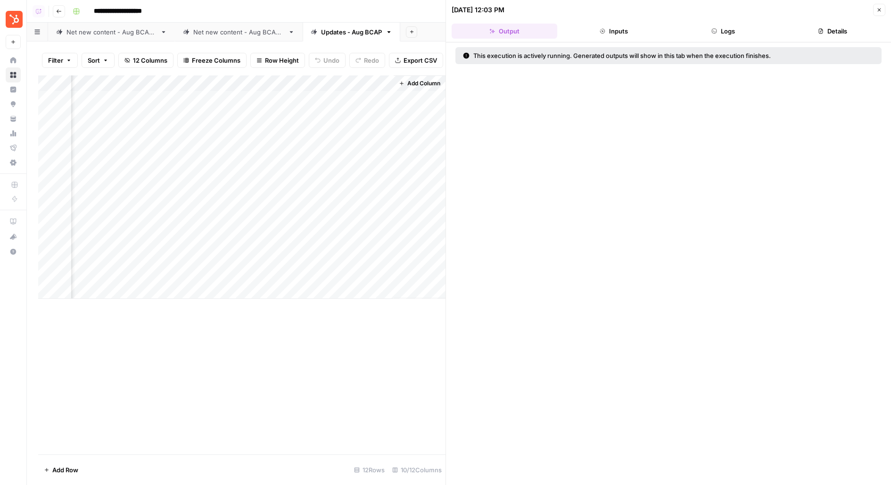
click at [739, 36] on button "Logs" at bounding box center [723, 31] width 106 height 15
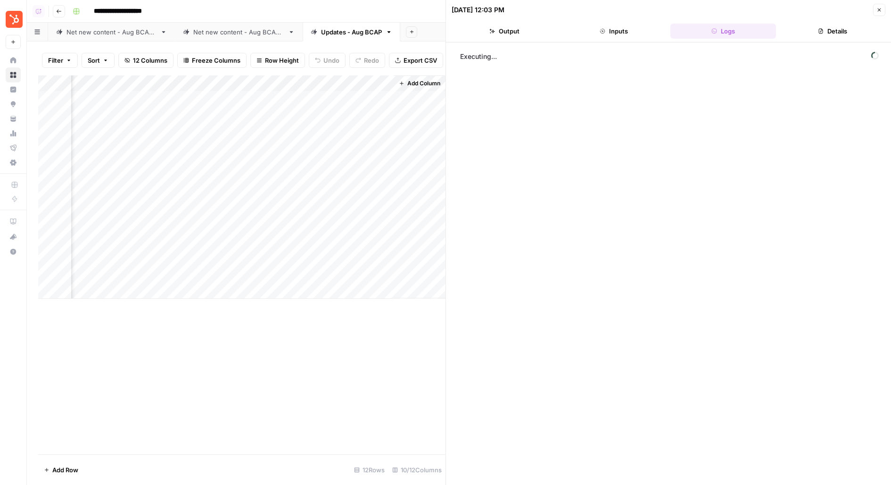
click at [877, 13] on button "Close" at bounding box center [879, 10] width 12 height 12
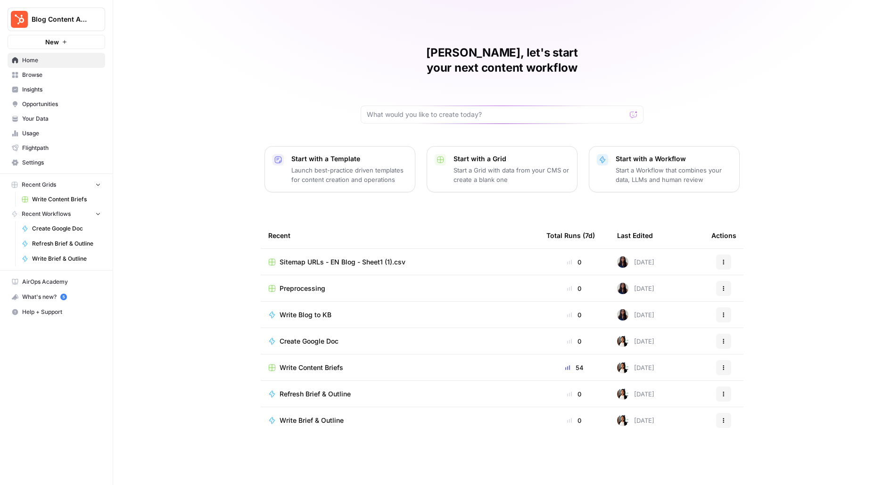
click at [58, 25] on button "Blog Content Action Plan" at bounding box center [57, 20] width 98 height 24
type input "upwor"
click at [92, 77] on div "upwor Upwork Create Workspace Log Out" at bounding box center [86, 75] width 156 height 80
click at [88, 71] on span "Upwork" at bounding box center [91, 70] width 124 height 9
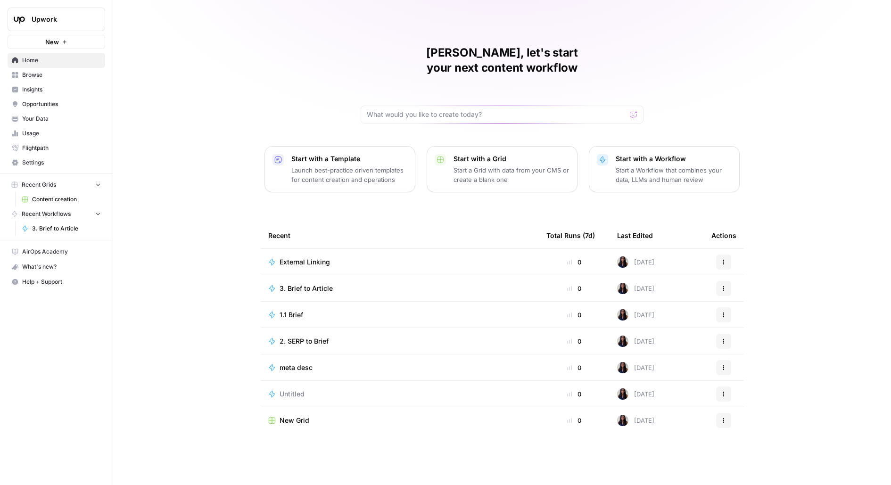
click at [50, 76] on span "Browse" at bounding box center [61, 75] width 79 height 8
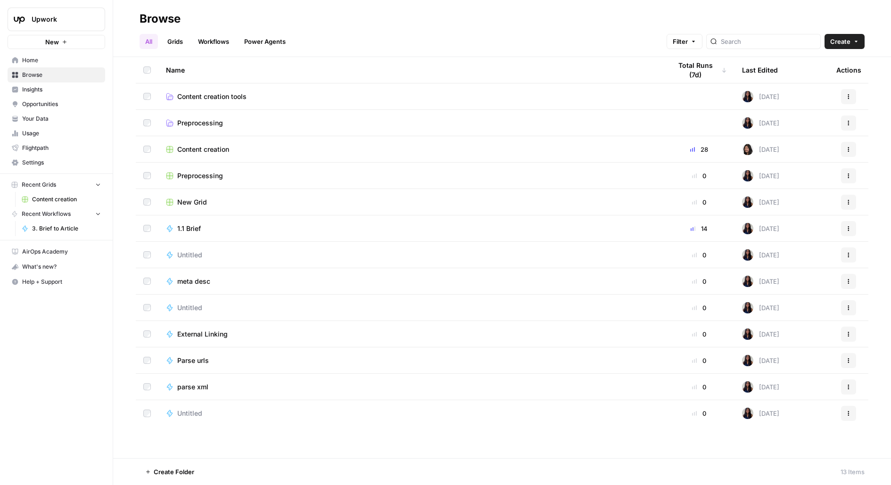
click at [34, 165] on span "Settings" at bounding box center [61, 162] width 79 height 8
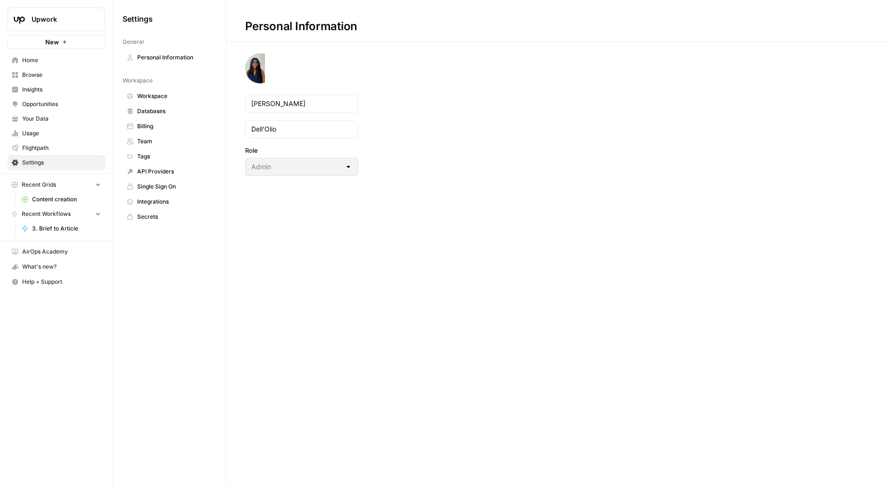
click at [159, 125] on span "Billing" at bounding box center [174, 126] width 75 height 8
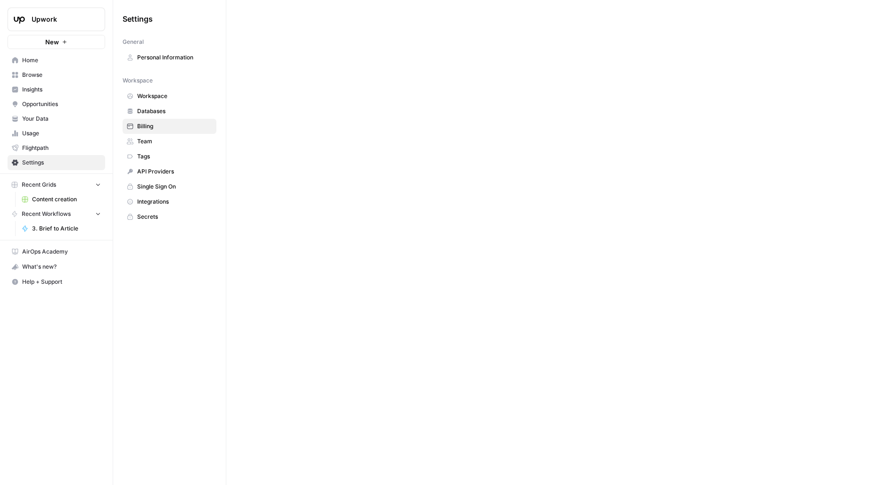
click at [161, 141] on span "Team" at bounding box center [174, 141] width 75 height 8
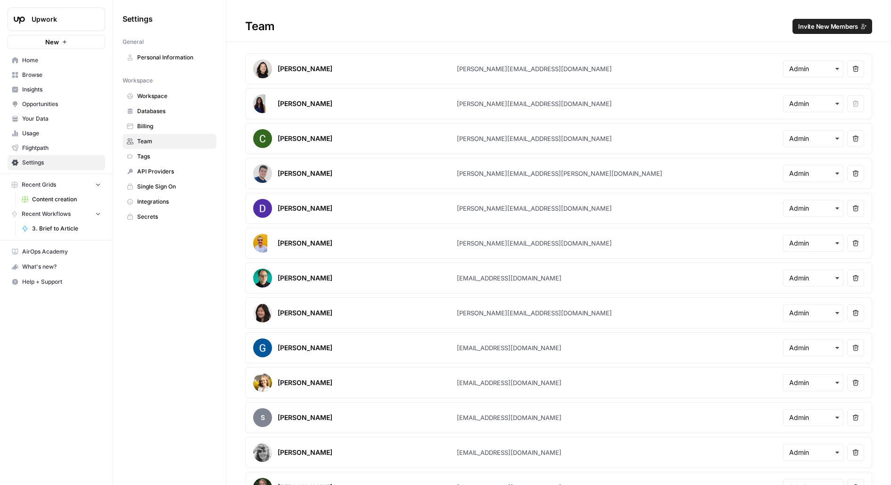
click at [47, 195] on span "Content creation" at bounding box center [66, 199] width 69 height 8
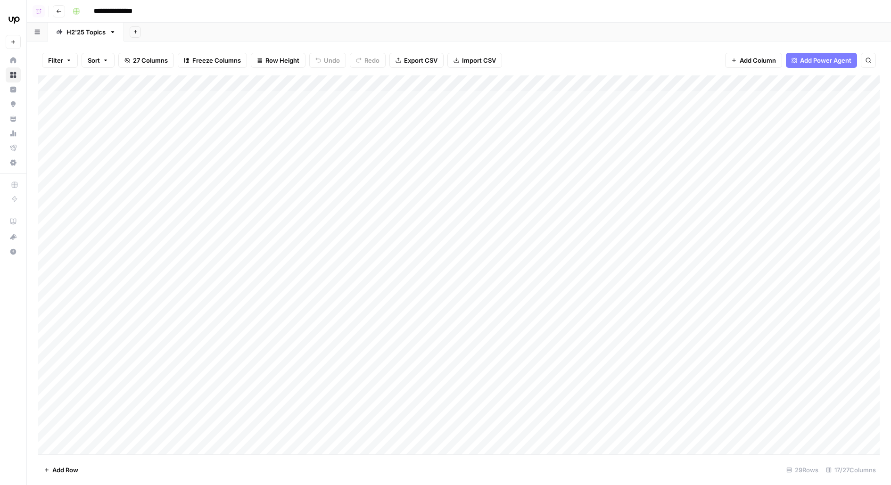
click at [381, 147] on div "Add Column" at bounding box center [459, 264] width 842 height 379
click at [376, 181] on div "Add Column" at bounding box center [459, 264] width 842 height 379
click at [376, 180] on div "Add Column" at bounding box center [459, 264] width 842 height 379
click at [369, 157] on div "Add Column" at bounding box center [459, 264] width 842 height 379
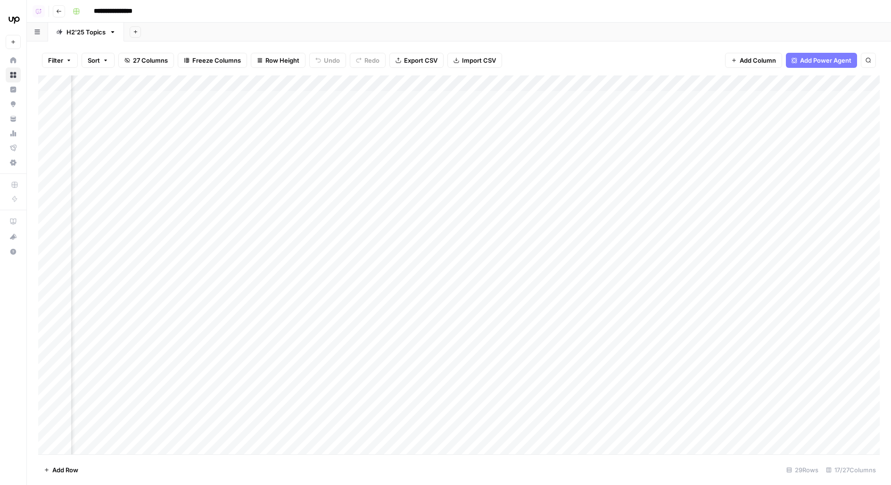
scroll to position [0, 356]
click at [491, 173] on div "Add Column" at bounding box center [459, 264] width 842 height 379
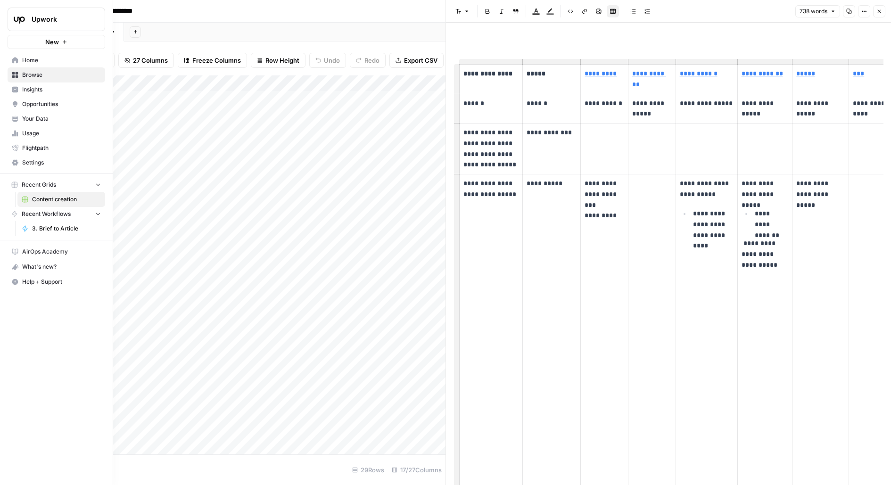
click at [25, 116] on span "Your Data" at bounding box center [61, 119] width 79 height 8
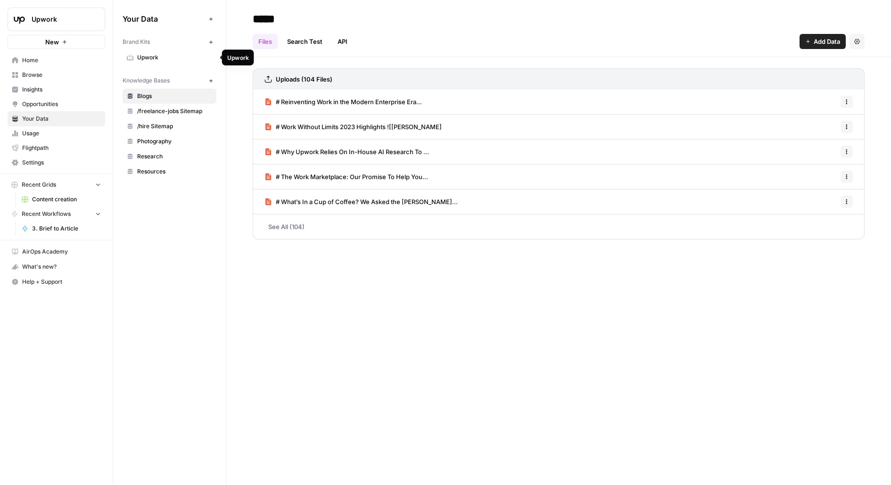
click at [137, 58] on span "Upwork" at bounding box center [174, 57] width 75 height 8
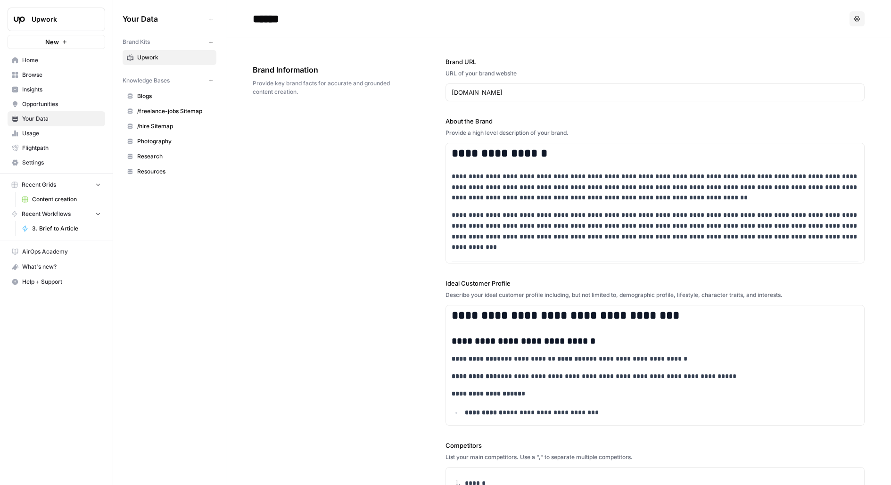
click at [409, 141] on div "**********" at bounding box center [559, 403] width 612 height 731
click at [416, 276] on div "**********" at bounding box center [559, 403] width 612 height 731
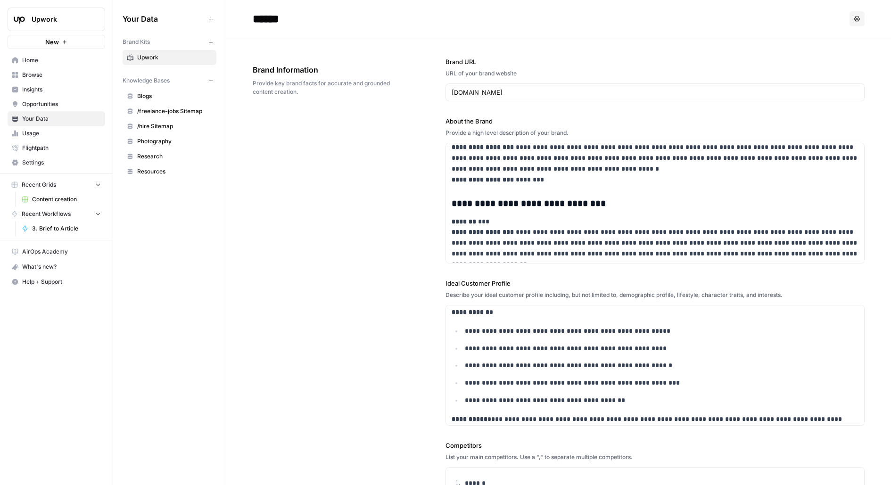
scroll to position [1892, 0]
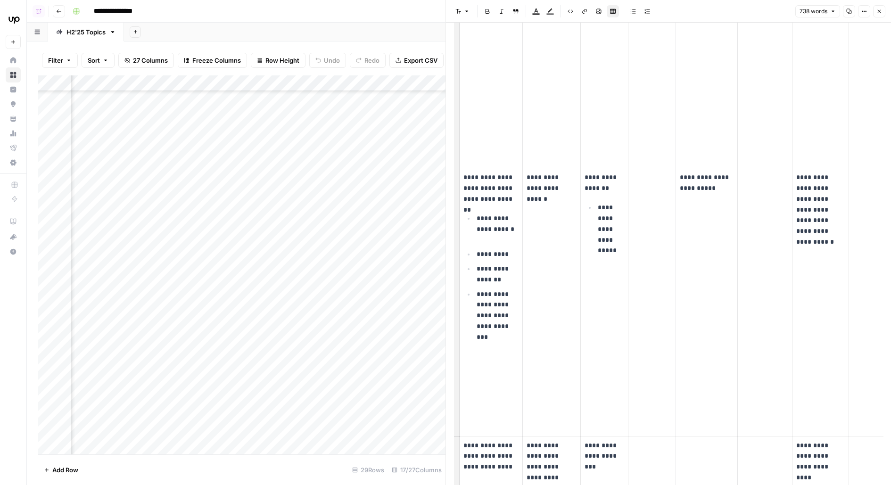
scroll to position [689, 0]
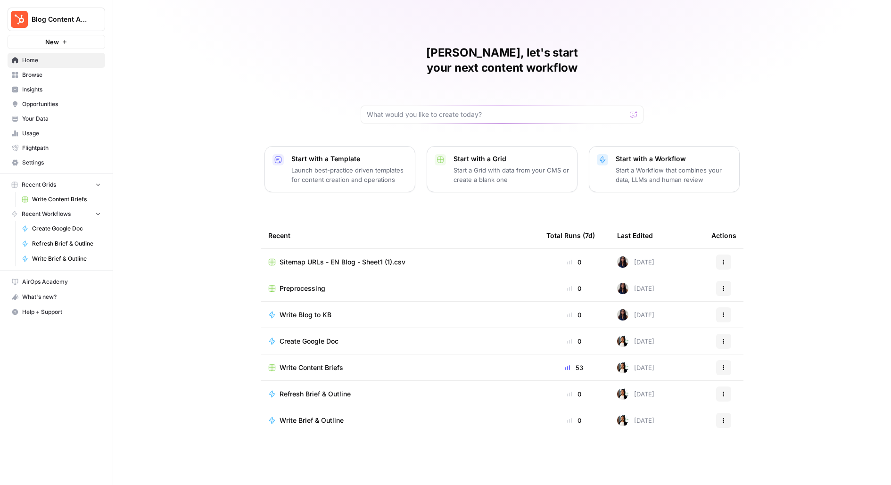
click at [45, 205] on link "Write Content Briefs" at bounding box center [61, 199] width 88 height 15
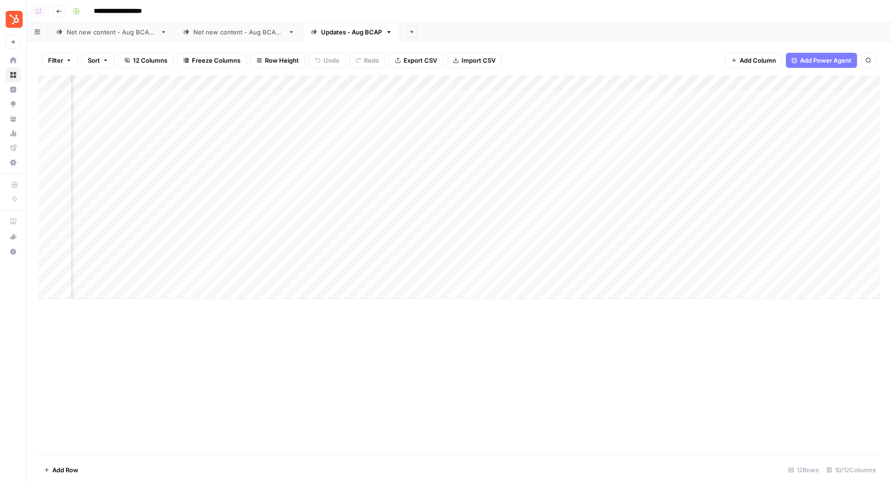
scroll to position [0, 74]
